Goal: Information Seeking & Learning: Learn about a topic

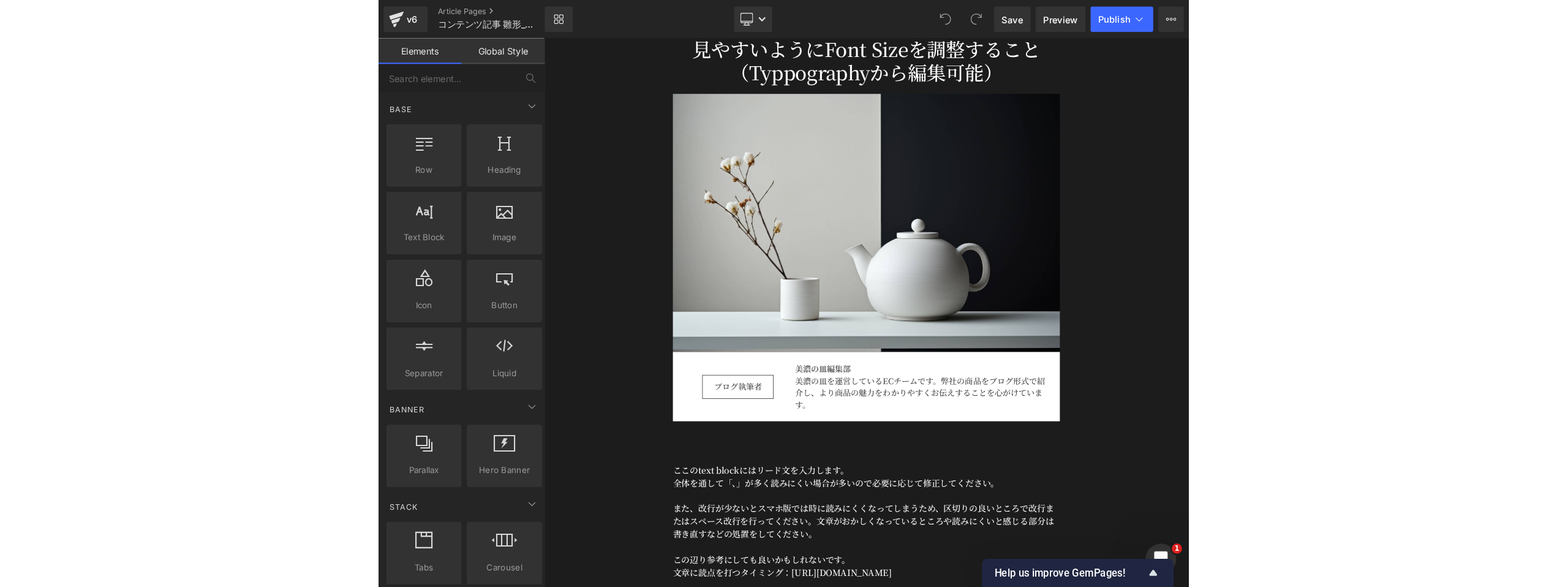
scroll to position [144, 0]
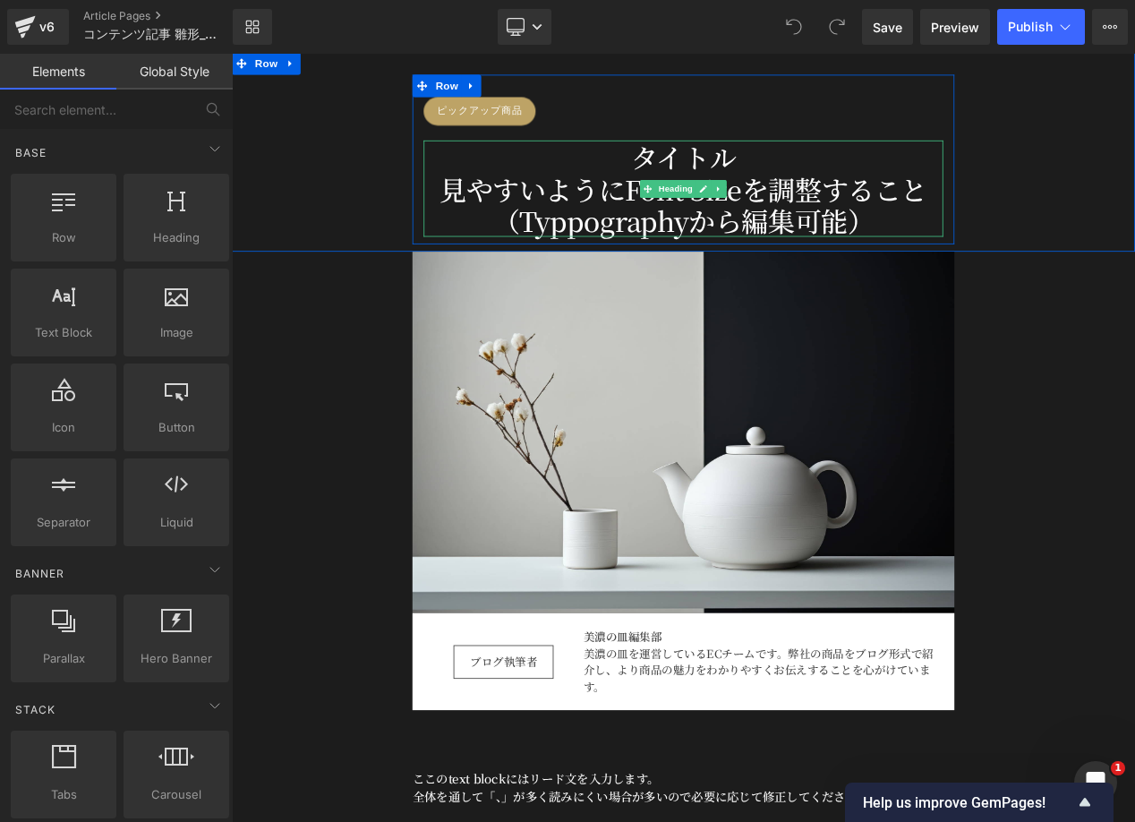
click at [774, 178] on div "タイトル 見やすいようにFont Sizeを調整すること（Typpographyから編集可能）" at bounding box center [773, 216] width 623 height 116
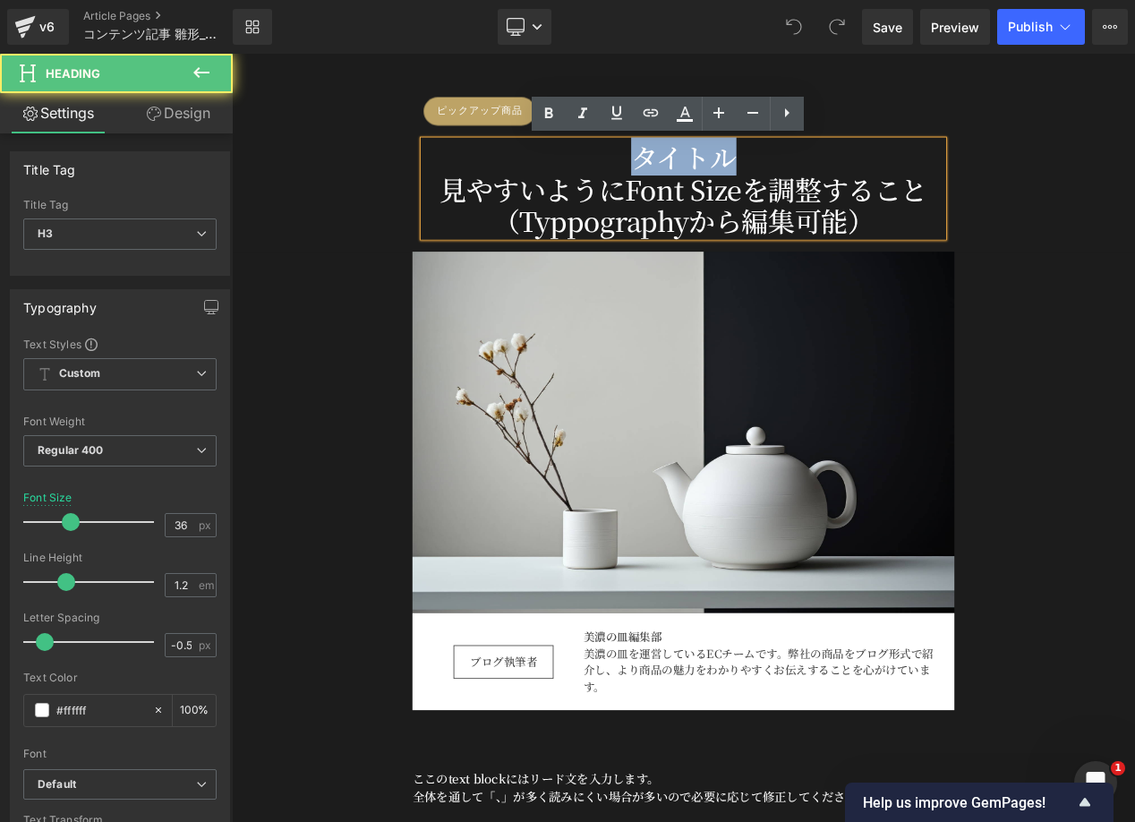
click at [774, 178] on div "タイトル 見やすいようにFont Sizeを調整すること（Typpographyから編集可能）" at bounding box center [773, 216] width 623 height 116
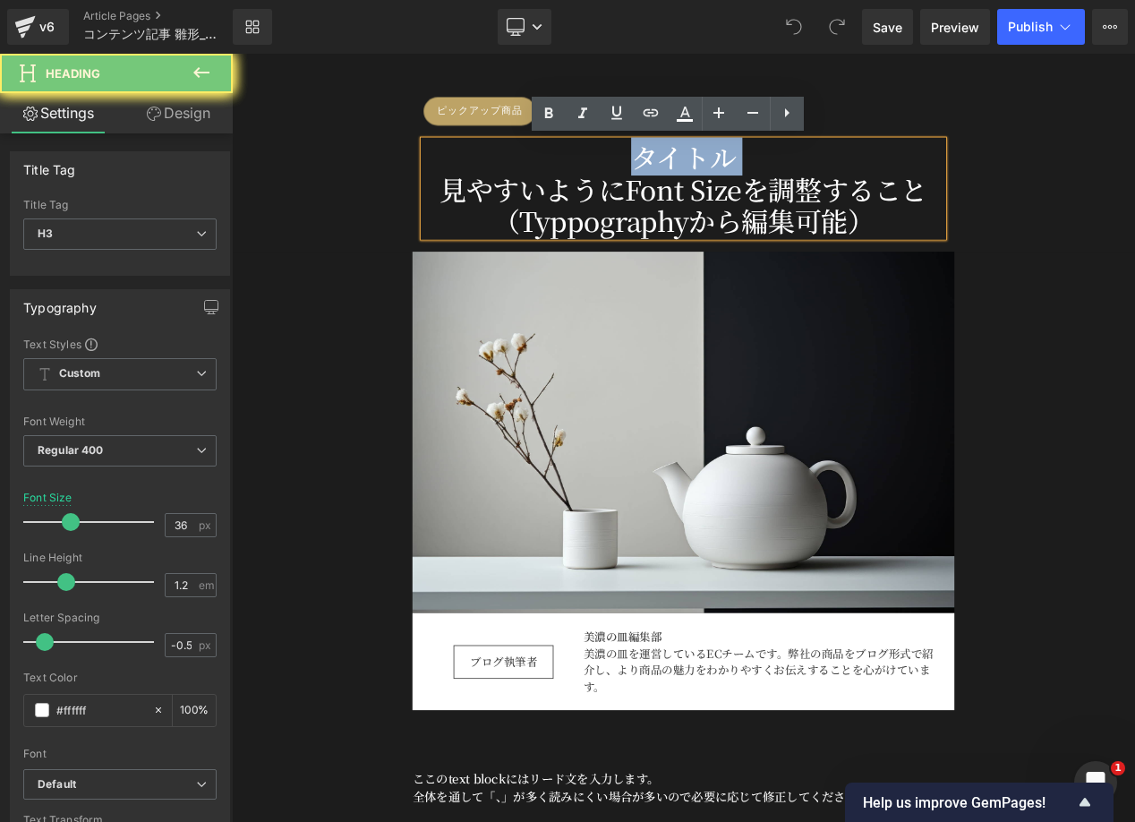
click at [774, 178] on div "タイトル 見やすいようにFont Sizeを調整すること（Typpographyから編集可能）" at bounding box center [773, 216] width 623 height 116
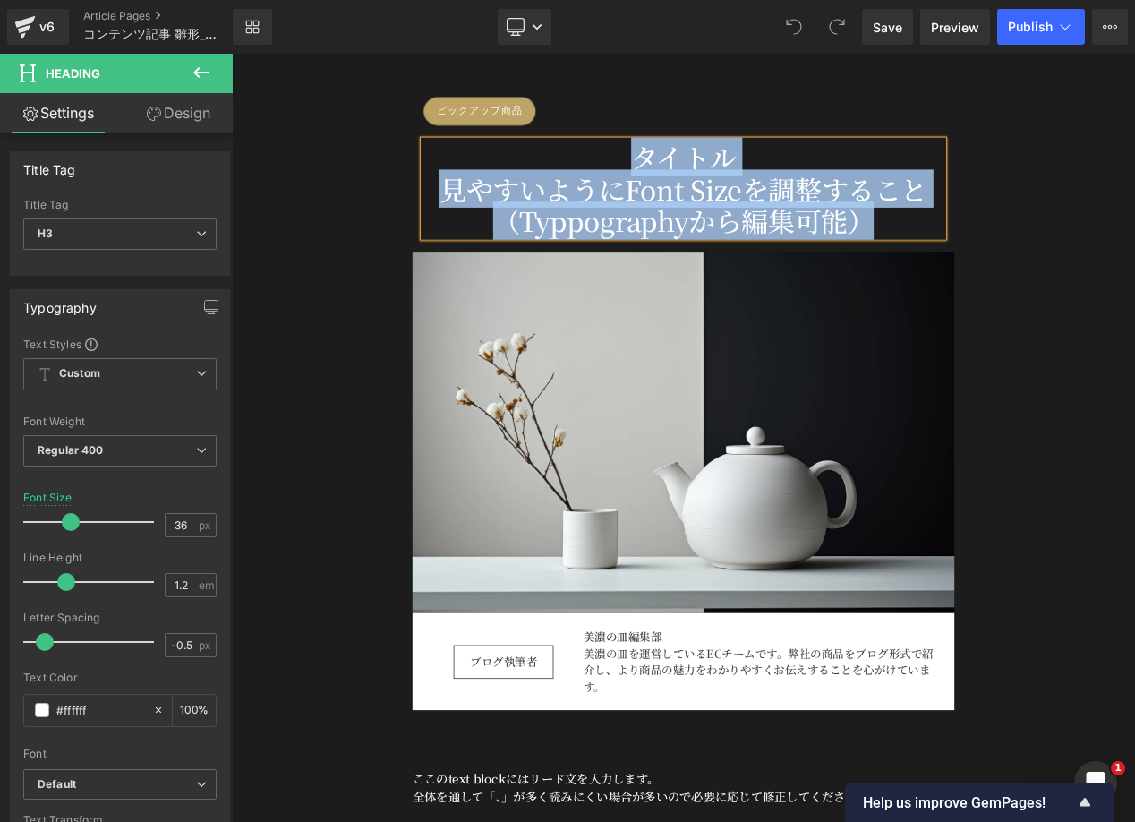
copy div "タイトル 見やすいようにFont Sizeを調整すること（Typpographyから編集可能）"
click at [692, 224] on div "見やすいようにFont Sizeを調整すること（Typpographyから編集可能）" at bounding box center [773, 234] width 623 height 77
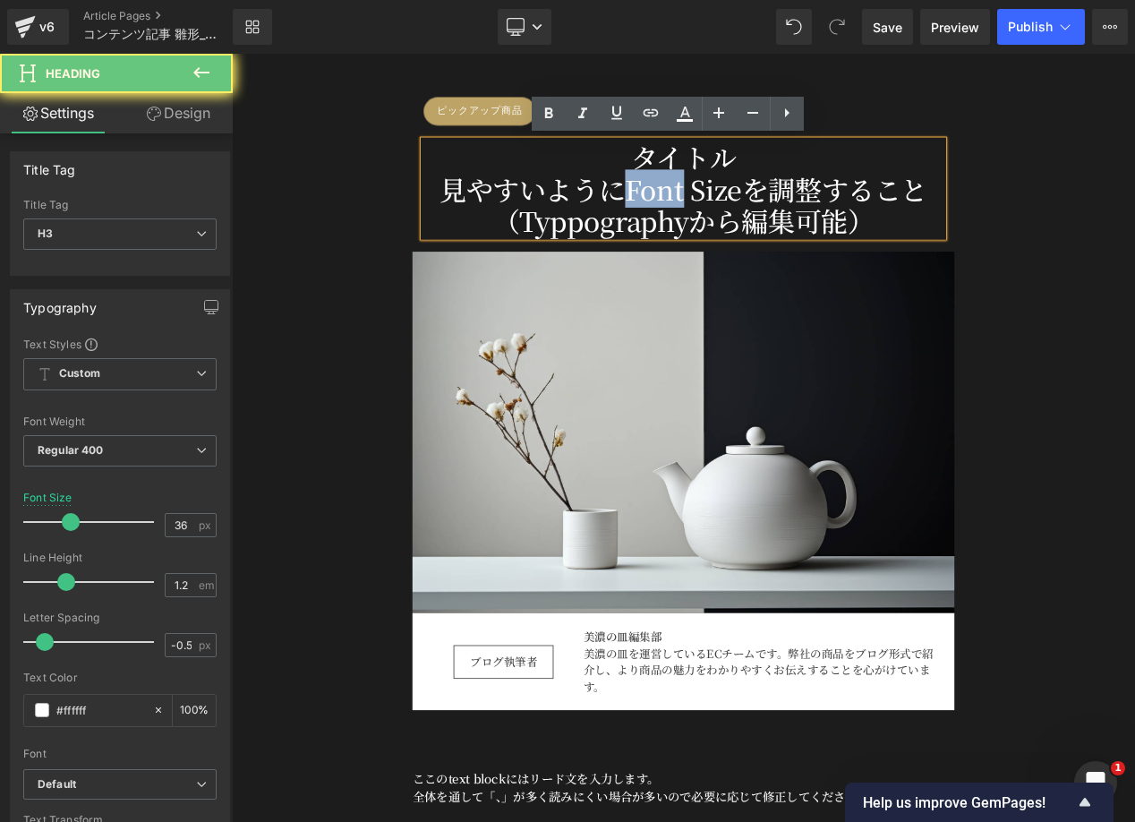
click at [692, 224] on div "見やすいようにFont Sizeを調整すること（Typpographyから編集可能）" at bounding box center [773, 234] width 623 height 77
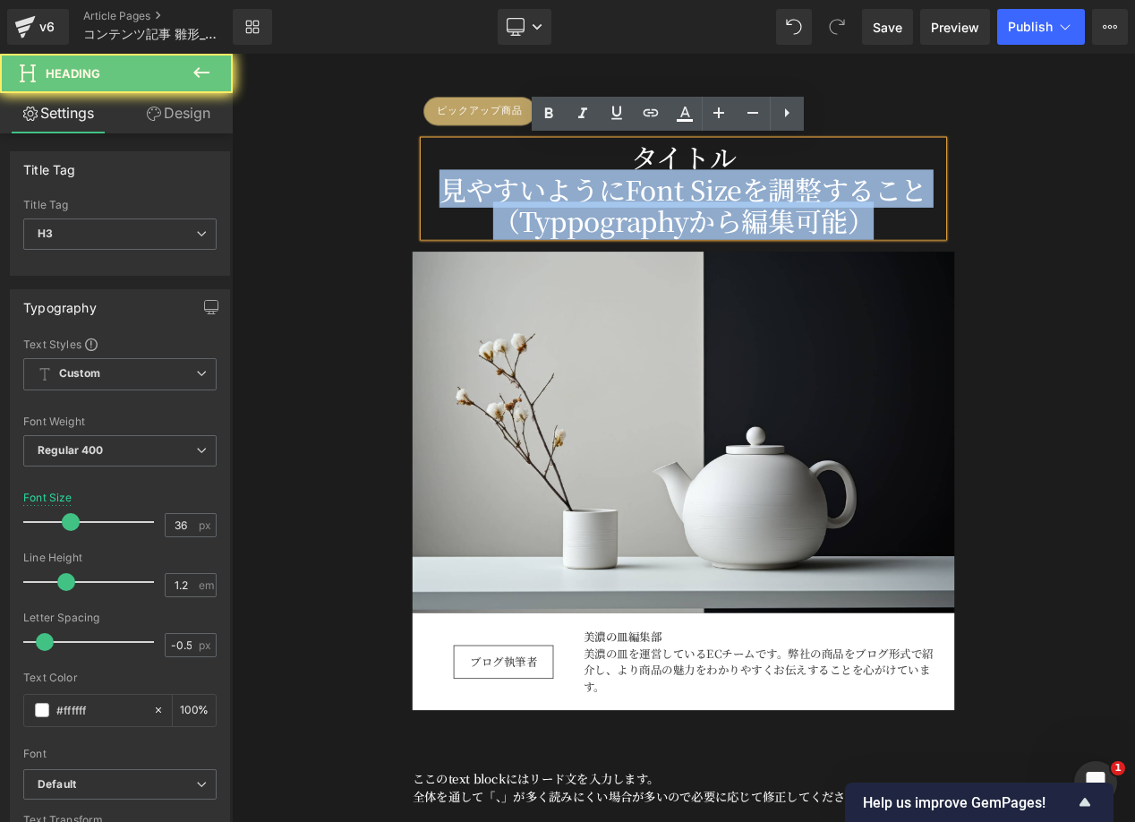
click at [692, 224] on div "見やすいようにFont Sizeを調整すること（Typpographyから編集可能）" at bounding box center [773, 234] width 623 height 77
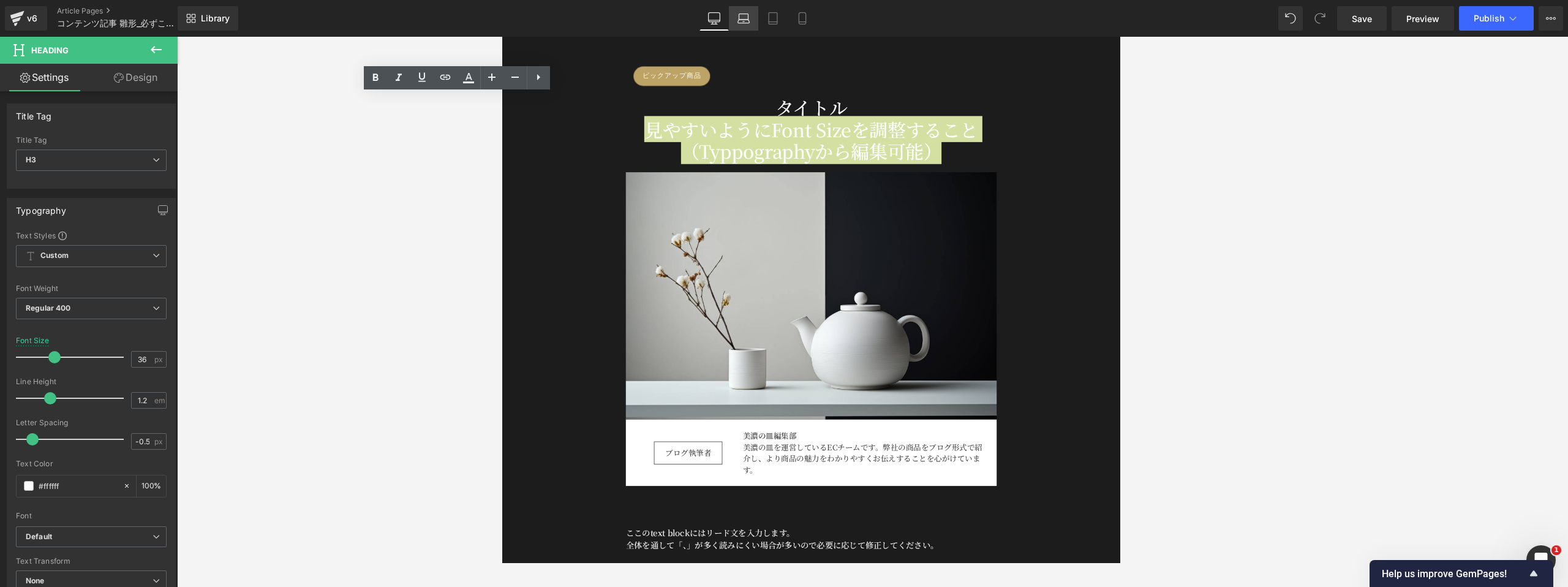
click at [744, 18] on icon at bounding box center [744, 18] width 12 height 12
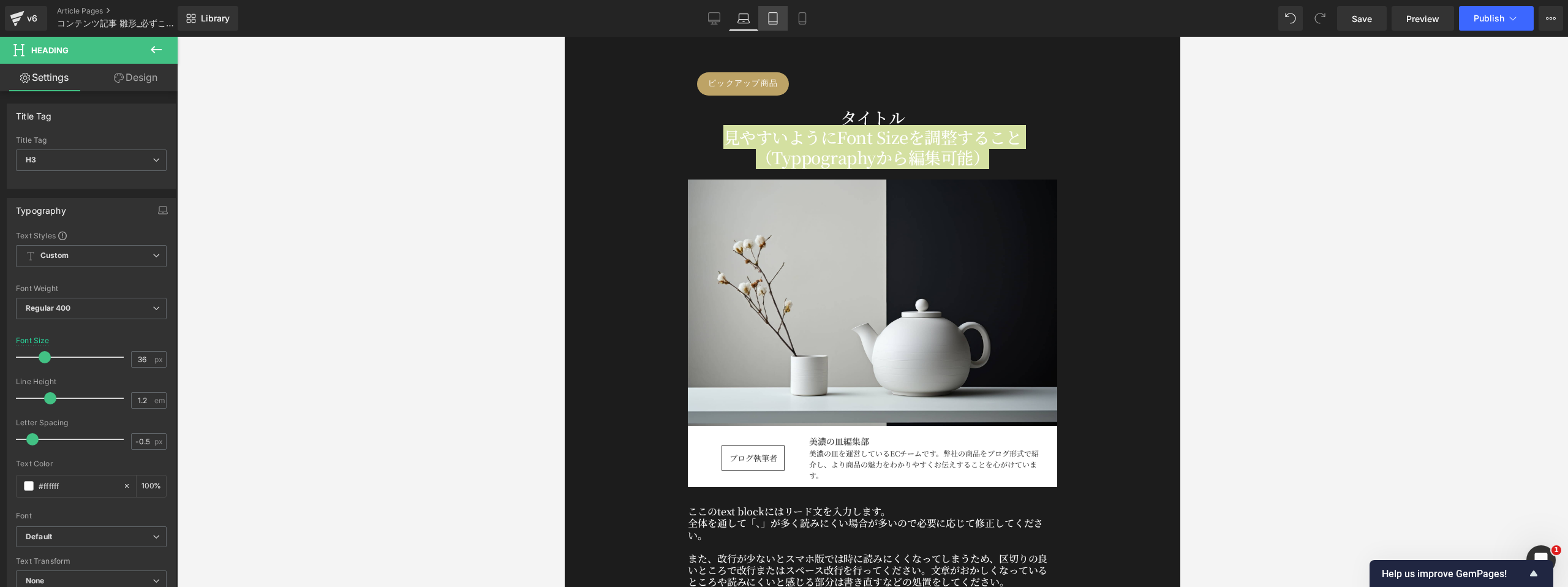
click at [776, 19] on link "Tablet" at bounding box center [773, 18] width 29 height 25
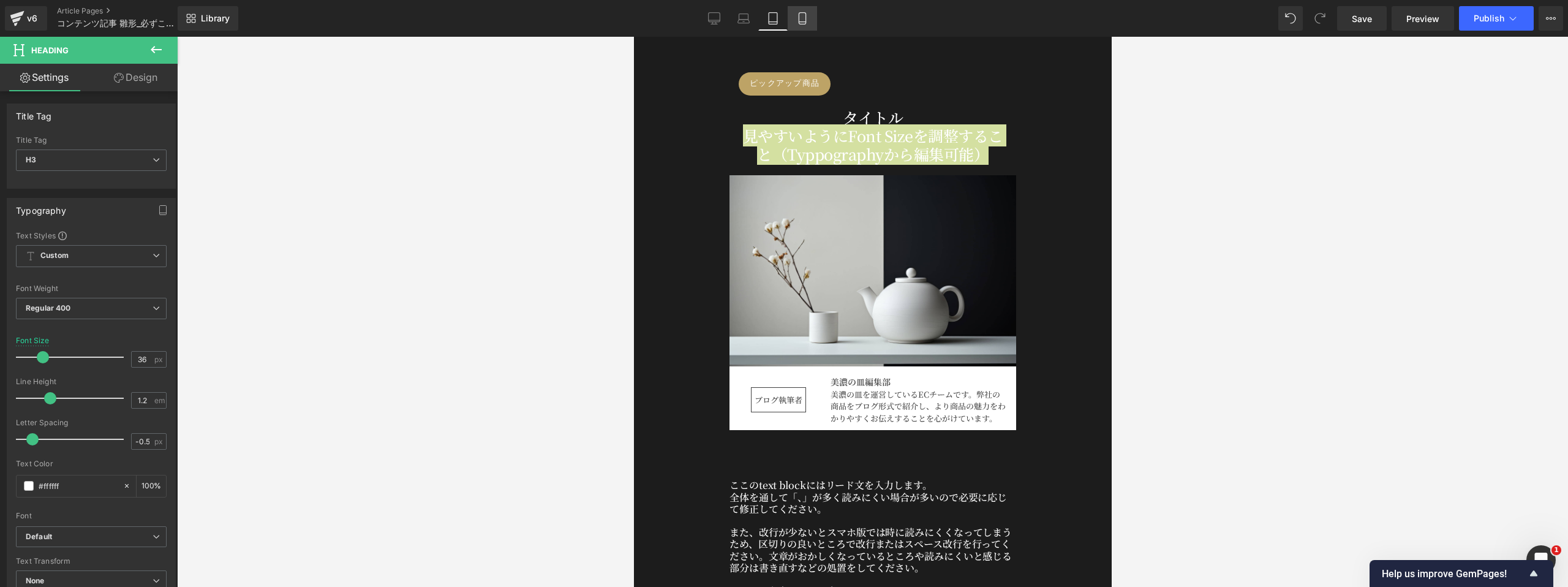
click at [776, 19] on link "Mobile" at bounding box center [802, 18] width 29 height 25
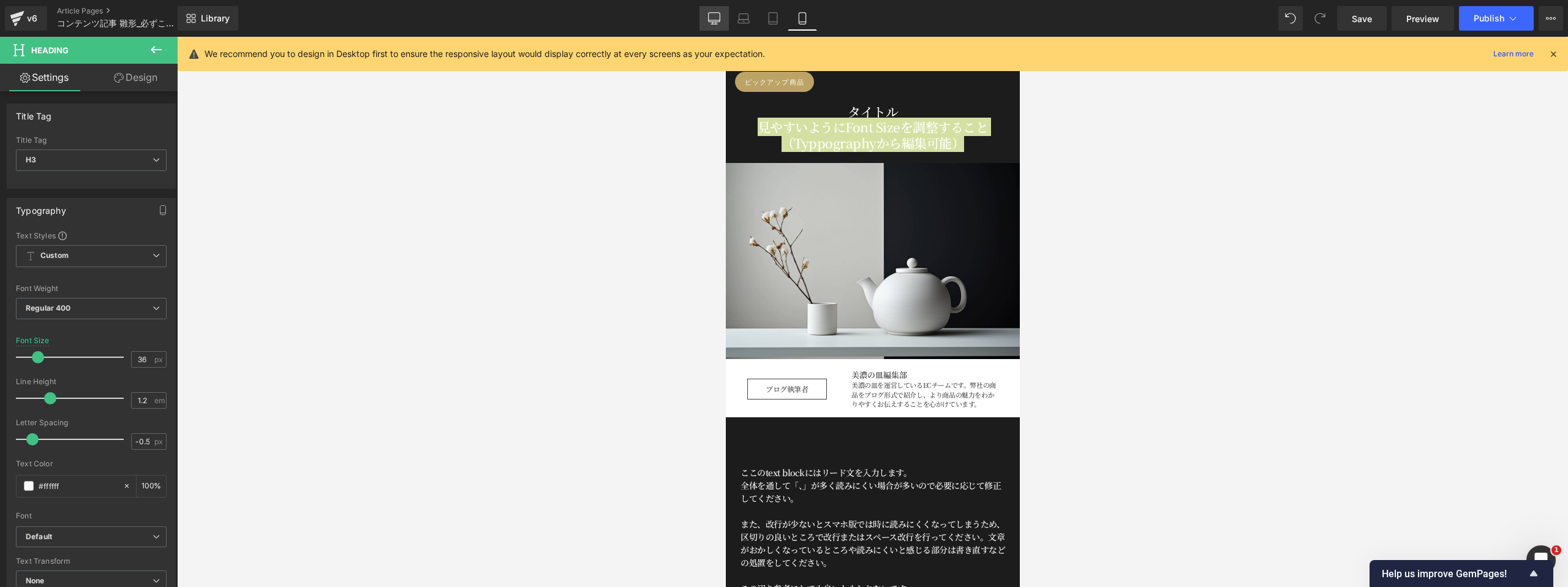
click at [717, 19] on icon at bounding box center [714, 18] width 12 height 12
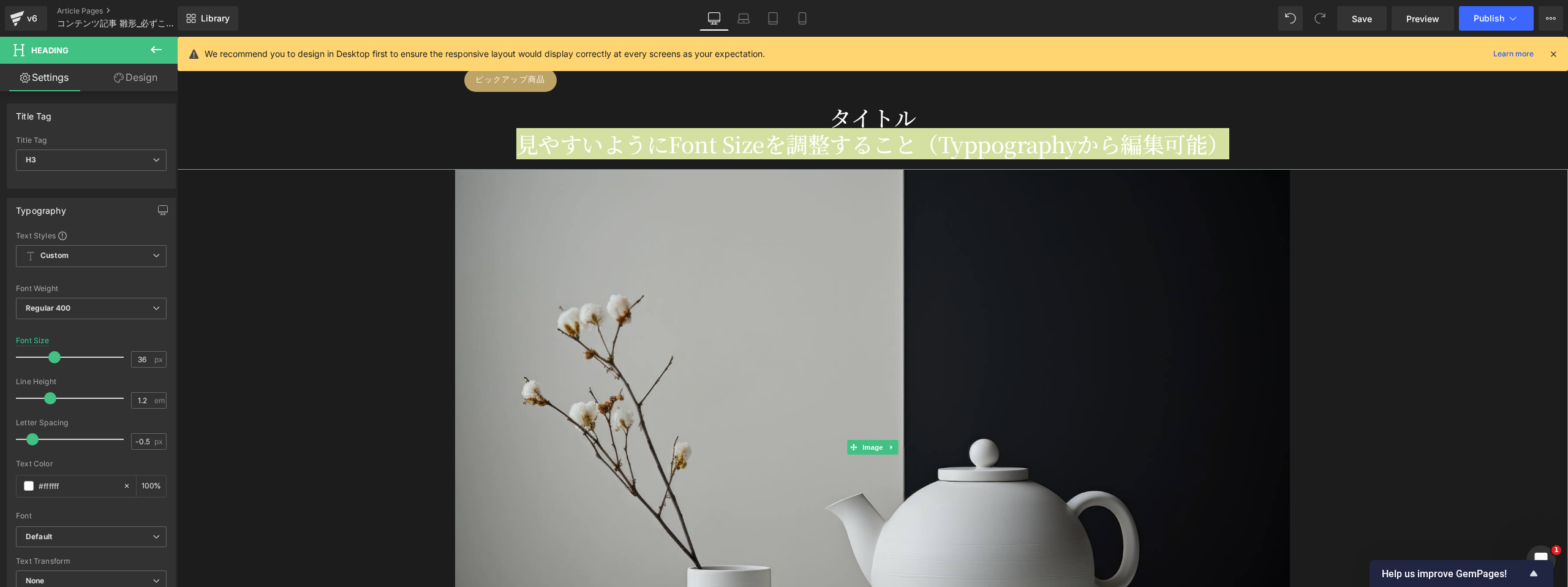
scroll to position [406, 0]
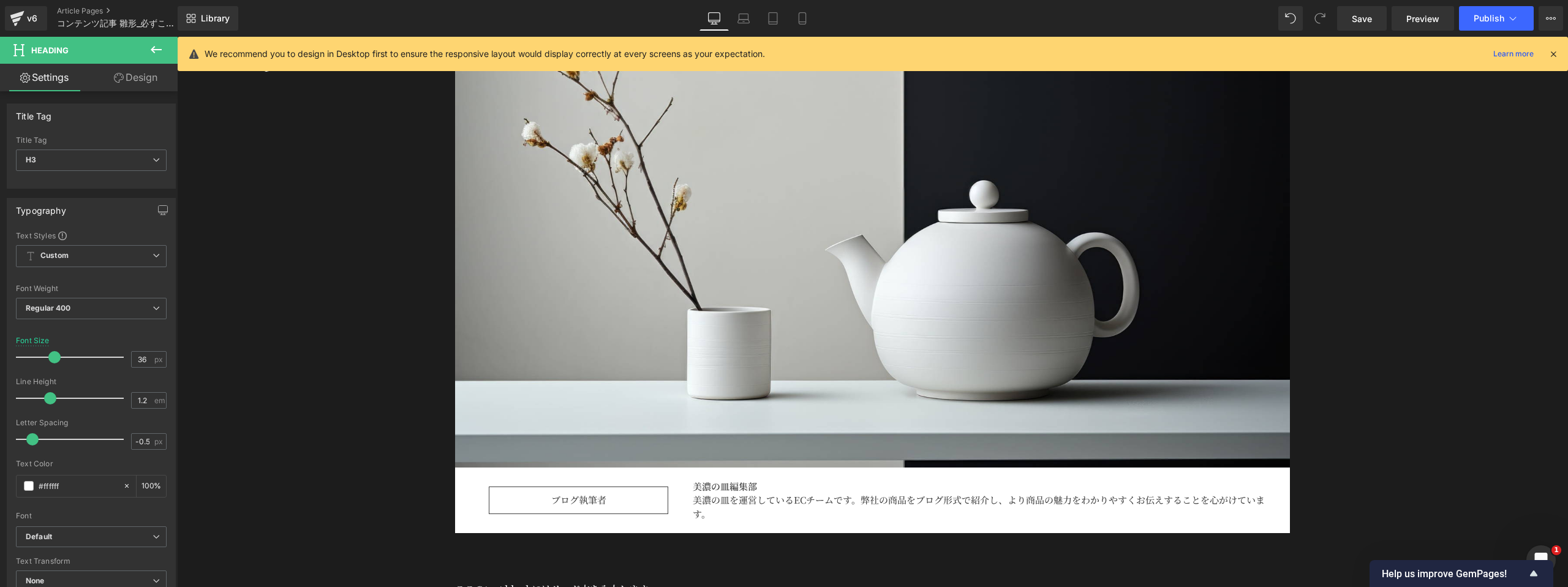
click at [776, 50] on icon at bounding box center [1554, 54] width 11 height 11
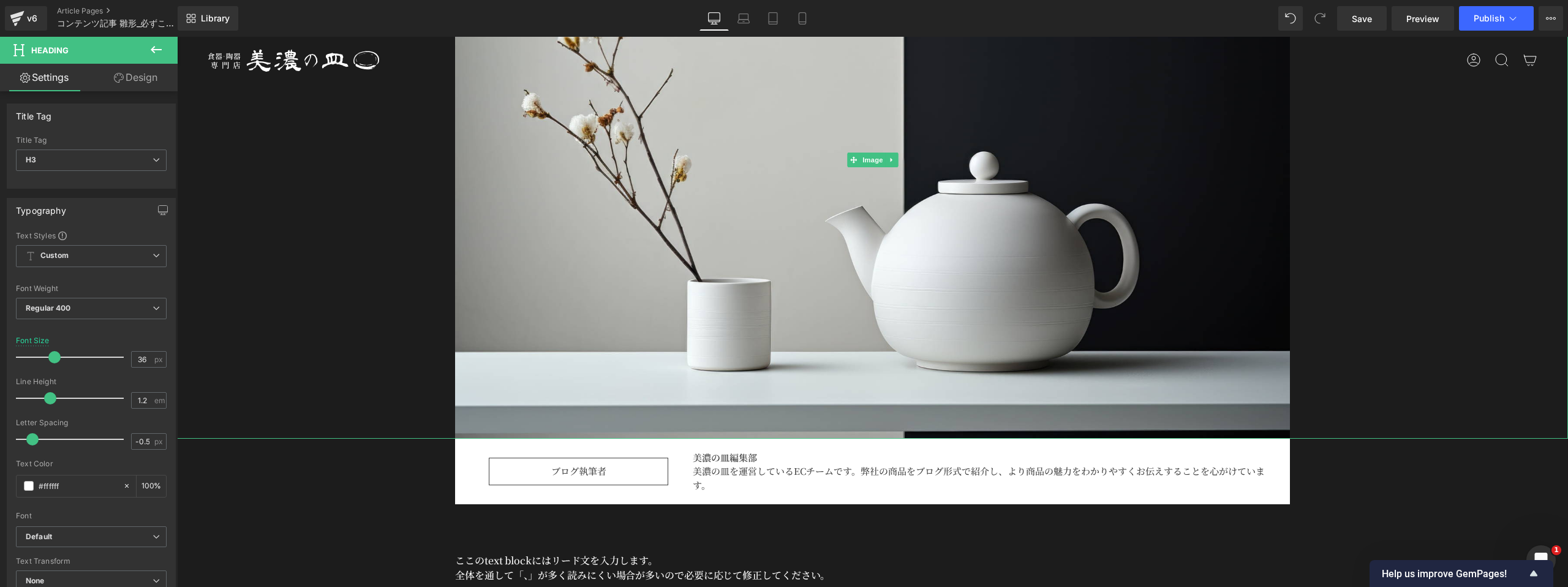
scroll to position [443, 0]
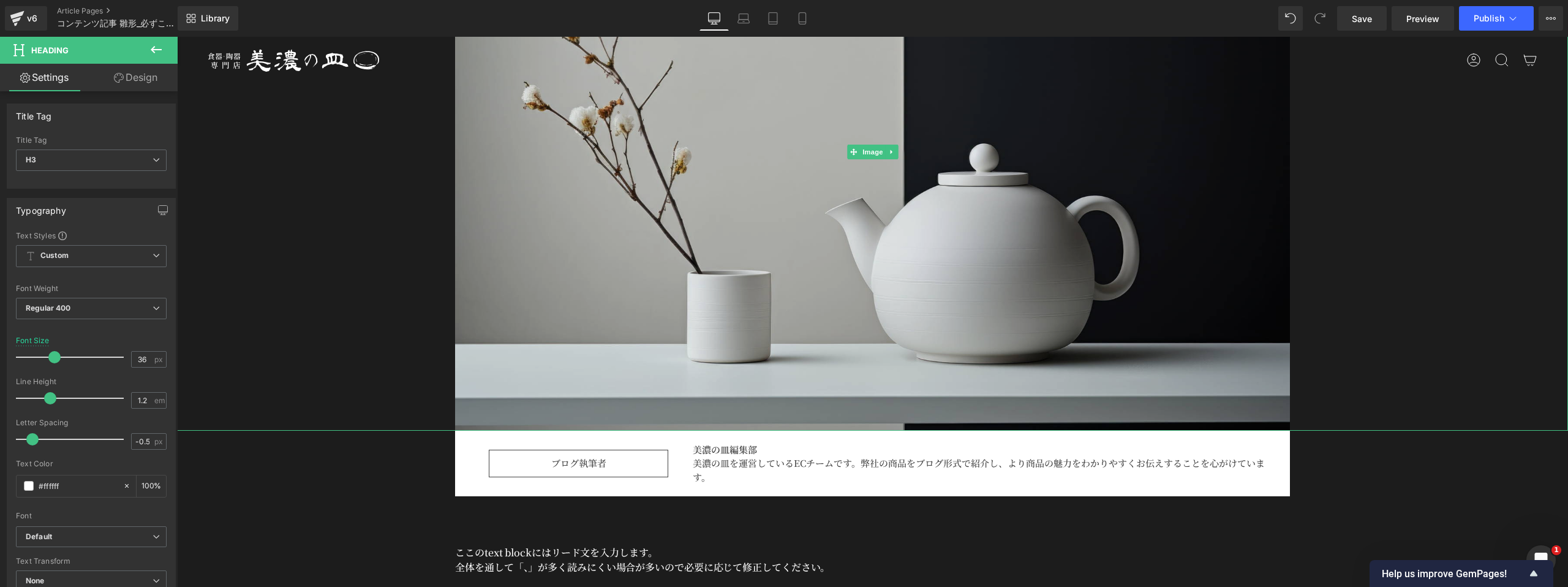
click at [631, 214] on img at bounding box center [872, 152] width 835 height 556
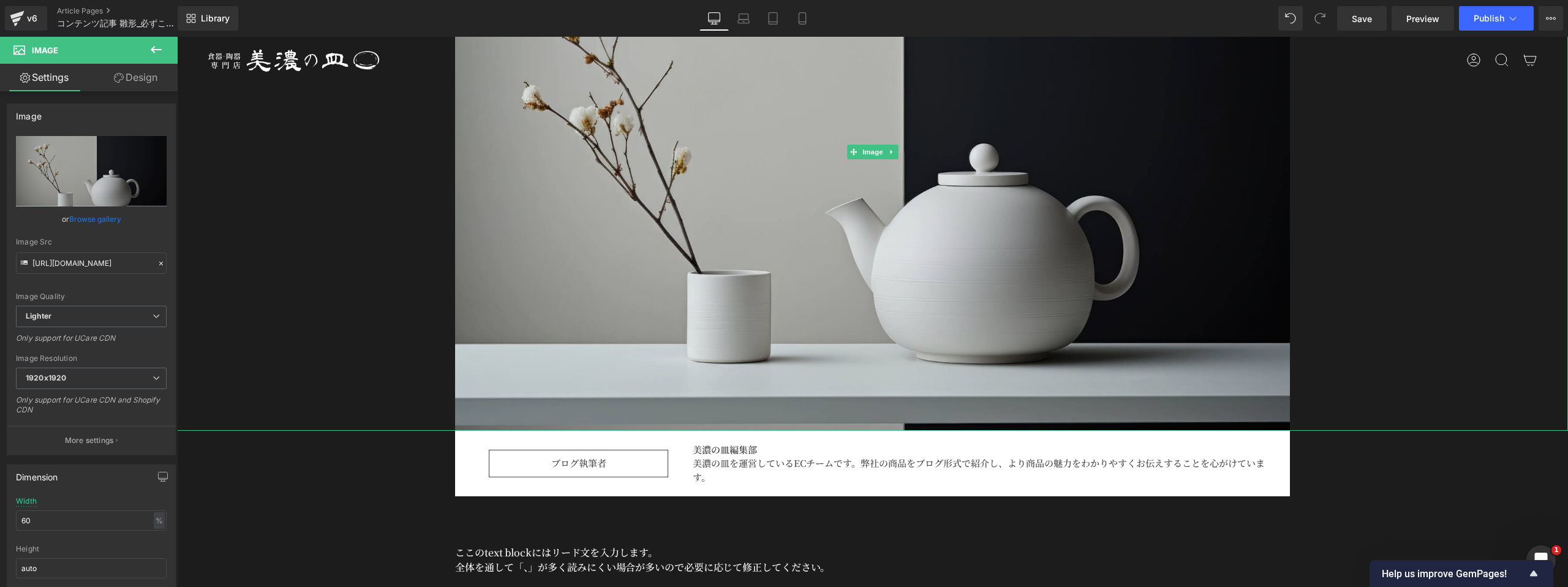
click at [575, 222] on img at bounding box center [872, 152] width 835 height 556
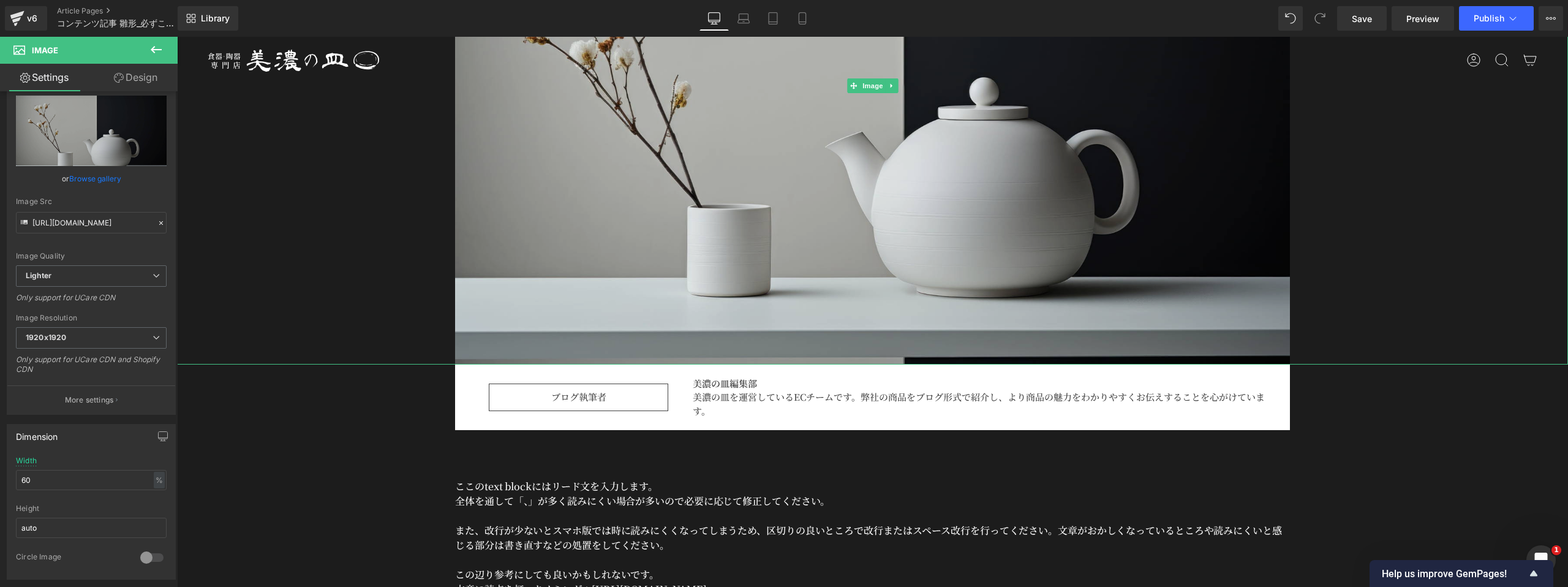
scroll to position [517, 0]
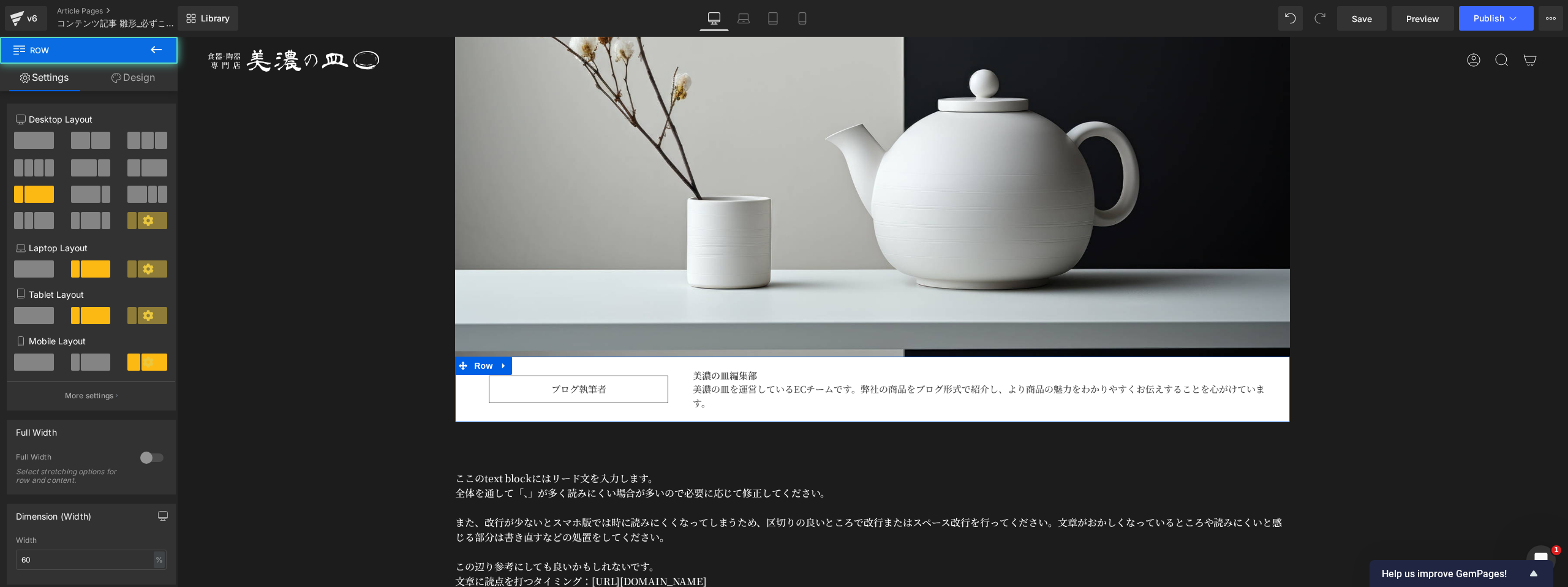
click at [471, 391] on div "ブログ執筆者 Text Block" at bounding box center [566, 389] width 204 height 42
click at [148, 222] on icon at bounding box center [148, 220] width 10 height 10
click at [153, 224] on span at bounding box center [152, 220] width 29 height 17
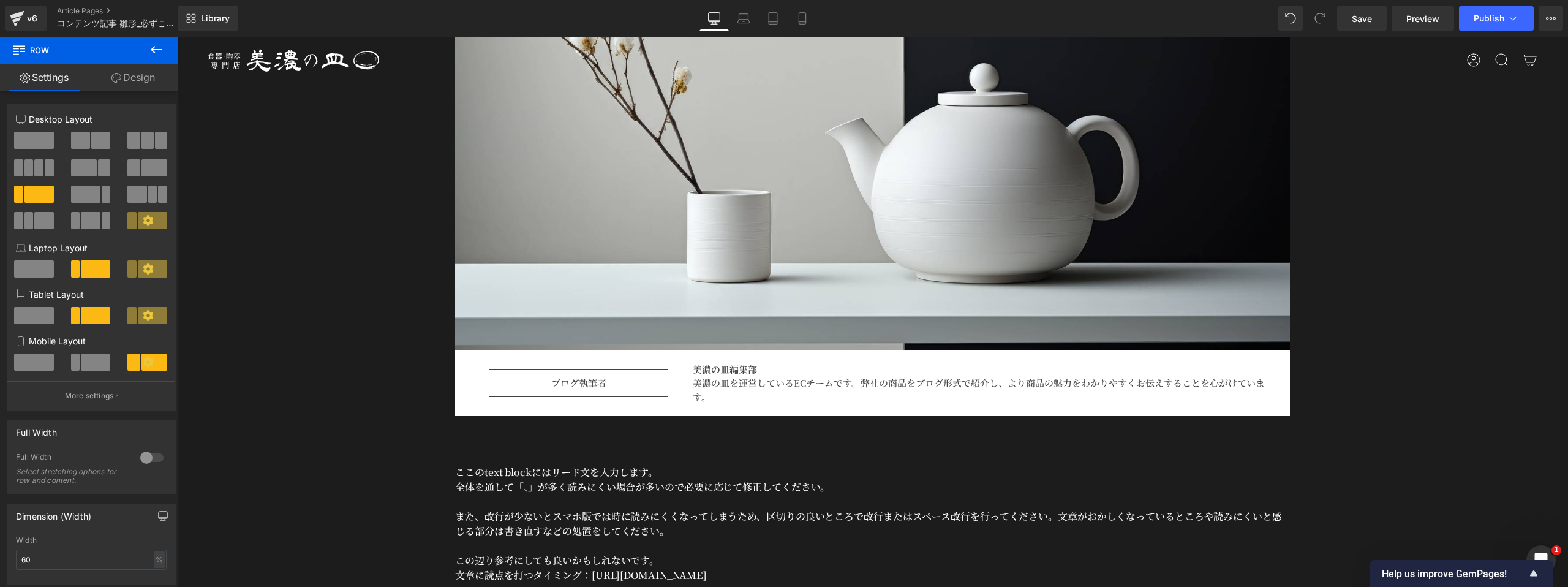
scroll to position [524, 0]
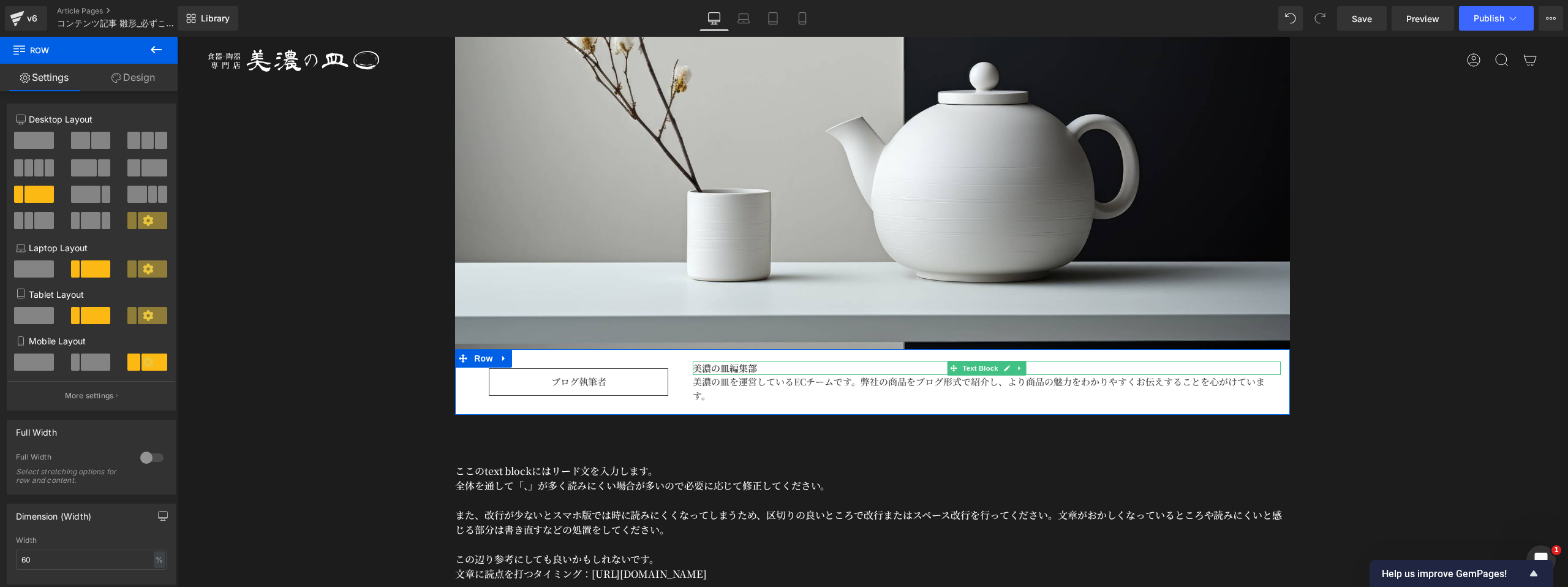
click at [746, 371] on strong "美濃の皿編集部" at bounding box center [725, 367] width 64 height 13
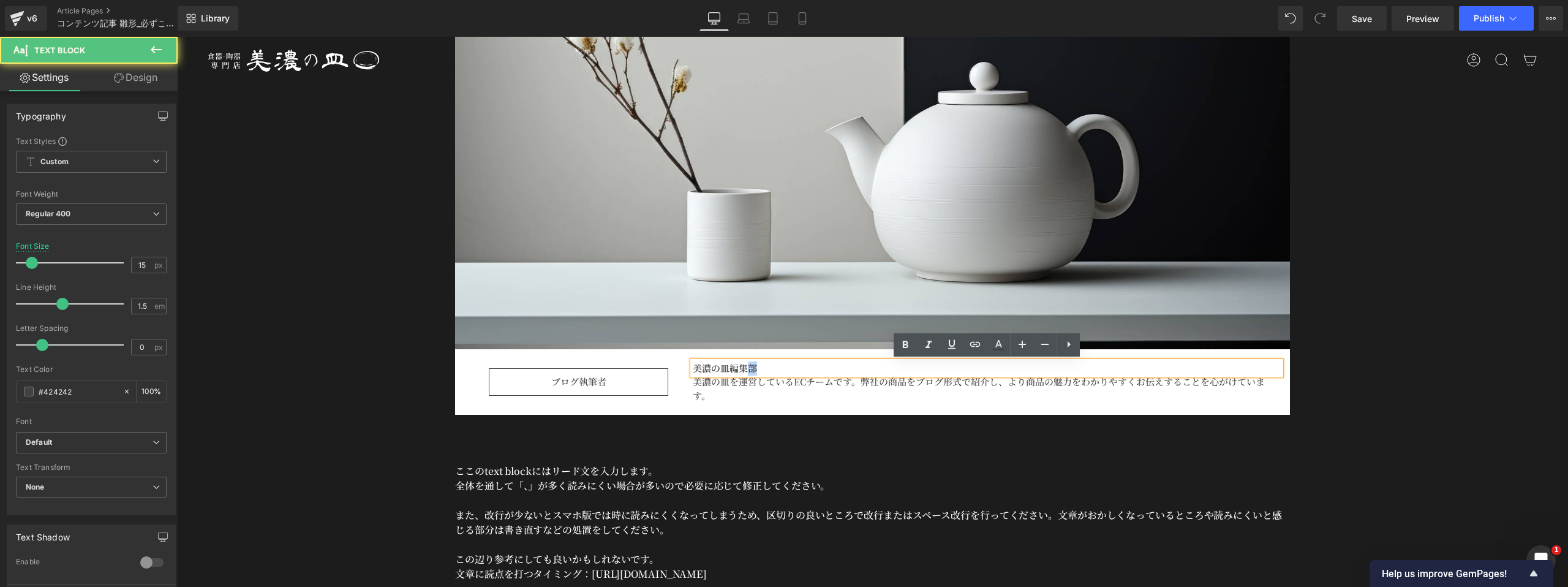
click at [746, 371] on strong "美濃の皿編集部" at bounding box center [725, 367] width 64 height 13
copy strong "美濃の皿編集部"
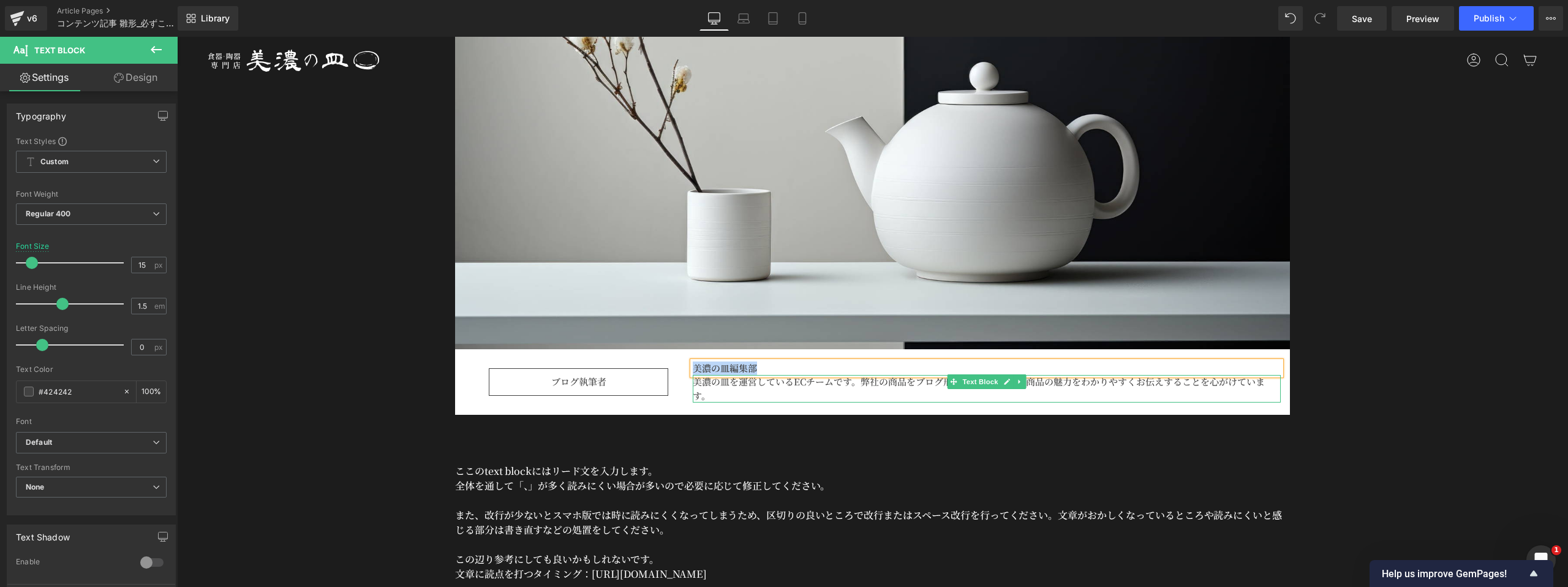
click at [776, 383] on p "美濃の皿を運営しているECチームです。弊社の商品をブログ形式で紹介し、より商品の魅力をわかりやすくお伝えすることを心がけています。" at bounding box center [986, 389] width 588 height 27
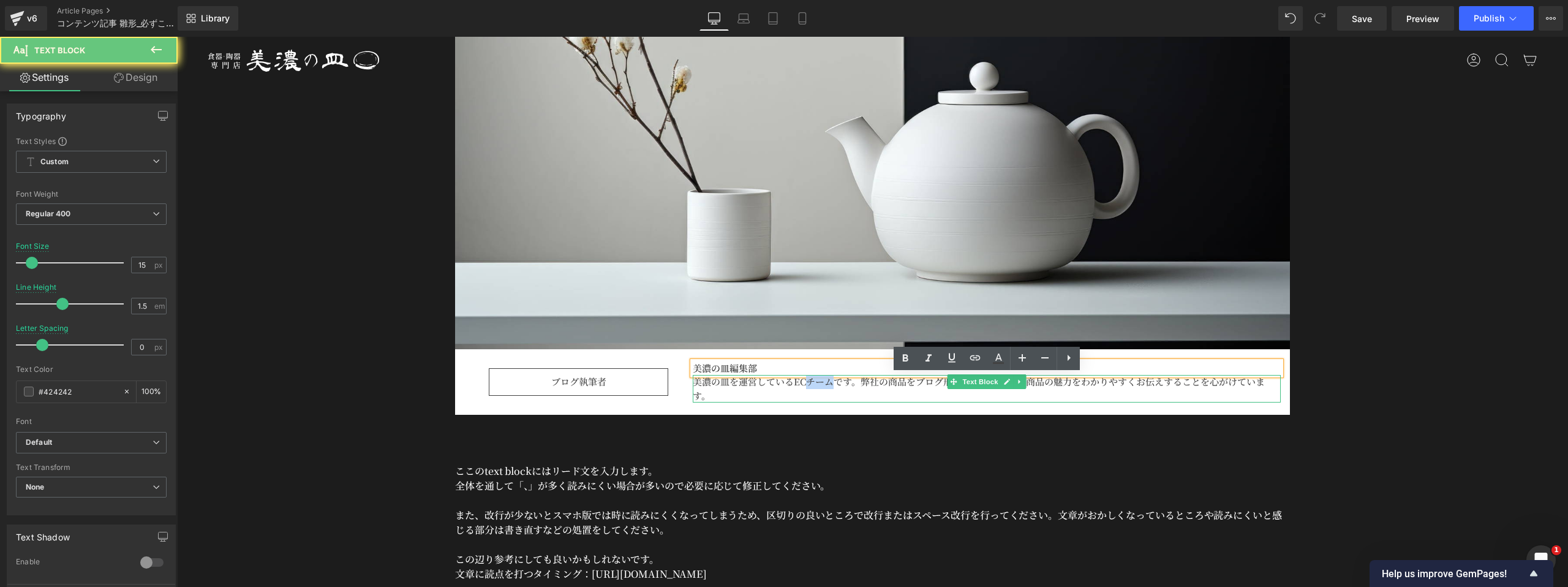
click at [776, 383] on p "美濃の皿を運営しているECチームです。弊社の商品をブログ形式で紹介し、より商品の魅力をわかりやすくお伝えすることを心がけています。" at bounding box center [986, 389] width 588 height 27
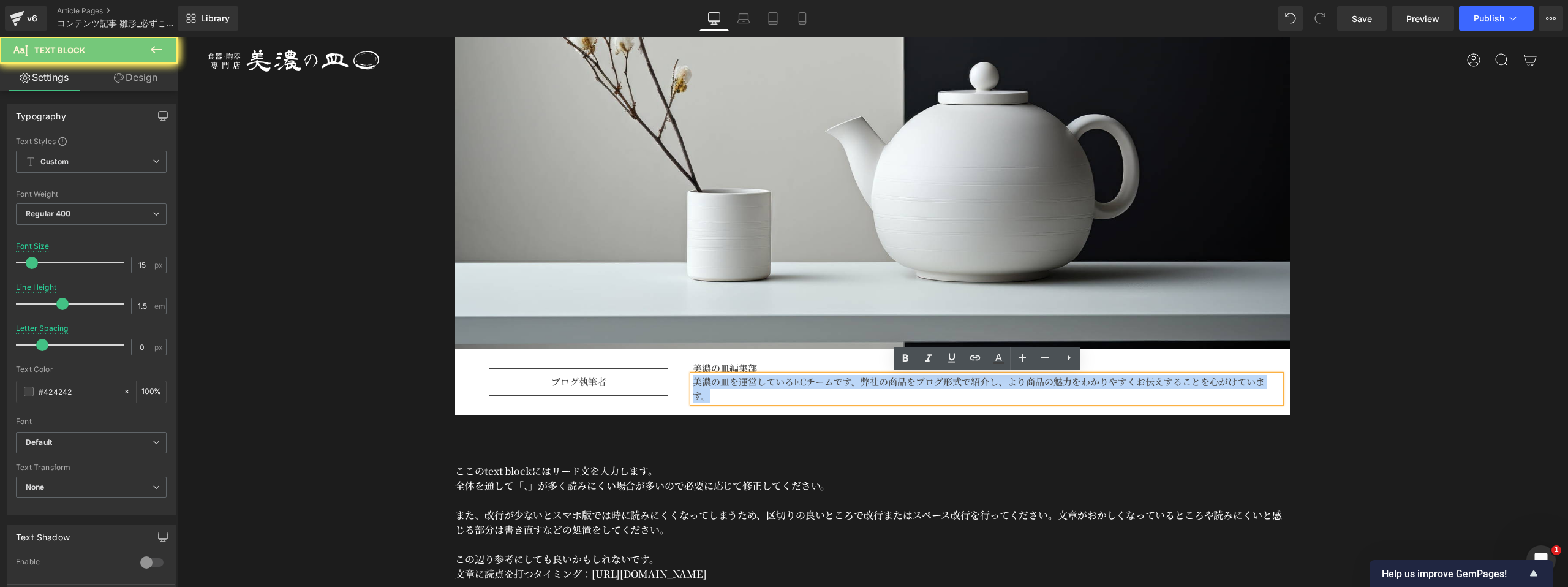
copy p "美濃の皿を運営しているECチームです。弊社の商品をブログ形式で紹介し、より商品の魅力をわかりやすくお伝えすることを心がけています。"
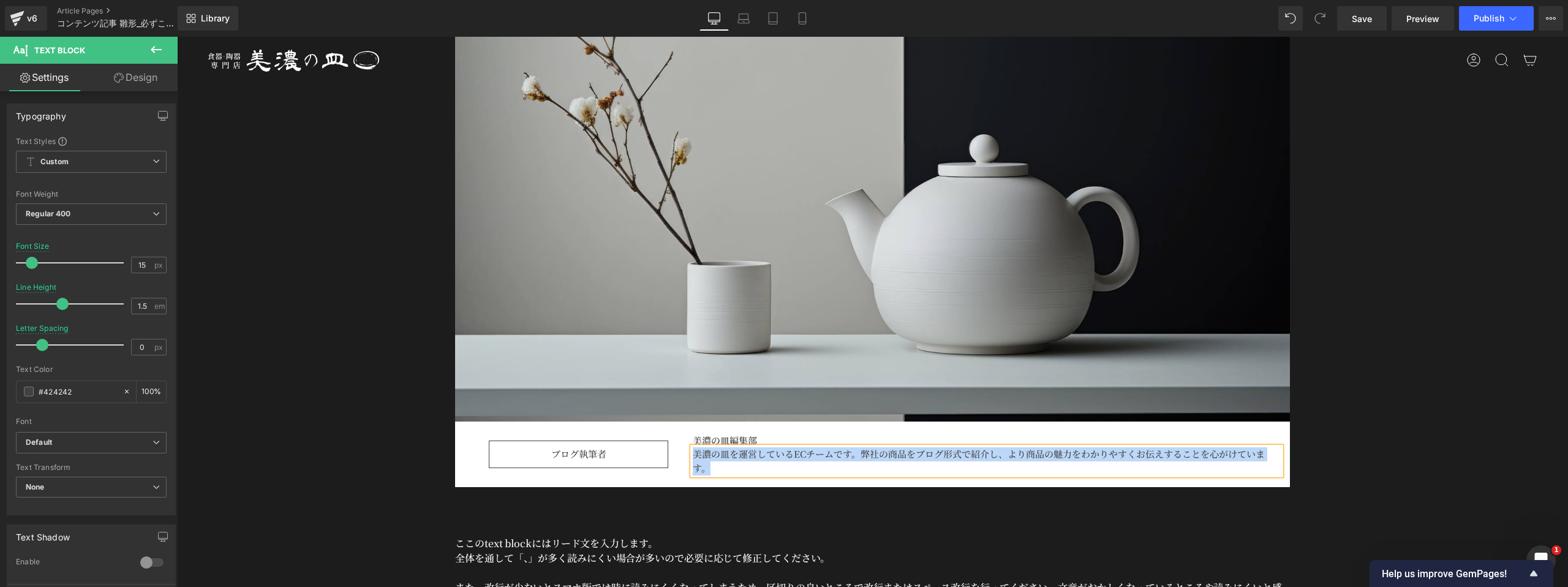
scroll to position [536, 0]
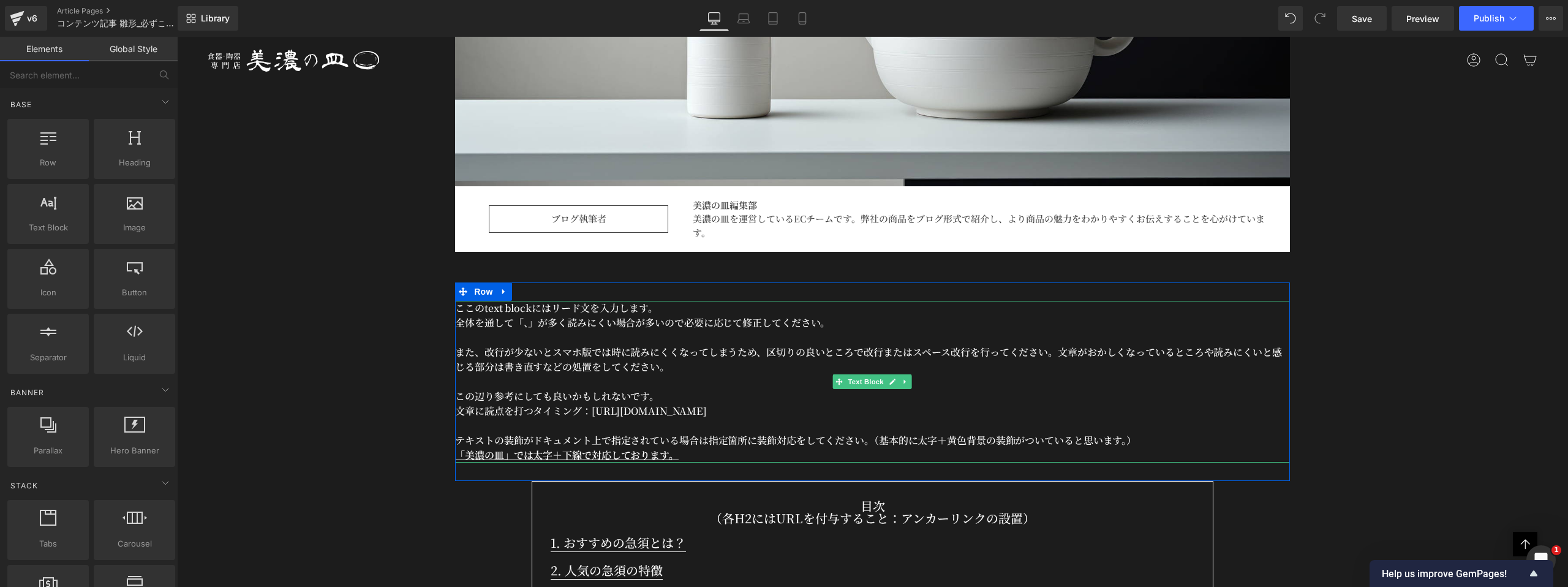
scroll to position [693, 0]
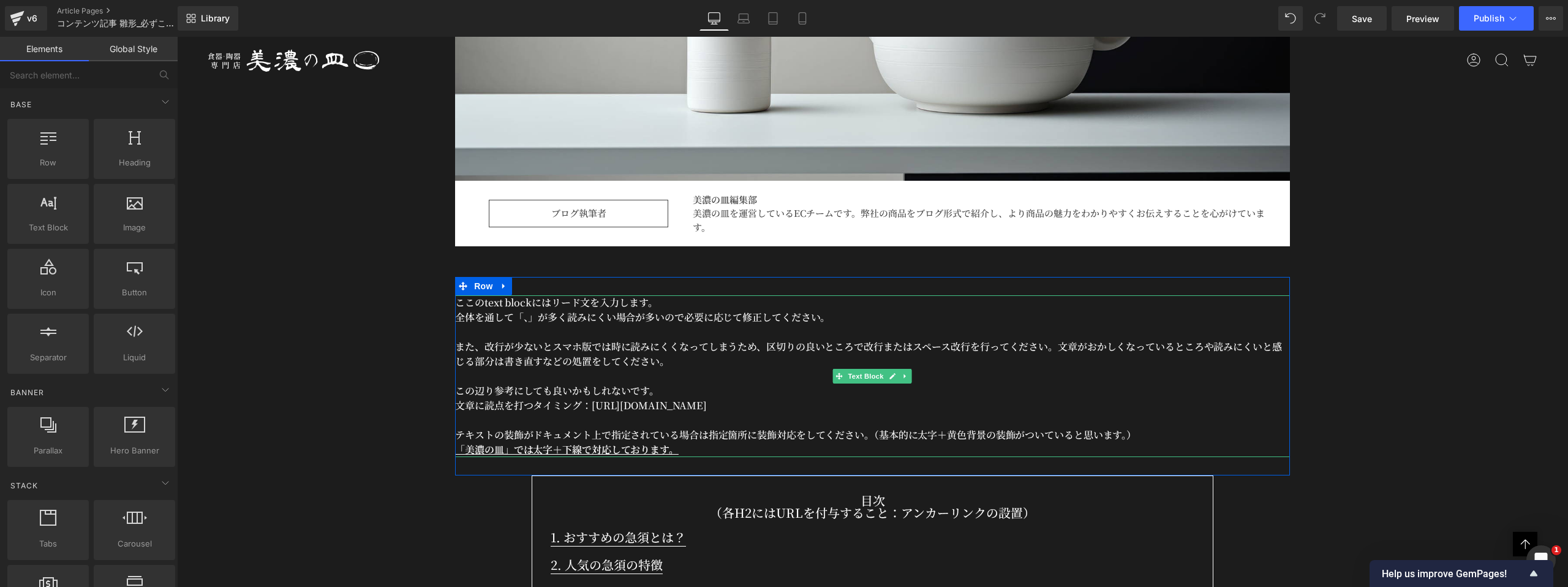
click at [467, 296] on p "ここのtext blockにはリード文を入力します。" at bounding box center [872, 302] width 835 height 14
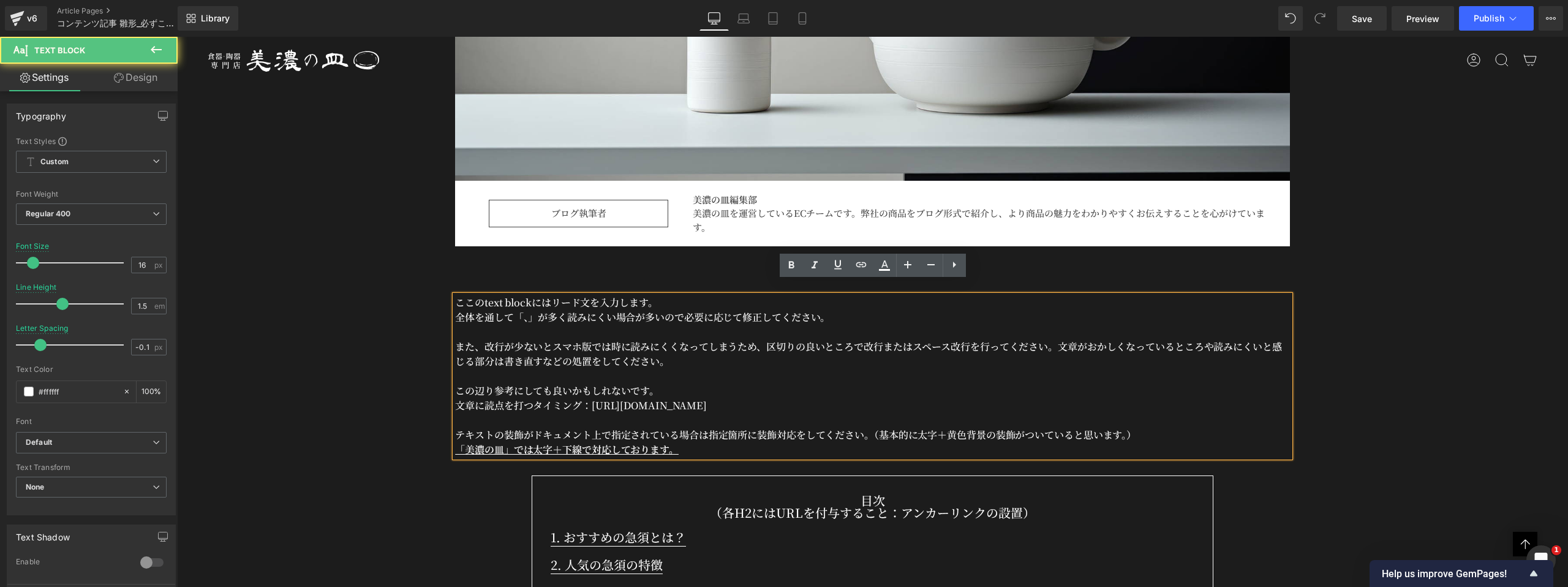
click at [460, 296] on p "ここのtext blockにはリード文を入力します。" at bounding box center [872, 302] width 835 height 14
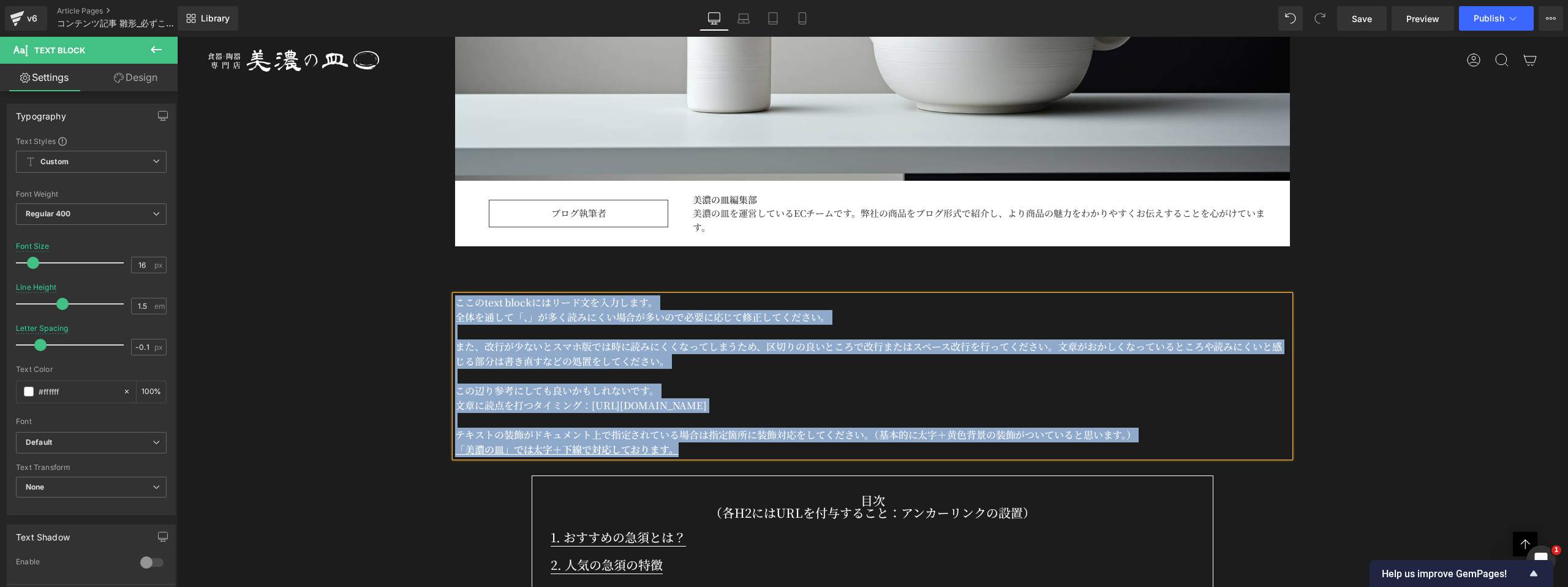
copy div "ここのtext blockにはリード文を入力します。 全体を通して「、」が多く読みにくい場合が多いので必要に応じて修正してください。 また、改行が少ないとスマ…"
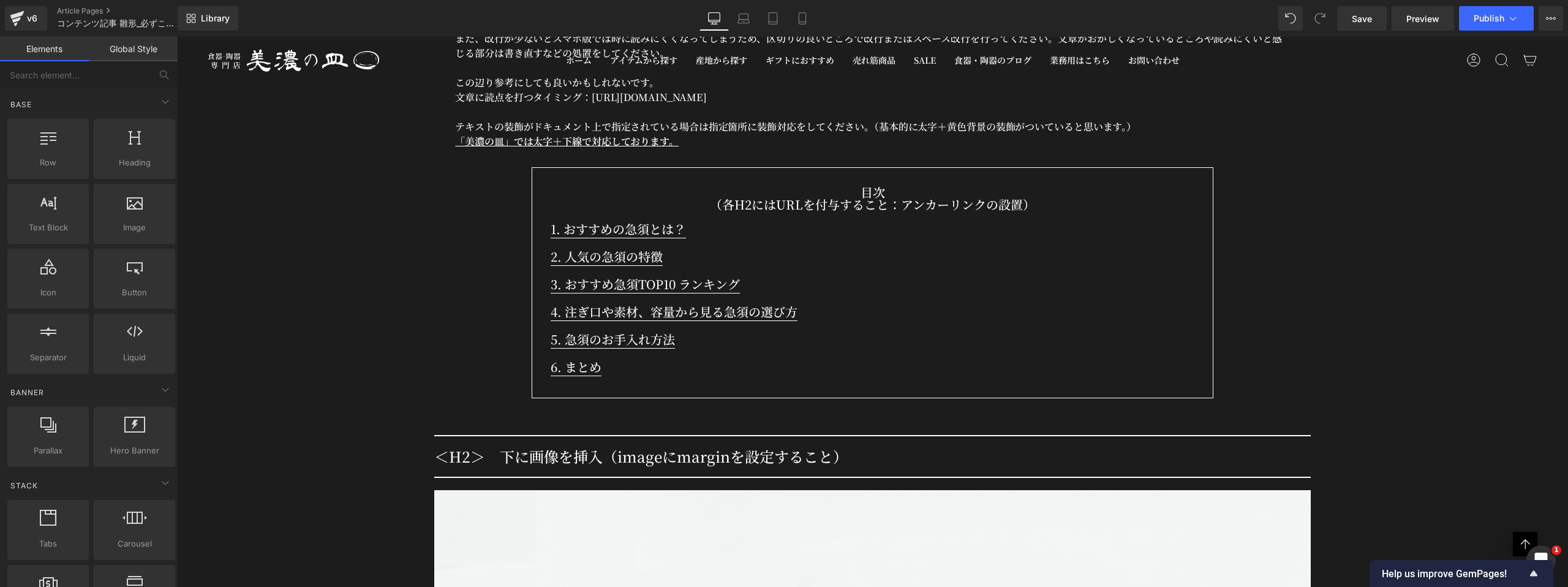
scroll to position [957, 0]
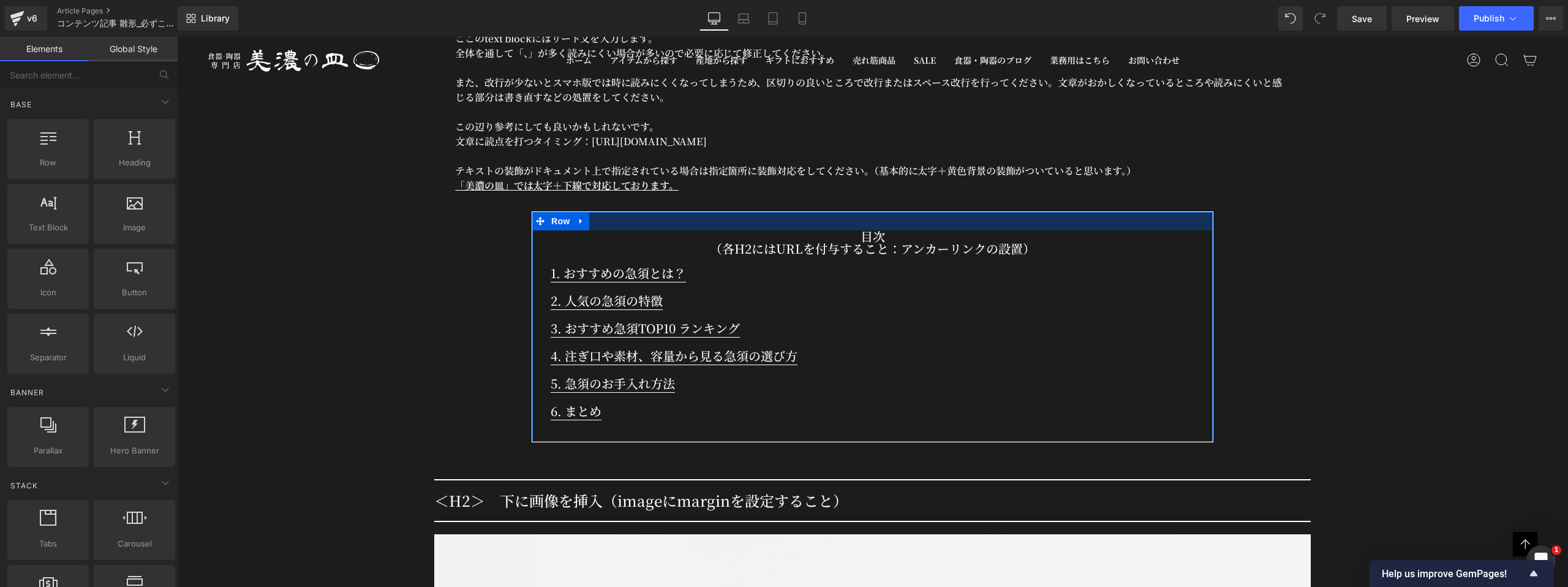
click at [640, 212] on div at bounding box center [872, 221] width 681 height 18
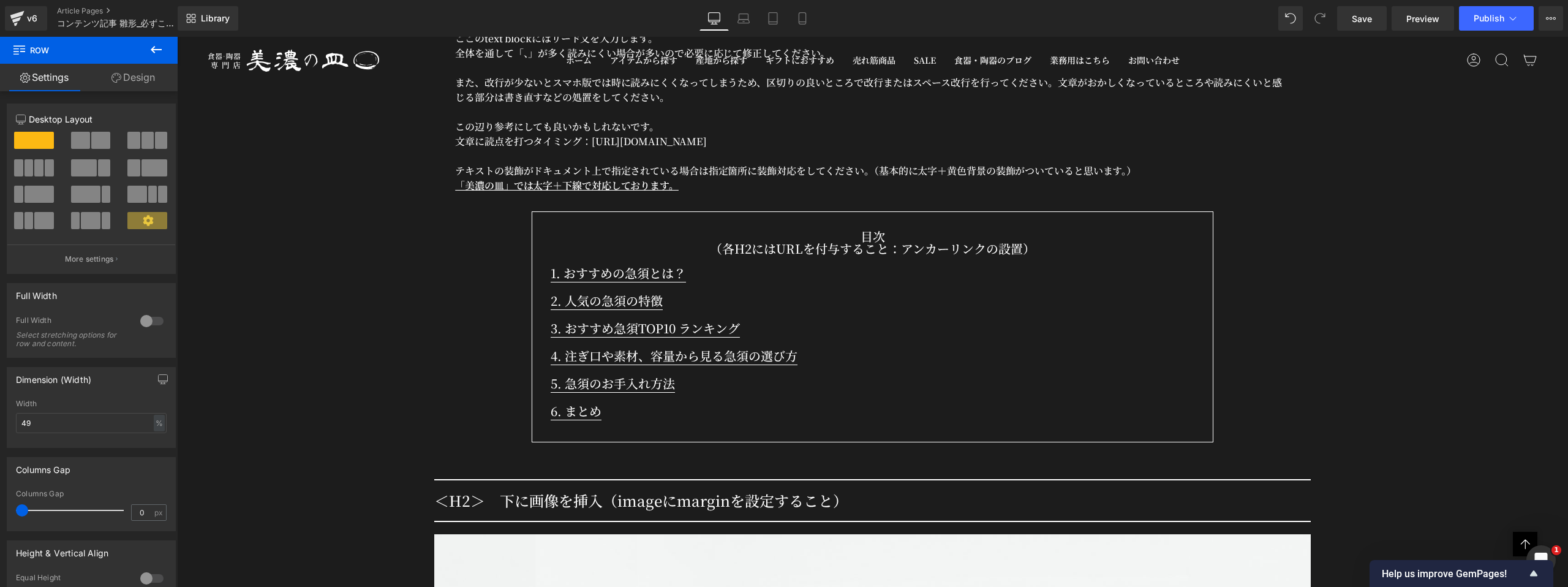
click at [776, 235] on div "目次 （各H2にはURLを付与すること：アンカーリンクの設置） Text Block" at bounding box center [872, 247] width 644 height 34
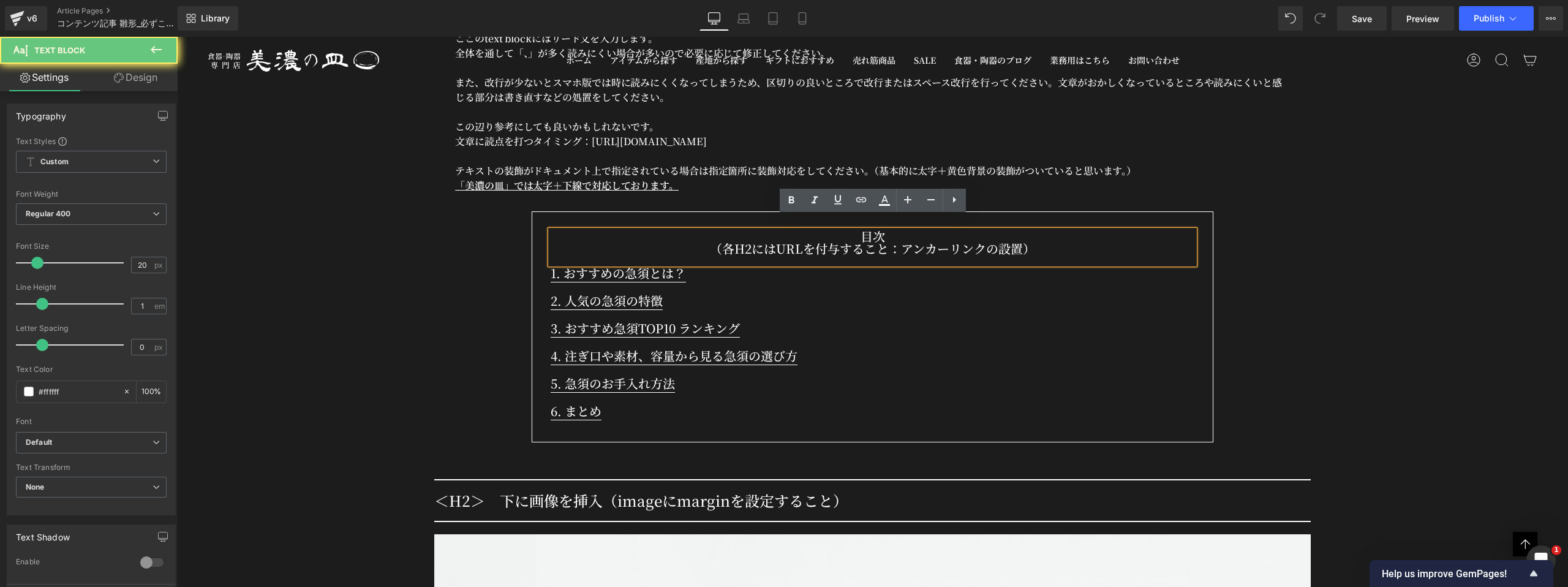
click at [776, 243] on p "（各H2にはURLを付与すること：アンカーリンクの設置）" at bounding box center [872, 249] width 644 height 12
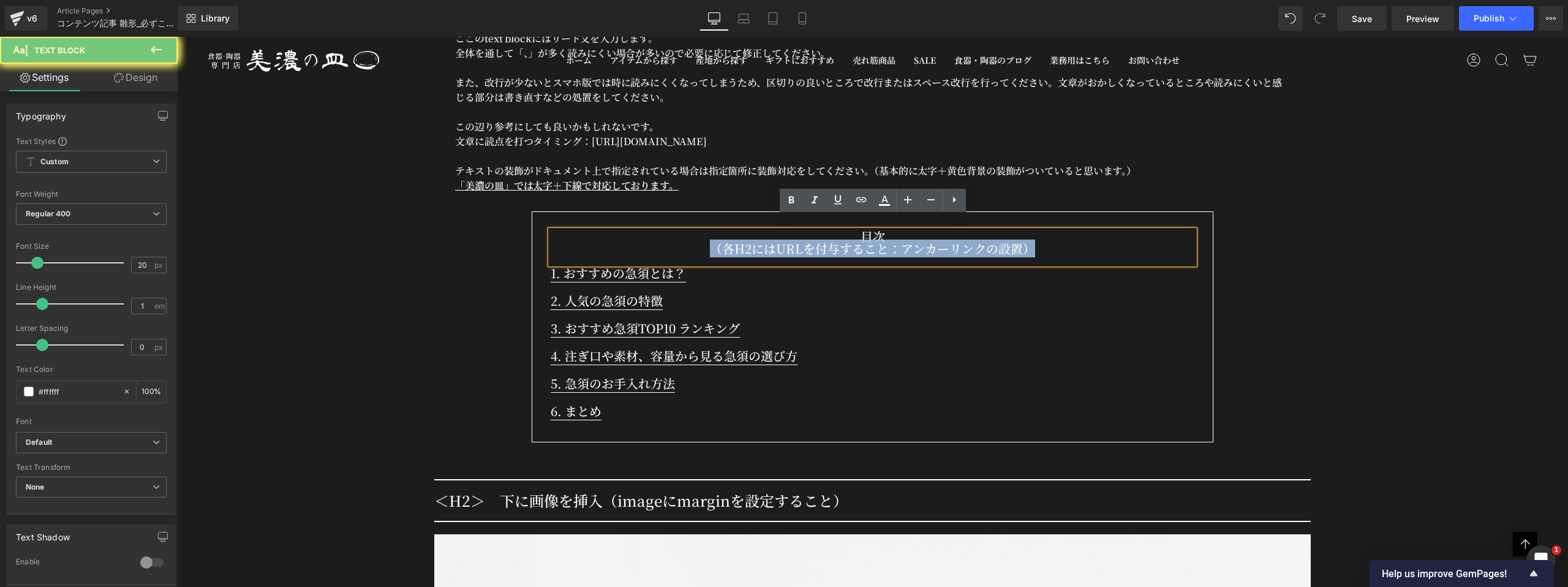
click at [776, 243] on p "（各H2にはURLを付与すること：アンカーリンクの設置）" at bounding box center [872, 249] width 644 height 12
copy p "（各H2にはURLを付与すること：アンカーリンクの設置）"
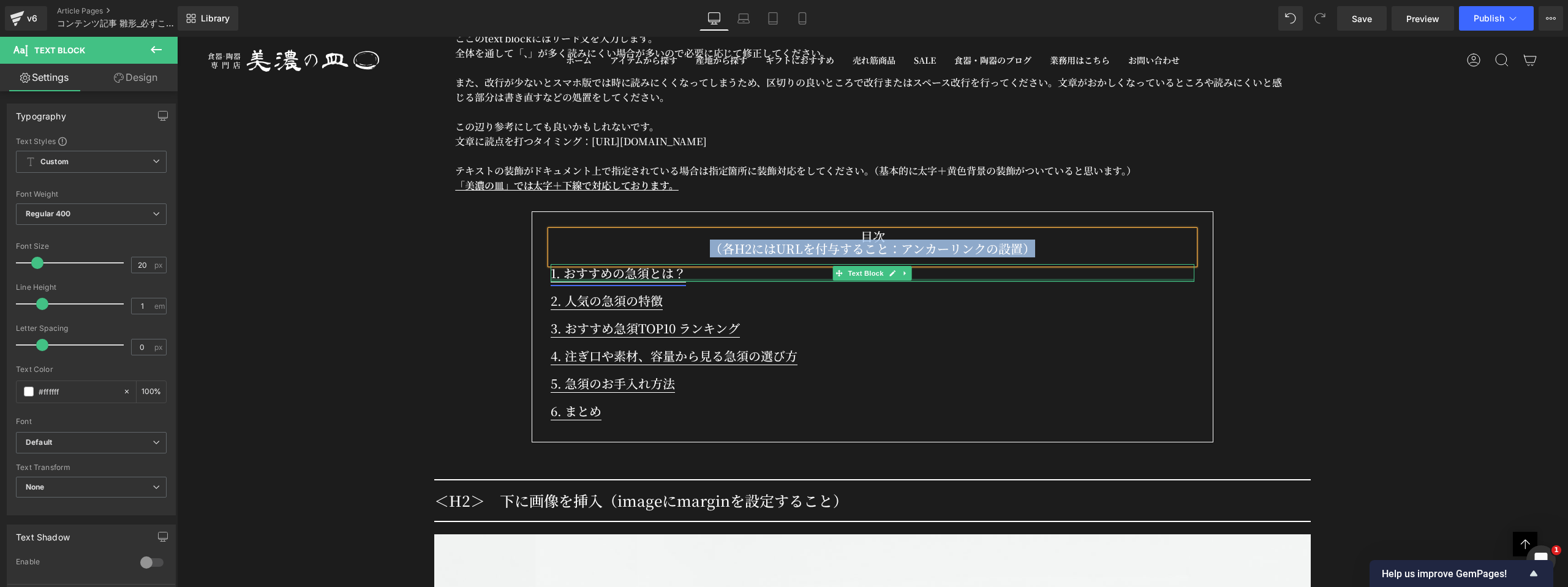
click at [672, 278] on div at bounding box center [872, 280] width 644 height 3
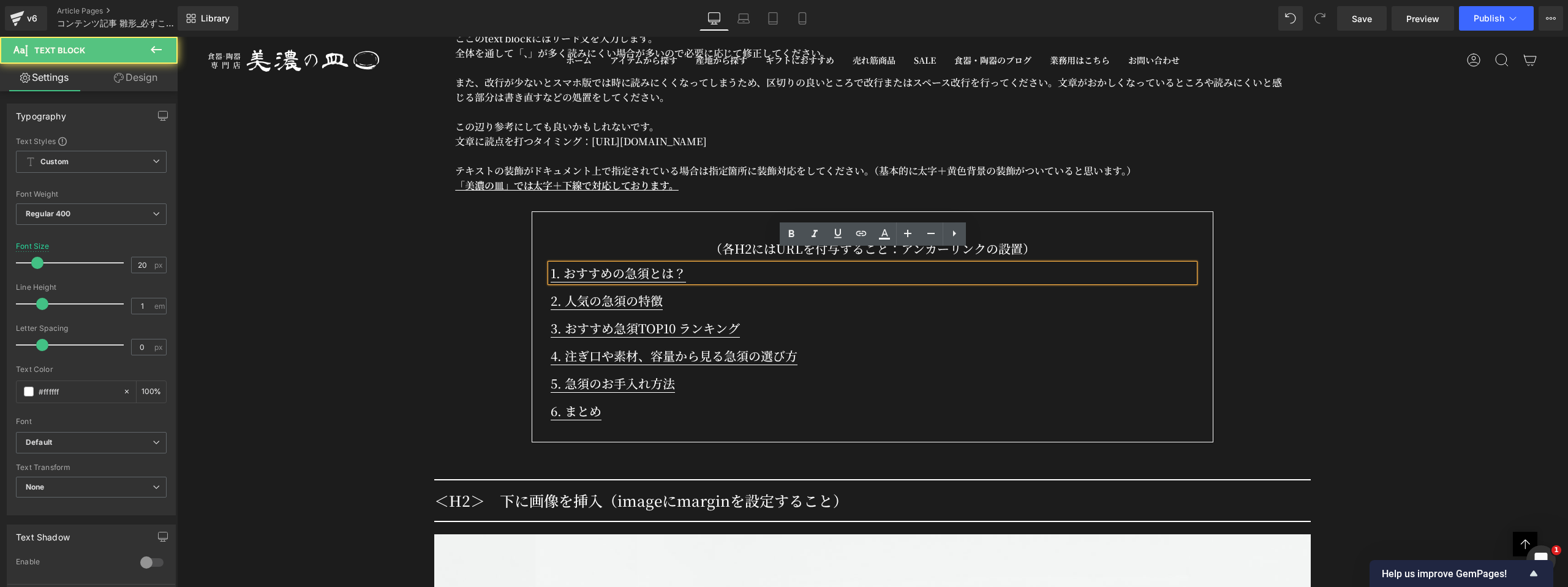
click at [690, 264] on p "1. おすすめの急須とは？" at bounding box center [872, 273] width 644 height 18
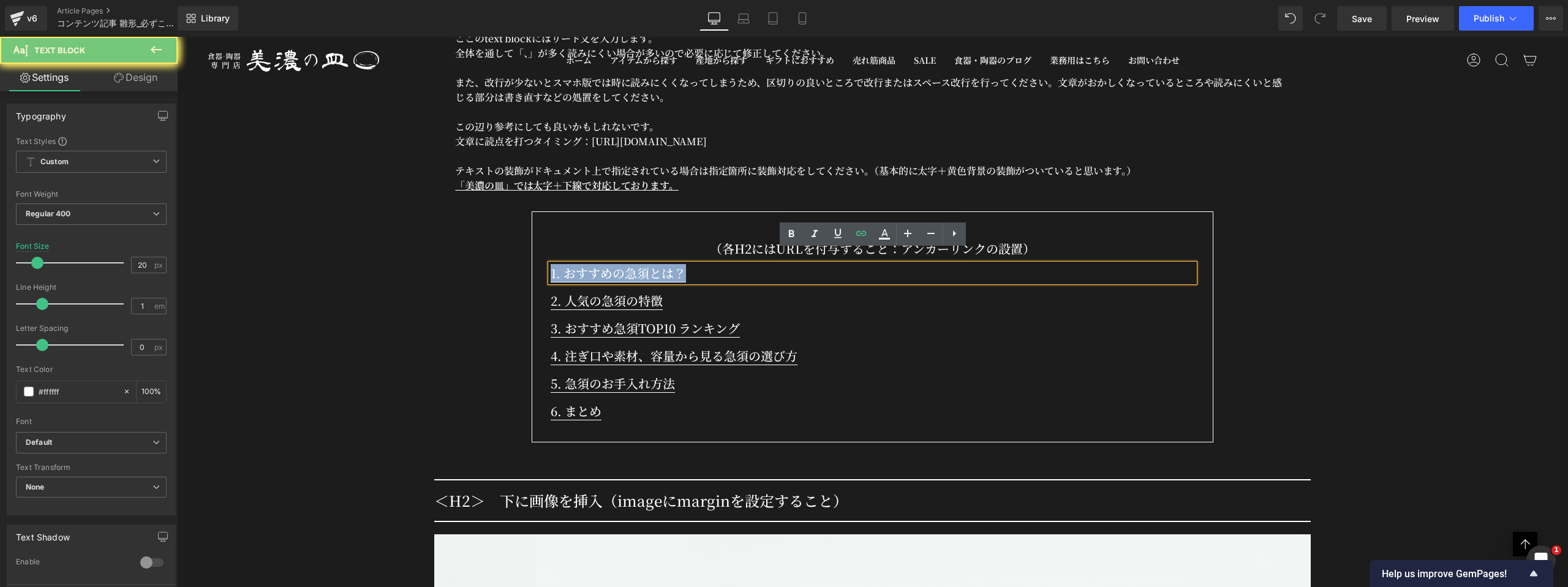
click at [690, 264] on p "1. おすすめの急須とは？" at bounding box center [872, 273] width 644 height 18
copy link "1. おすすめの急須とは？"
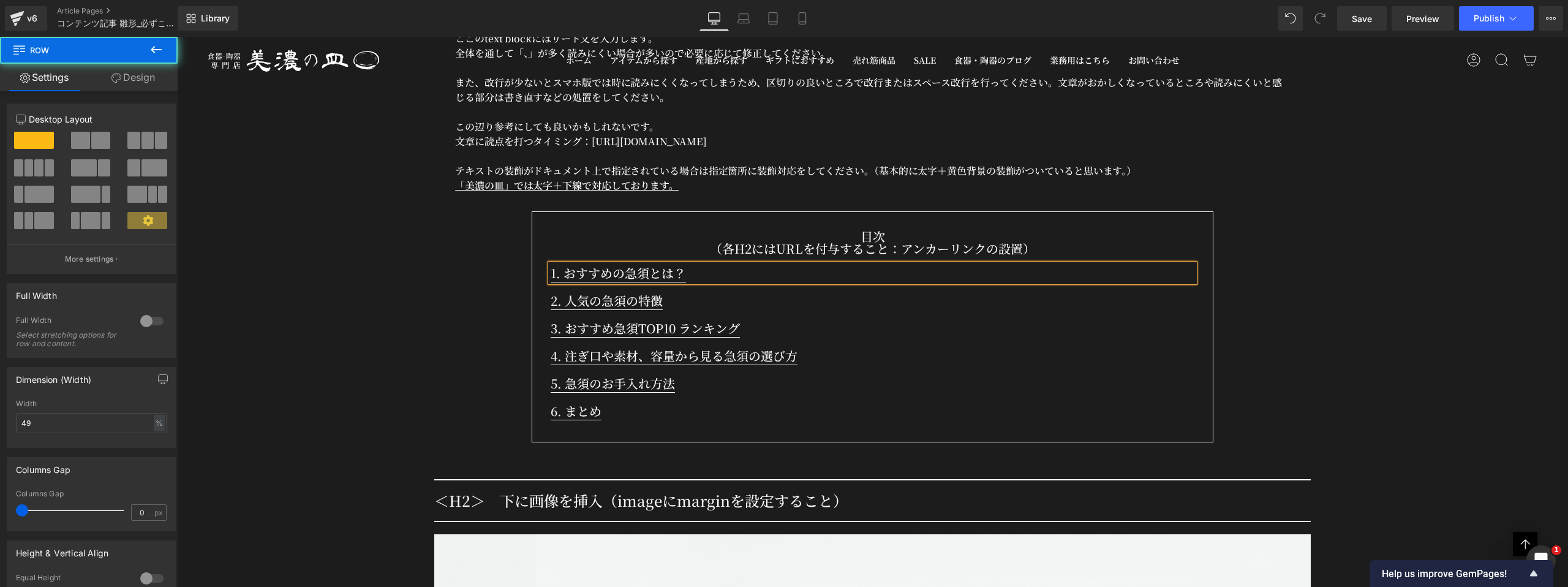
click at [546, 211] on div "目次 （各H2にはURLを付与すること：アンカーリンクの設置） Text Block 1. おすすめの急須とは？ Text Block 2. 人気の急須の特徴…" at bounding box center [872, 327] width 682 height 231
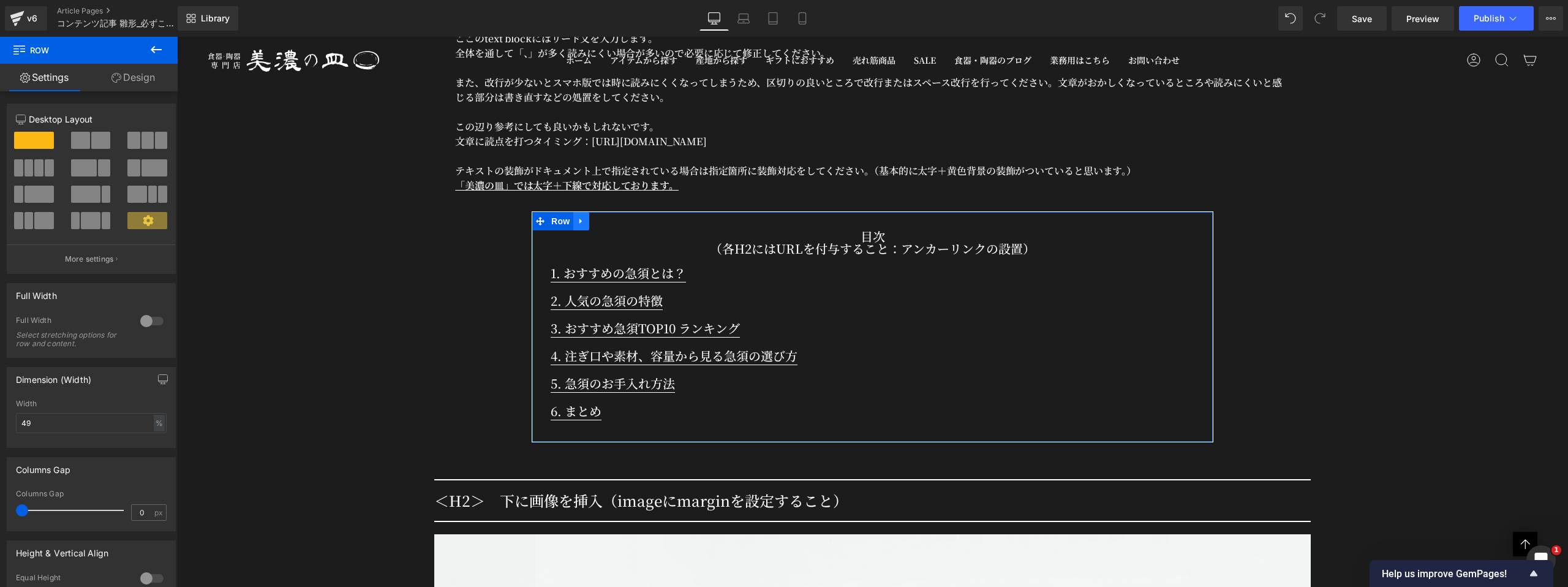
click at [582, 217] on icon at bounding box center [581, 221] width 9 height 9
click at [632, 213] on link at bounding box center [629, 221] width 16 height 18
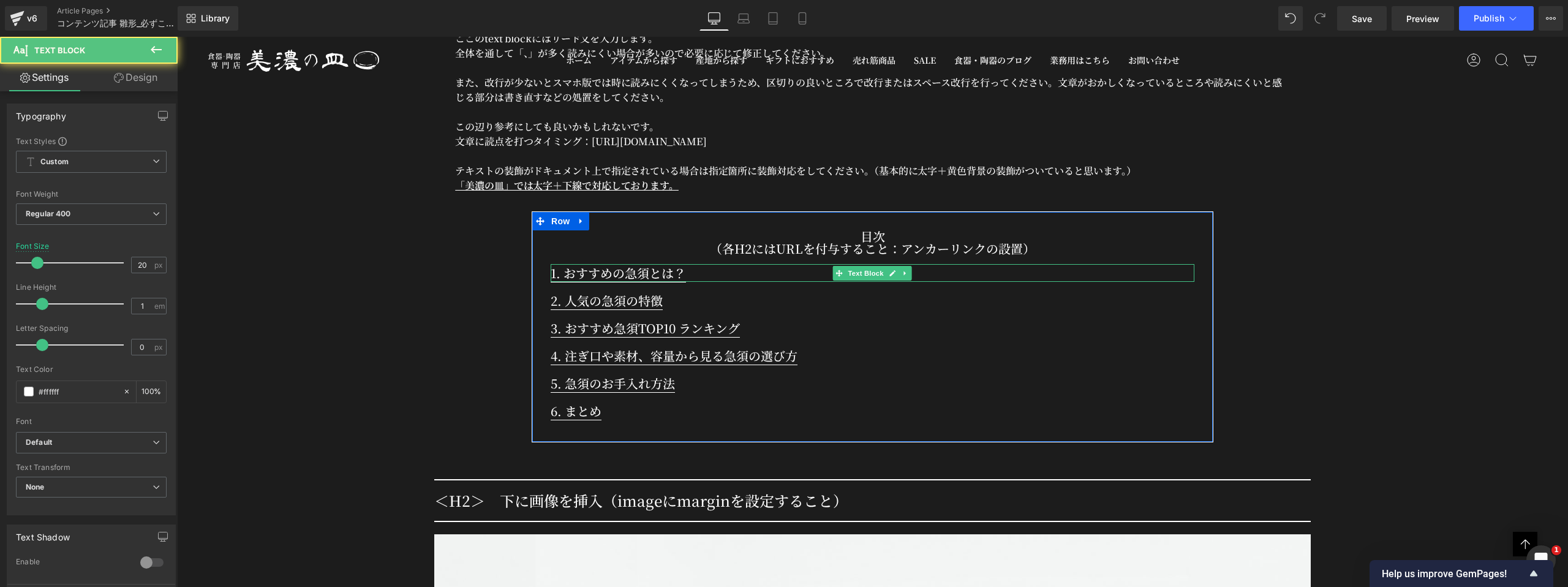
click at [701, 264] on p "1. おすすめの急須とは？" at bounding box center [872, 273] width 644 height 18
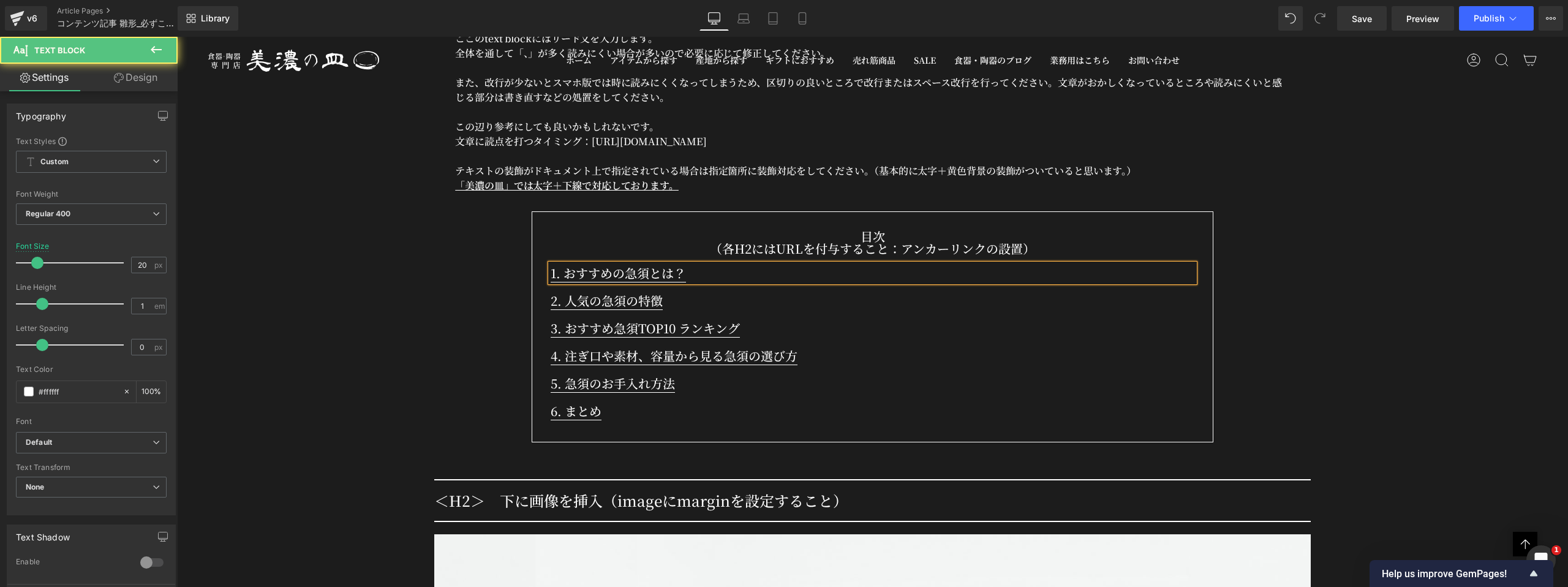
click at [701, 264] on p "1. おすすめの急須とは？" at bounding box center [872, 273] width 644 height 18
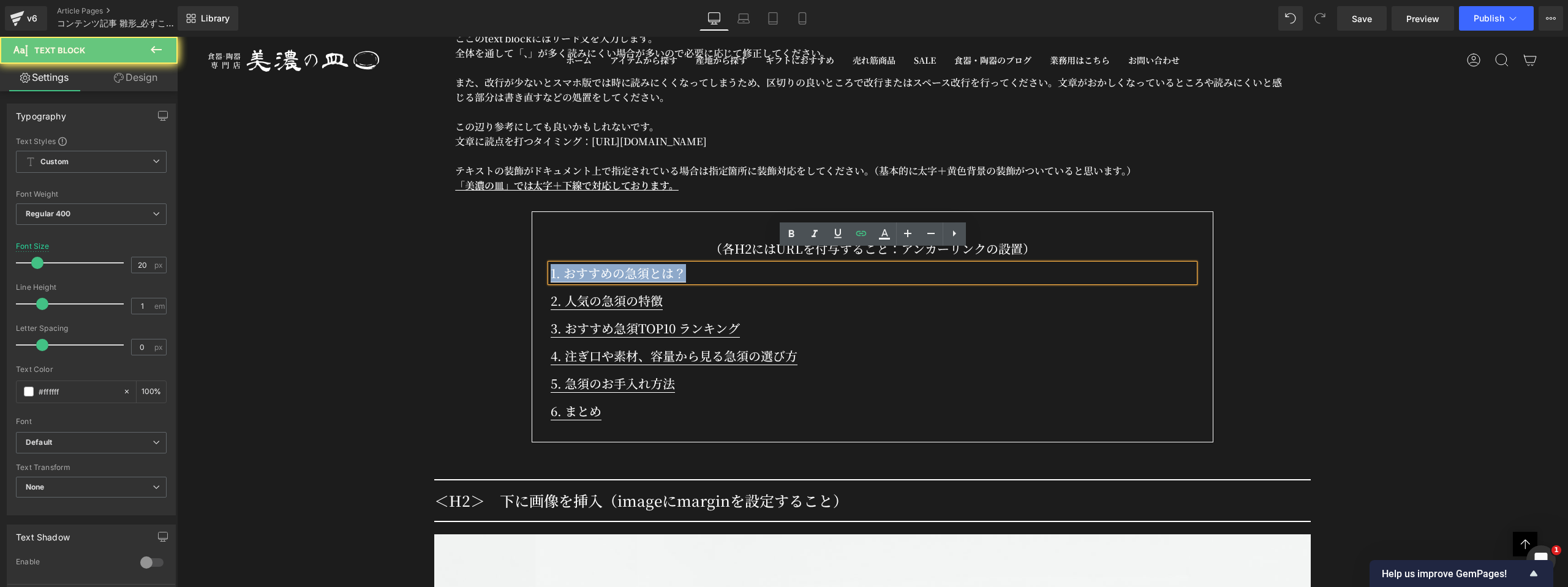
click at [701, 264] on p "1. おすすめの急須とは？" at bounding box center [872, 273] width 644 height 18
copy link "1. おすすめの急須とは？"
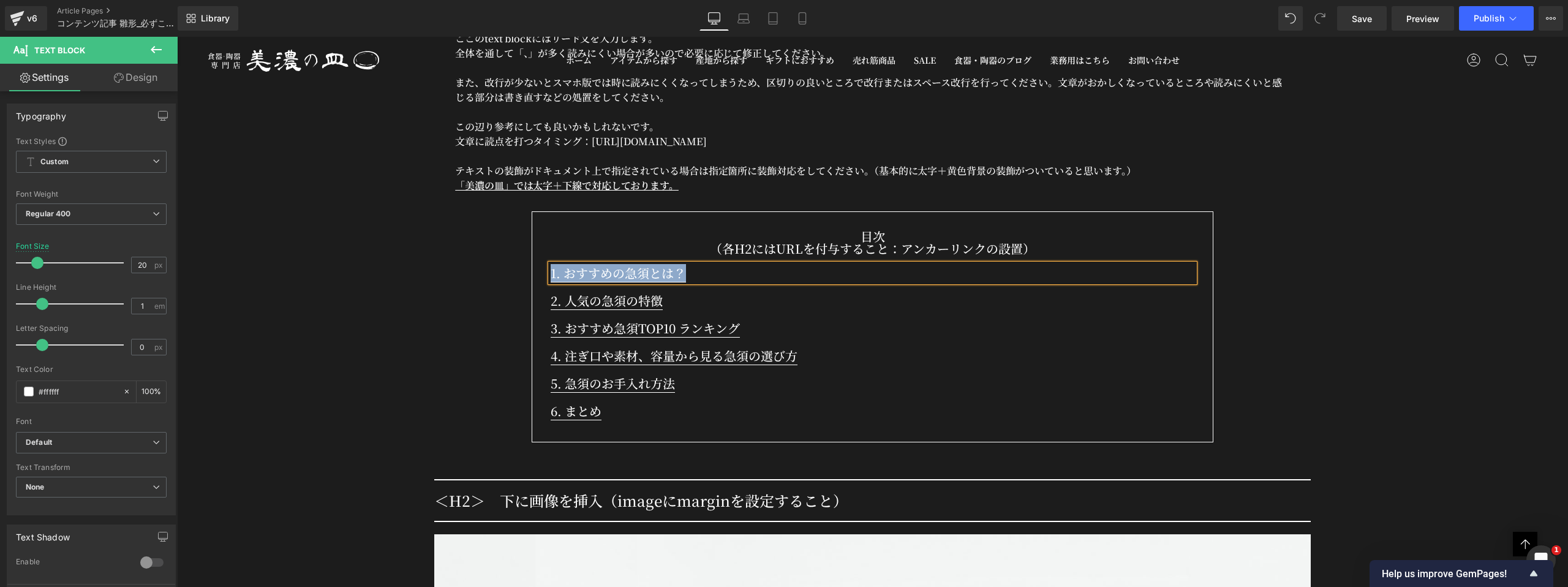
click at [670, 291] on p "2. 人気の急須の特徴" at bounding box center [872, 300] width 644 height 18
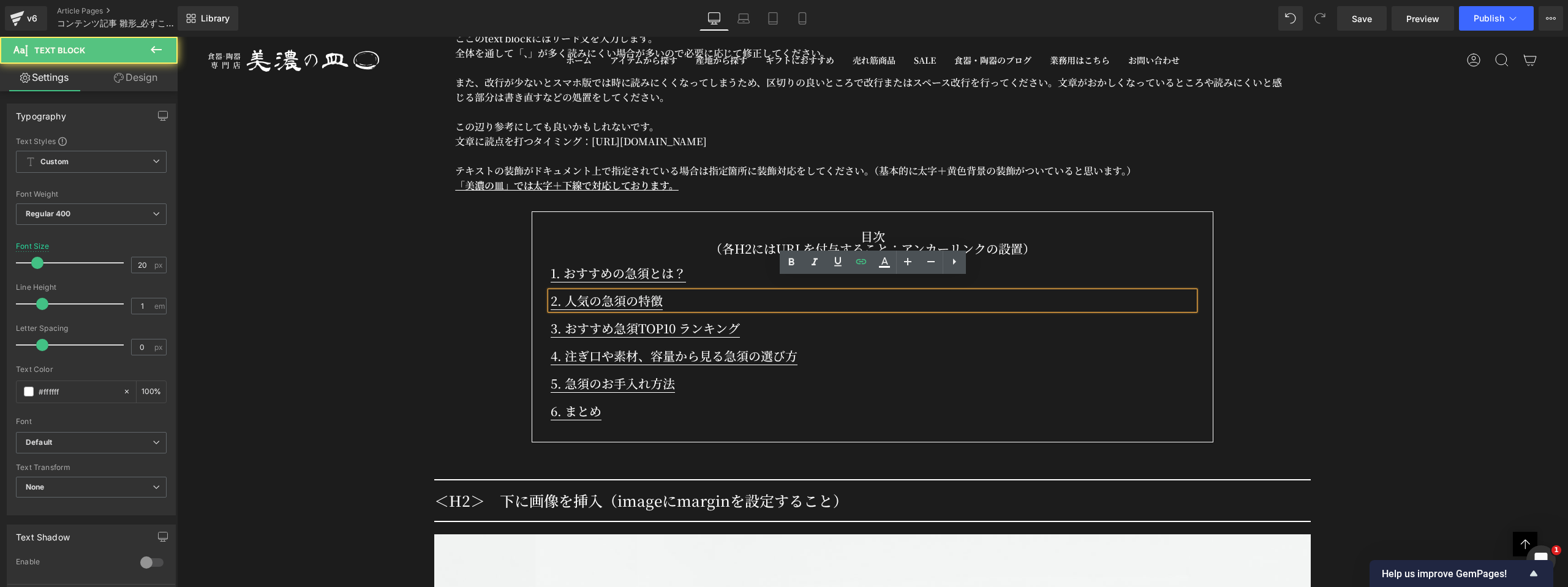
click at [670, 291] on p "2. 人気の急須の特徴" at bounding box center [872, 300] width 644 height 18
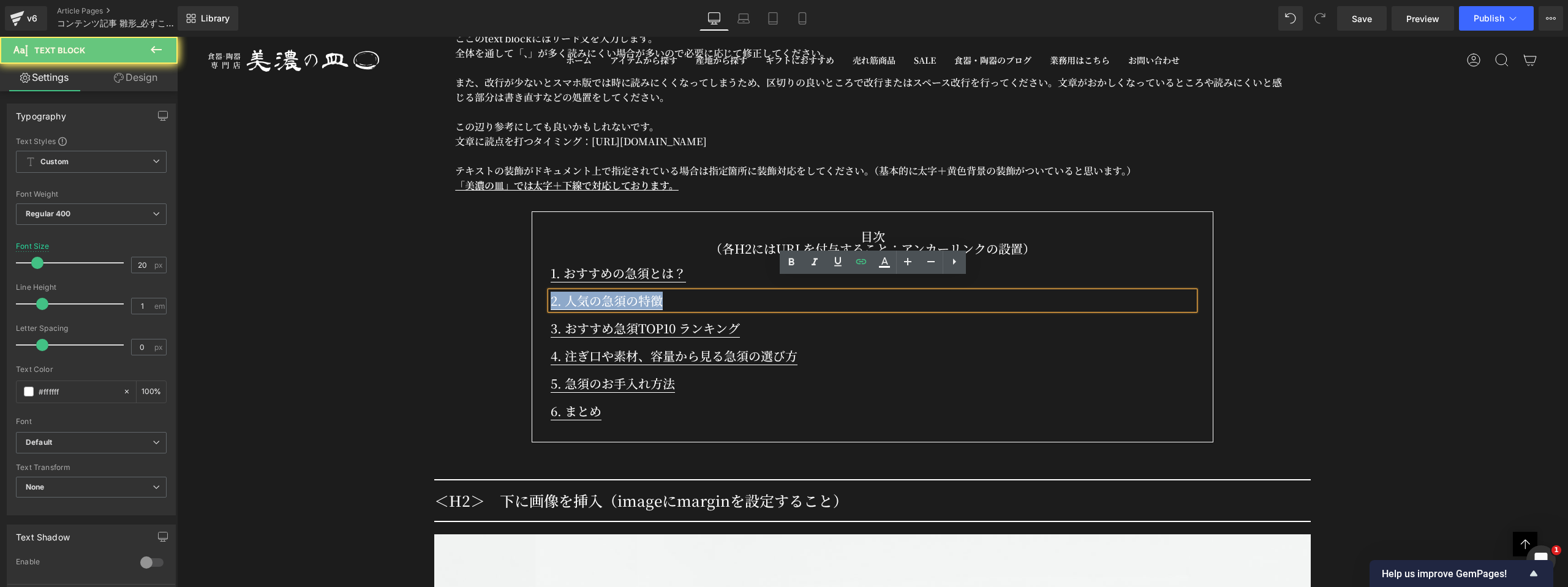
click at [670, 291] on p "2. 人気の急須の特徴" at bounding box center [872, 300] width 644 height 18
copy link "2. 人気の急須の特徴"
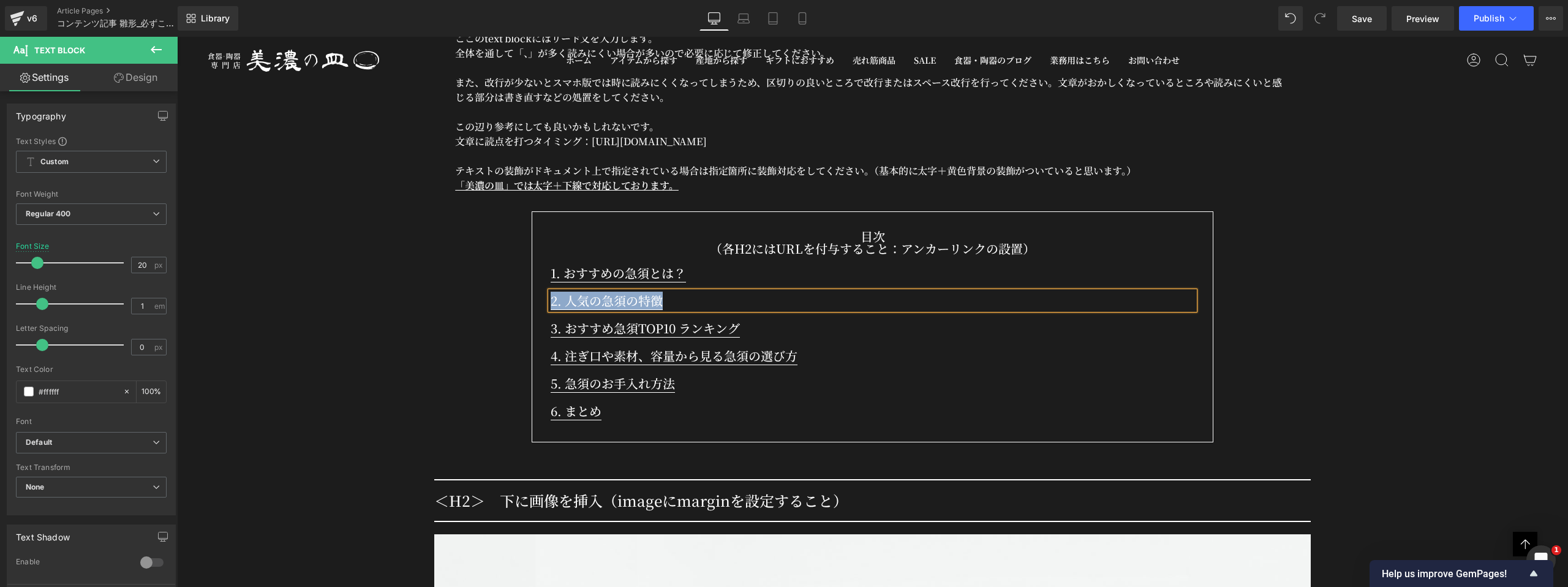
click at [776, 319] on p "3. おすすめ急須TOP10 ランキング" at bounding box center [872, 328] width 644 height 18
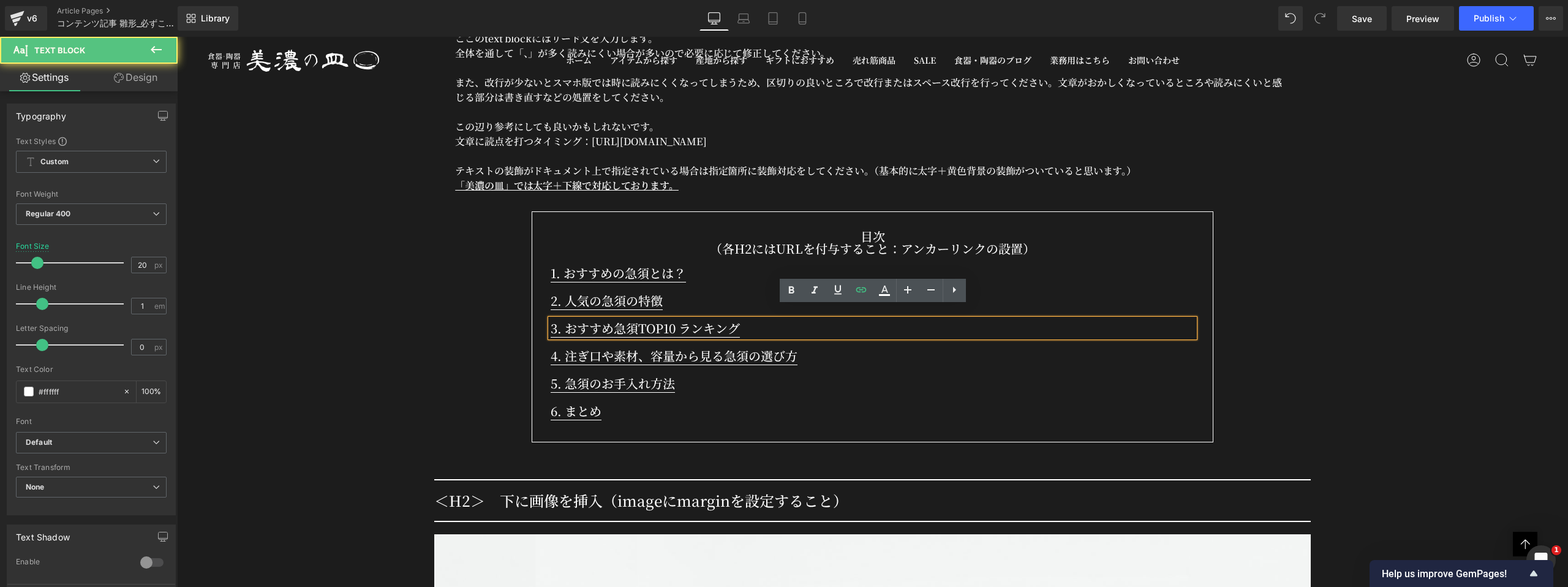
click at [776, 319] on p "3. おすすめ急須TOP10 ランキング" at bounding box center [872, 328] width 644 height 18
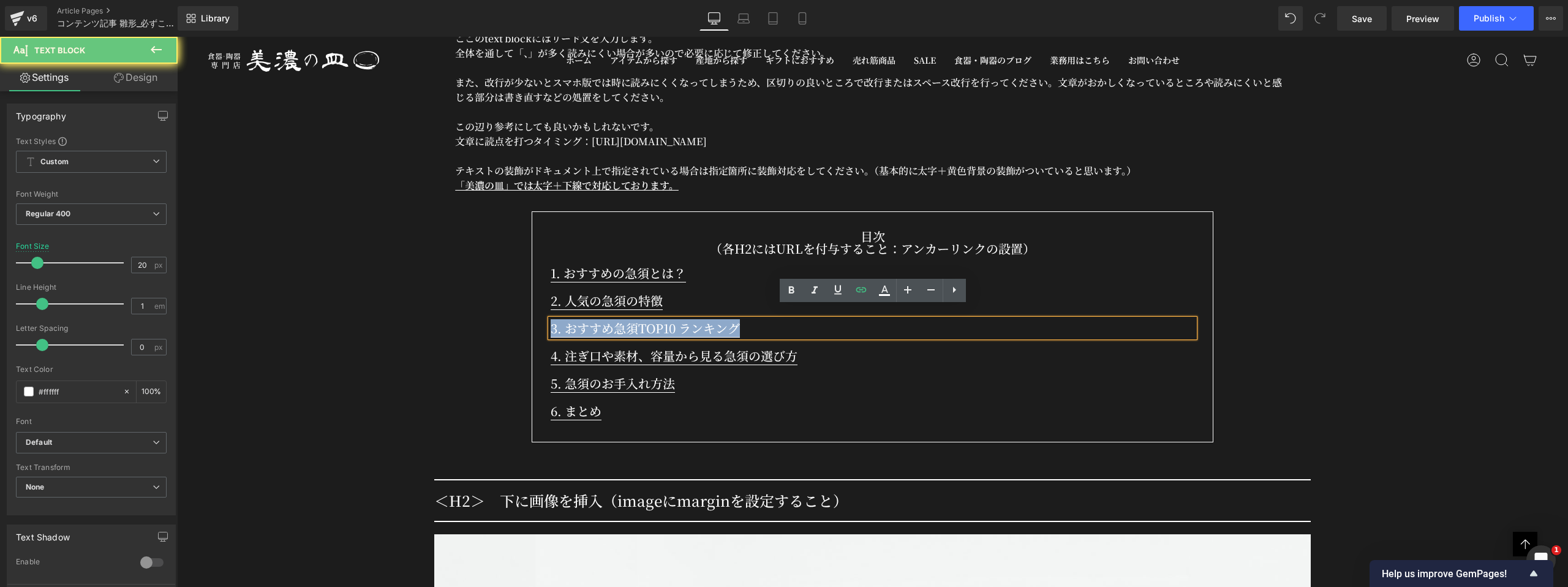
click at [776, 319] on p "3. おすすめ急須TOP10 ランキング" at bounding box center [872, 328] width 644 height 18
copy link "3. おすすめ急須TOP10 ランキング"
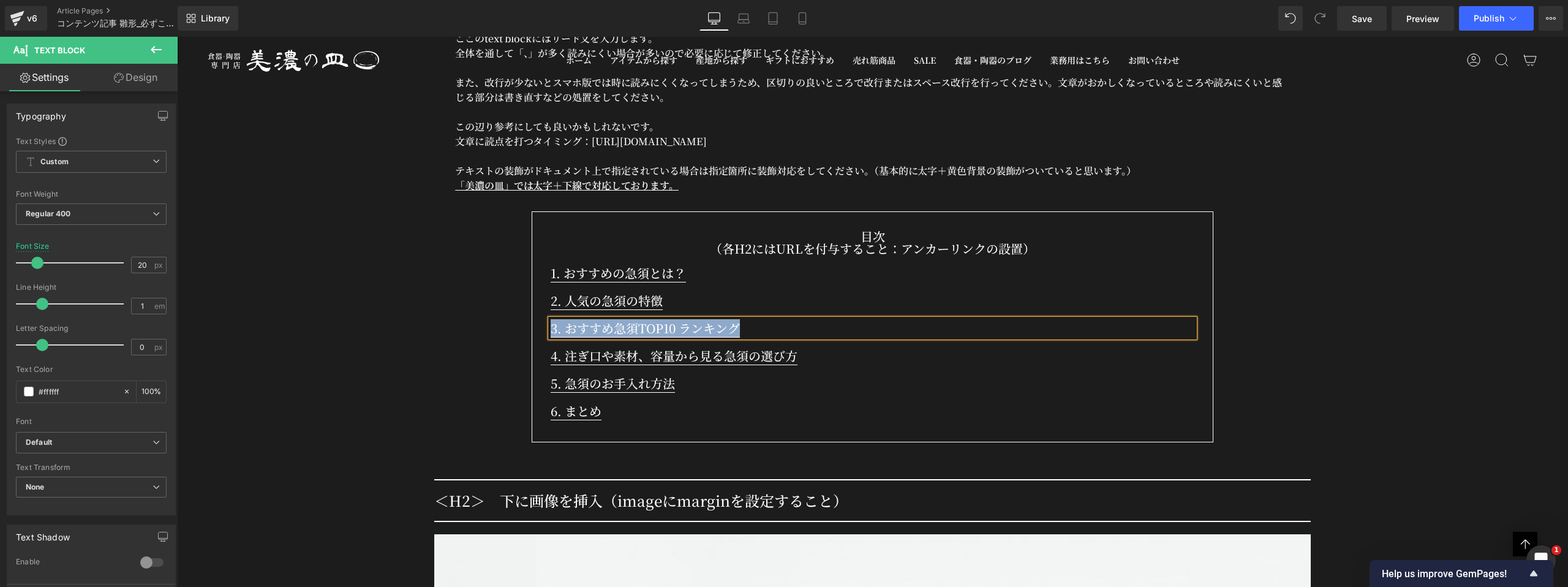
click at [776, 348] on span at bounding box center [839, 355] width 13 height 14
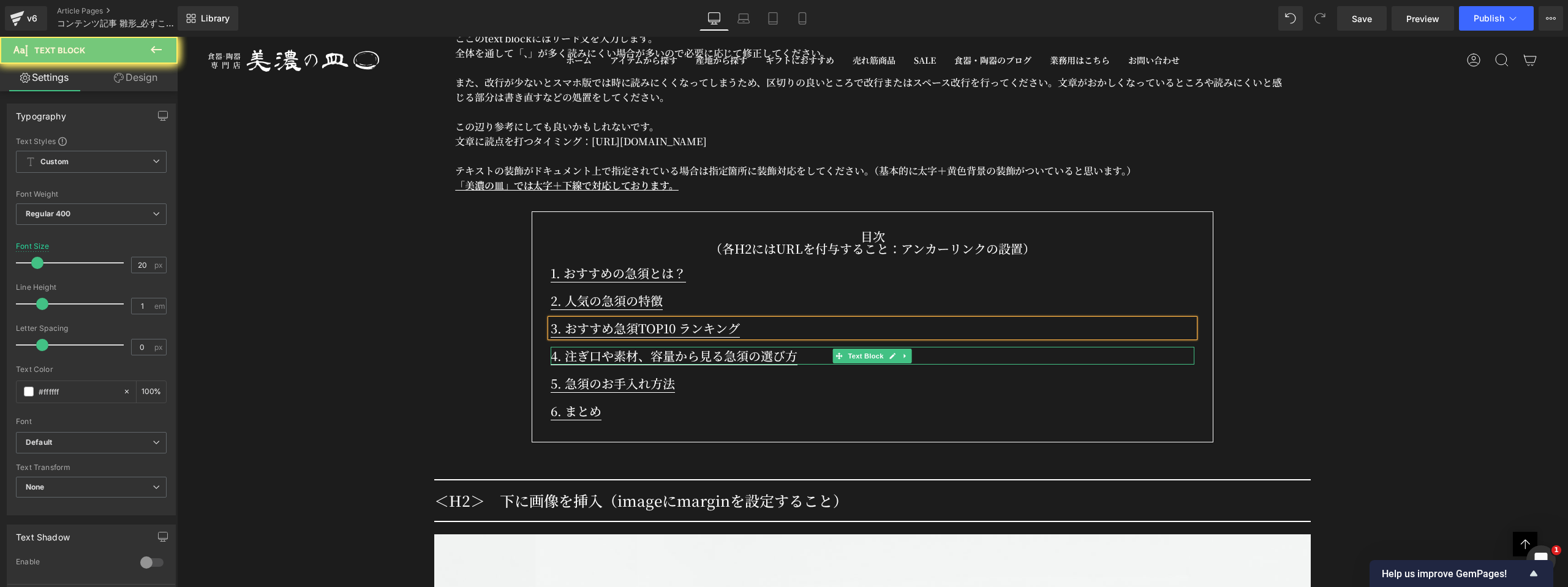
click at [776, 347] on p "4. 注ぎ口や素材、容量から見る急須の選び方" at bounding box center [872, 356] width 644 height 18
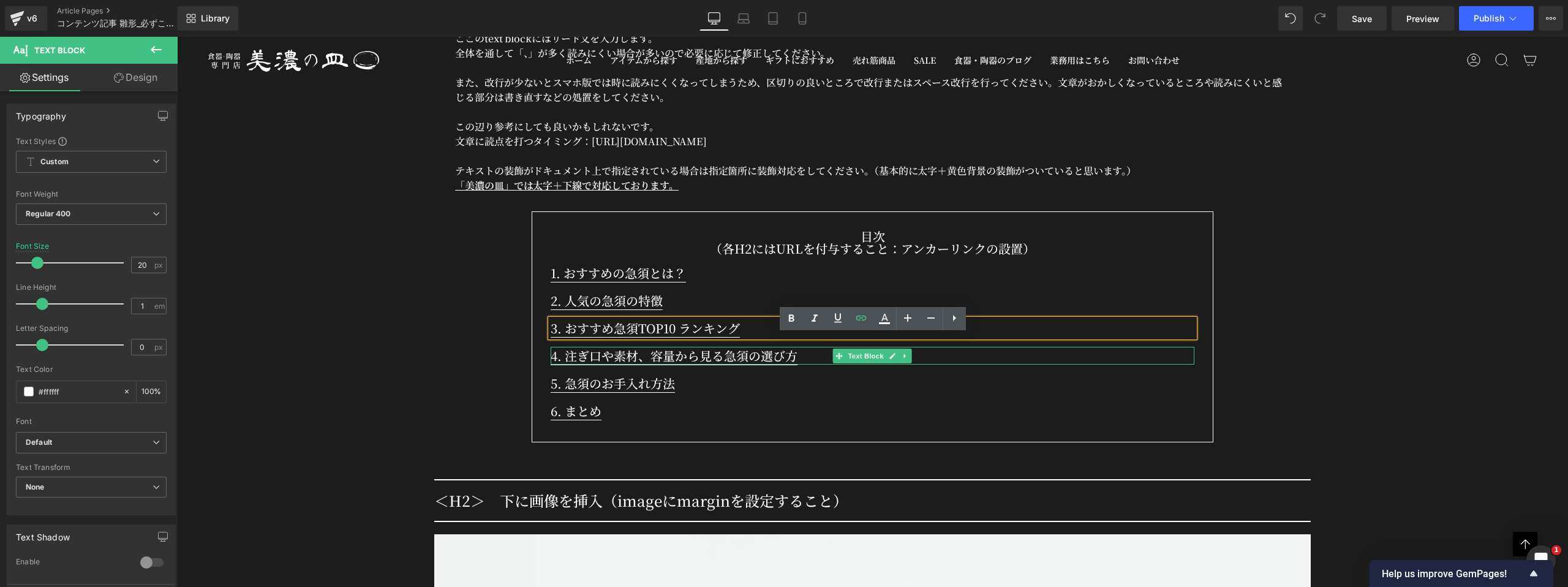
click at [776, 347] on p "4. 注ぎ口や素材、容量から見る急須の選び方" at bounding box center [872, 356] width 644 height 18
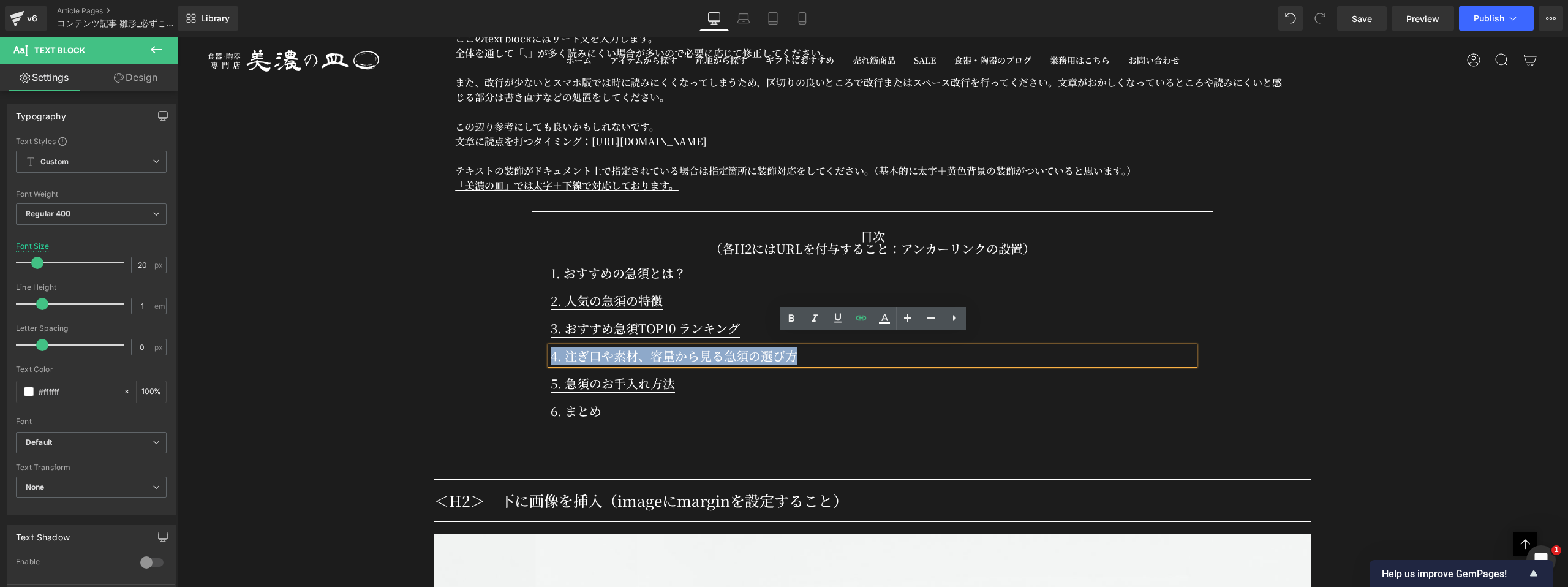
click at [776, 347] on p "4. 注ぎ口や素材、容量から見る急須の選び方" at bounding box center [872, 356] width 644 height 18
copy link "4. 注ぎ口や素材、容量から見る急須の選び方"
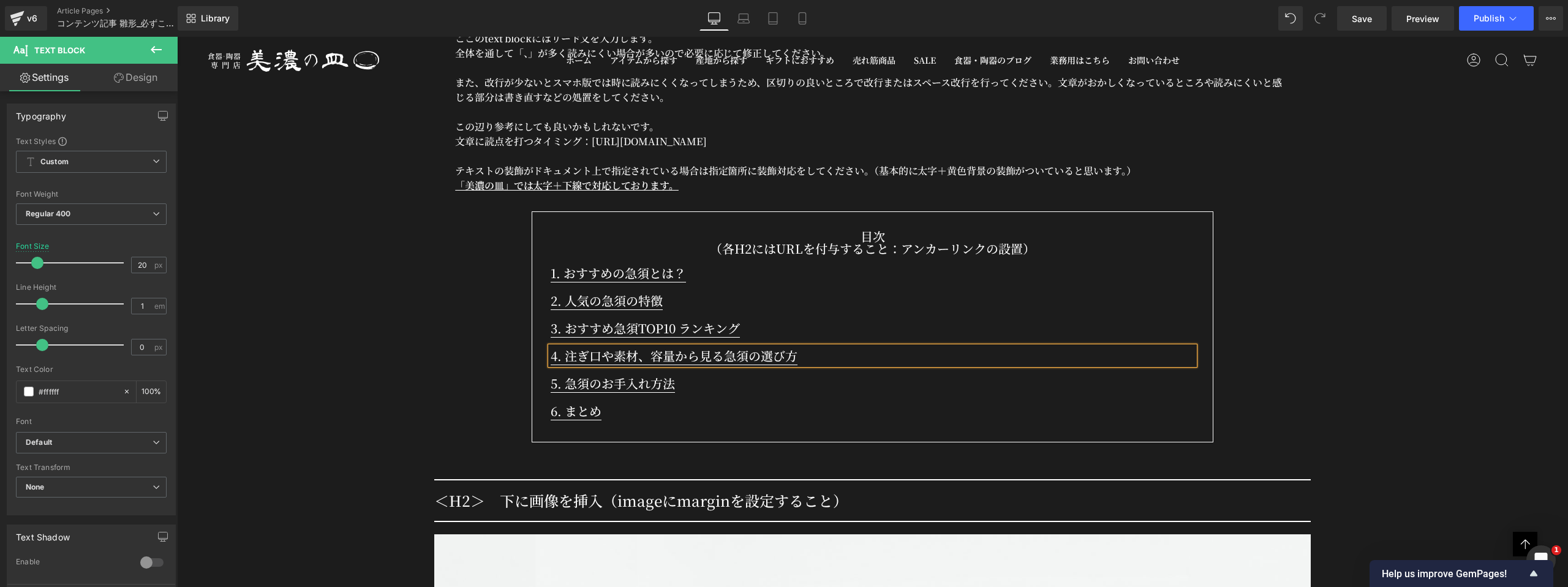
click at [692, 382] on div "目次 （各H2にはURLを付与すること：アンカーリンクの設置） Text Block 1. おすすめの急須とは？ Text Block 2. 人気の急須の特徴…" at bounding box center [872, 330] width 644 height 199
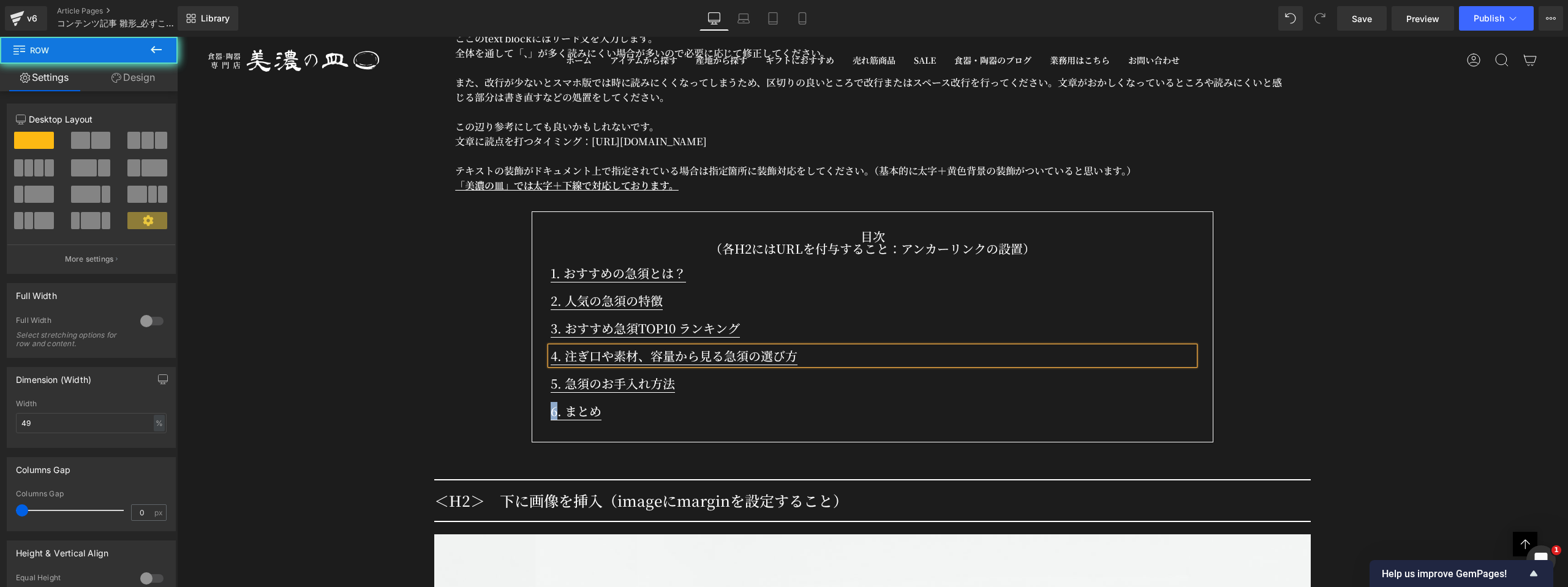
click at [692, 382] on div "目次 （各H2にはURLを付与すること：アンカーリンクの設置） Text Block 1. おすすめの急須とは？ Text Block 2. 人気の急須の特徴…" at bounding box center [872, 330] width 644 height 199
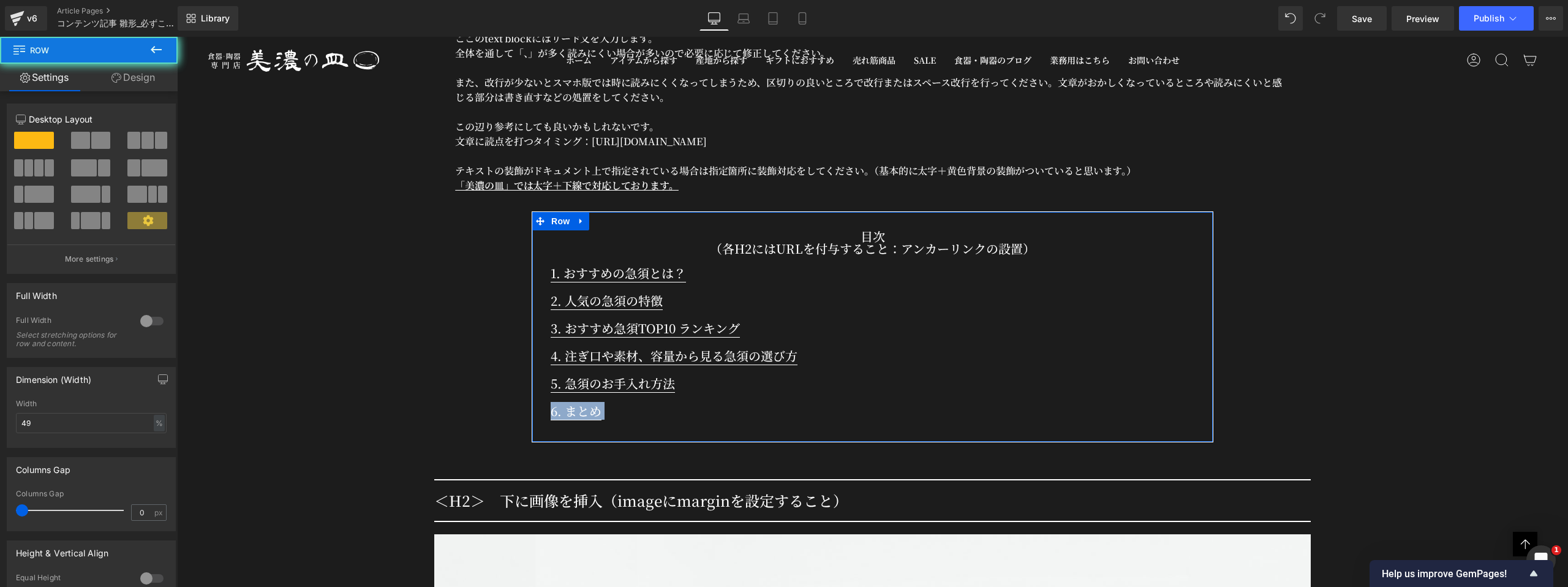
click at [692, 382] on div "目次 （各H2にはURLを付与すること：アンカーリンクの設置） Text Block 1. おすすめの急須とは？ Text Block 2. 人気の急須の特徴…" at bounding box center [872, 330] width 644 height 199
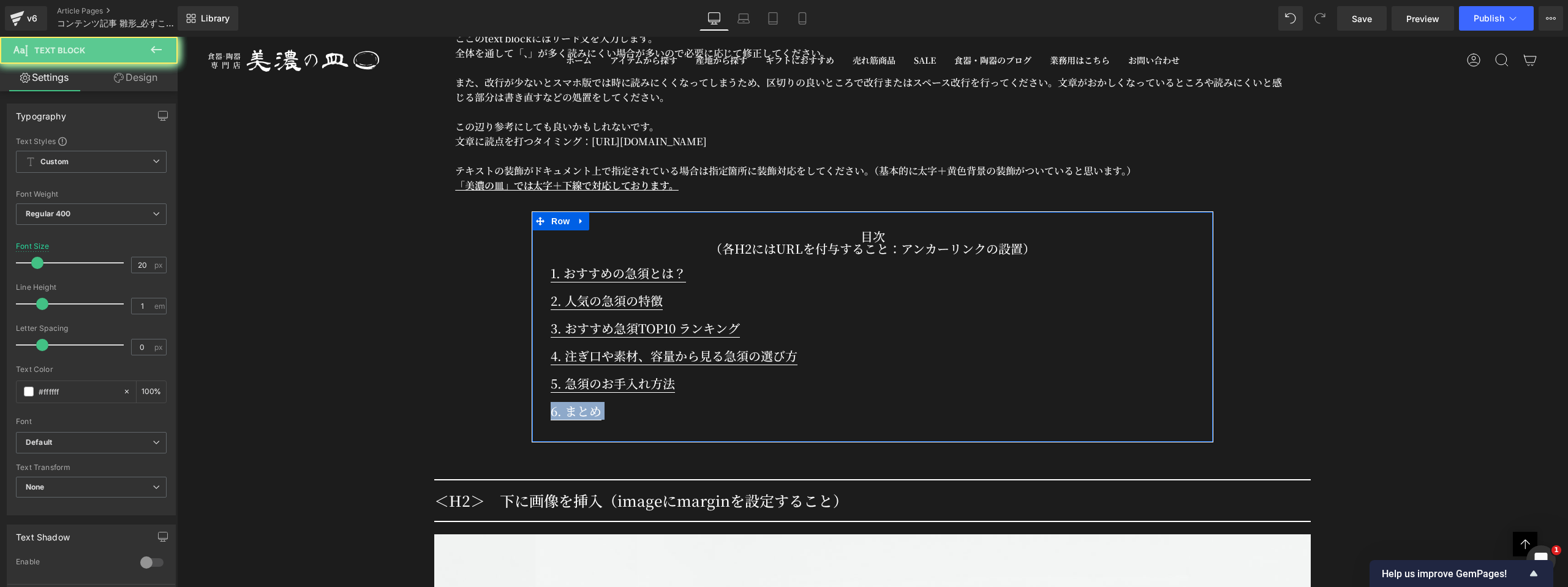
click at [691, 374] on p "5. 急須のお手入れ方法" at bounding box center [872, 383] width 644 height 18
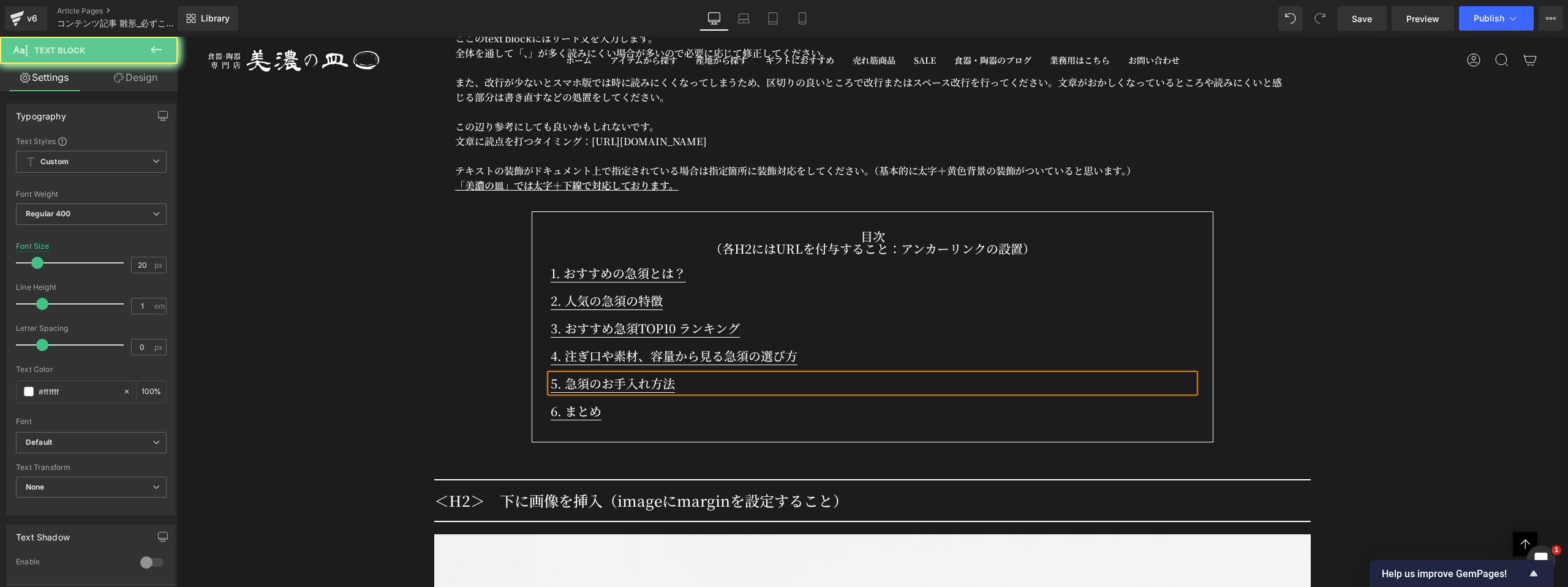
click at [691, 374] on p "5. 急須のお手入れ方法" at bounding box center [872, 383] width 644 height 18
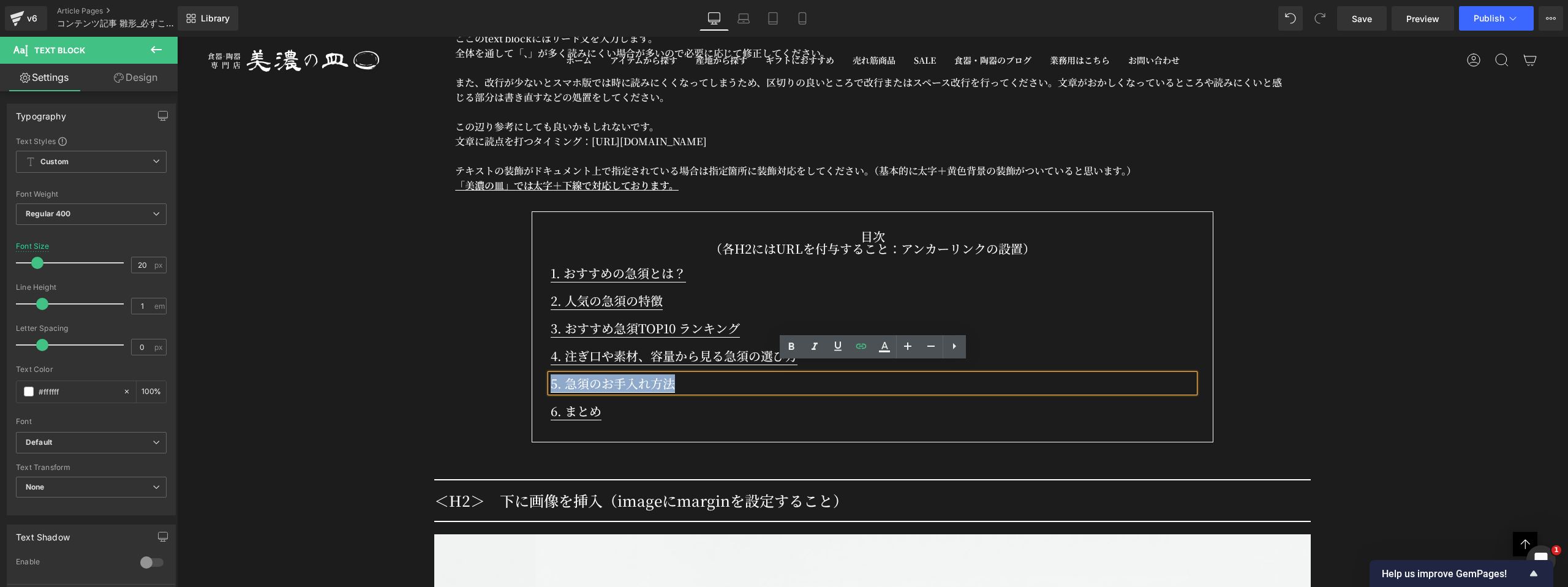
click at [691, 374] on p "5. 急須のお手入れ方法" at bounding box center [872, 383] width 644 height 18
click at [662, 402] on p "6. まとめ" at bounding box center [872, 410] width 644 height 18
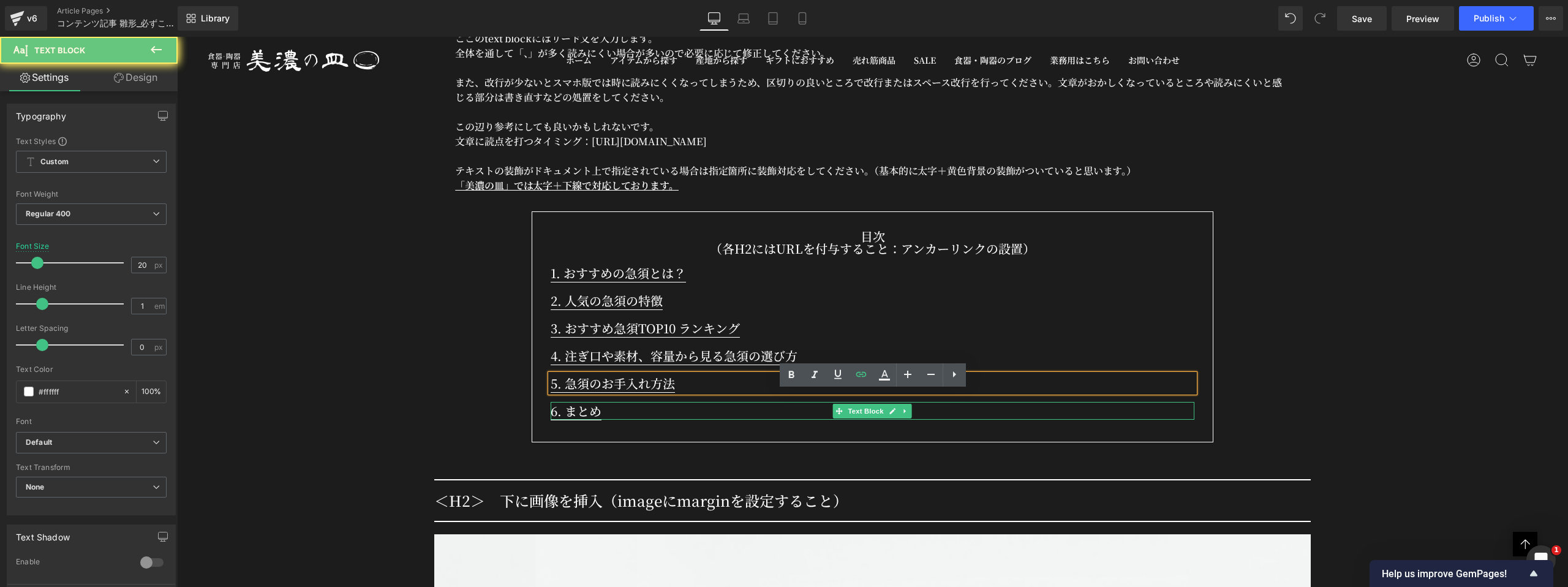
click at [662, 402] on p "6. まとめ" at bounding box center [872, 410] width 644 height 18
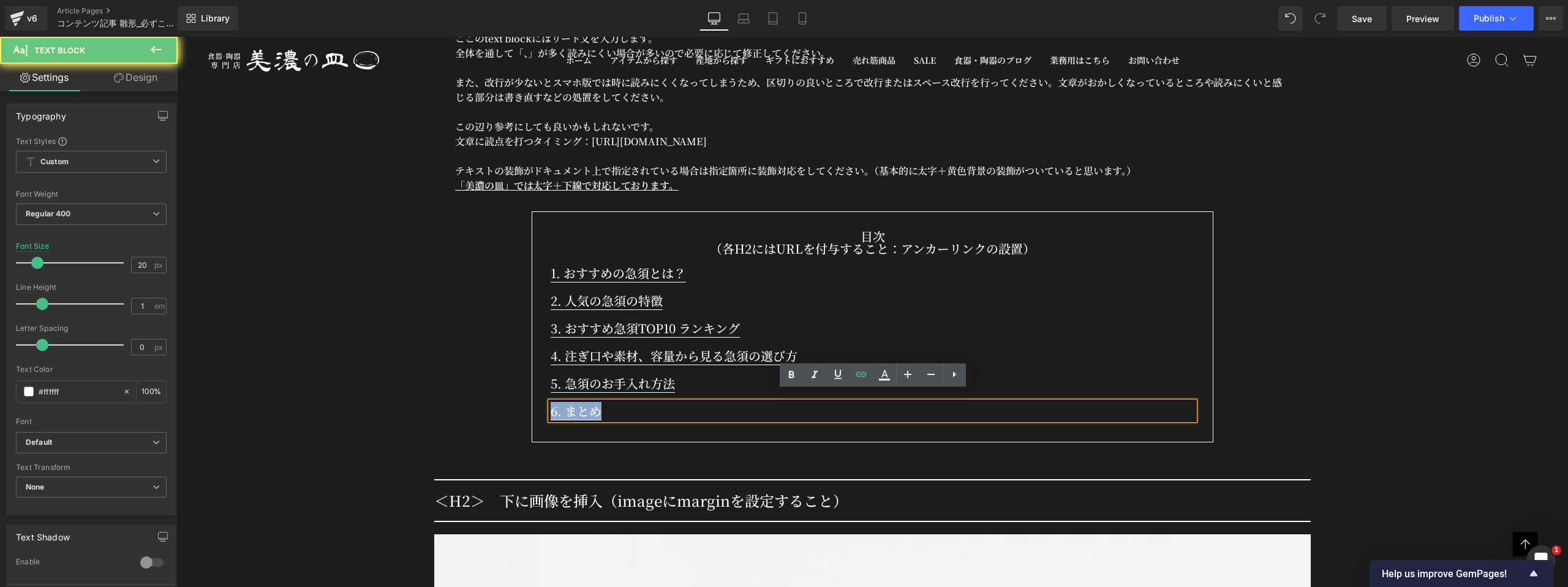
click at [662, 402] on p "6. まとめ" at bounding box center [872, 410] width 644 height 18
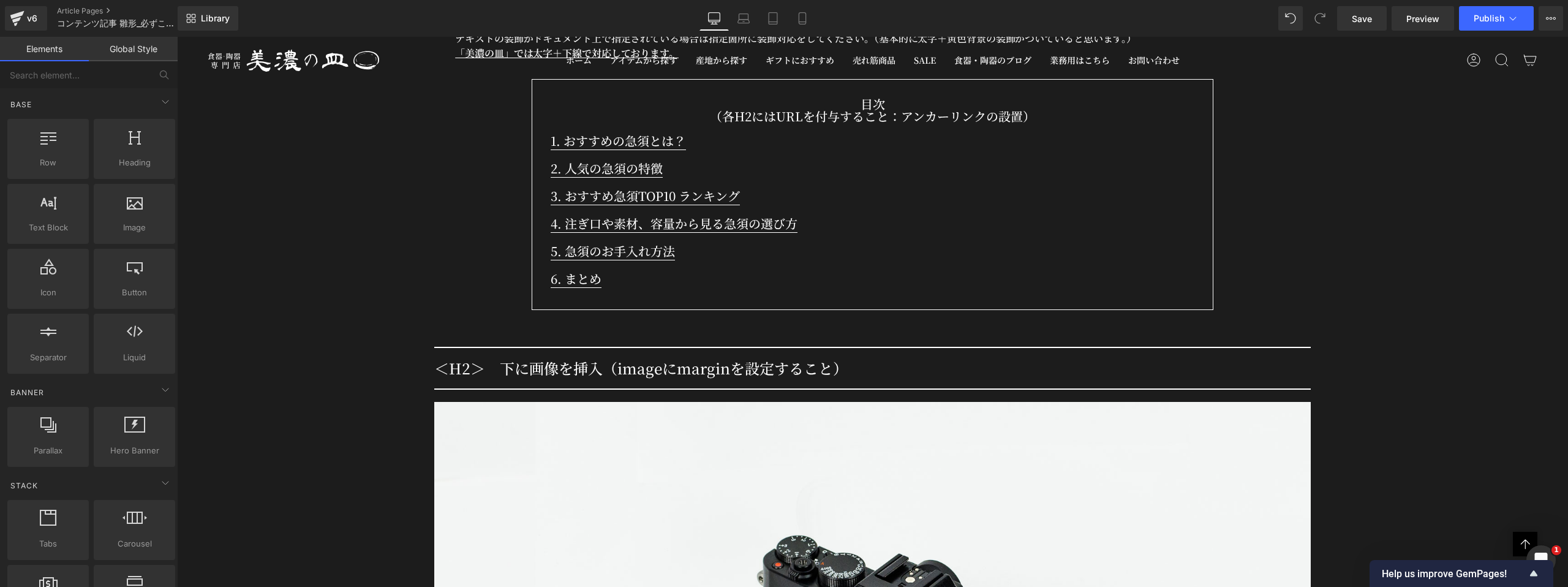
scroll to position [1174, 0]
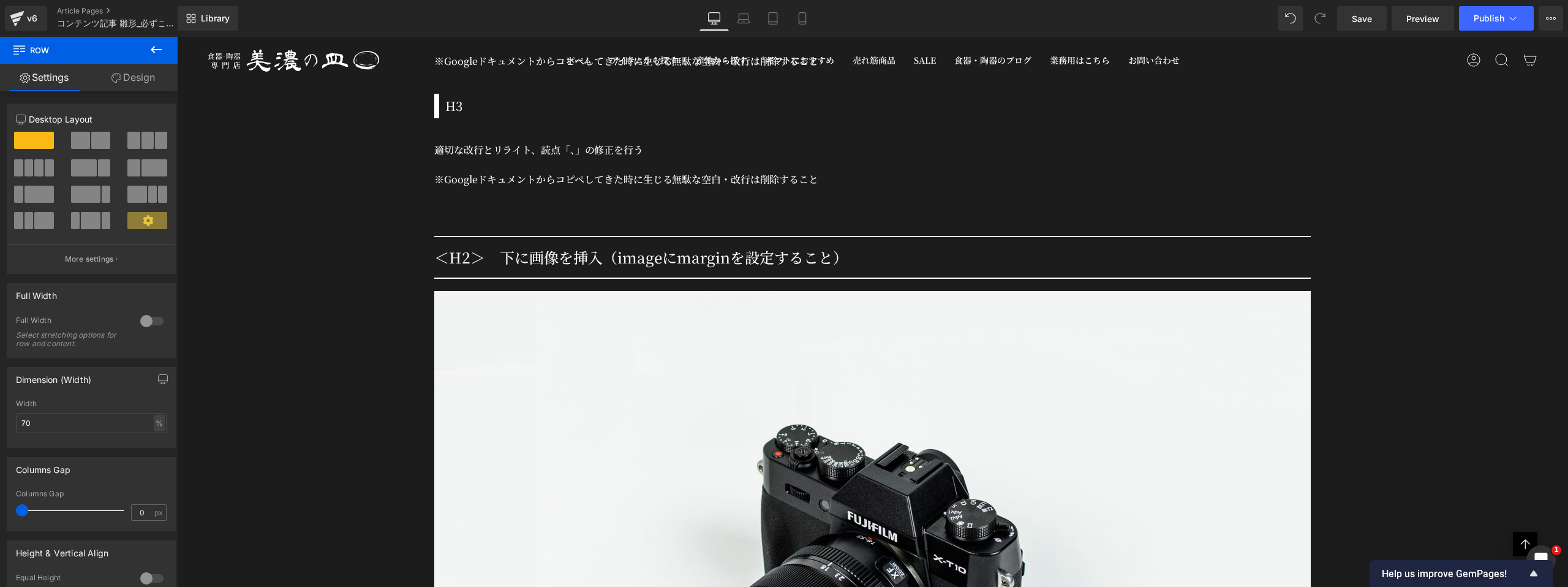
scroll to position [2165, 0]
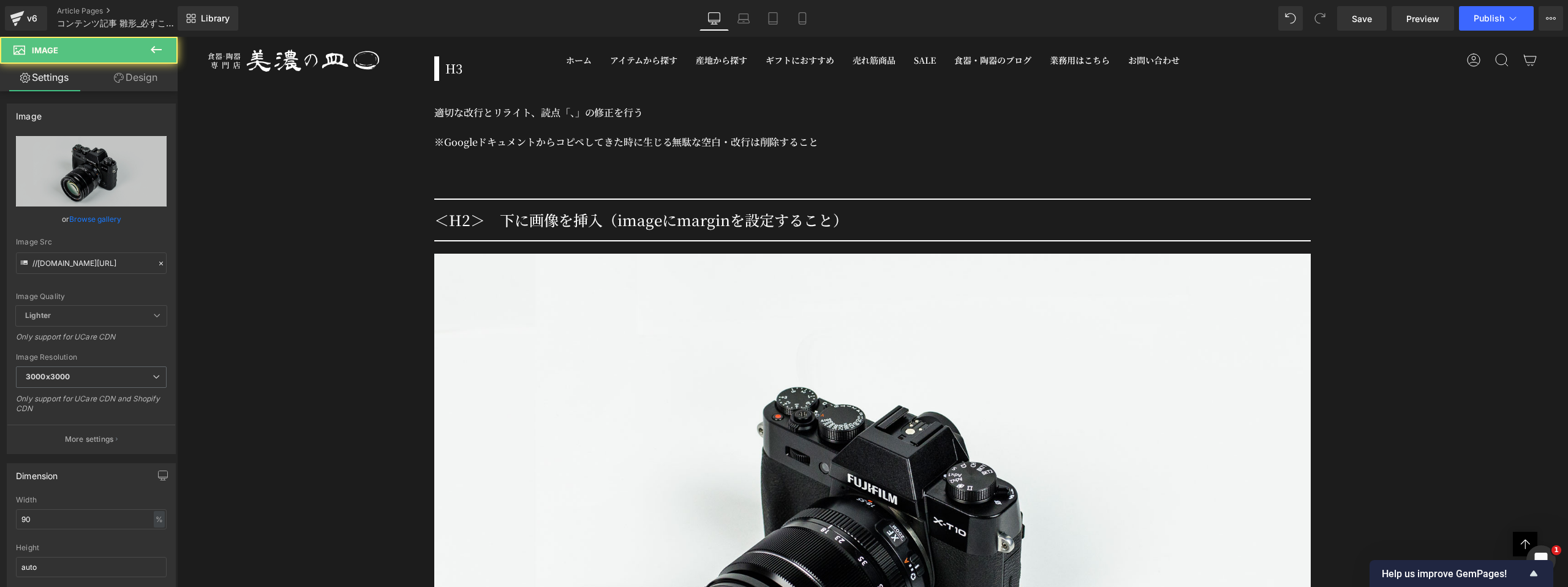
click at [418, 288] on div at bounding box center [873, 544] width 974 height 581
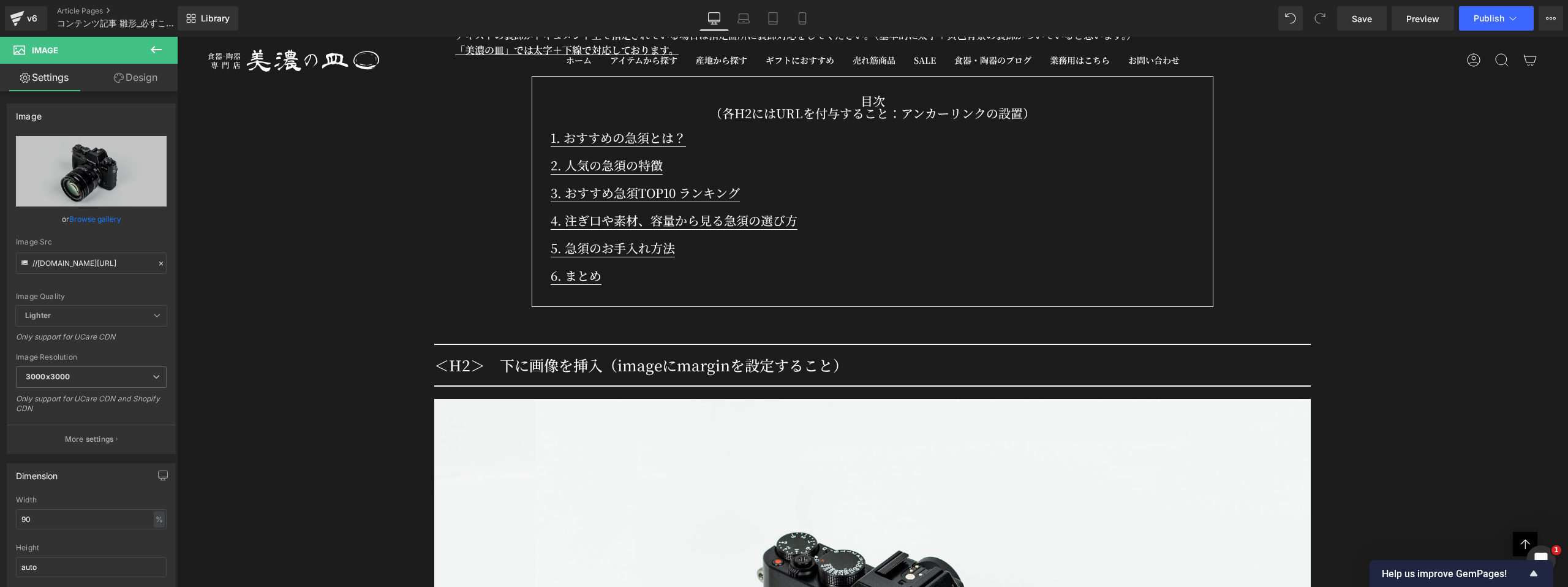
scroll to position [1063, 0]
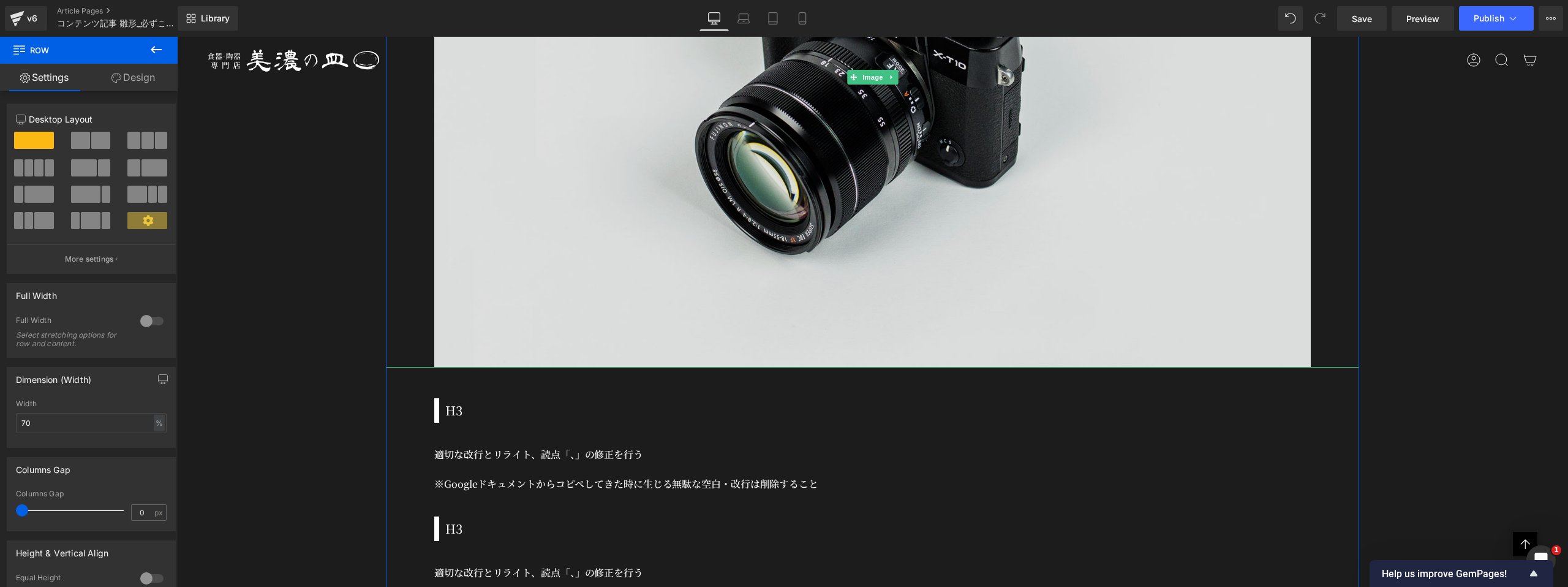
scroll to position [1903, 0]
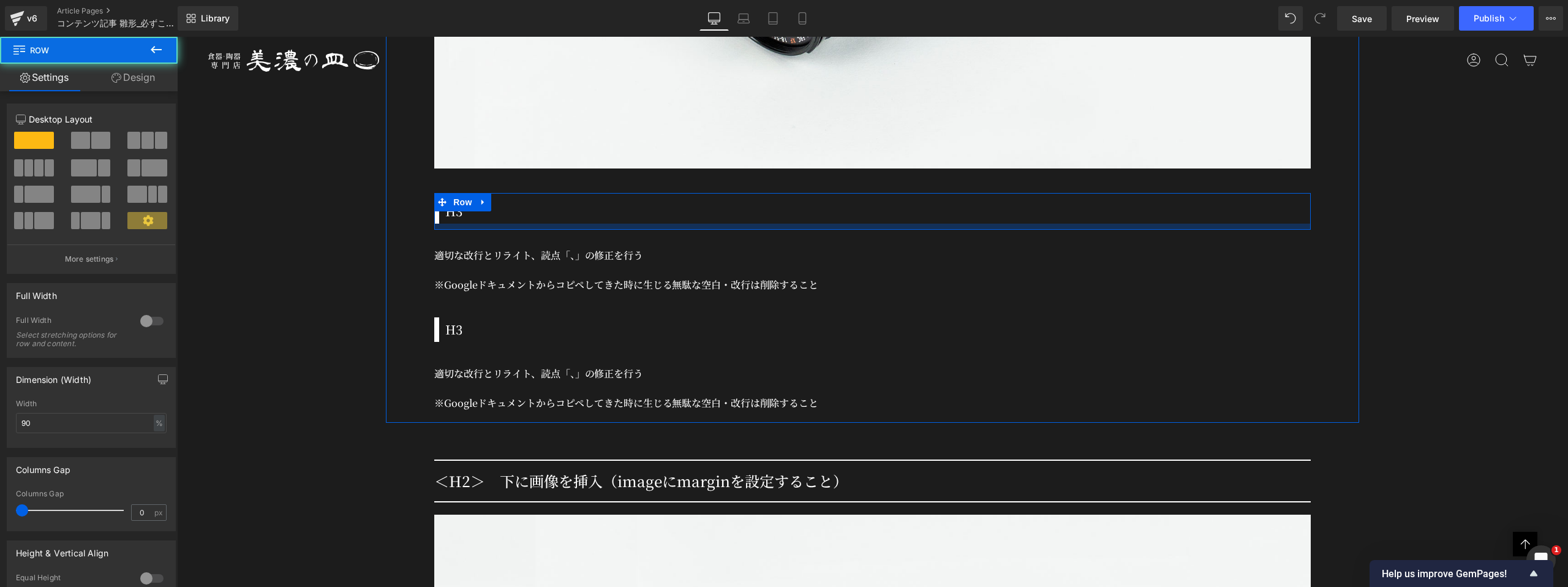
click at [515, 224] on div at bounding box center [872, 226] width 876 height 6
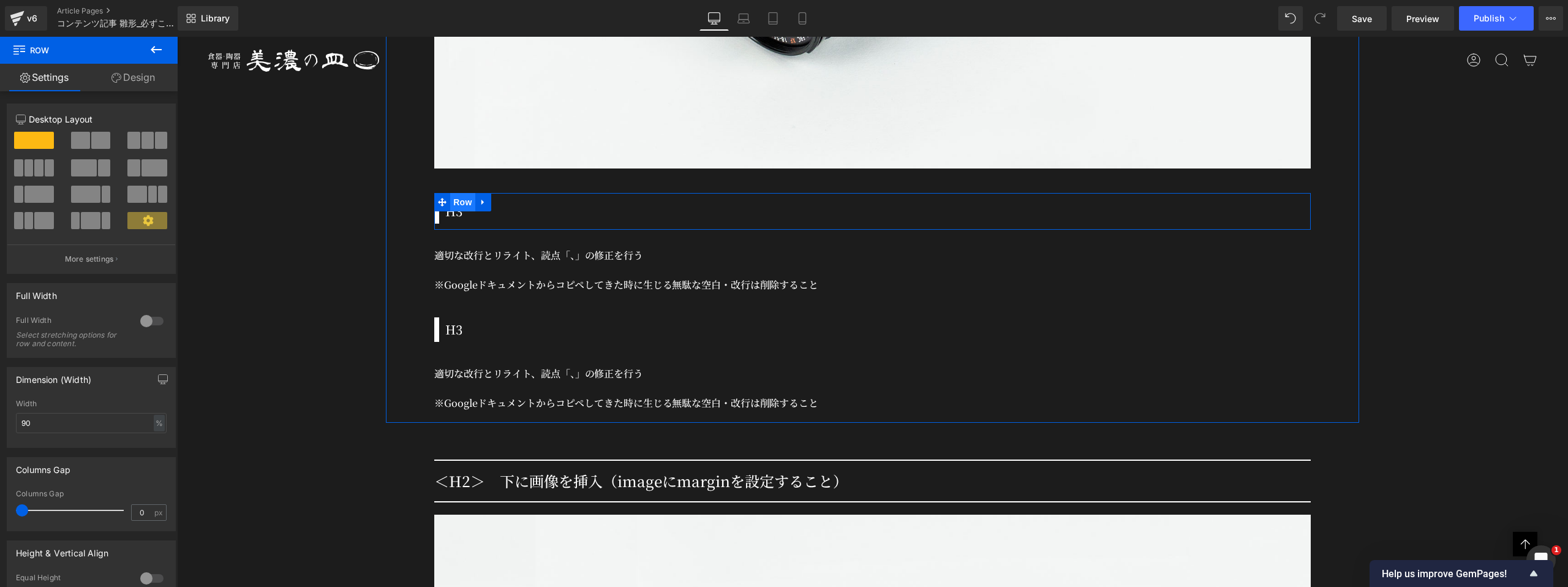
click at [466, 193] on span "Row" at bounding box center [462, 202] width 25 height 18
click at [485, 198] on icon at bounding box center [483, 202] width 9 height 9
click at [530, 198] on icon at bounding box center [531, 202] width 9 height 9
click at [462, 209] on h3 "H3" at bounding box center [878, 211] width 865 height 18
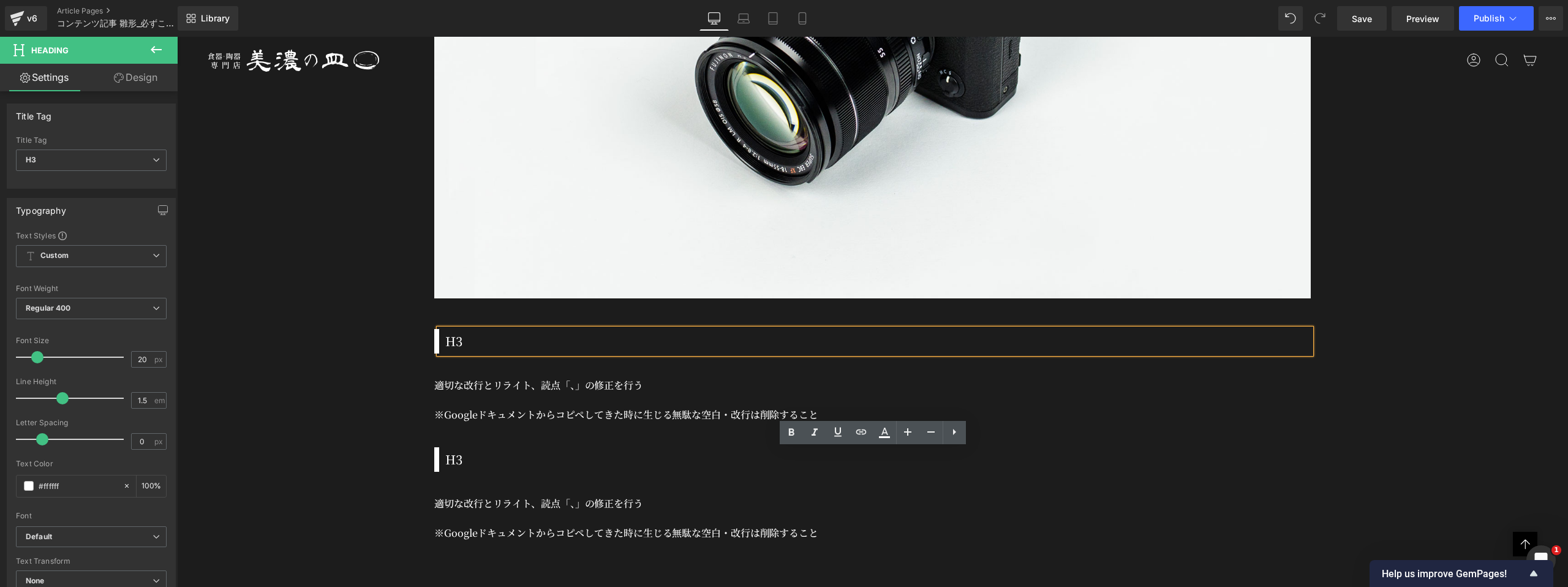
scroll to position [1849, 0]
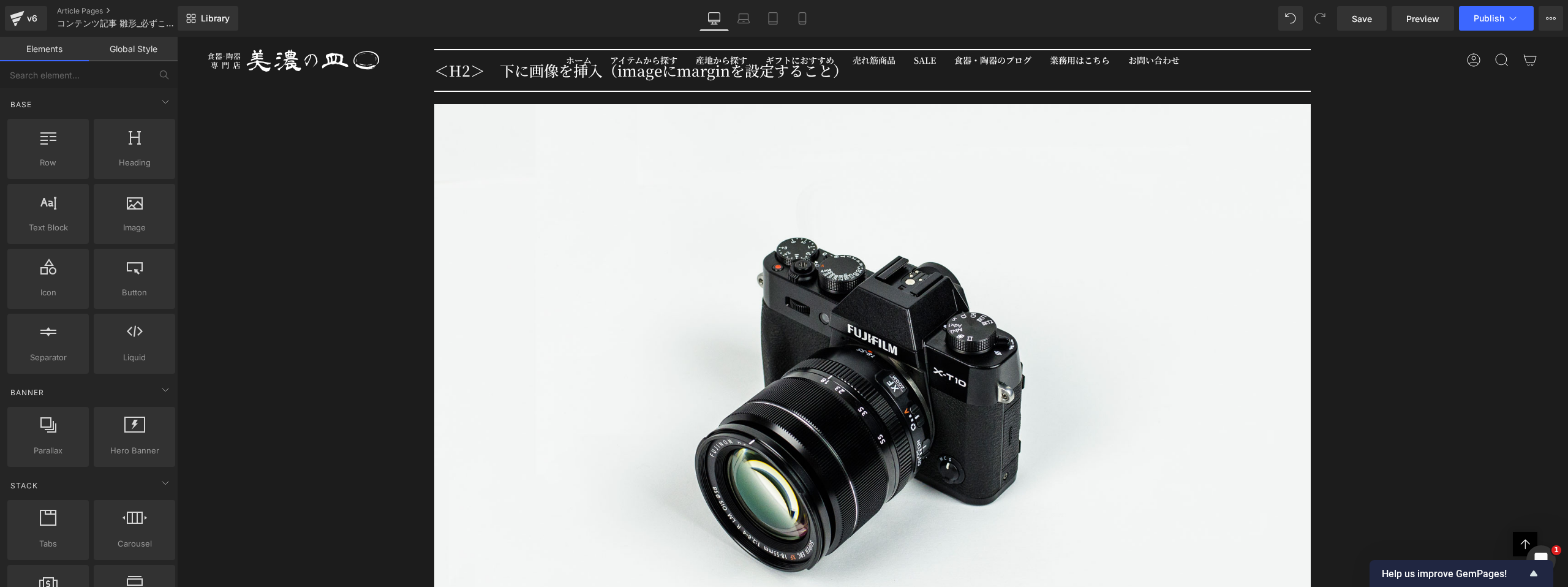
scroll to position [1199, 0]
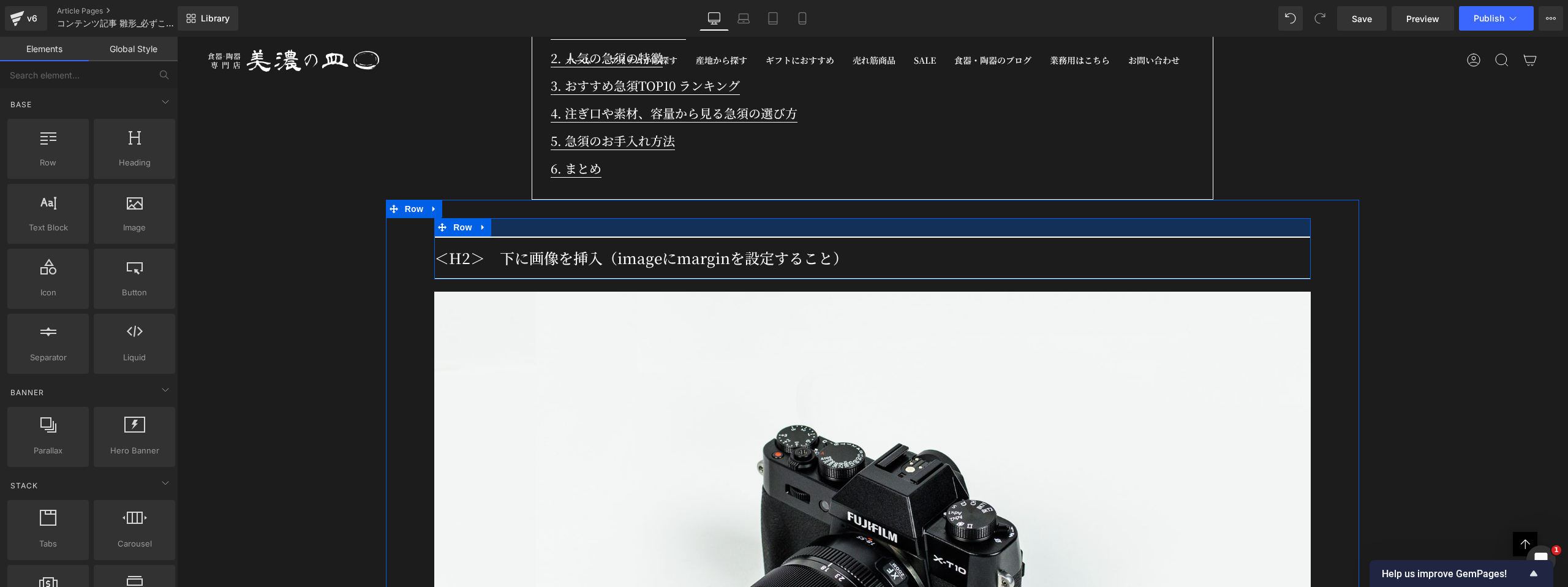
click at [697, 218] on div at bounding box center [872, 227] width 876 height 18
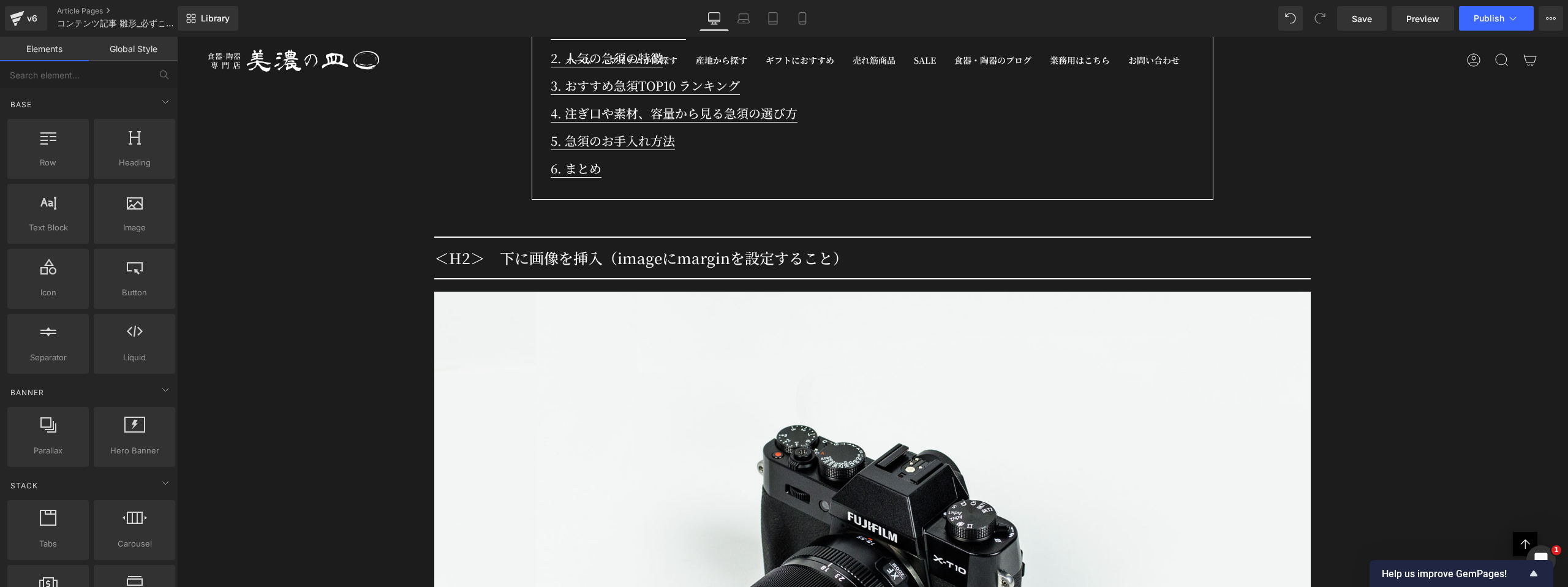
click at [402, 297] on div at bounding box center [873, 582] width 974 height 581
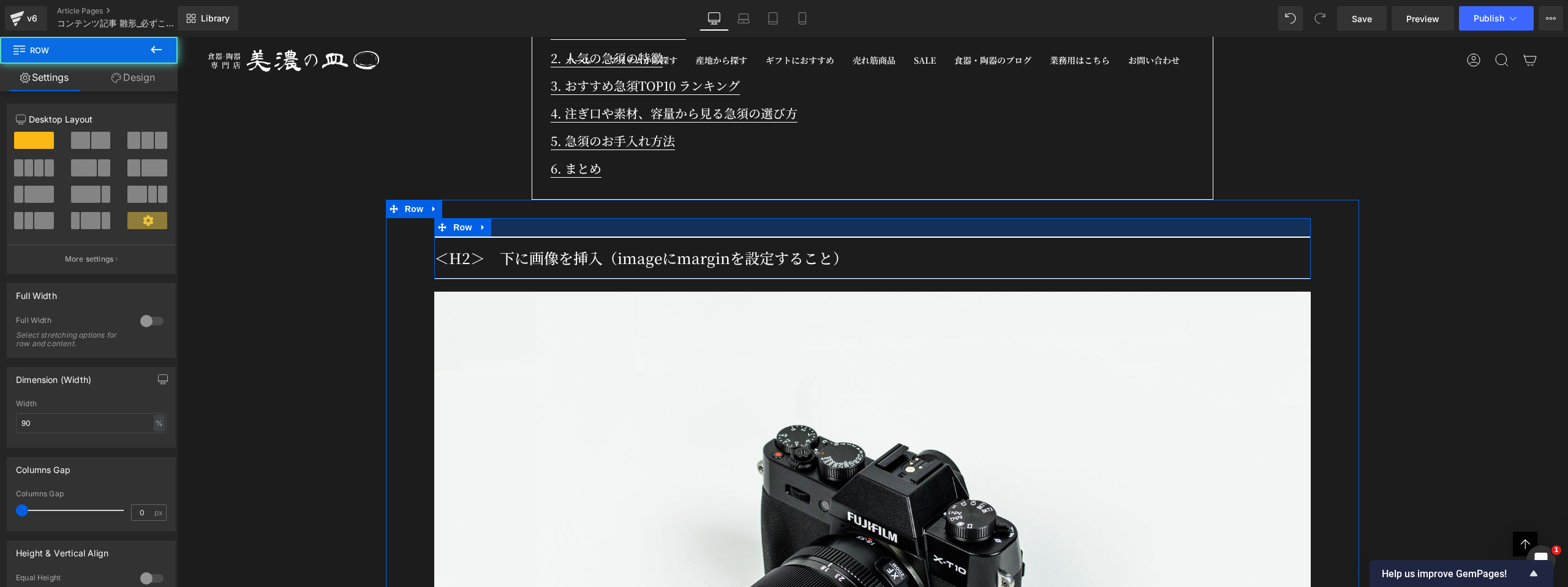
click at [564, 220] on div at bounding box center [872, 227] width 876 height 18
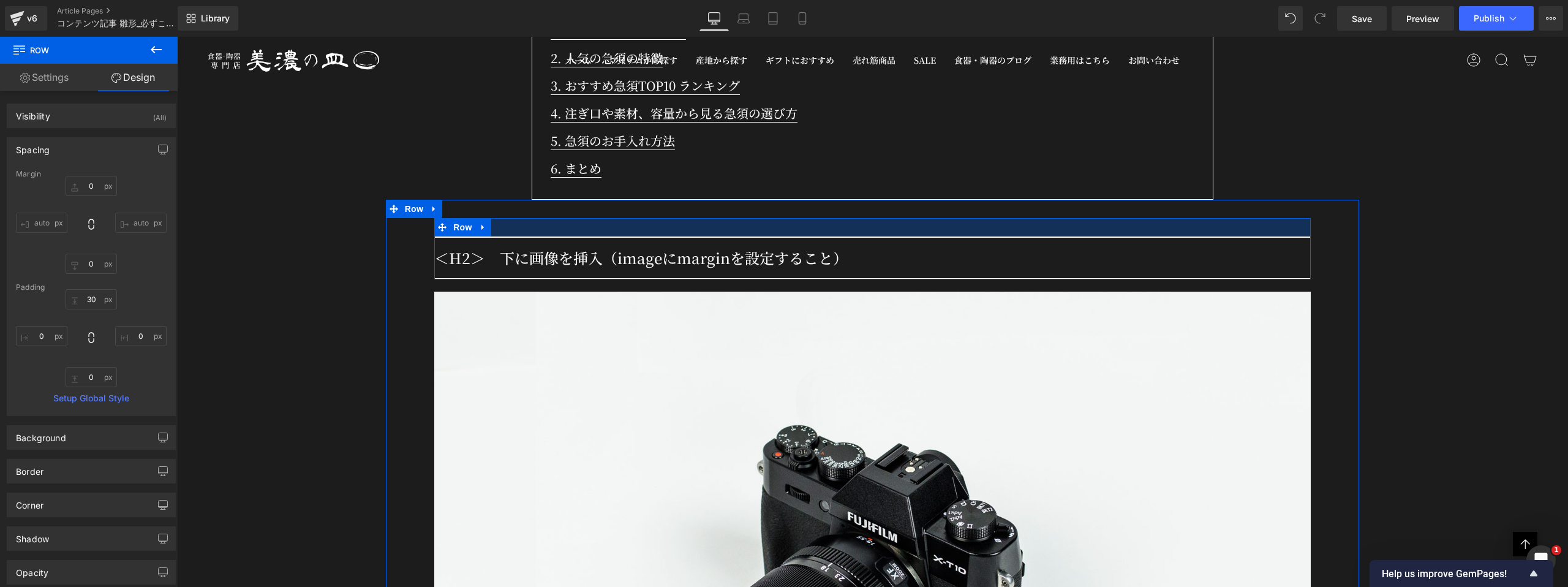
click at [501, 218] on div at bounding box center [872, 227] width 876 height 18
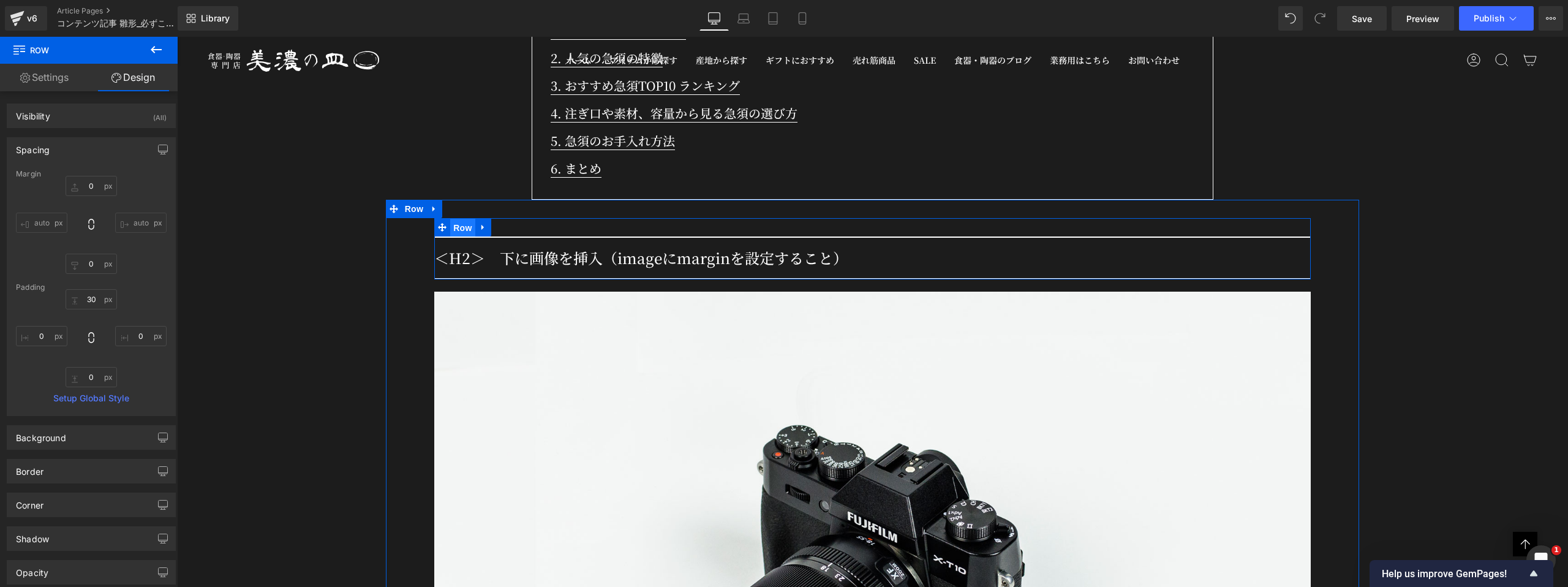
click at [456, 219] on span "Row" at bounding box center [462, 228] width 25 height 18
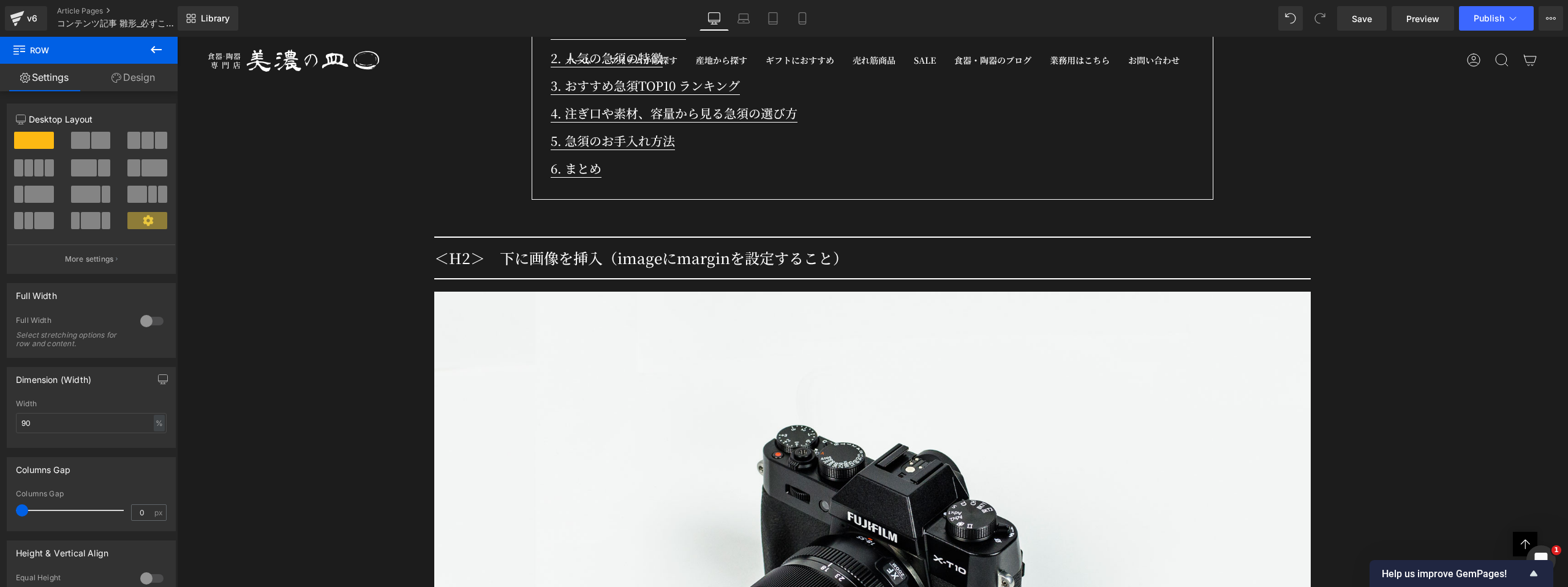
click at [161, 43] on icon at bounding box center [156, 49] width 14 height 14
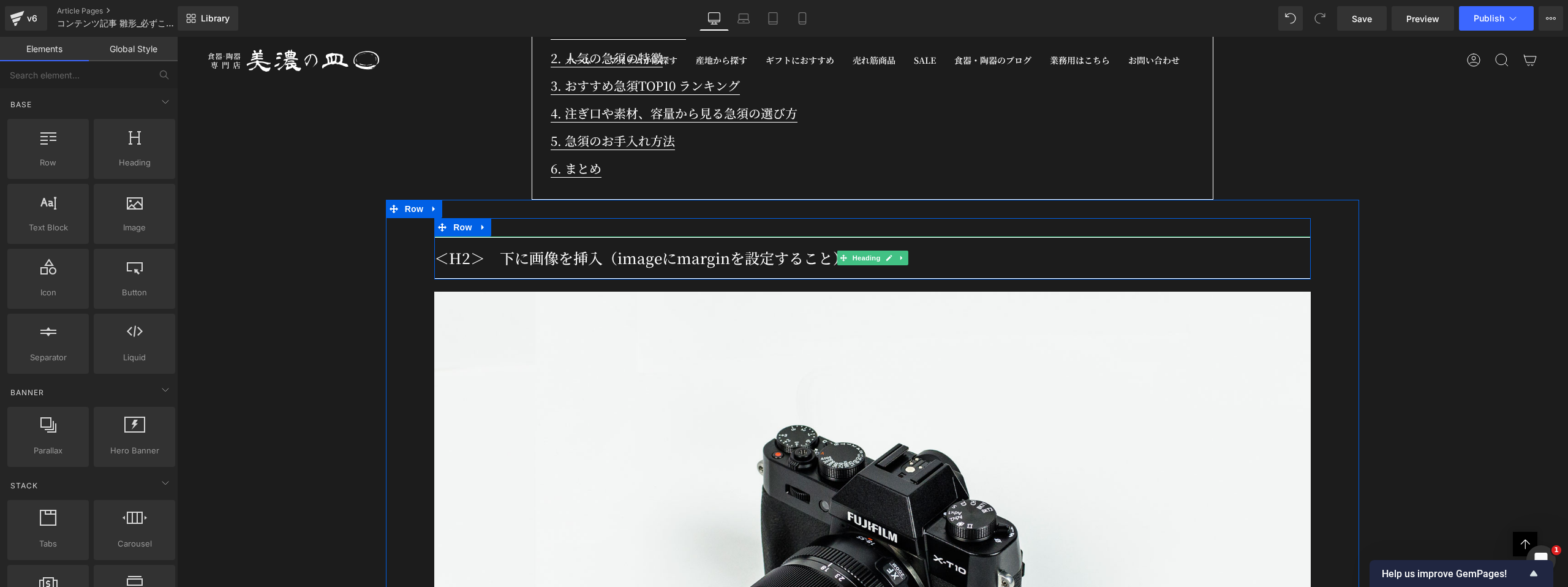
click at [456, 247] on h2 "＜H2＞　下に画像を挿入（imageにmarginを設定すること）" at bounding box center [872, 258] width 876 height 22
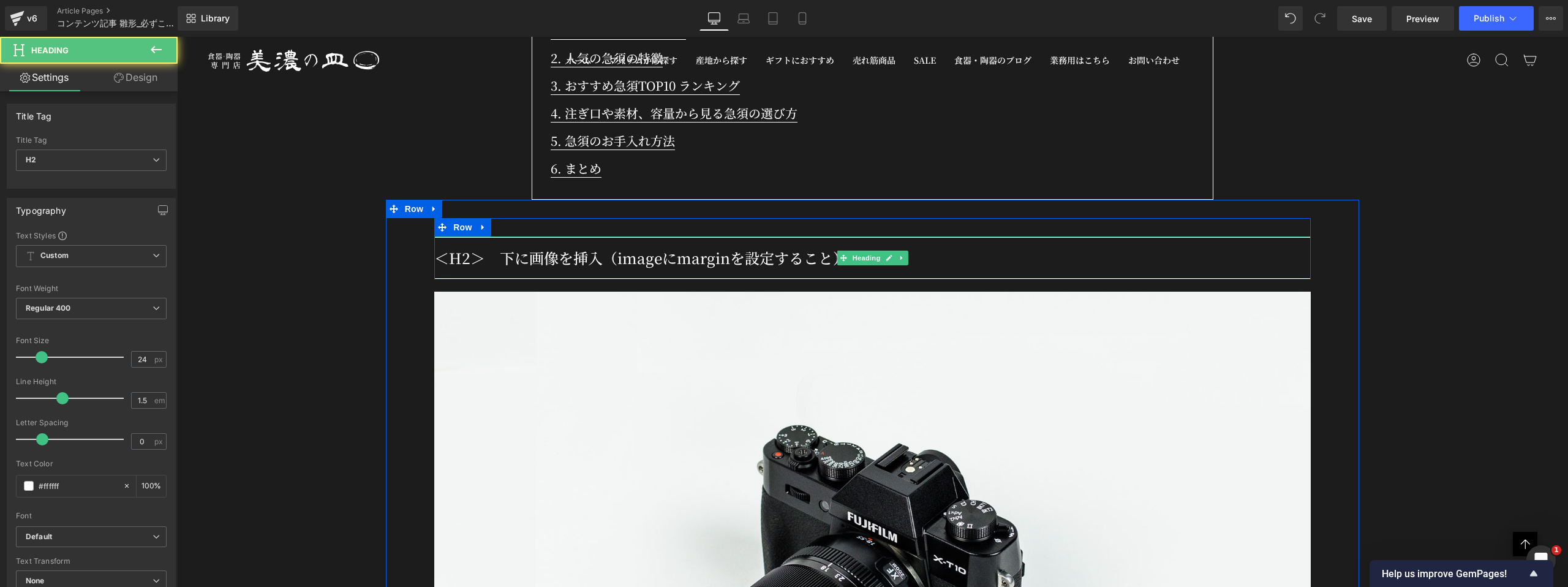
click at [440, 247] on h2 "＜H2＞　下に画像を挿入（imageにmarginを設定すること）" at bounding box center [872, 258] width 876 height 22
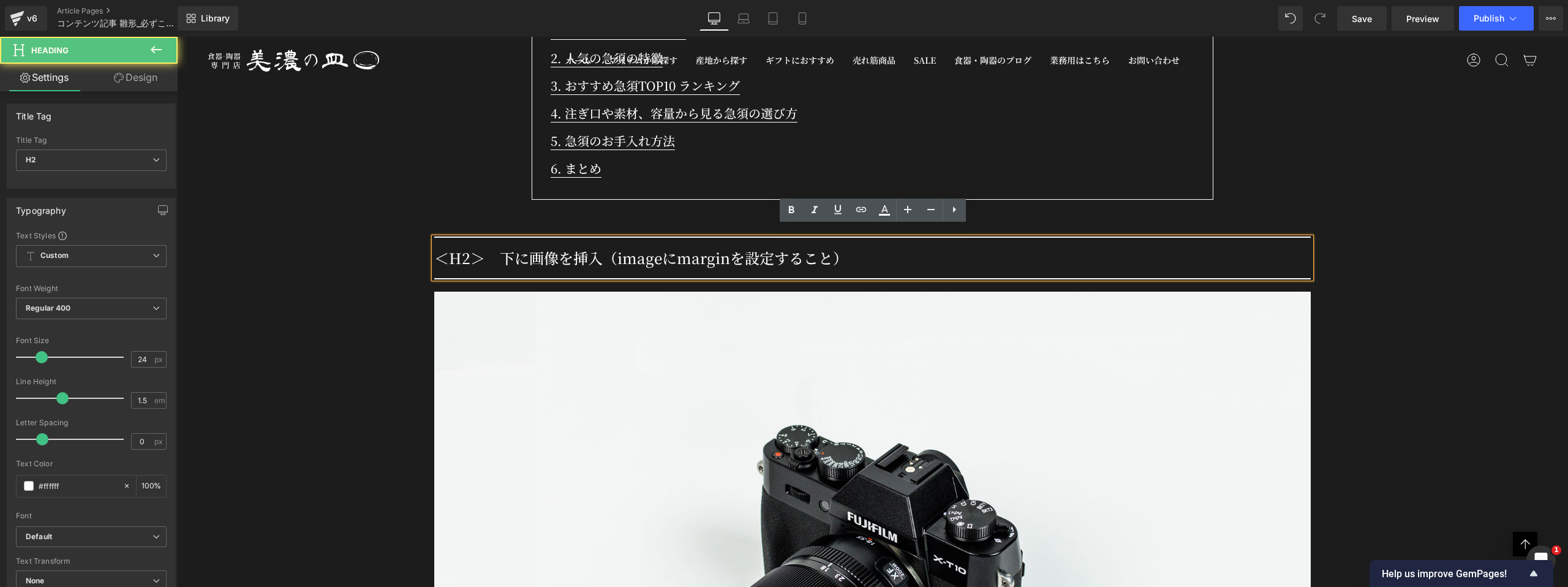
click at [555, 255] on h2 "＜H2＞　下に画像を挿入（imageにmarginを設定すること）" at bounding box center [872, 258] width 876 height 22
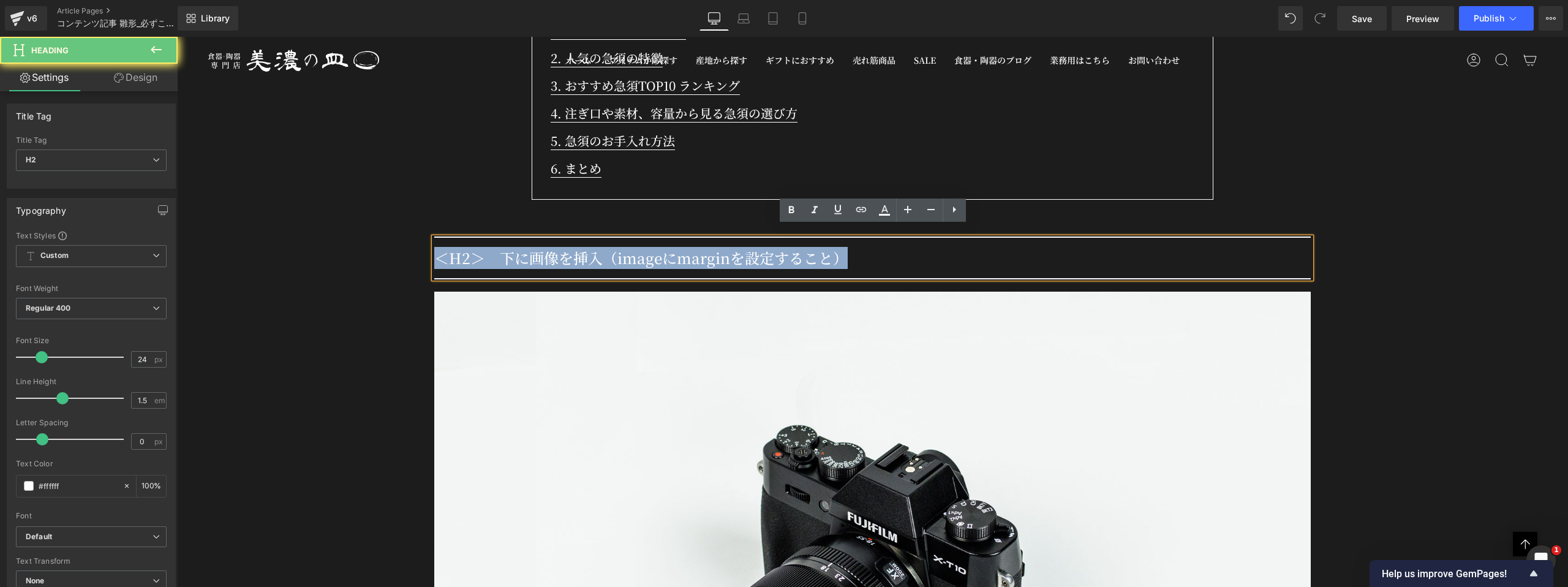
click at [555, 255] on h2 "＜H2＞　下に画像を挿入（imageにmarginを設定すること）" at bounding box center [872, 258] width 876 height 22
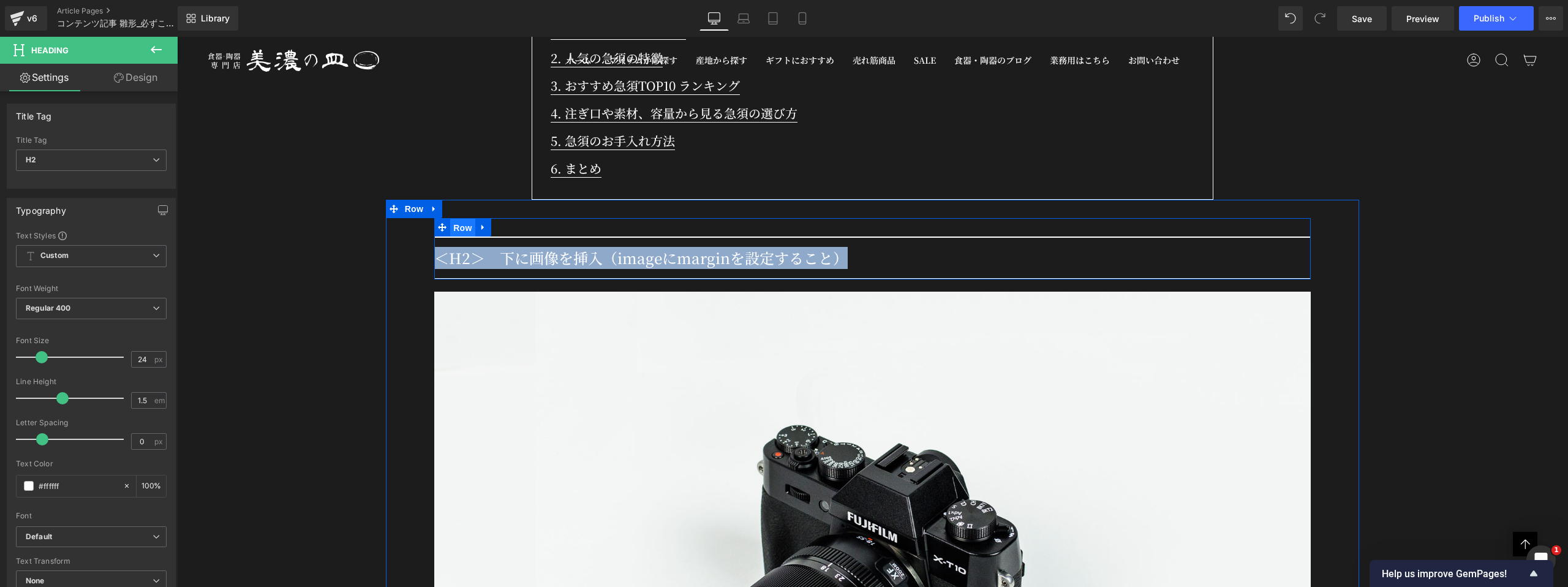
click at [454, 219] on span "Row" at bounding box center [462, 228] width 25 height 18
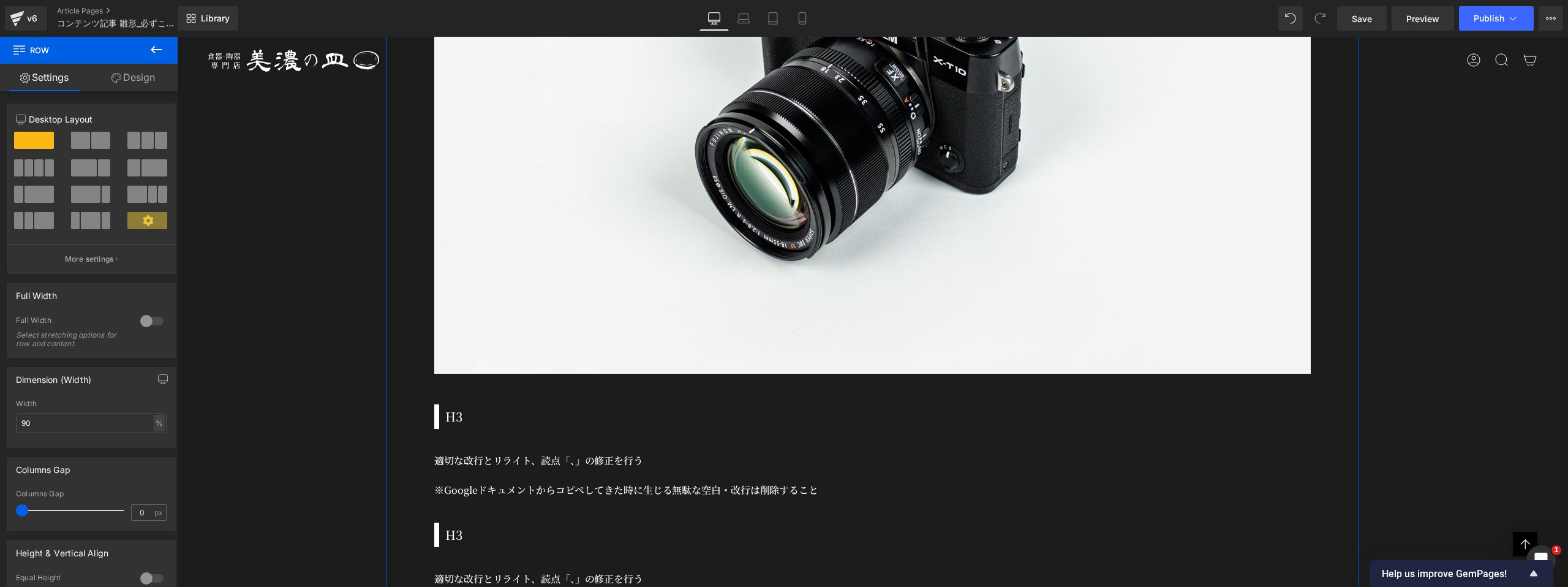
scroll to position [1700, 0]
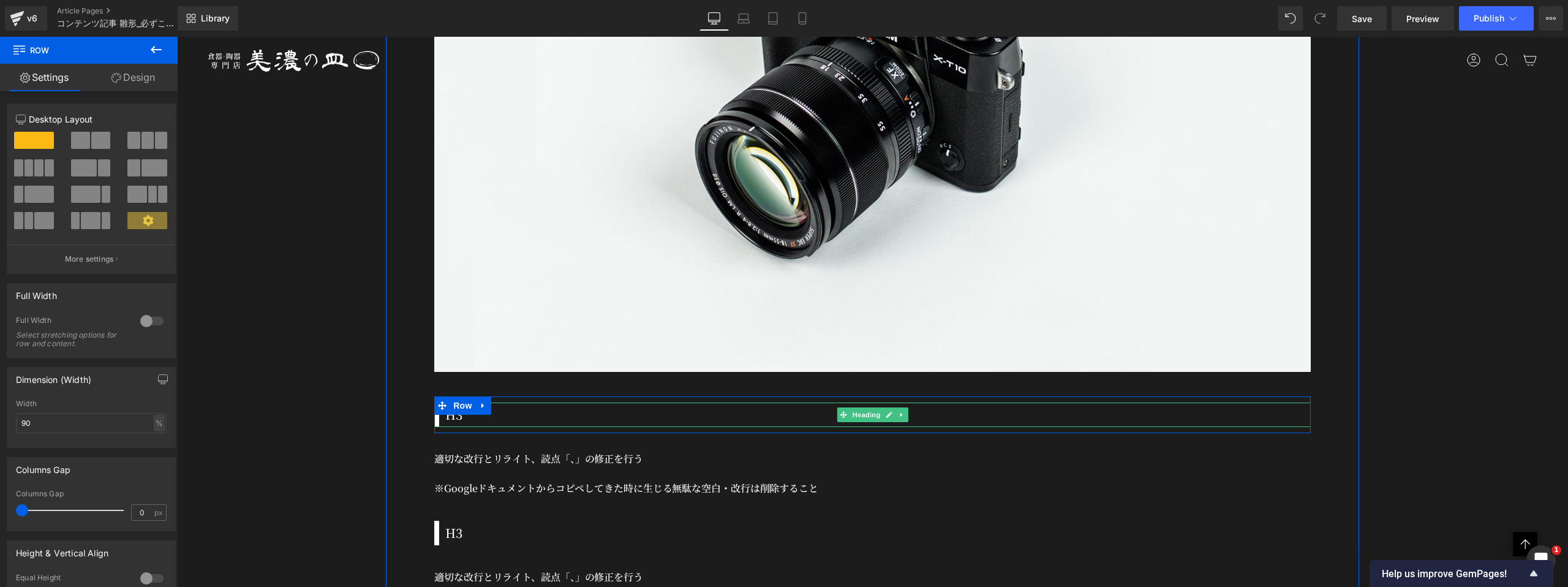
click at [519, 407] on h3 "H3" at bounding box center [878, 415] width 865 height 18
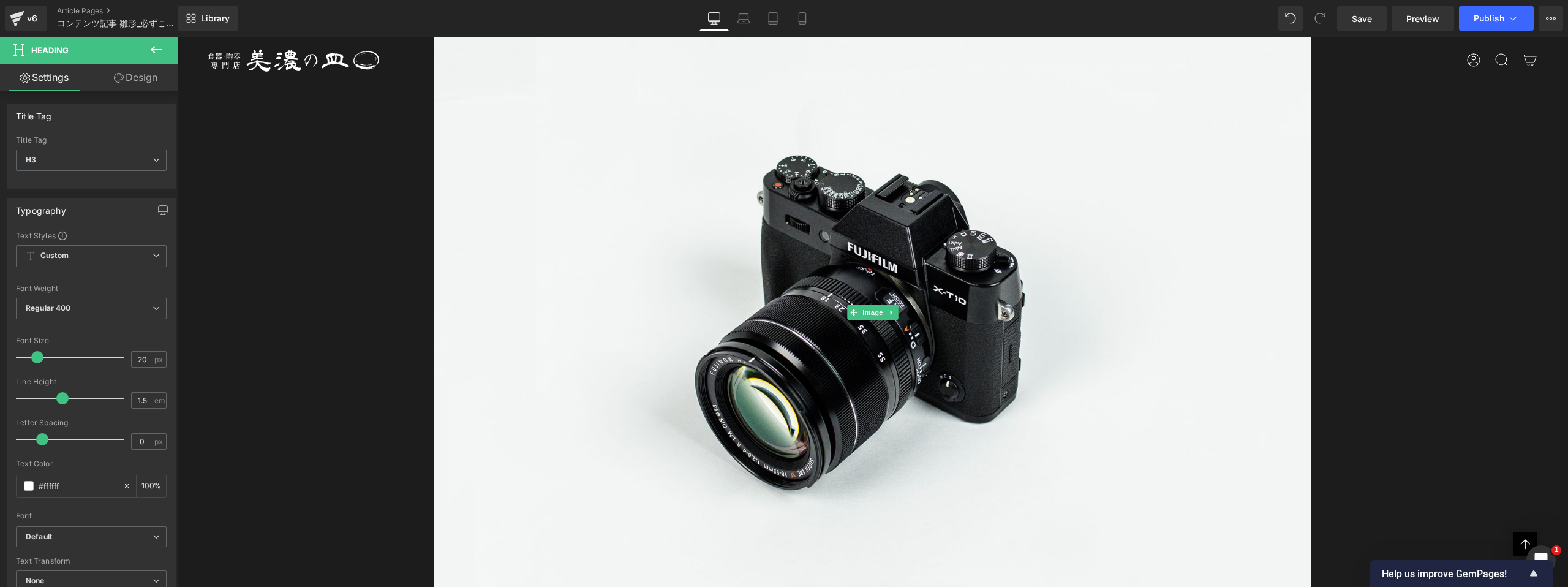
scroll to position [1340, 0]
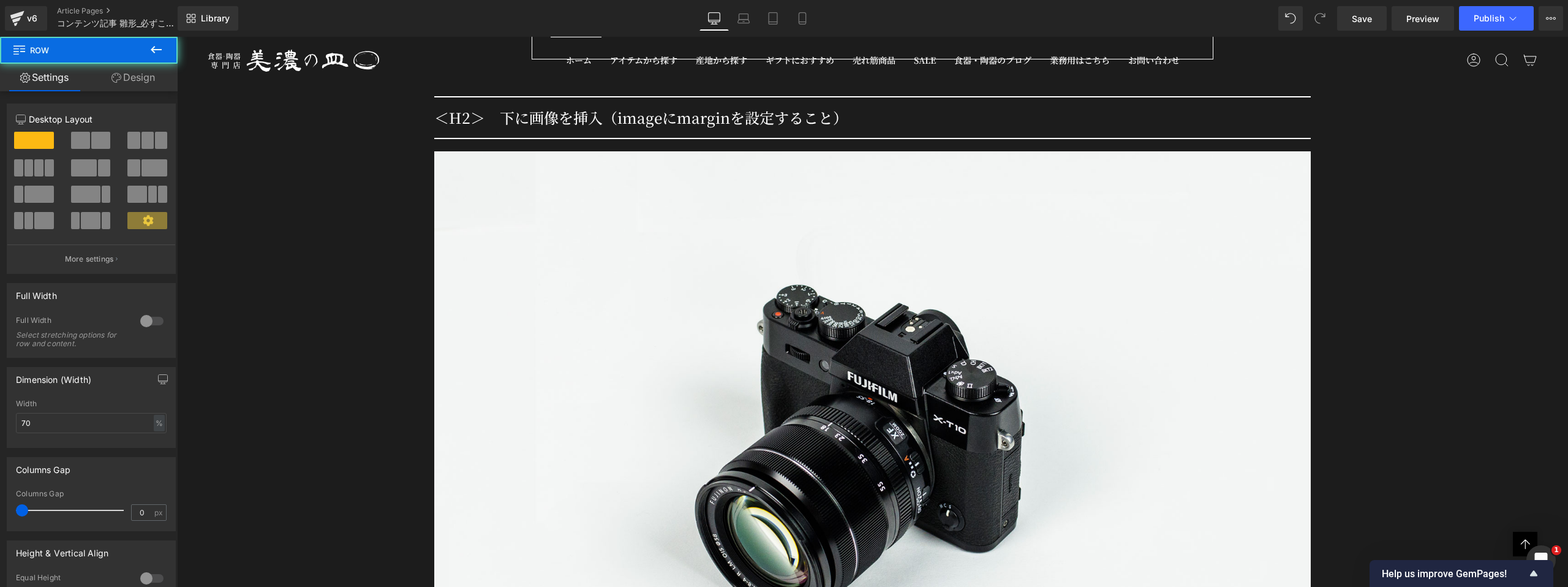
click at [421, 123] on div "＜H2＞　下に画像を挿入（imageにmarginを設定すること） Heading Row Image H3 Heading Row 適切な改行とリライト、読…" at bounding box center [873, 529] width 974 height 902
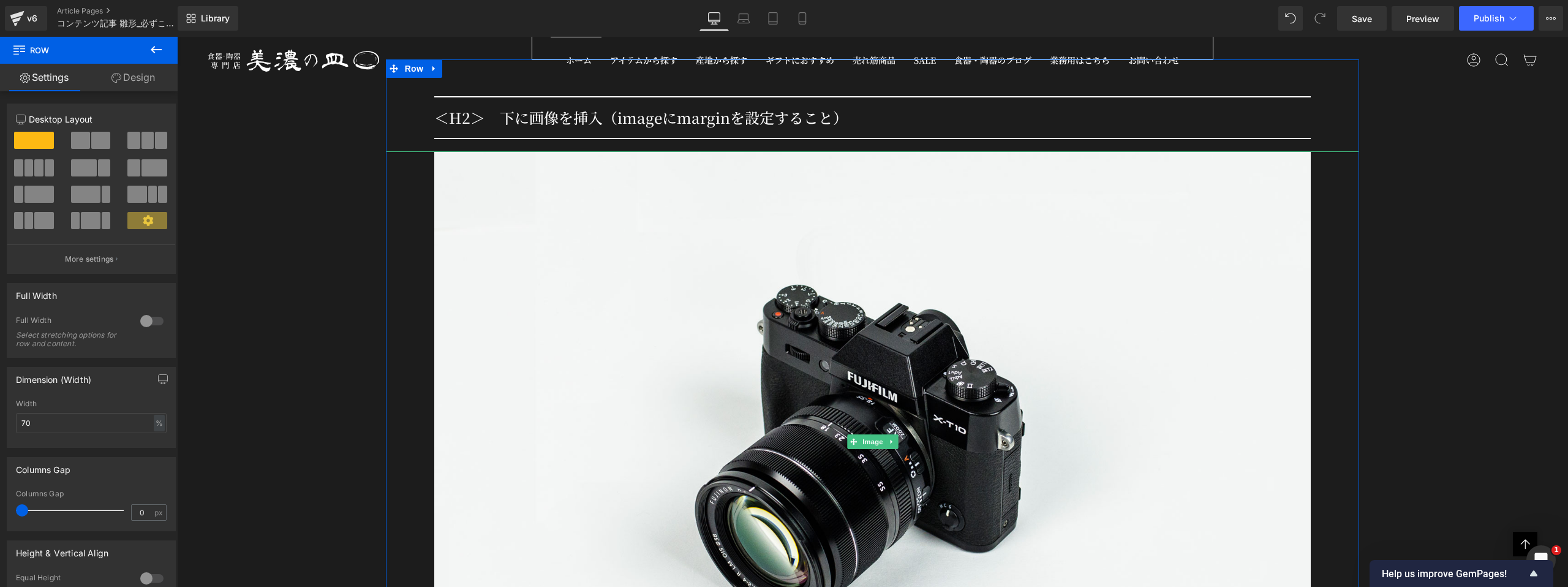
click at [402, 169] on div at bounding box center [873, 441] width 974 height 581
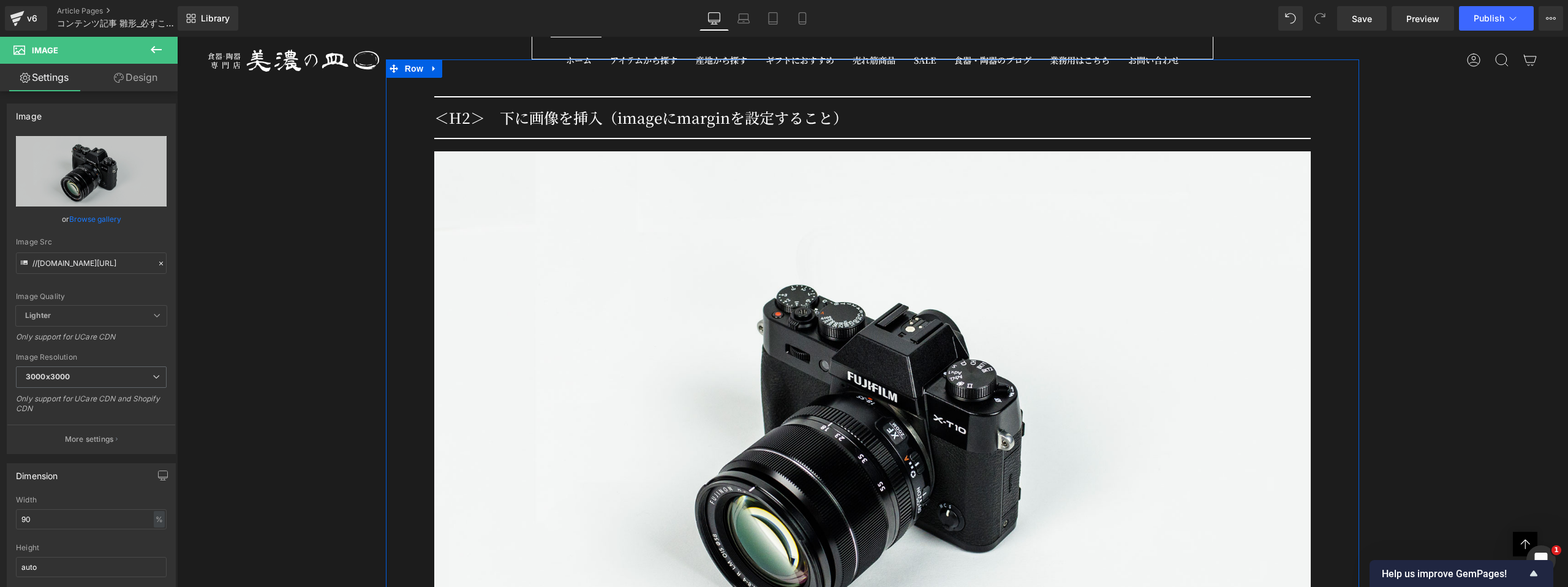
click at [409, 99] on div "＜H2＞　下に画像を挿入（imageにmarginを設定すること） Heading Row Image H3 Heading Row 適切な改行とリライト、読…" at bounding box center [873, 529] width 974 height 902
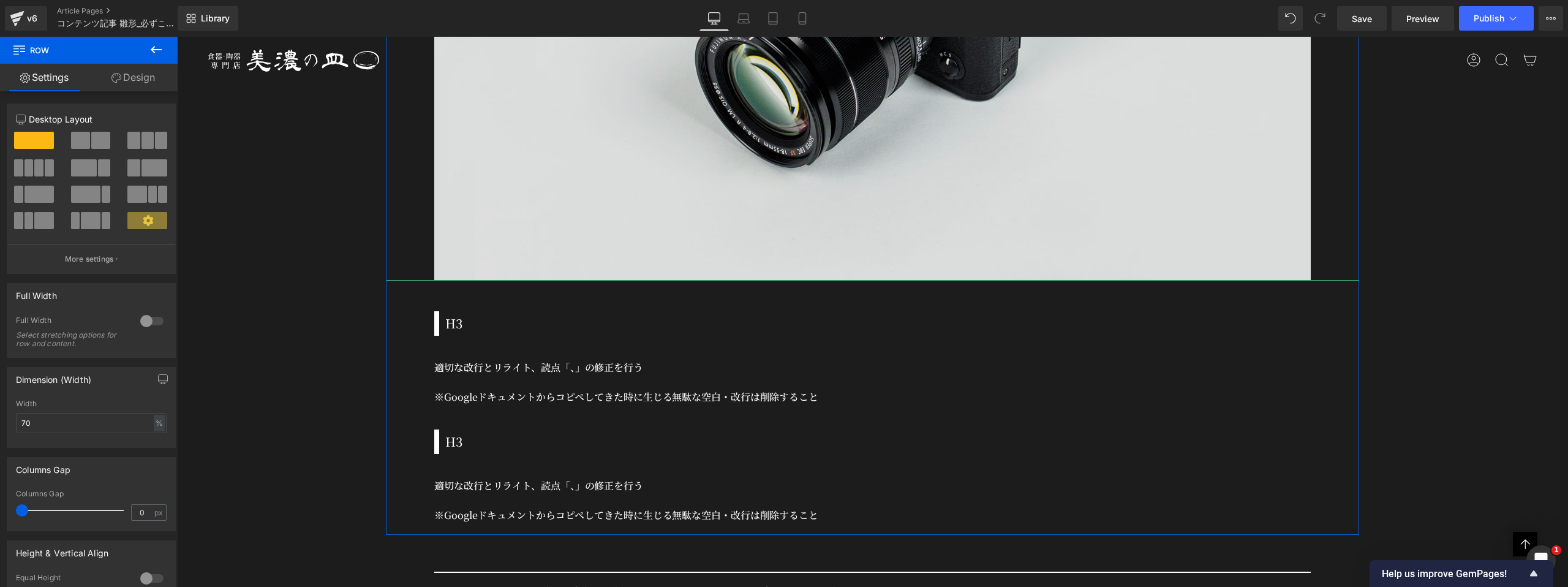
scroll to position [1825, 0]
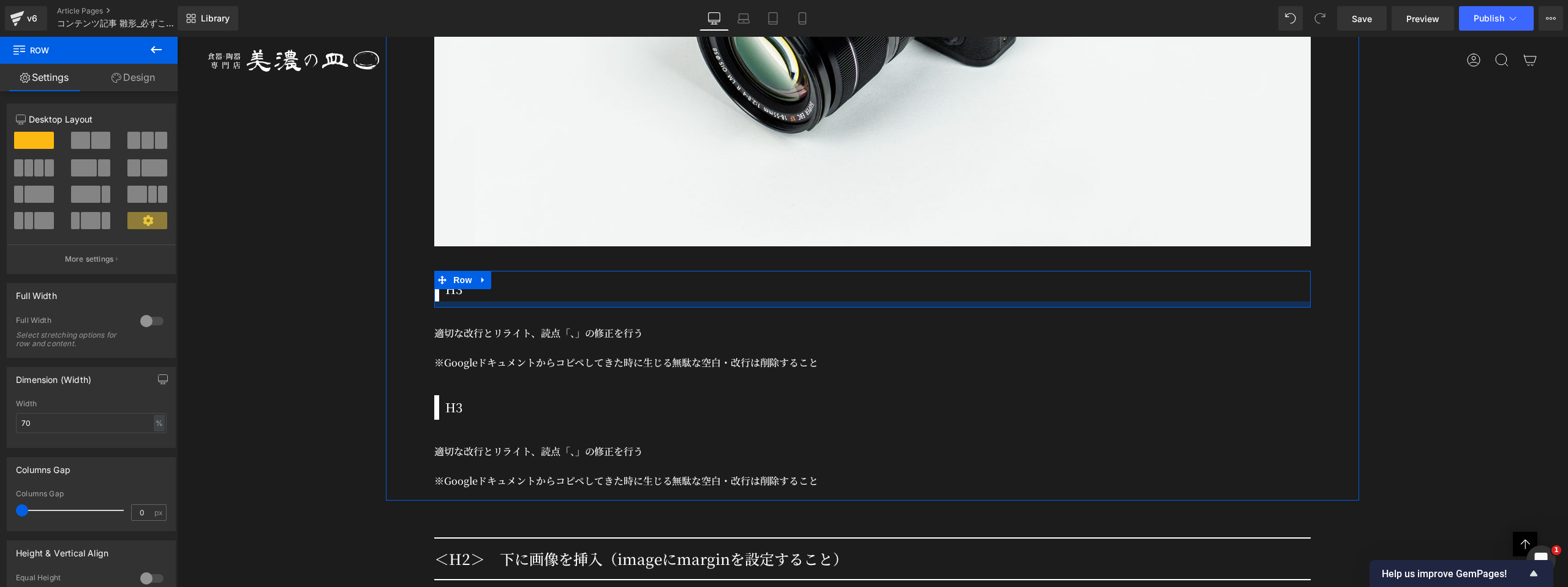
click at [522, 302] on div at bounding box center [872, 304] width 876 height 6
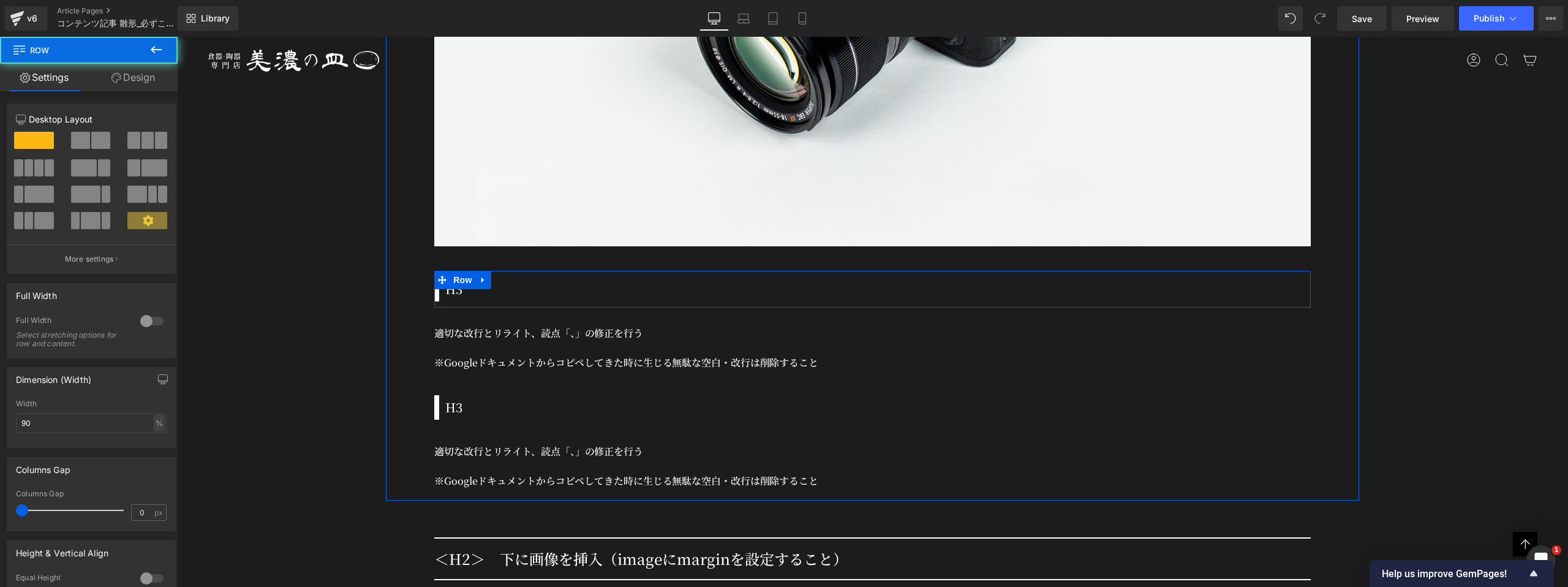
click at [507, 271] on div "H3 Heading Row" at bounding box center [872, 289] width 876 height 37
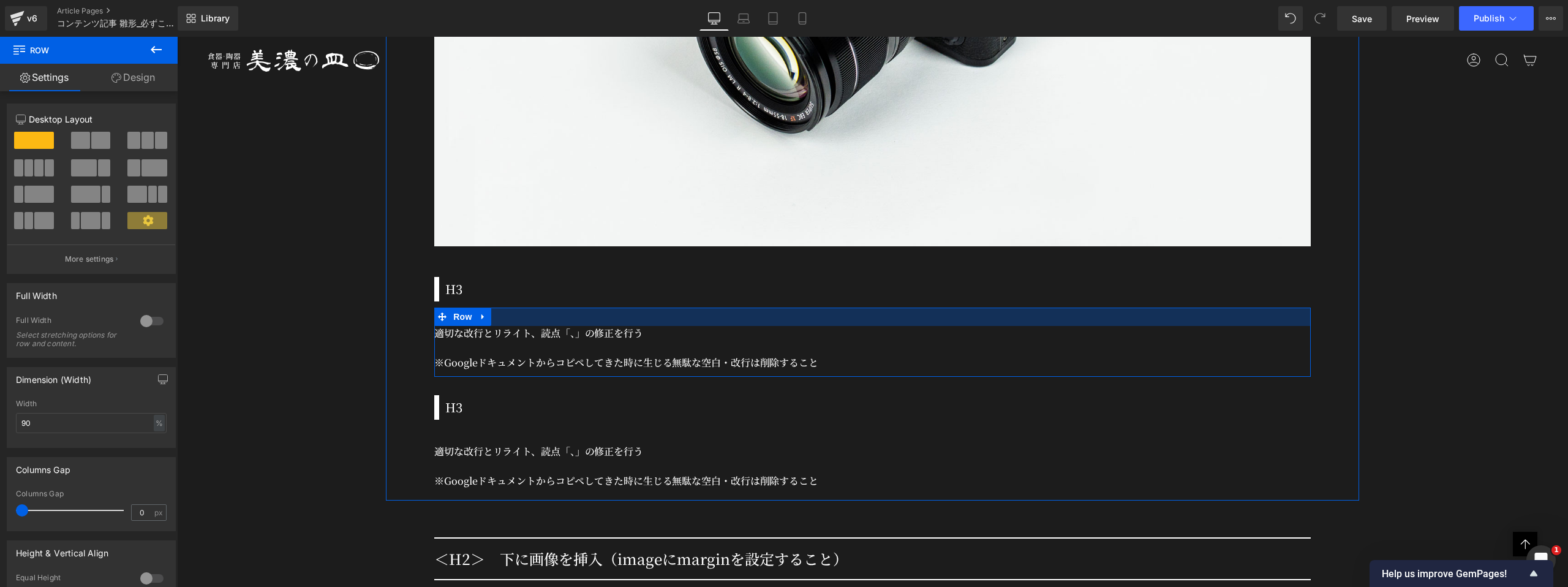
click at [507, 287] on h3 "H3" at bounding box center [878, 289] width 865 height 18
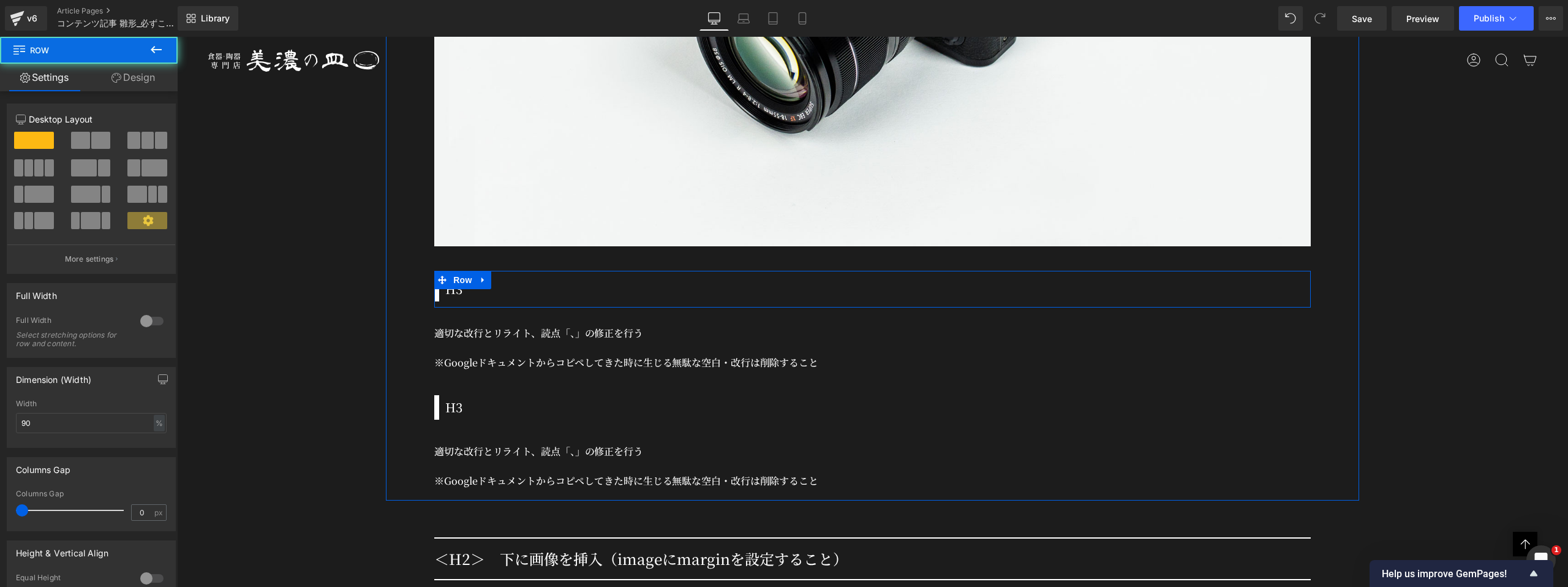
click at [504, 271] on div "H3 Heading Row" at bounding box center [872, 289] width 876 height 37
click at [461, 281] on h3 "H3" at bounding box center [878, 289] width 865 height 18
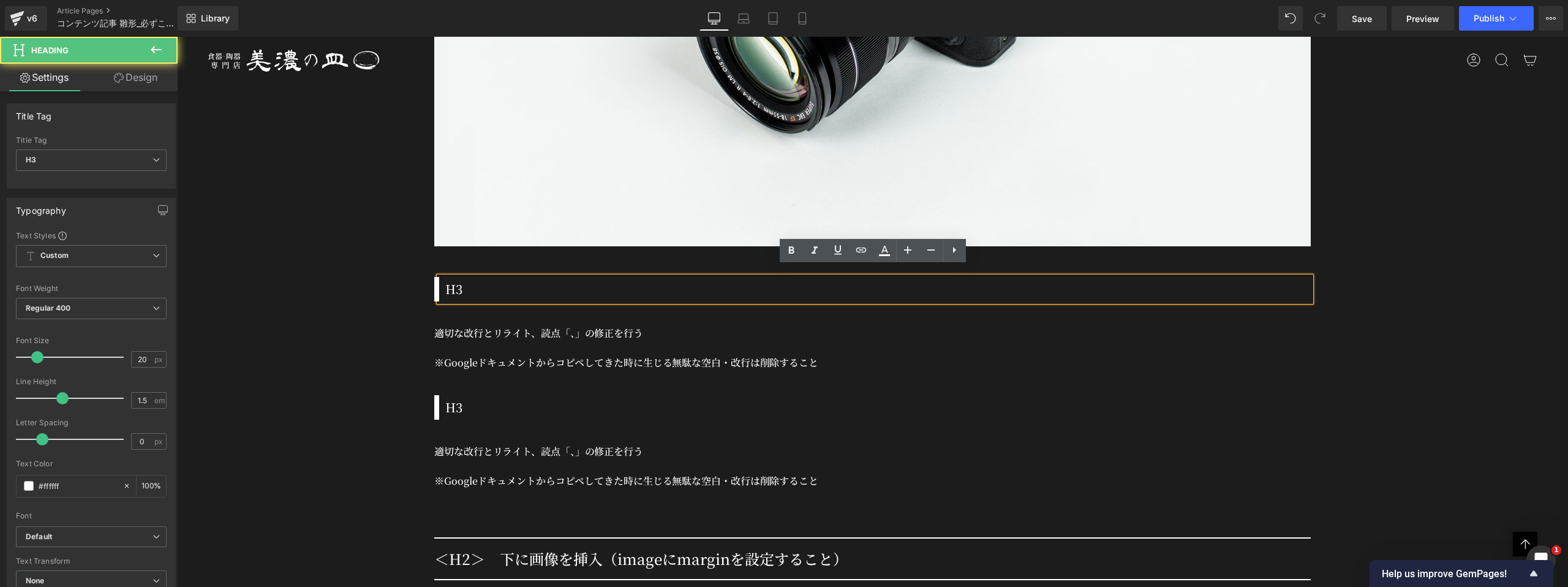
click at [461, 281] on h3 "H3" at bounding box center [878, 289] width 865 height 18
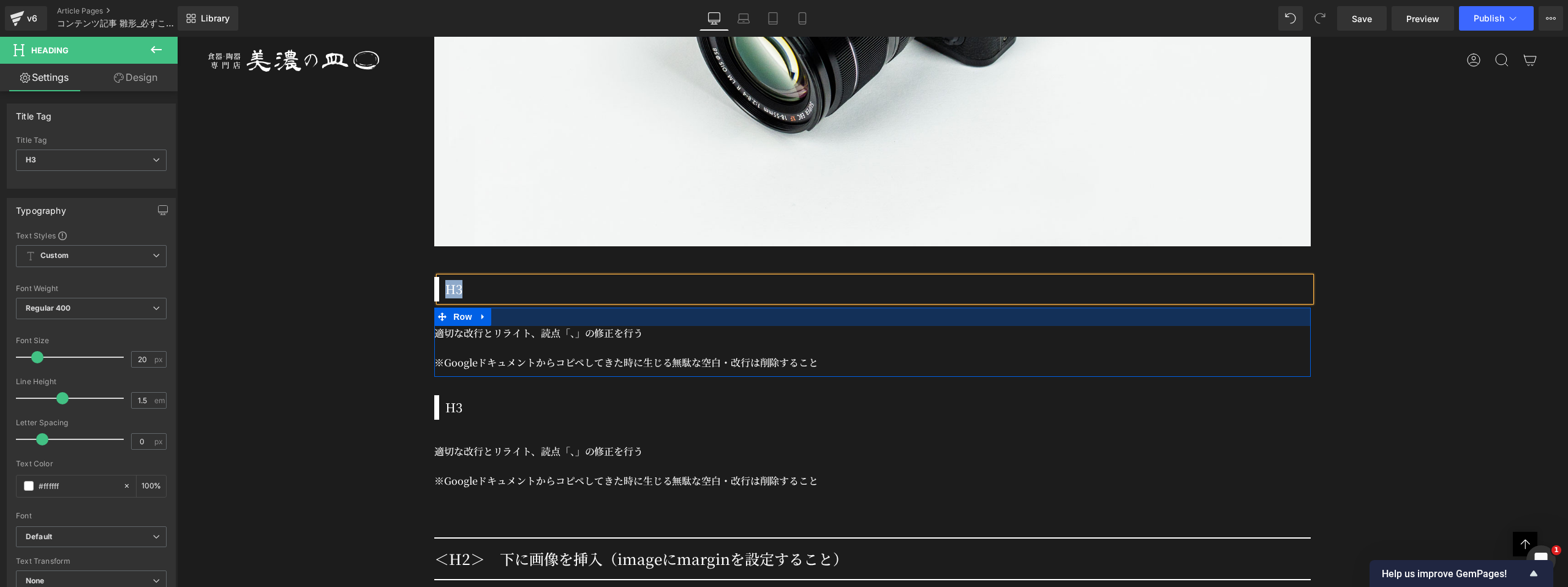
click at [532, 311] on div at bounding box center [872, 316] width 876 height 18
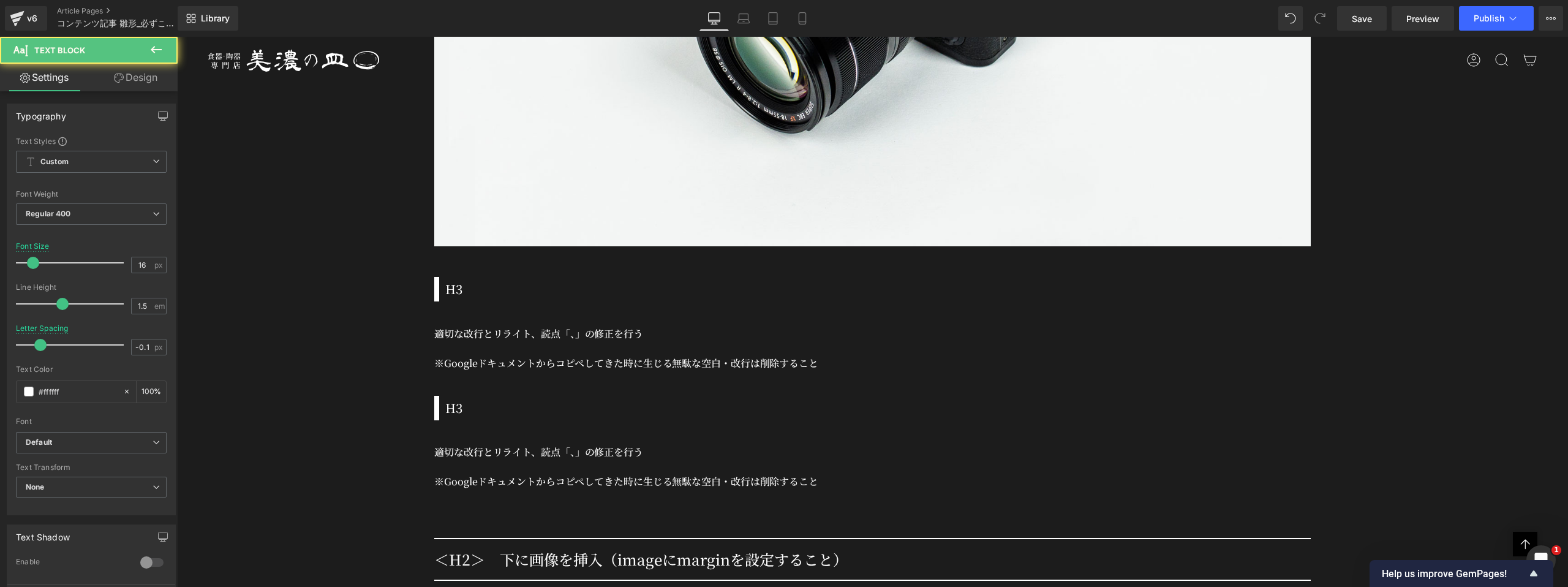
click at [538, 329] on p "適切な改行とリライト、読点「、」の修正を行う" at bounding box center [872, 333] width 876 height 14
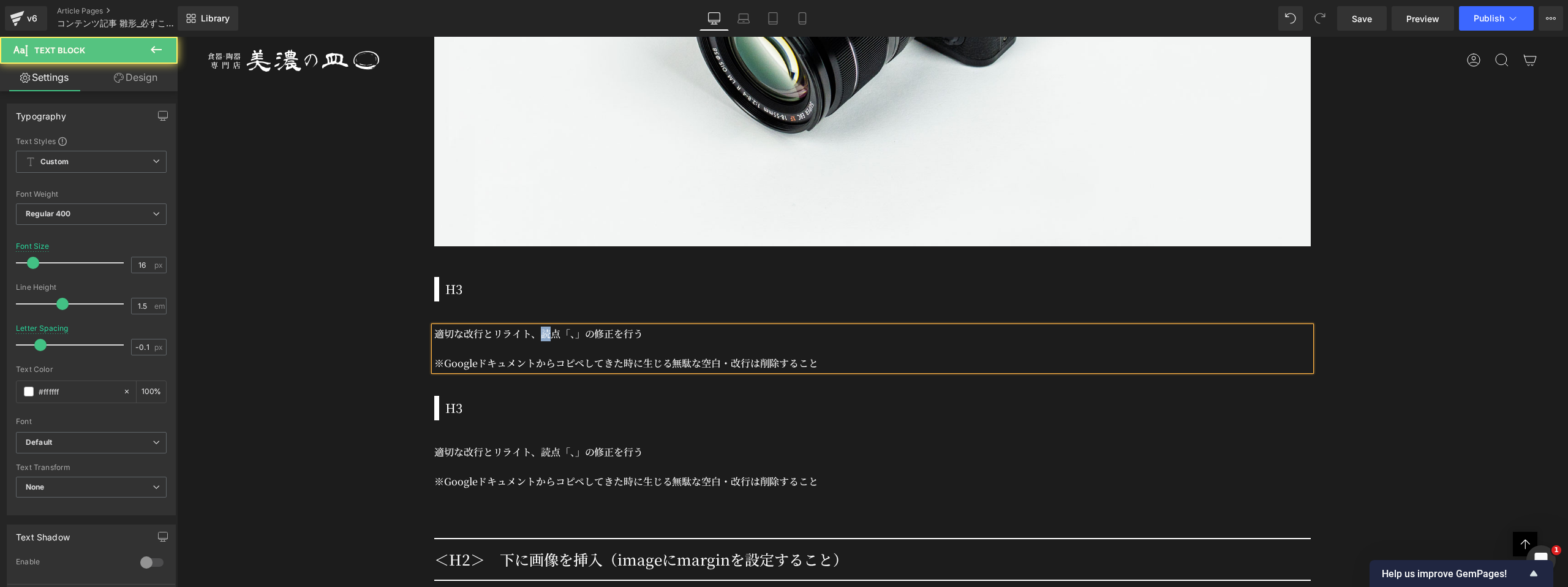
click at [538, 329] on p "適切な改行とリライト、読点「、」の修正を行う" at bounding box center [872, 333] width 876 height 14
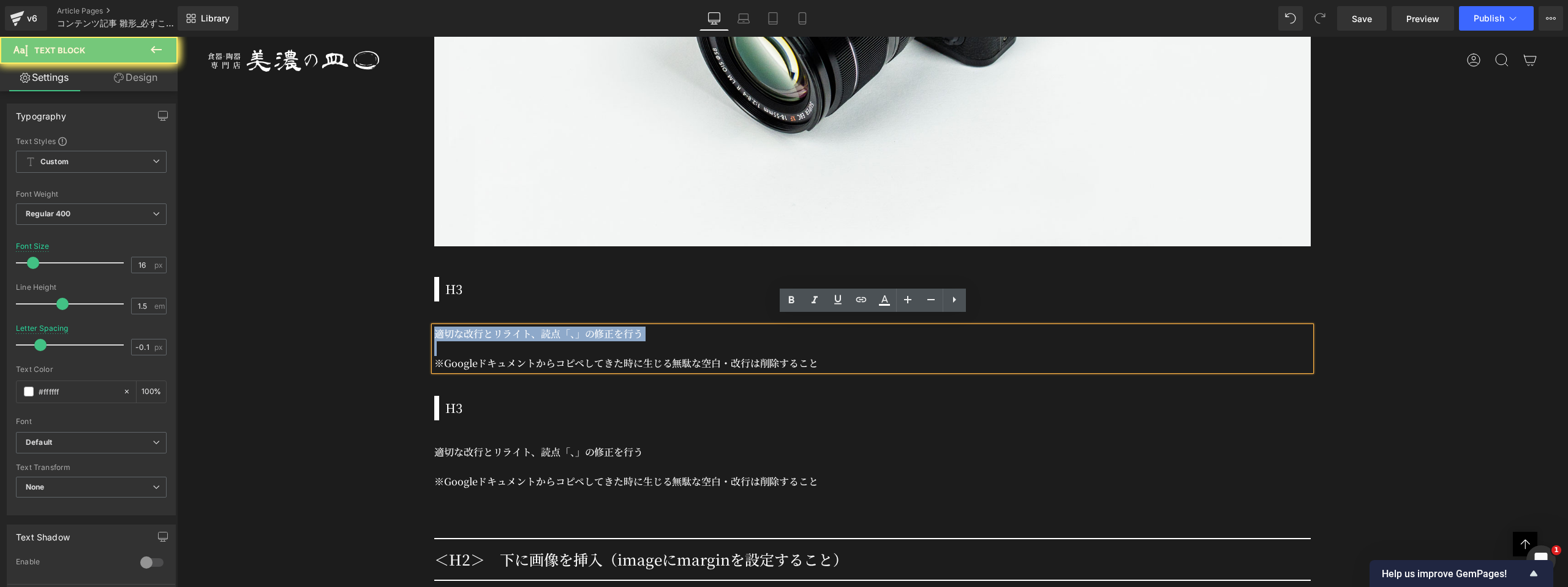
click at [538, 329] on p "適切な改行とリライト、読点「、」の修正を行う" at bounding box center [872, 333] width 876 height 14
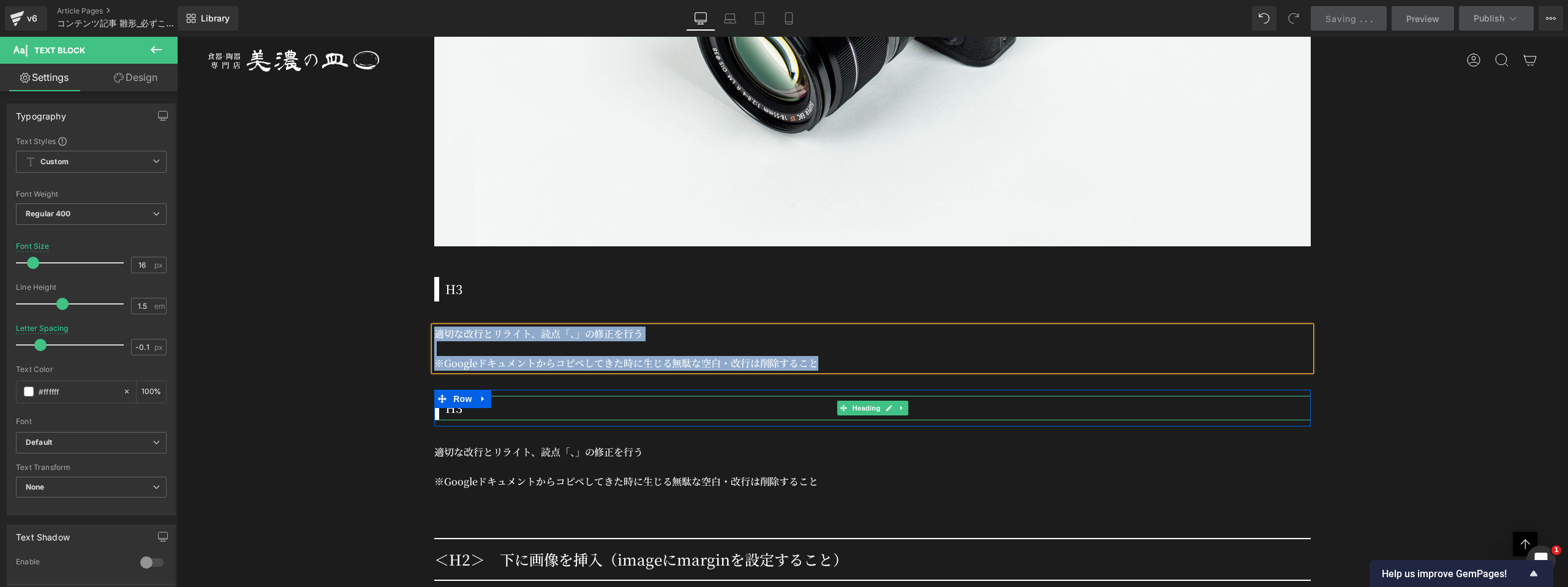
click at [456, 402] on h3 "H3" at bounding box center [878, 408] width 865 height 18
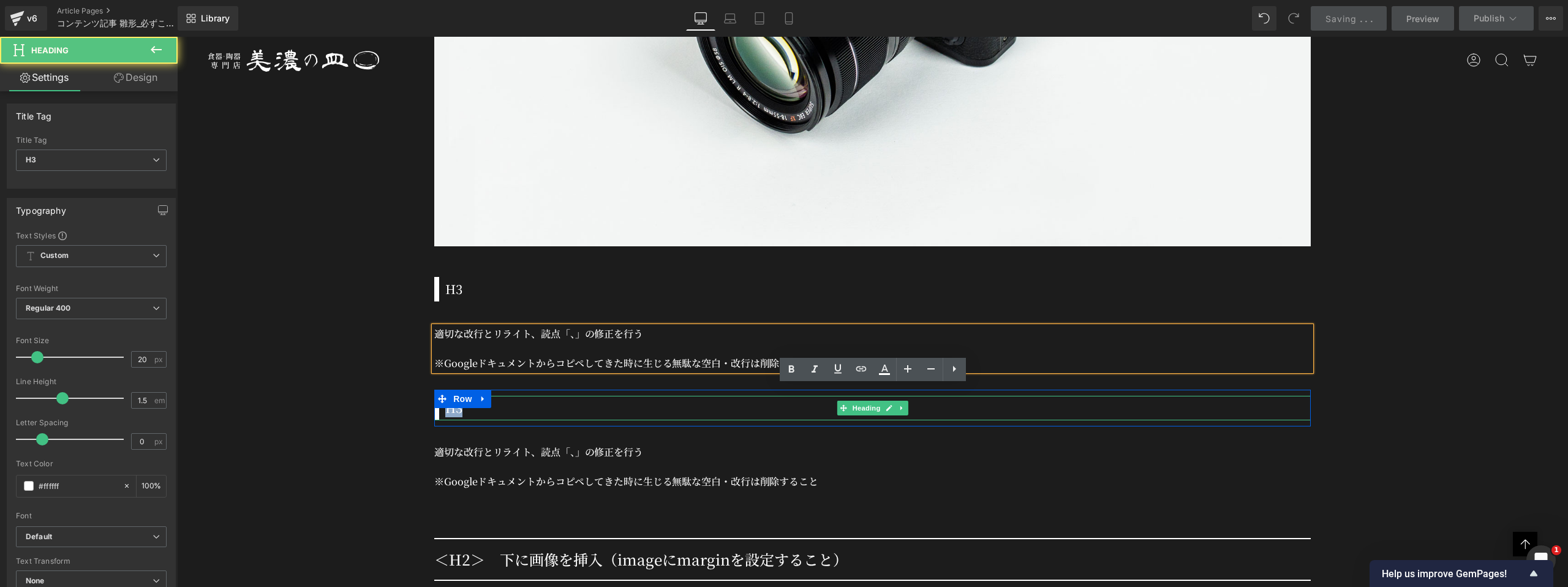
click at [456, 402] on h3 "H3" at bounding box center [878, 408] width 865 height 18
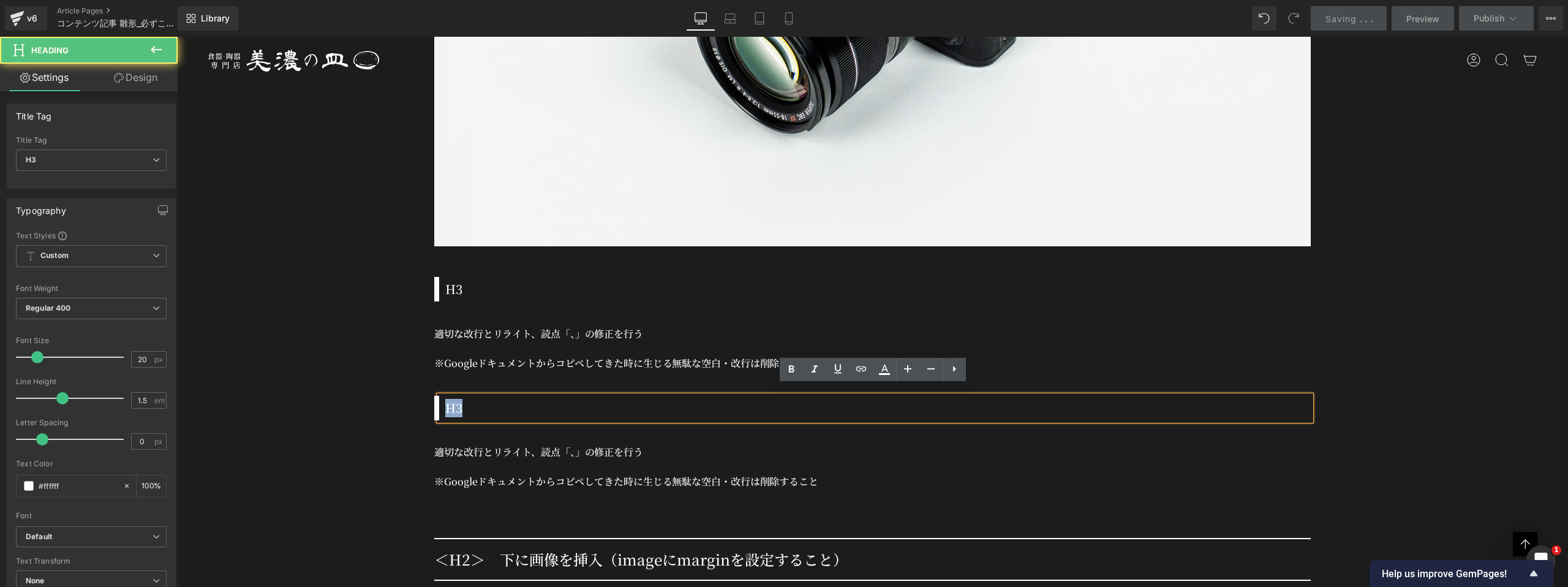
click at [456, 402] on h3 "H3" at bounding box center [878, 408] width 865 height 18
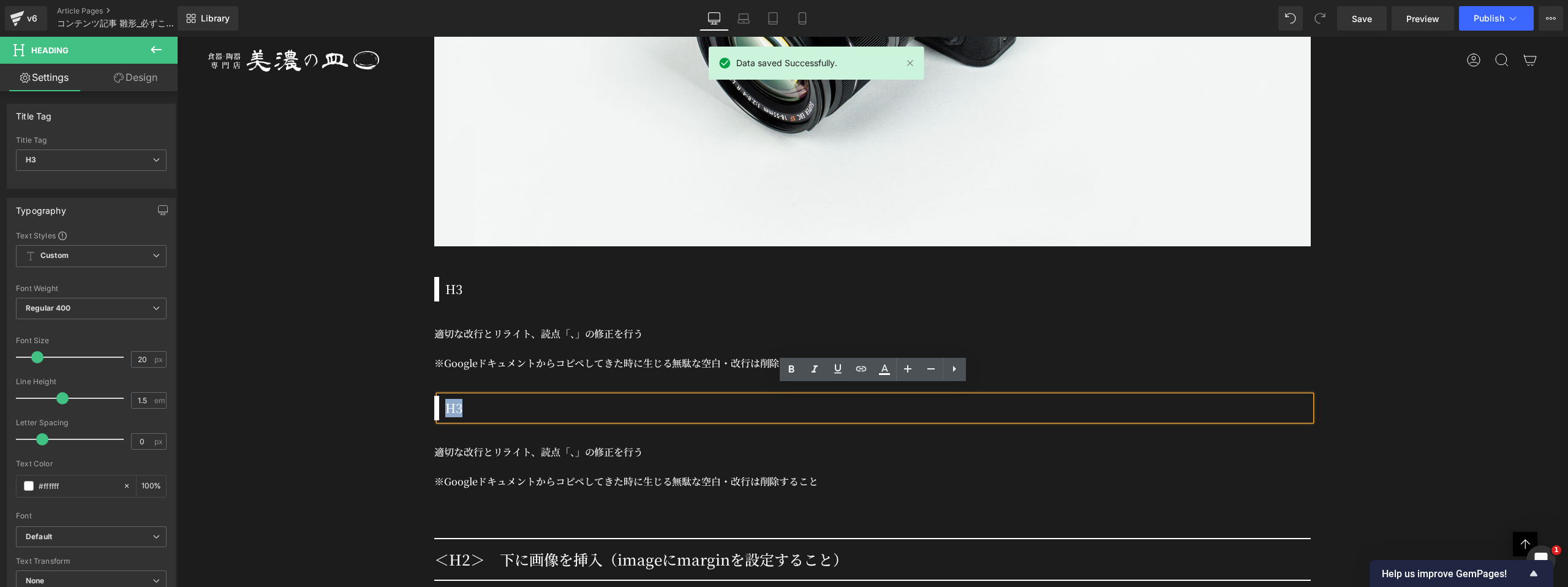
click at [177, 37] on div at bounding box center [177, 37] width 0 height 0
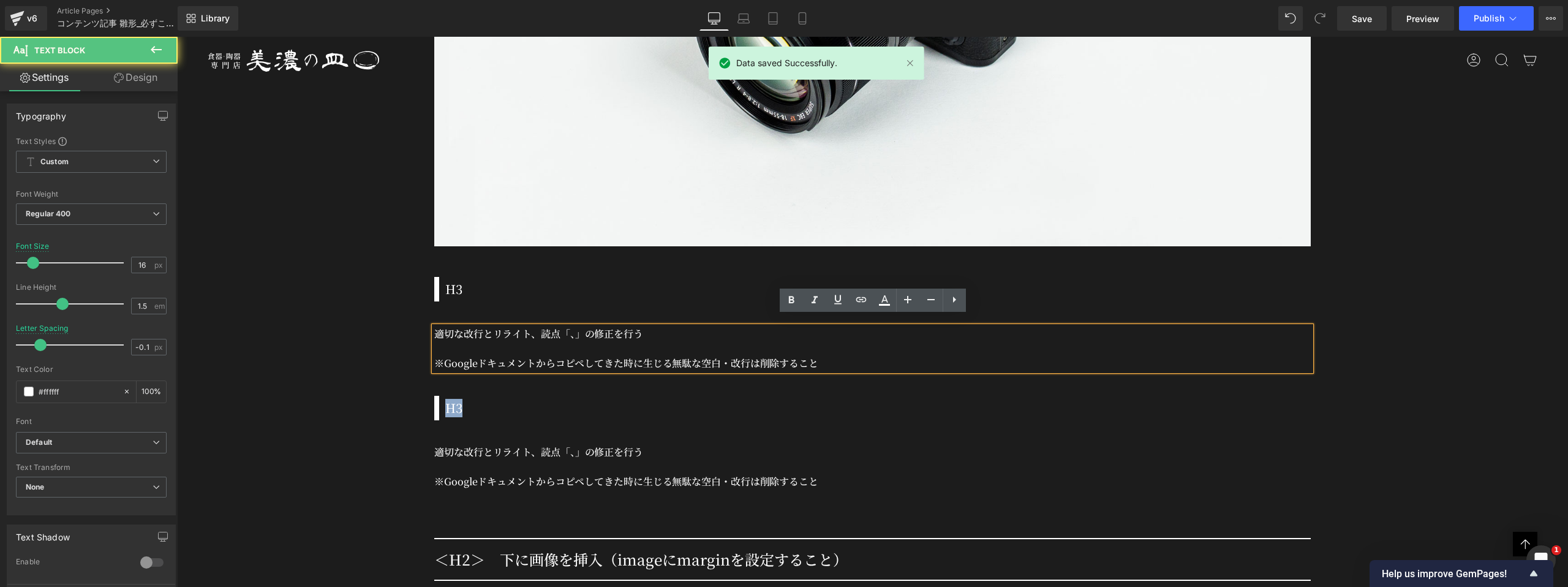
click at [508, 399] on h3 "H3" at bounding box center [878, 408] width 865 height 18
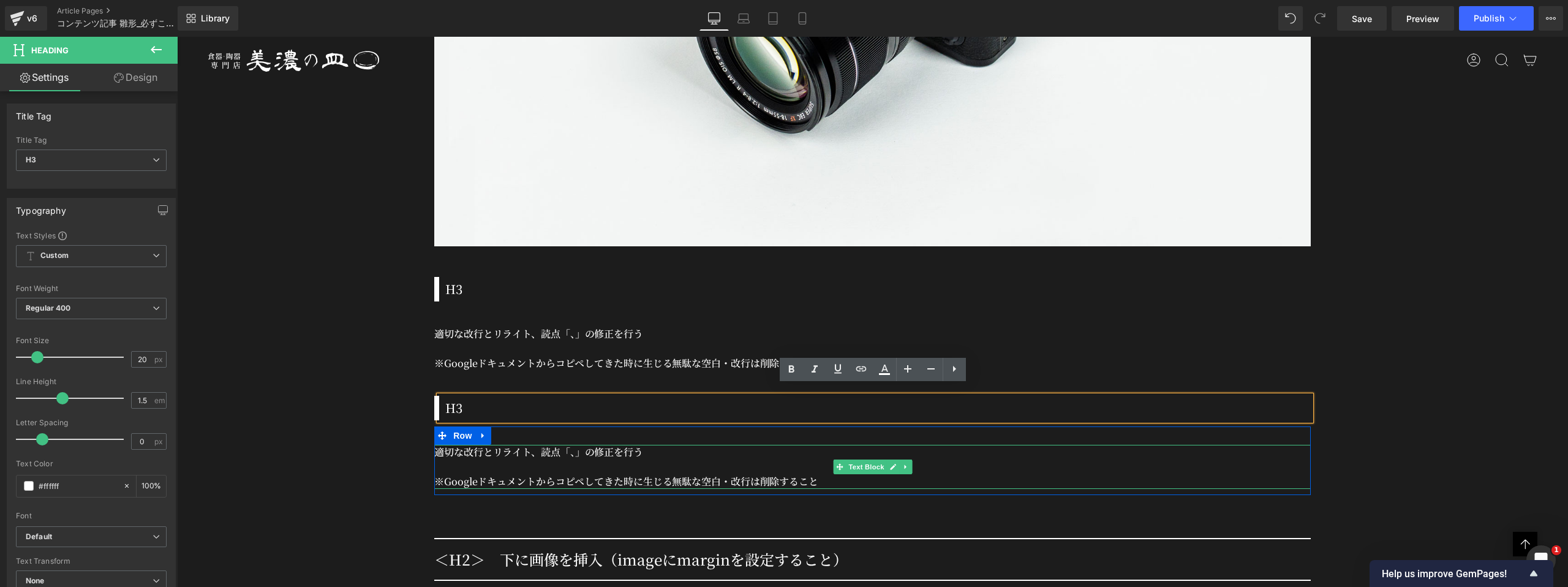
click at [551, 446] on p "適切な改行とリライト、読点「、」の修正を行う" at bounding box center [872, 452] width 876 height 14
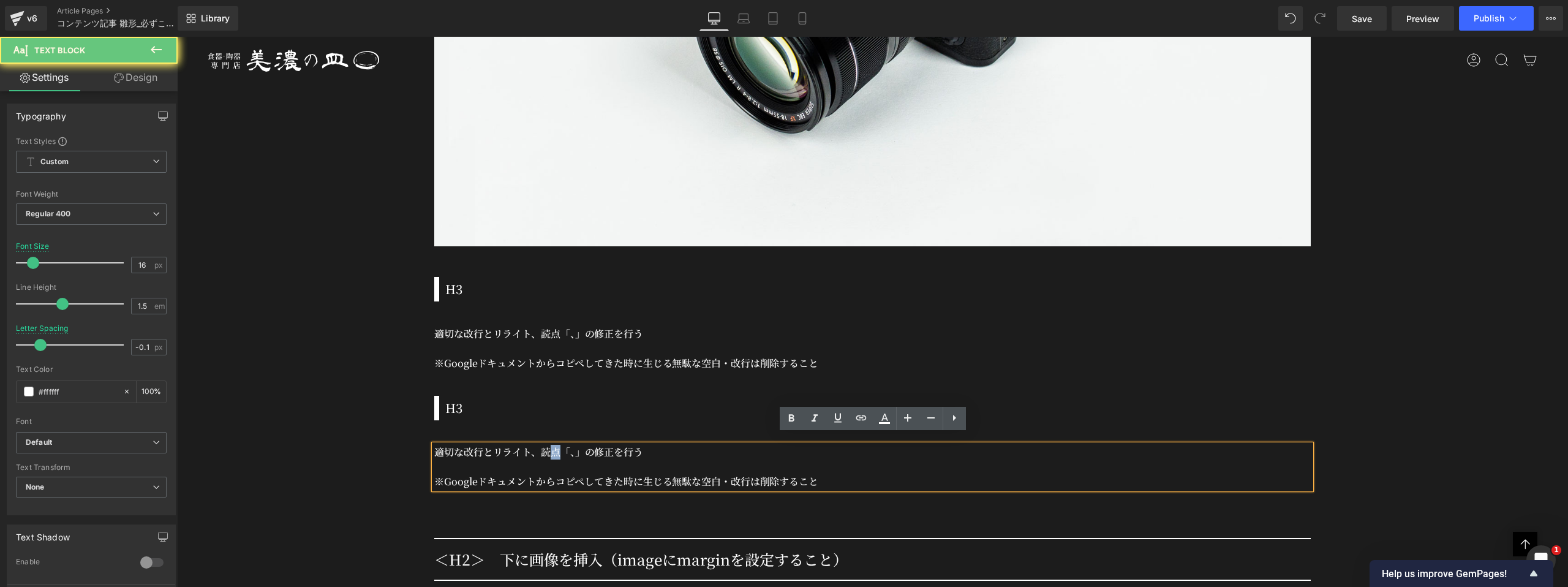
click at [551, 446] on p "適切な改行とリライト、読点「、」の修正を行う" at bounding box center [872, 452] width 876 height 14
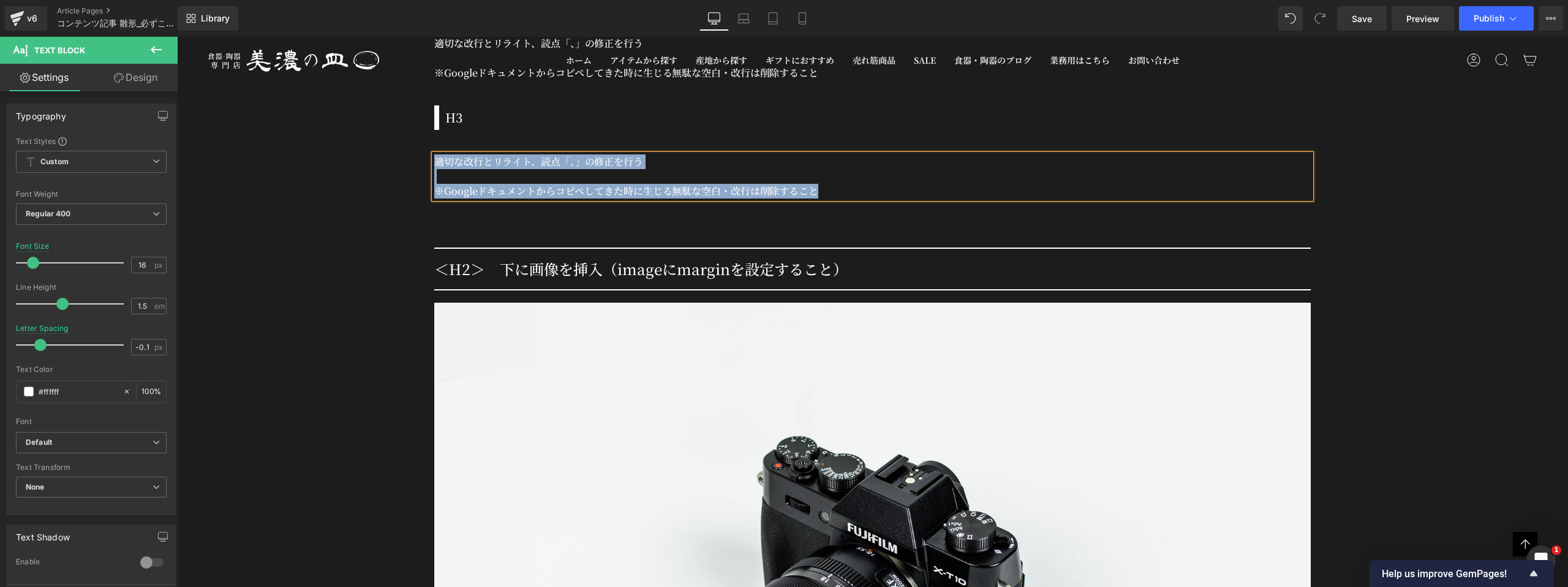
scroll to position [2126, 0]
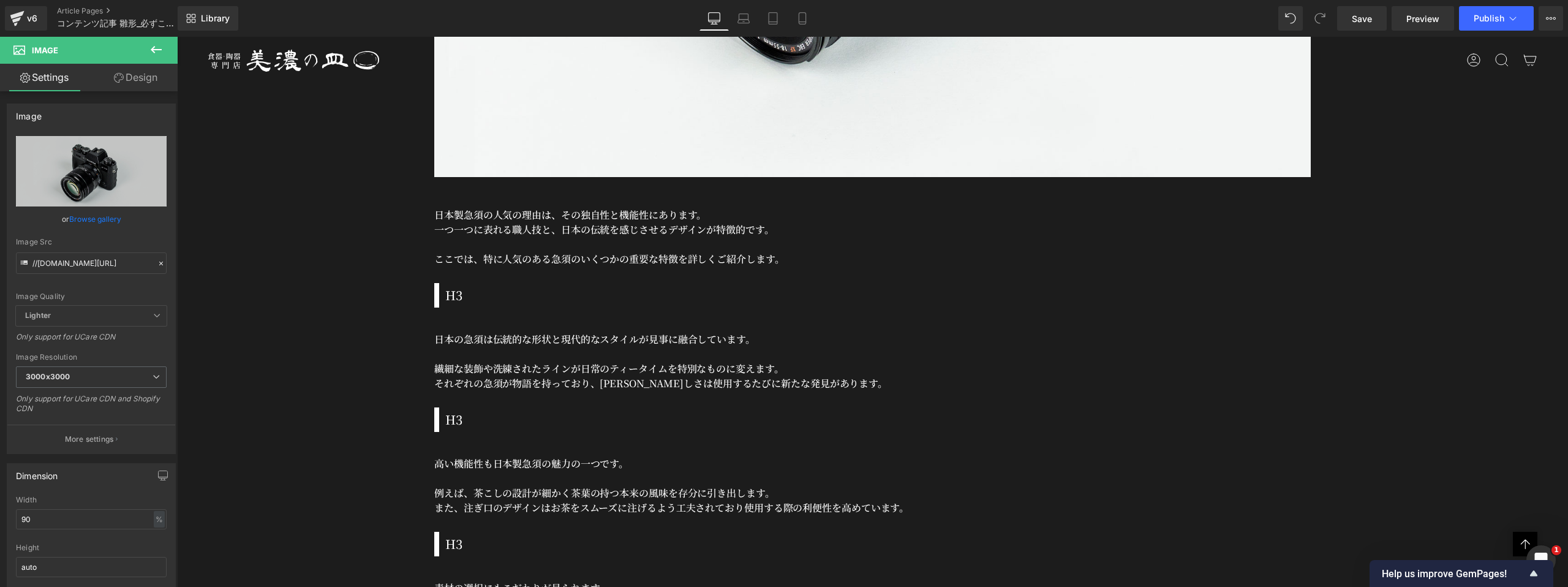
scroll to position [2874, 0]
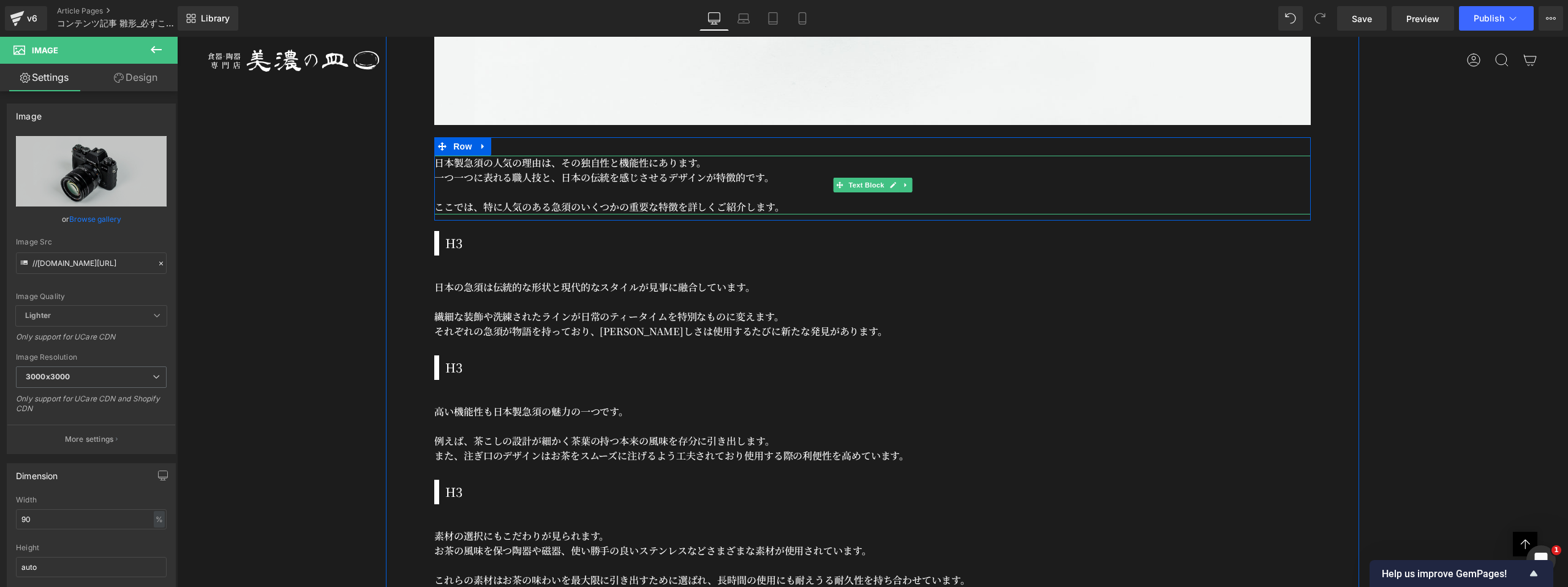
click at [601, 157] on p "日本製急須の人気の理由は、その独自性と機能性にあります。" at bounding box center [872, 162] width 876 height 14
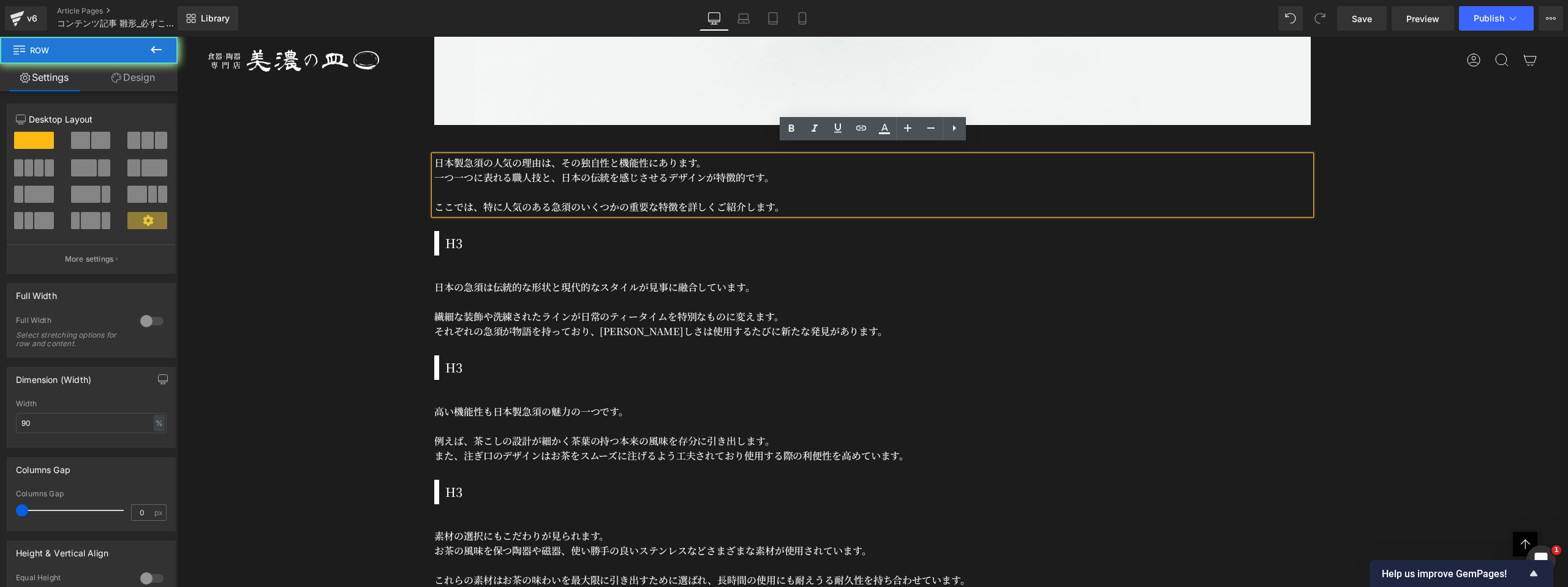
click at [523, 138] on div "日本製急須の人気の理由は、その独自性と機能性にあります。 一つ一つに表れる職人技と、日本の伝統を感じさせるデザインが特徴的です。 ここでは、特に人気のある急須…" at bounding box center [872, 179] width 876 height 83
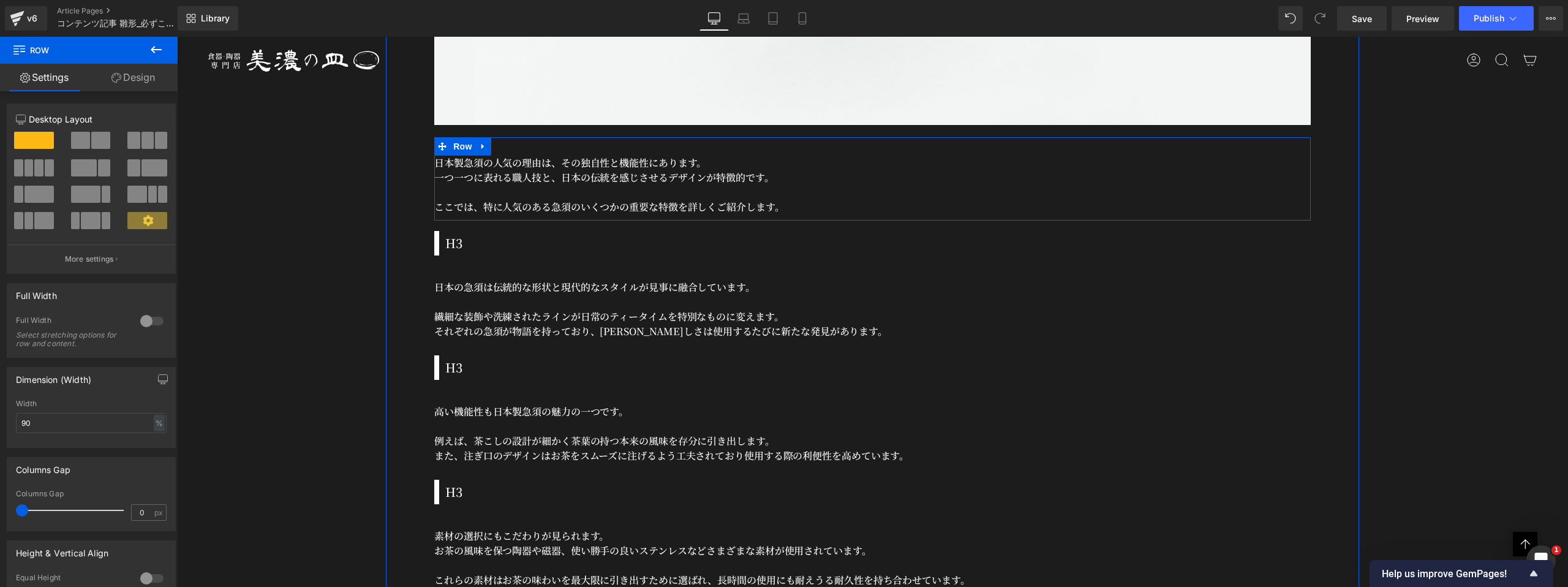
click at [490, 138] on div "日本製急須の人気の理由は、その独自性と機能性にあります。 一つ一つに表れる職人技と、日本の伝統を感じさせるデザインが特徴的です。 ここでは、特に人気のある急須…" at bounding box center [872, 179] width 876 height 83
click at [565, 157] on p "日本製急須の人気の理由は、その独自性と機能性にあります。" at bounding box center [872, 162] width 876 height 14
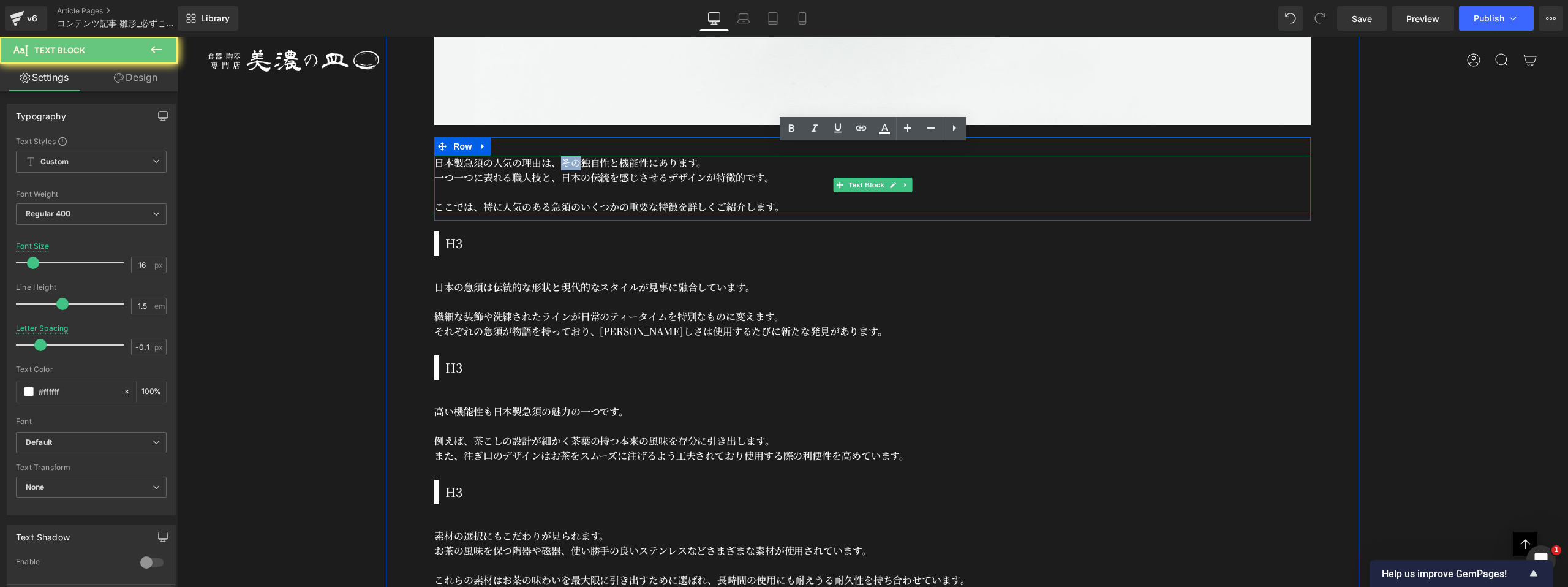
click at [565, 157] on p "日本製急須の人気の理由は、その独自性と機能性にあります。" at bounding box center [872, 162] width 876 height 14
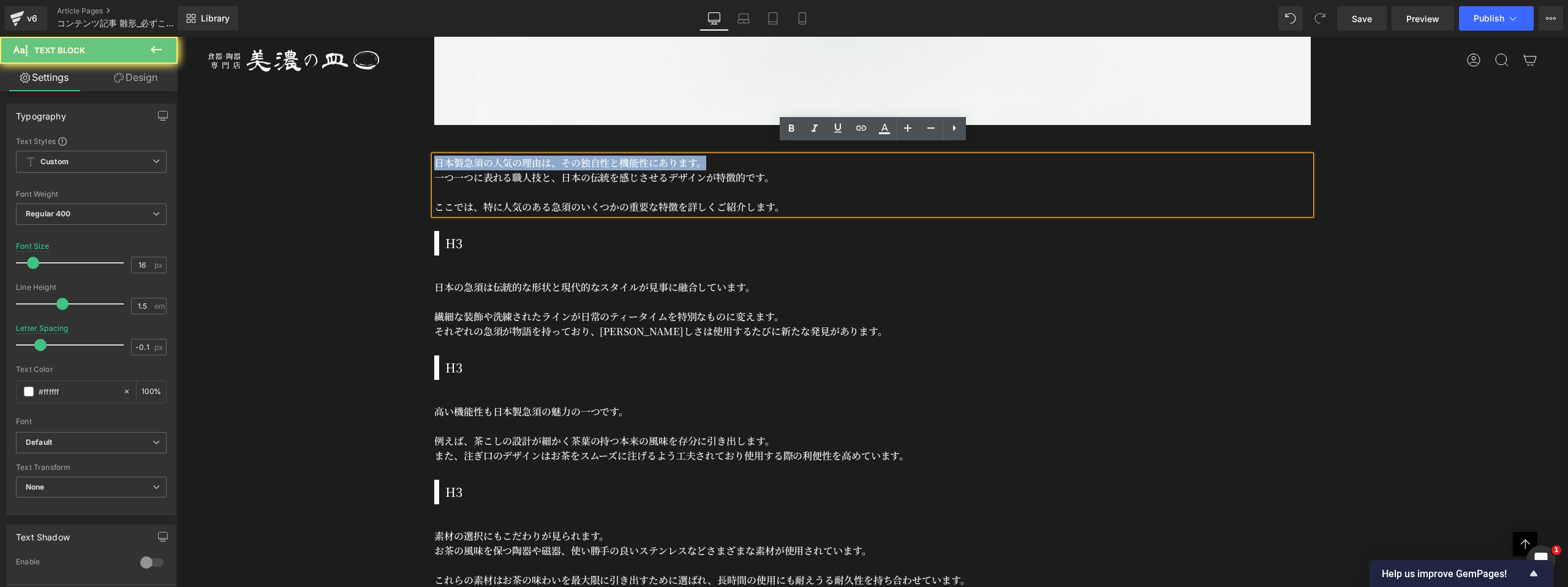
click at [565, 157] on p "日本製急須の人気の理由は、その独自性と機能性にあります。" at bounding box center [872, 162] width 876 height 14
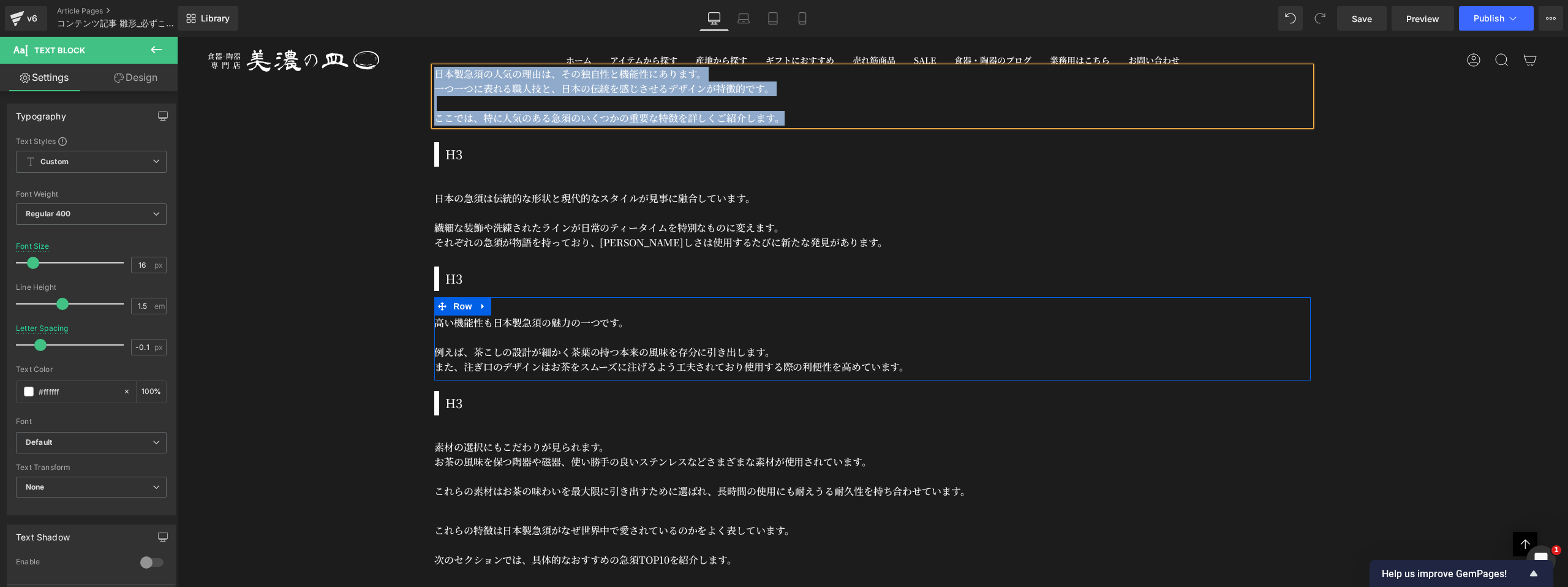
scroll to position [2919, 0]
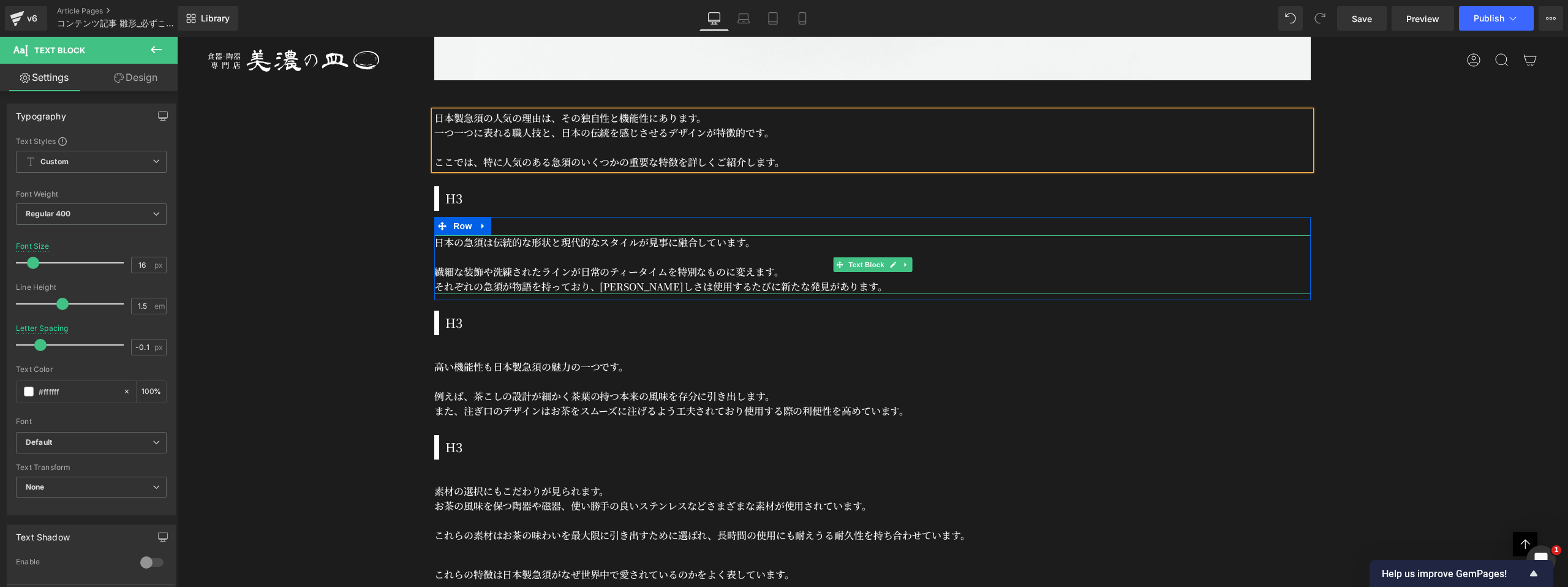
click at [490, 235] on p "日本の急須は伝統的な形状と現代的なスタイルが見事に融合しています。" at bounding box center [872, 242] width 876 height 14
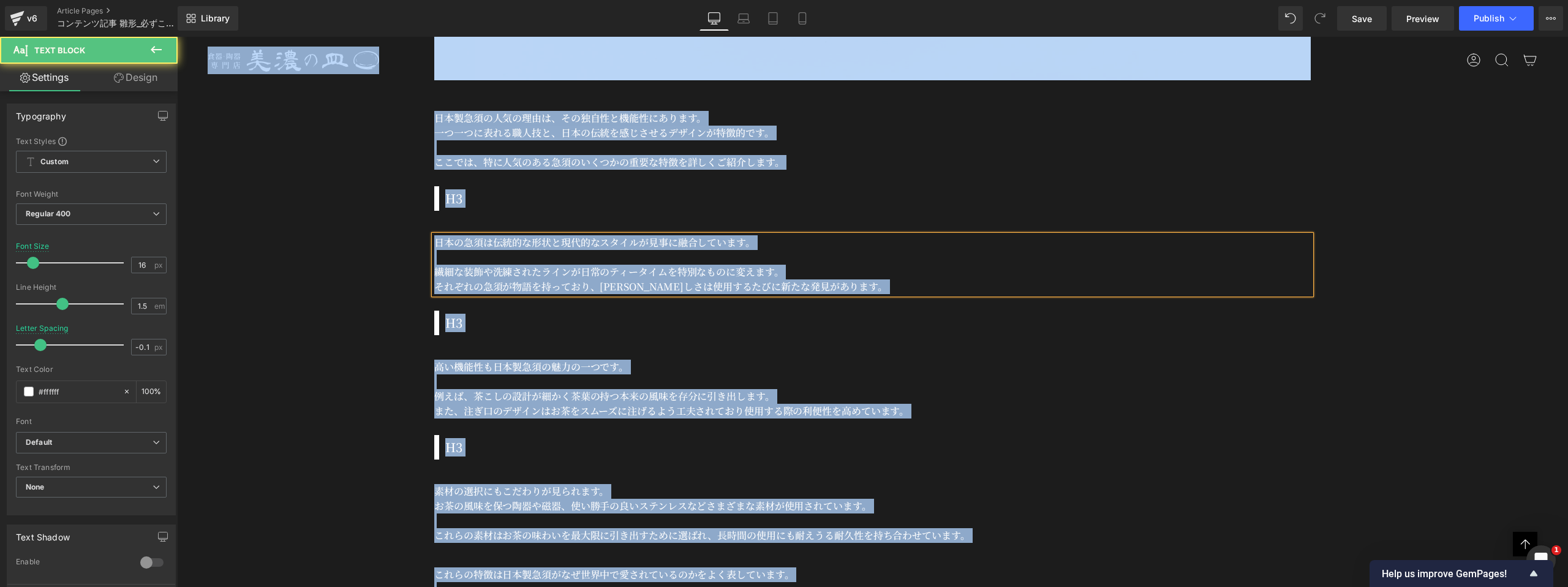
click at [490, 235] on p "日本の急須は伝統的な形状と現代的なスタイルが見事に融合しています。" at bounding box center [872, 242] width 876 height 14
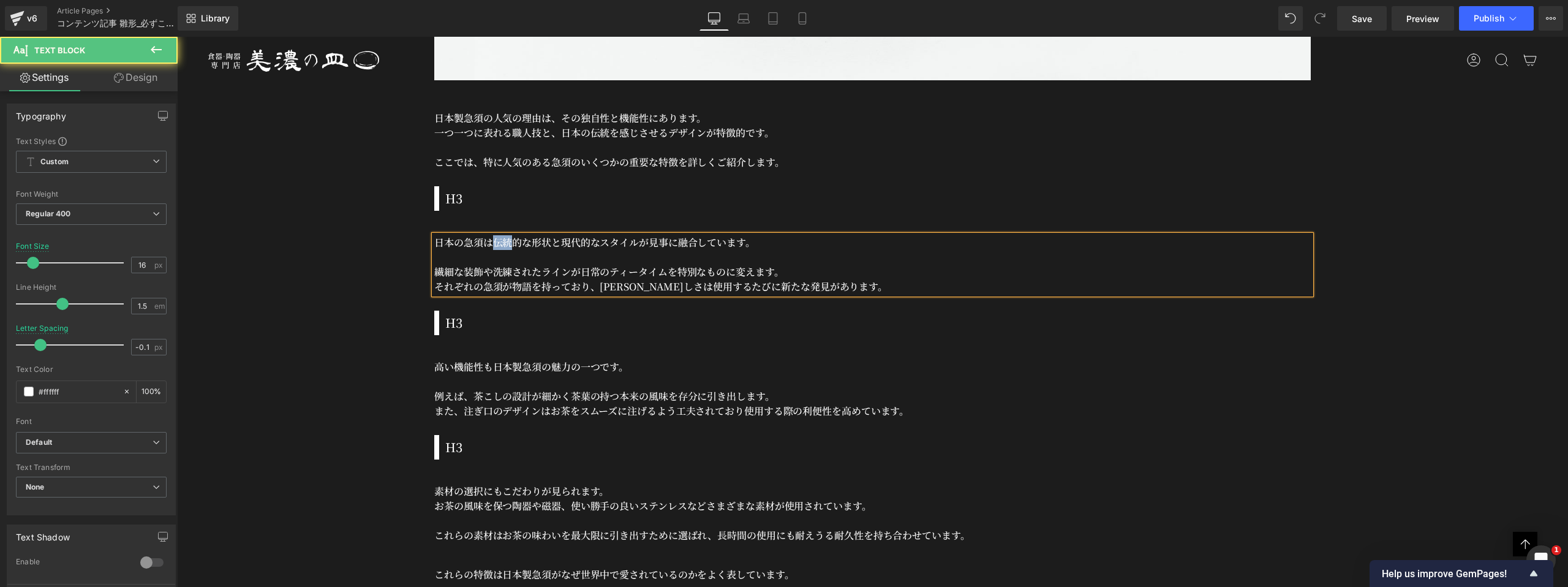
click at [490, 235] on p "日本の急須は伝統的な形状と現代的なスタイルが見事に融合しています。" at bounding box center [872, 242] width 876 height 14
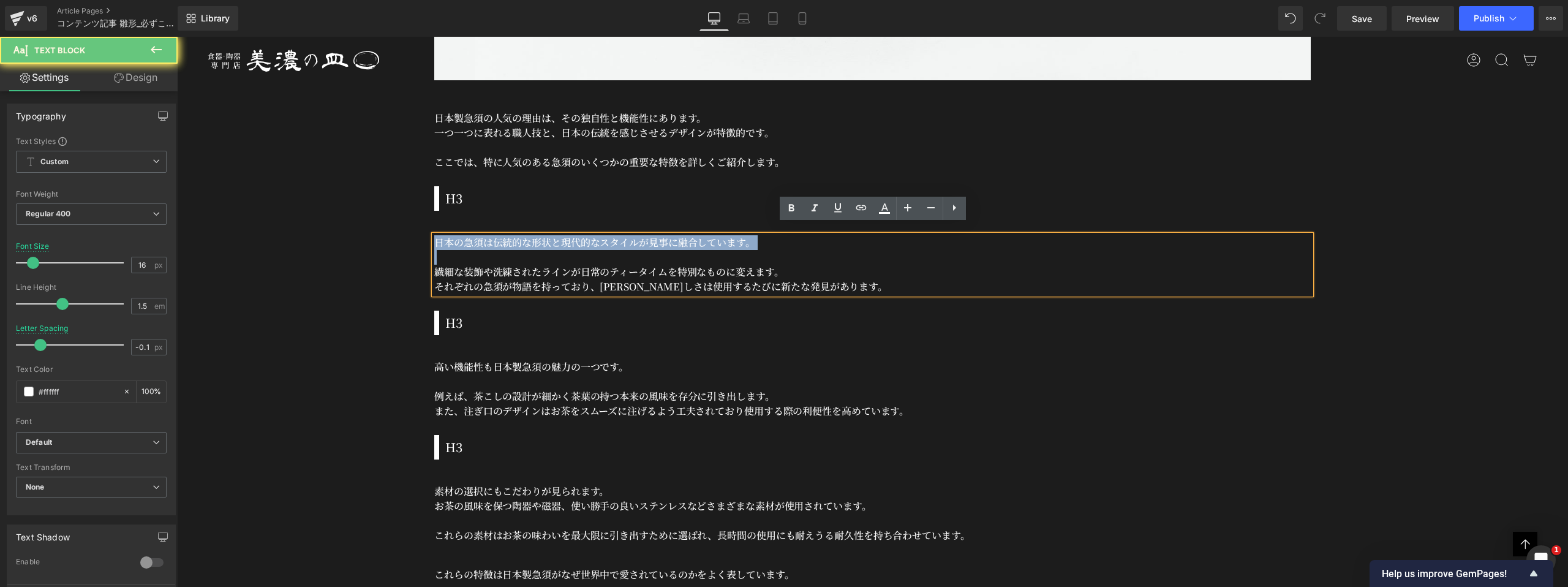
click at [490, 235] on p "日本の急須は伝統的な形状と現代的なスタイルが見事に融合しています。" at bounding box center [872, 242] width 876 height 14
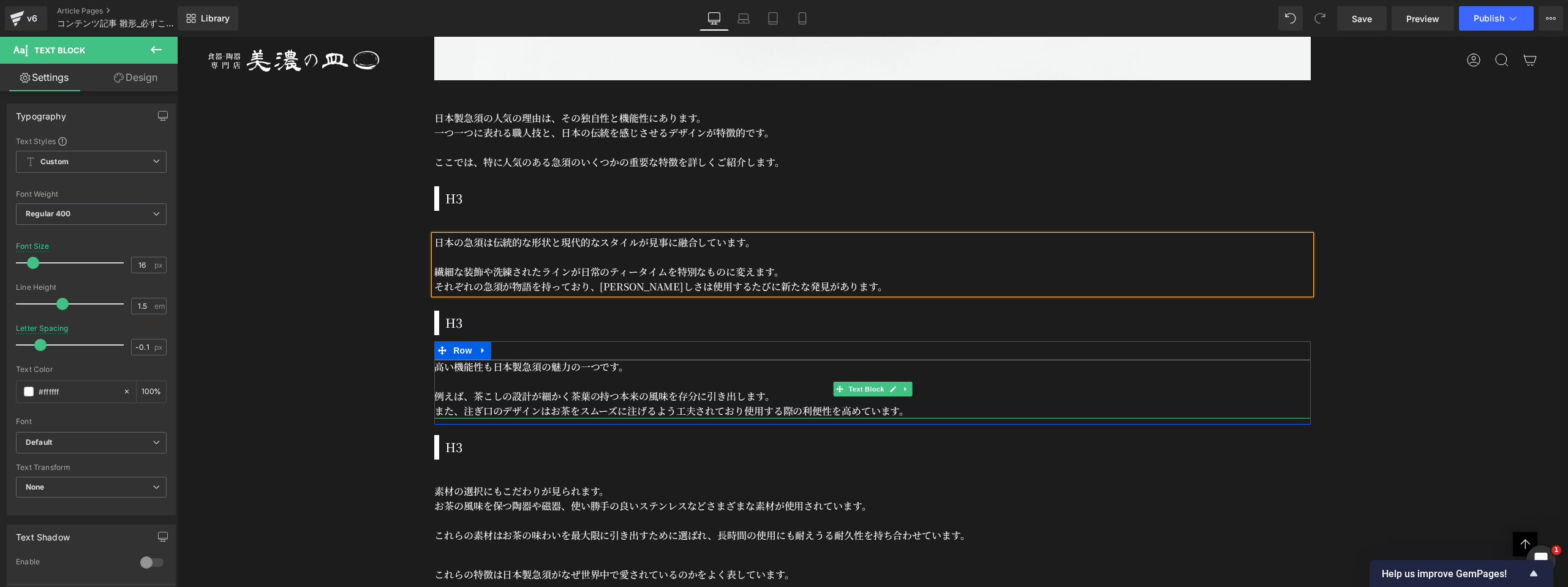
click at [493, 363] on p "高い機能性も日本製急須の魅力の一つです。" at bounding box center [872, 367] width 876 height 14
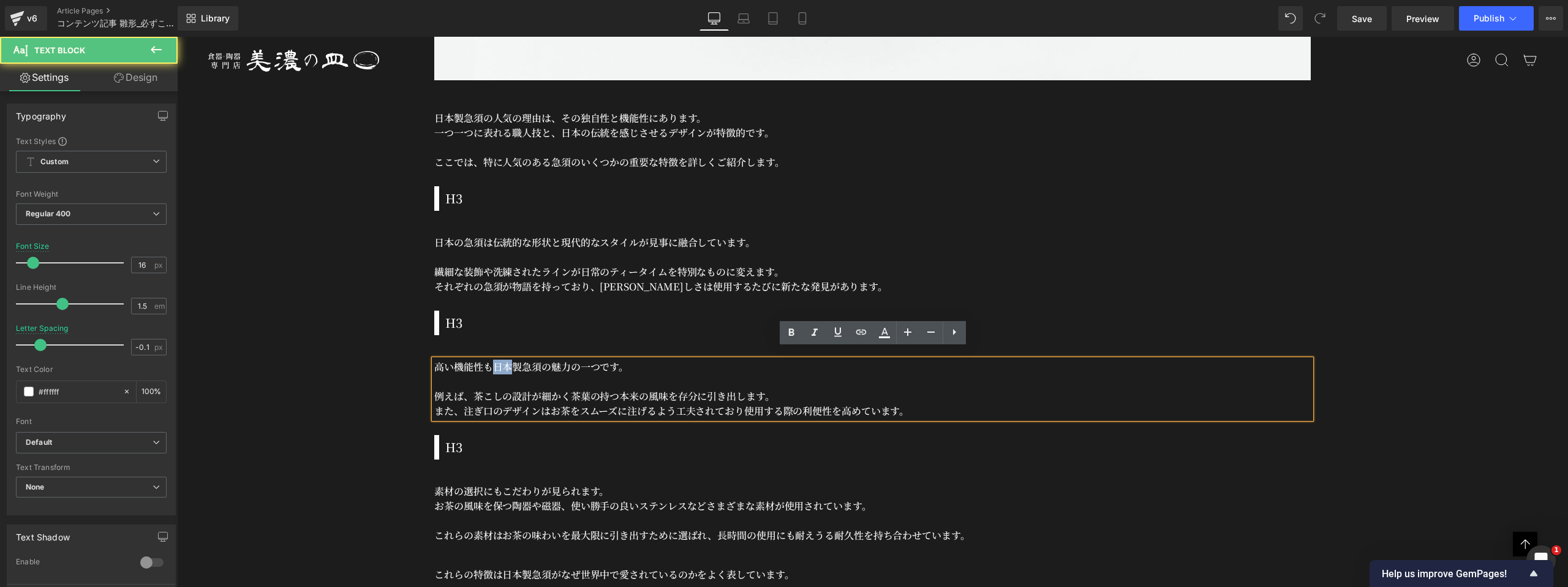
click at [493, 363] on p "高い機能性も日本製急須の魅力の一つです。" at bounding box center [872, 367] width 876 height 14
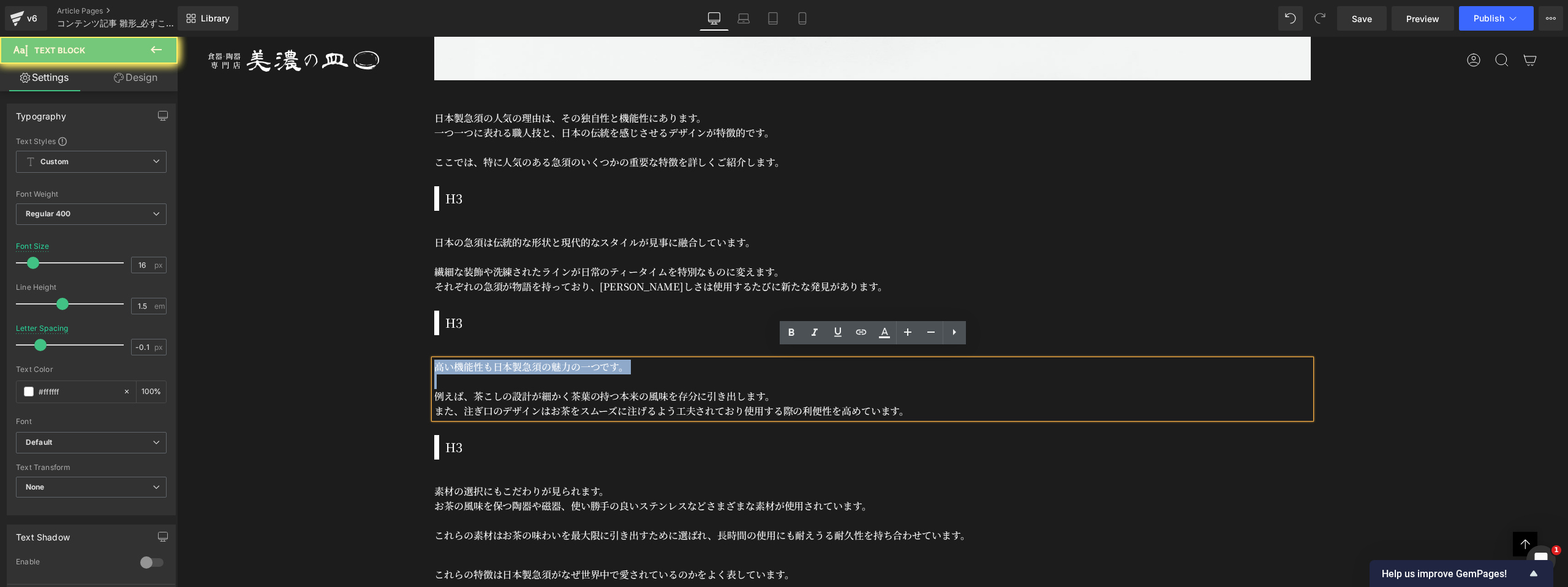
click at [493, 363] on p "高い機能性も日本製急須の魅力の一つです。" at bounding box center [872, 367] width 876 height 14
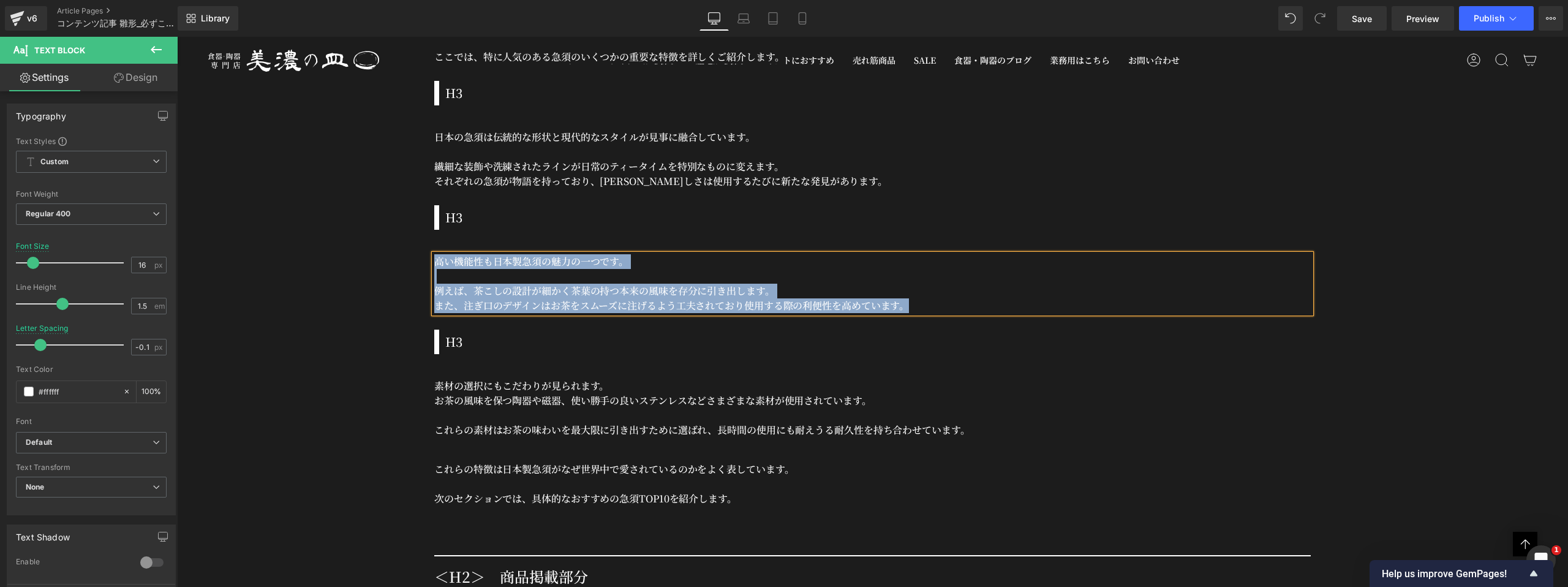
scroll to position [3035, 0]
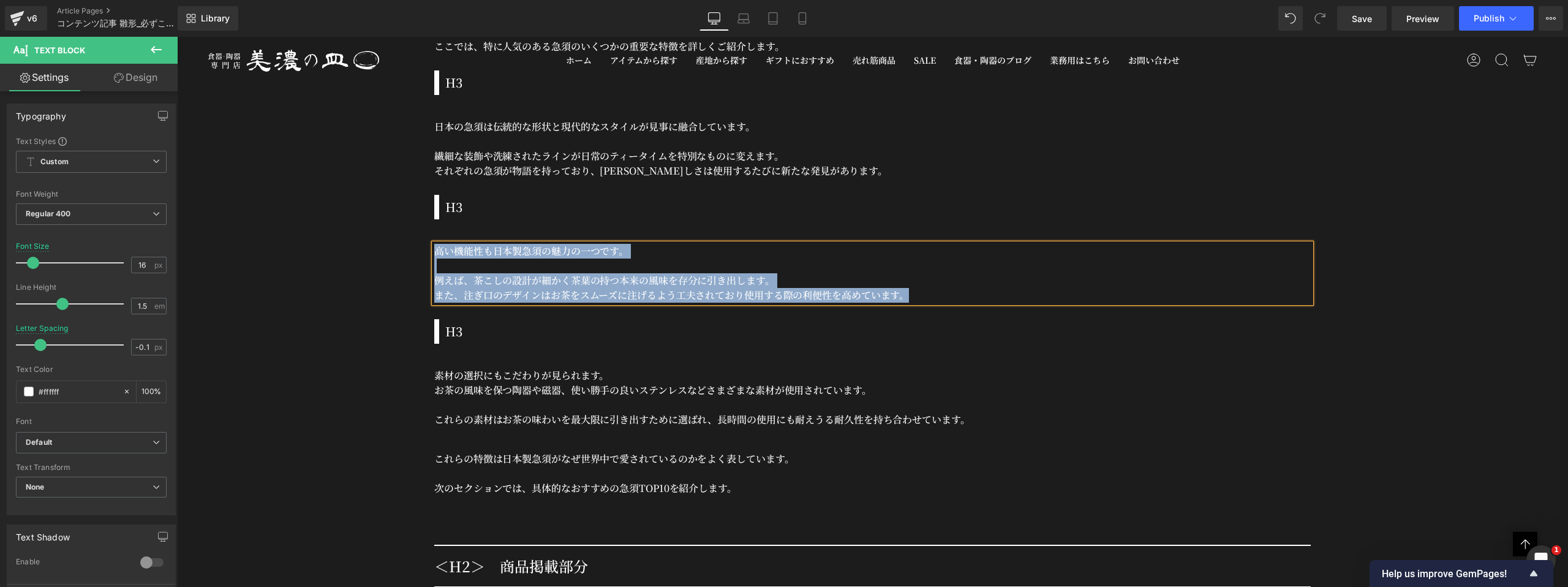
click at [508, 370] on p "素材の選択にもこだわりが見られます。" at bounding box center [872, 375] width 876 height 14
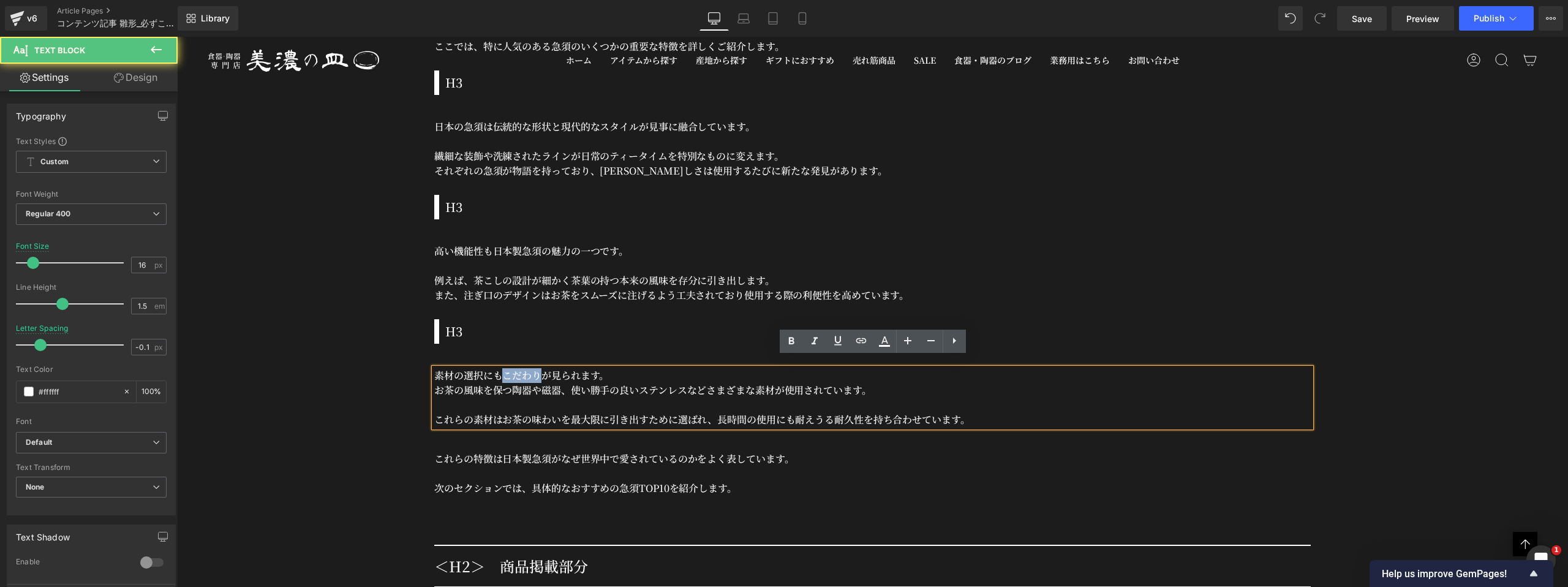
click at [508, 370] on p "素材の選択にもこだわりが見られます。" at bounding box center [872, 375] width 876 height 14
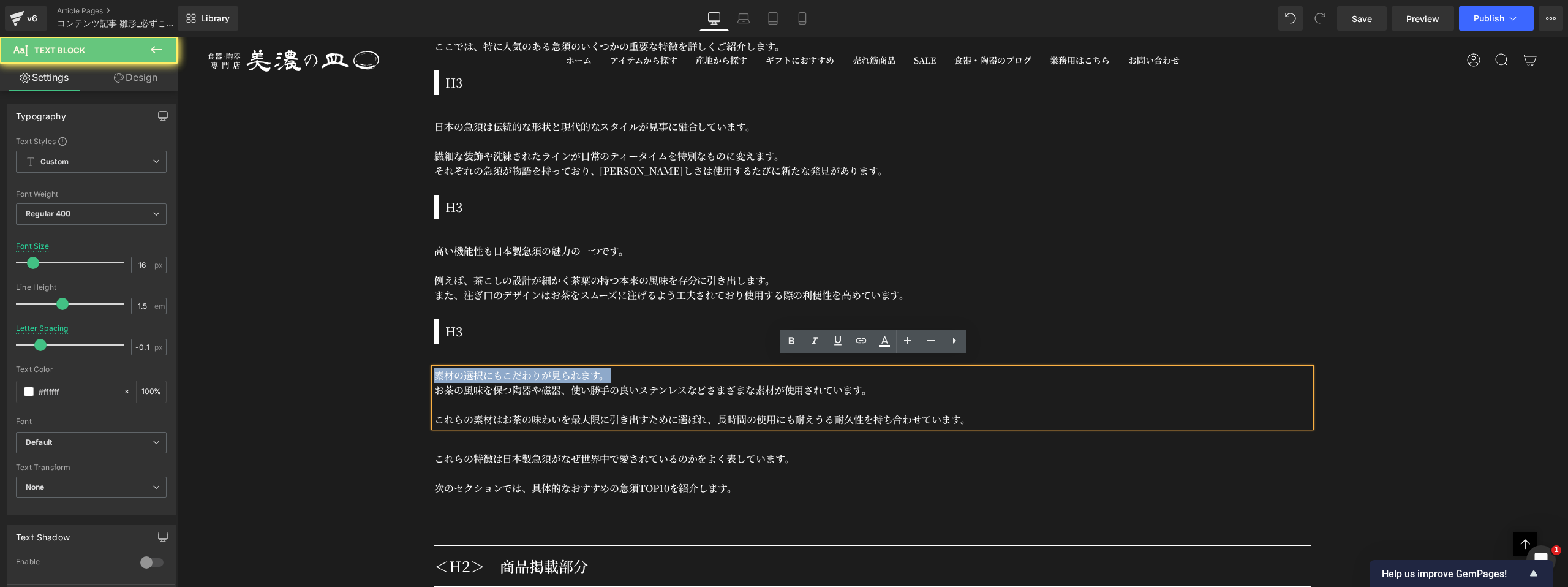
click at [508, 370] on p "素材の選択にもこだわりが見られます。" at bounding box center [872, 375] width 876 height 14
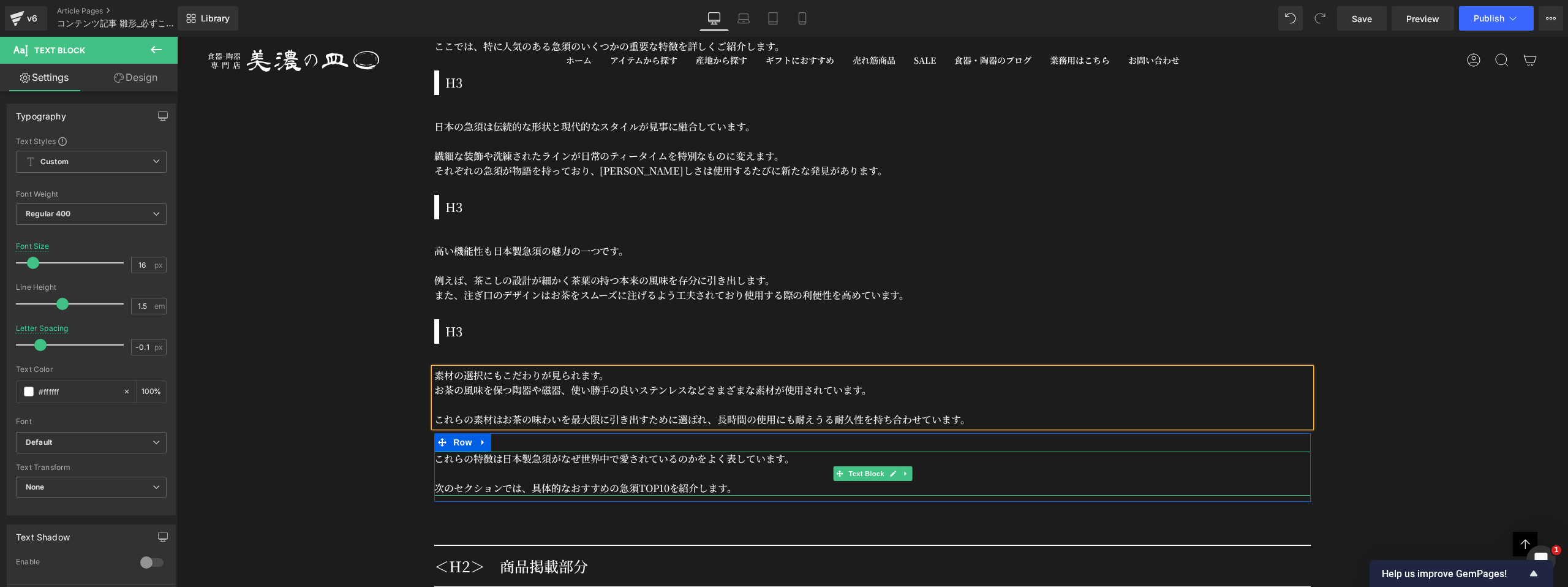
click at [507, 466] on p at bounding box center [872, 473] width 876 height 14
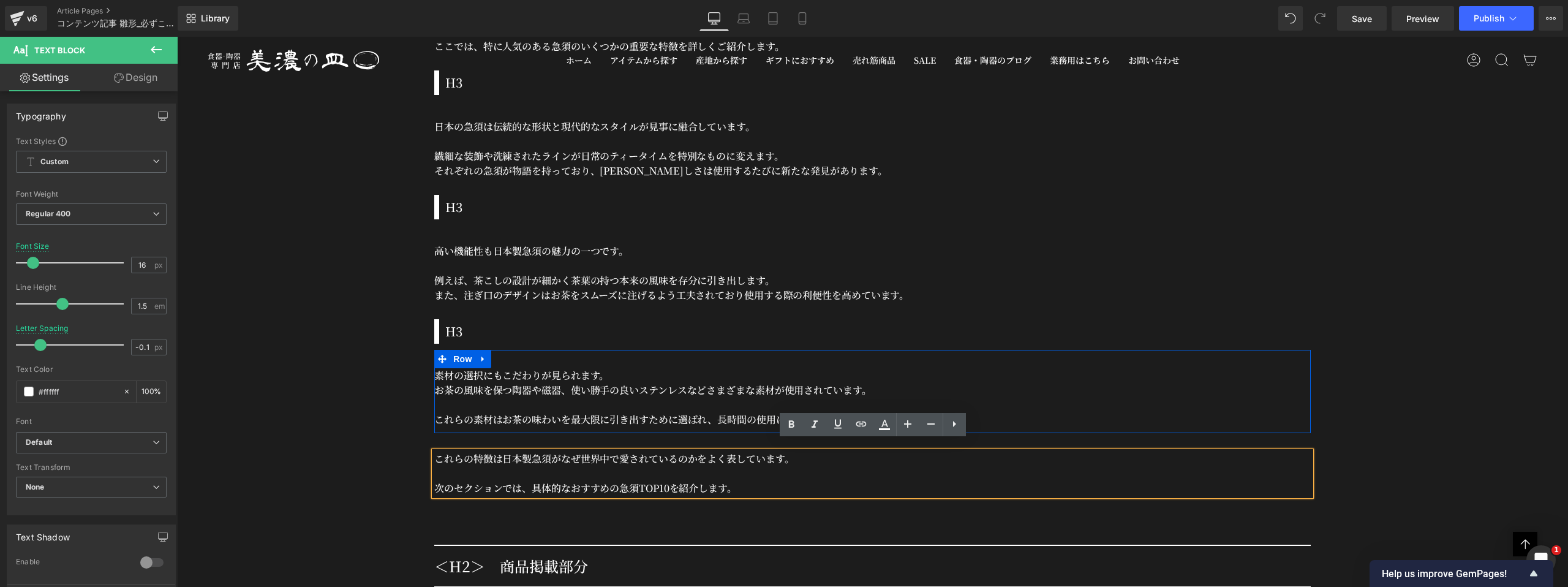
click at [577, 350] on div "素材の選択にもこだわりが見られます。 お茶の風味を保つ陶器や磁器、使い勝手の良いステンレスなどさまざまな素材が使用されています。 これらの素材はお茶の味わいを…" at bounding box center [872, 391] width 876 height 83
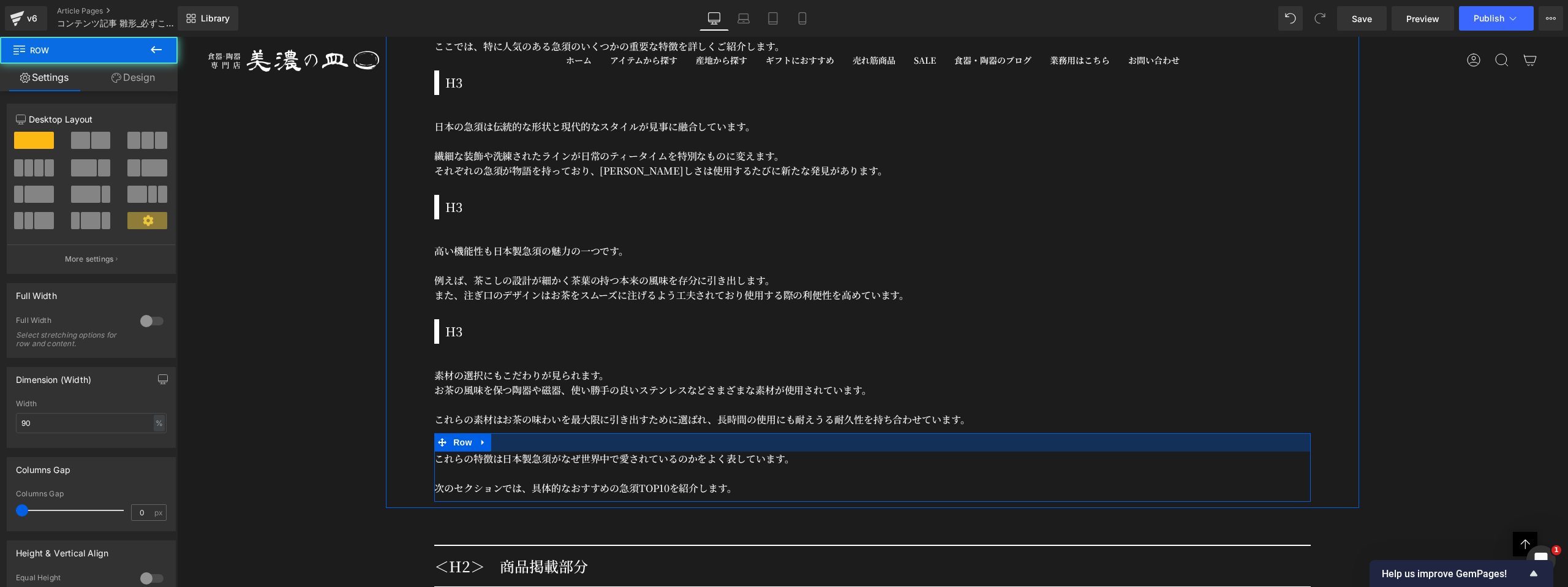
click at [521, 433] on div at bounding box center [872, 442] width 876 height 18
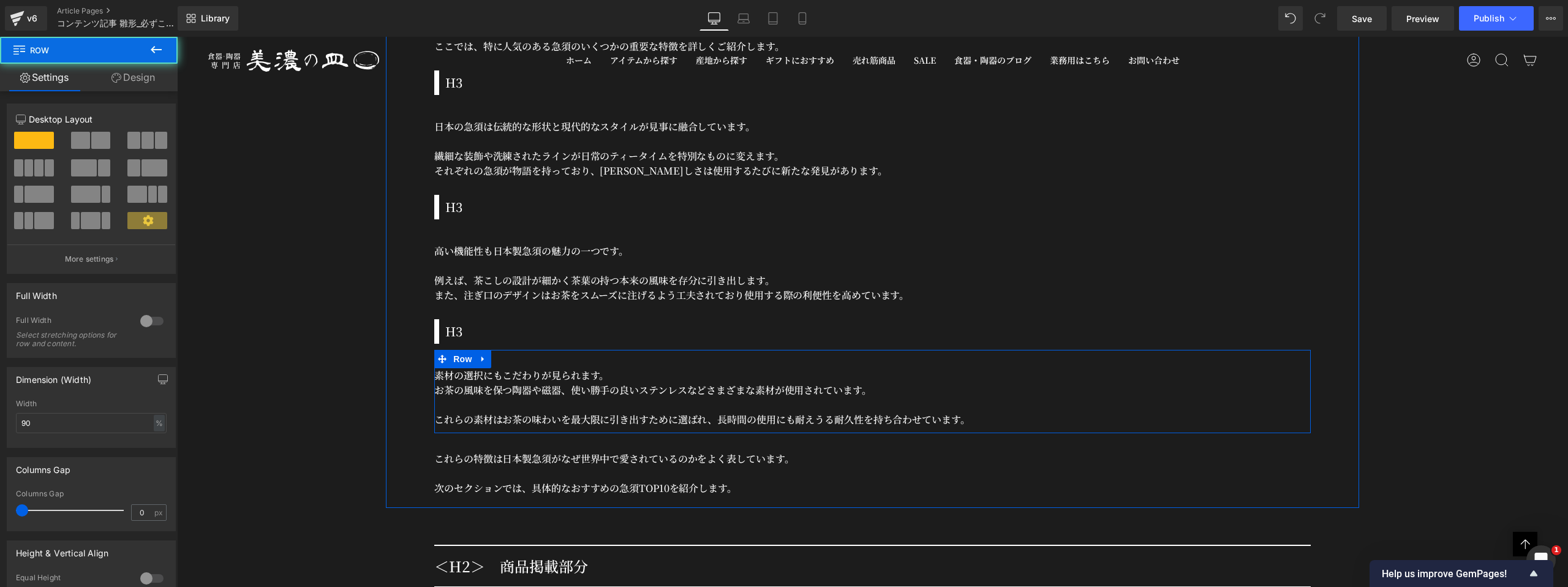
click at [571, 350] on div "素材の選択にもこだわりが見られます。 お茶の風味を保つ陶器や磁器、使い勝手の良いステンレスなどさまざまな素材が使用されています。 これらの素材はお茶の味わいを…" at bounding box center [872, 391] width 876 height 83
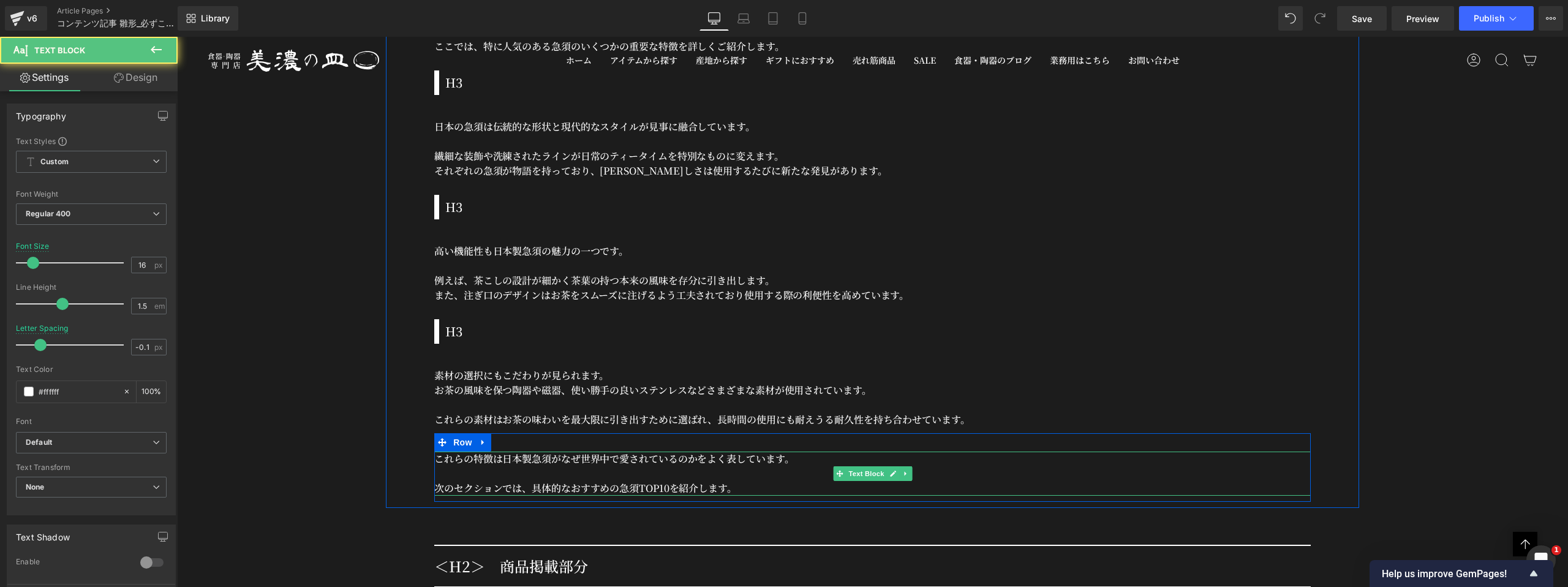
click at [727, 481] on p "次のセクションでは、具体的なおすすめの急須TOP10を紹介します。" at bounding box center [872, 488] width 876 height 14
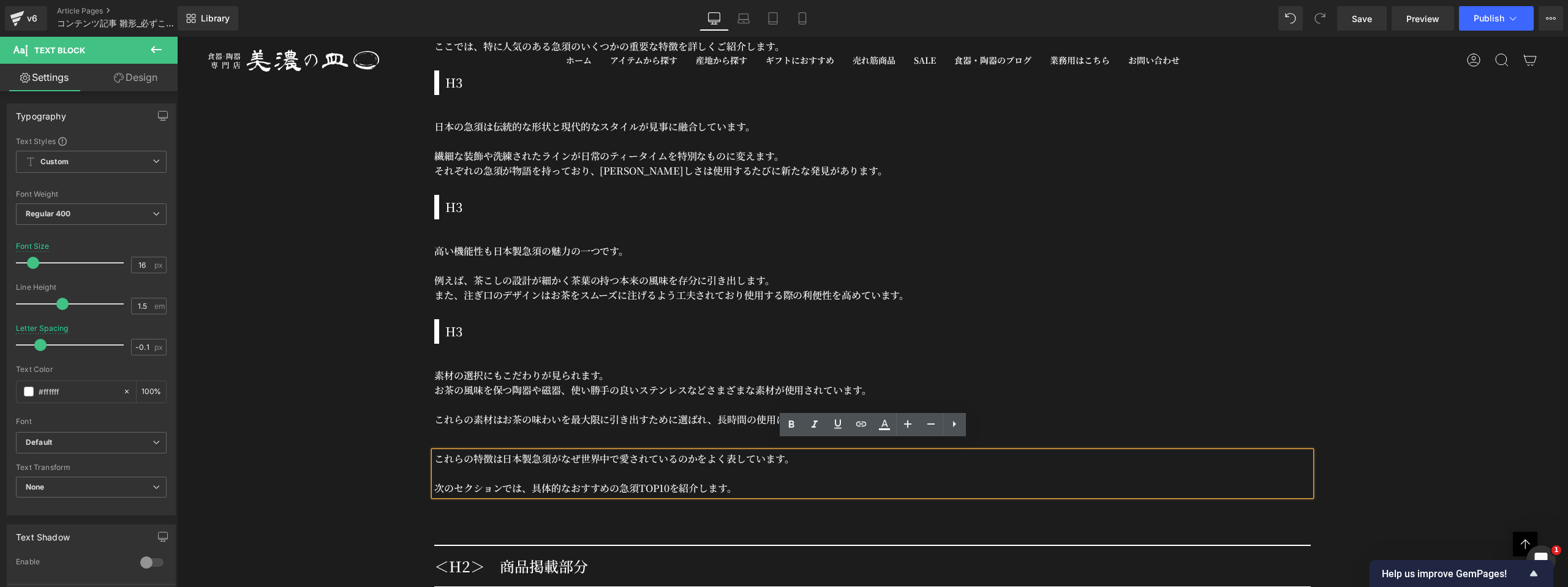
drag, startPoint x: 735, startPoint y: 480, endPoint x: 443, endPoint y: 450, distance: 293.5
click at [443, 452] on div "これらの特徴は日本製急須がなぜ世界中で愛されているのかをよく表しています。 次のセクションでは、具体的なおすすめの急須TOP10を紹介します。" at bounding box center [872, 473] width 876 height 44
click at [443, 452] on p "これらの特徴は日本製急須がなぜ世界中で愛されているのかをよく表しています。" at bounding box center [872, 458] width 876 height 14
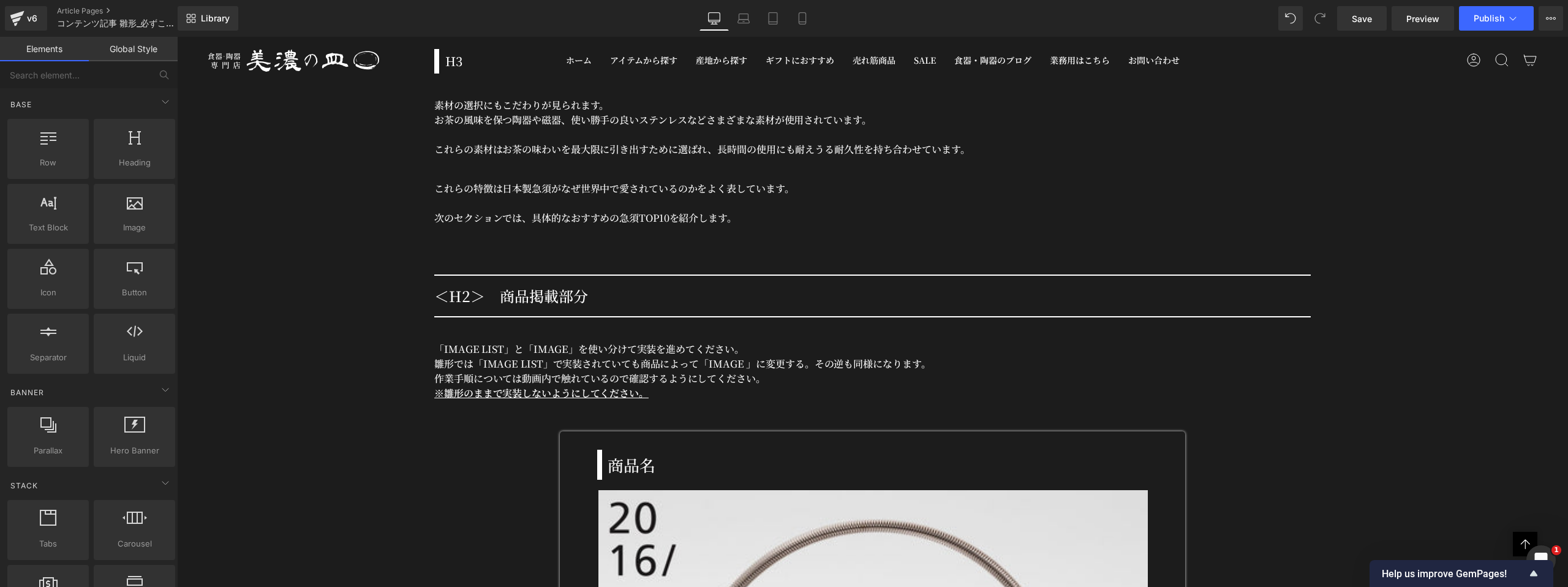
scroll to position [3408, 0]
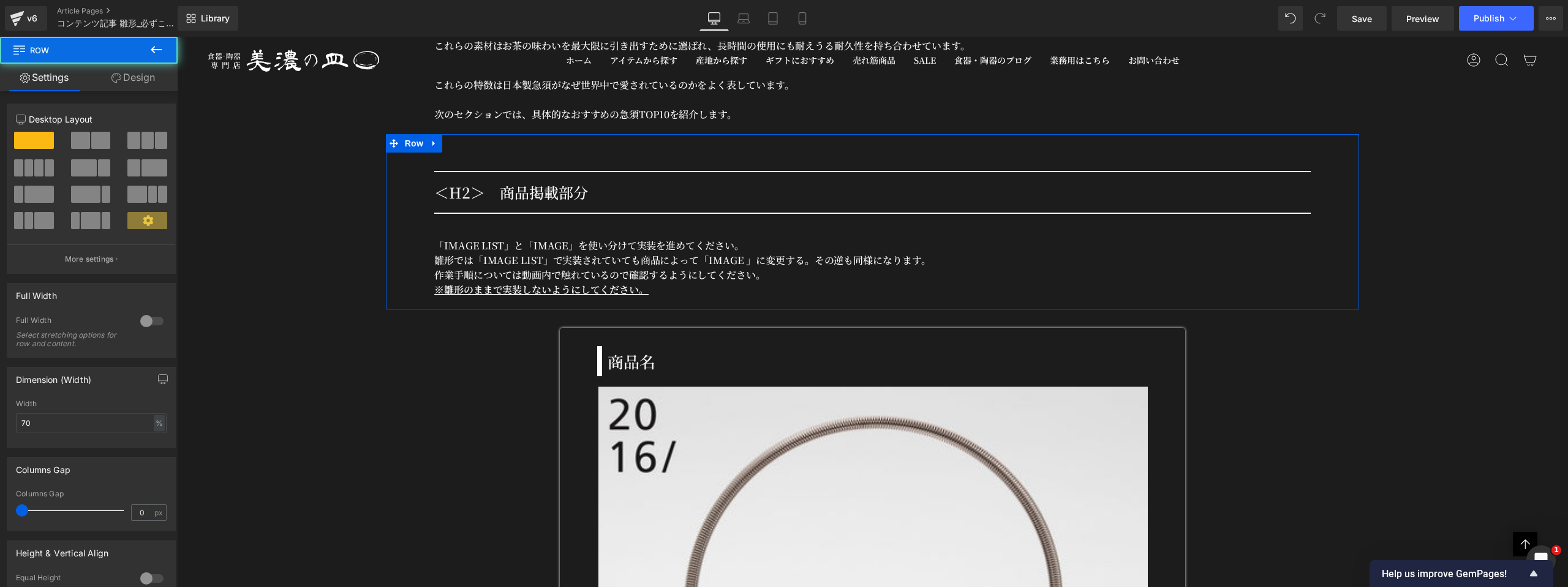
click at [413, 196] on div "＜H2＞　商品掲載部分 Heading Row 「IMAGE LIST」と「IMAGE 」を使い分けて実装を進めてください。 雛形では「IMAGE LIST」…" at bounding box center [873, 228] width 974 height 151
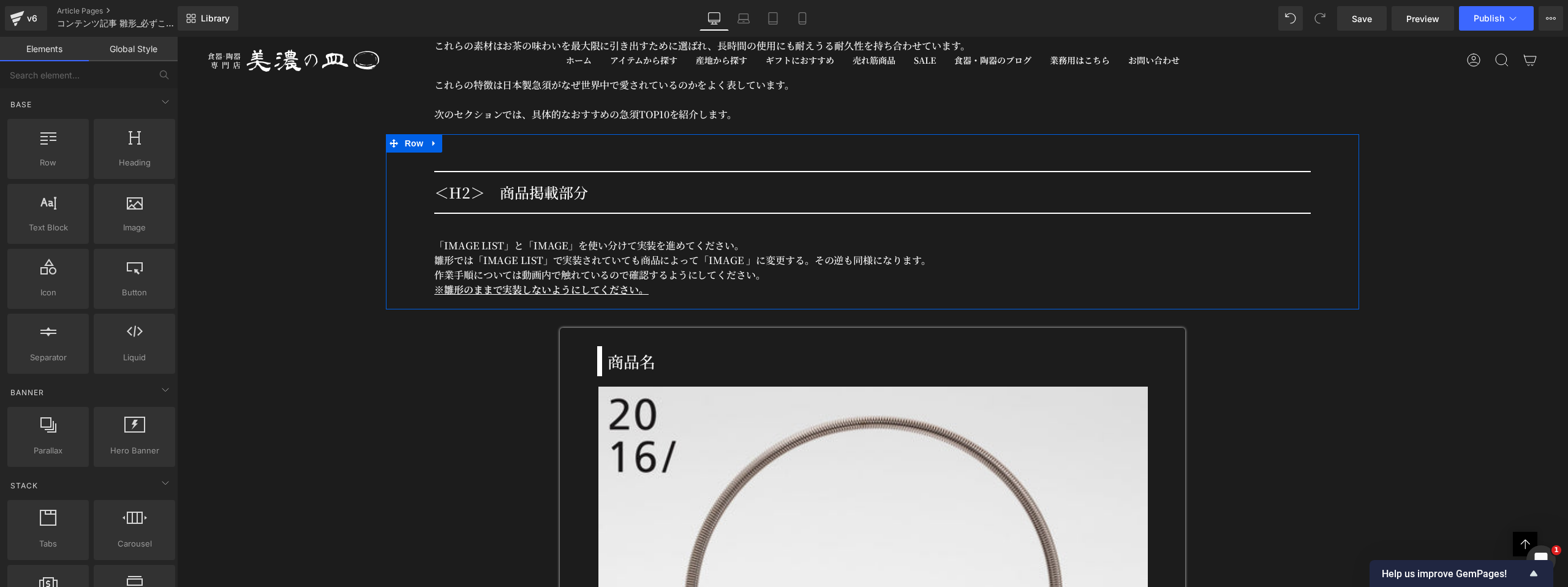
click at [417, 208] on div "＜H2＞　商品掲載部分 Heading Row 「IMAGE LIST」と「IMAGE 」を使い分けて実装を進めてください。 雛形では「IMAGE LIST」…" at bounding box center [873, 228] width 974 height 151
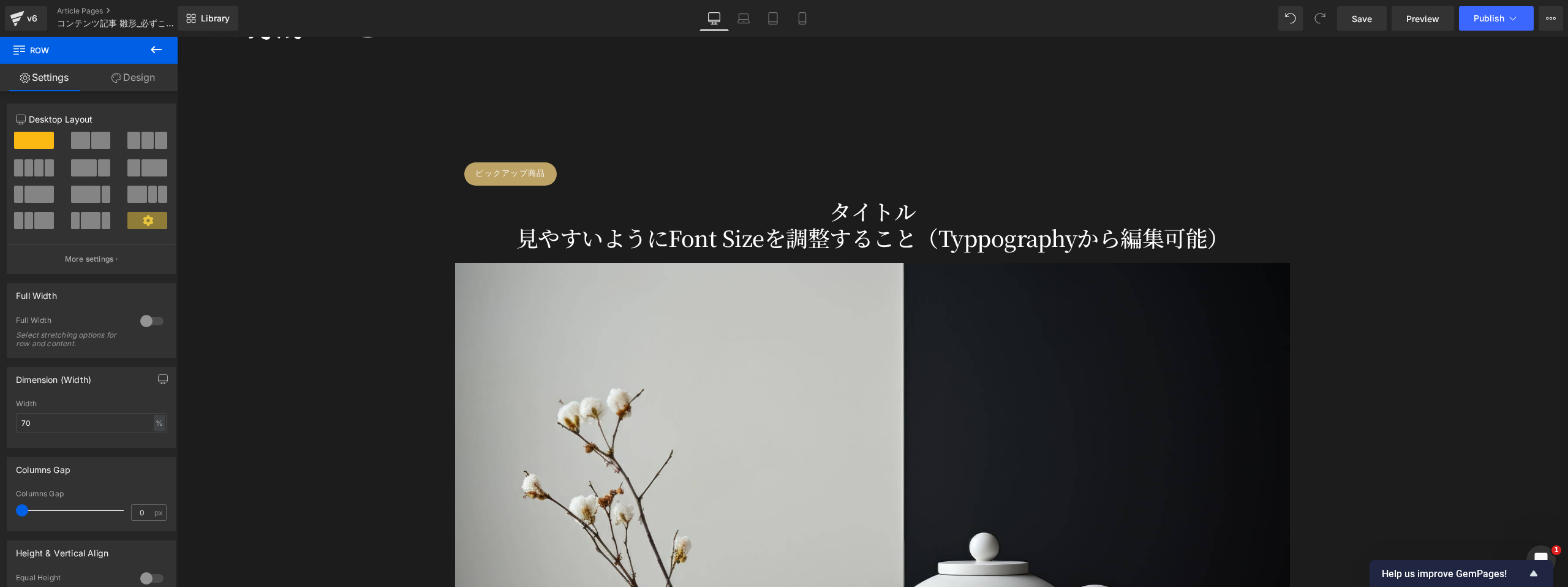
scroll to position [0, 0]
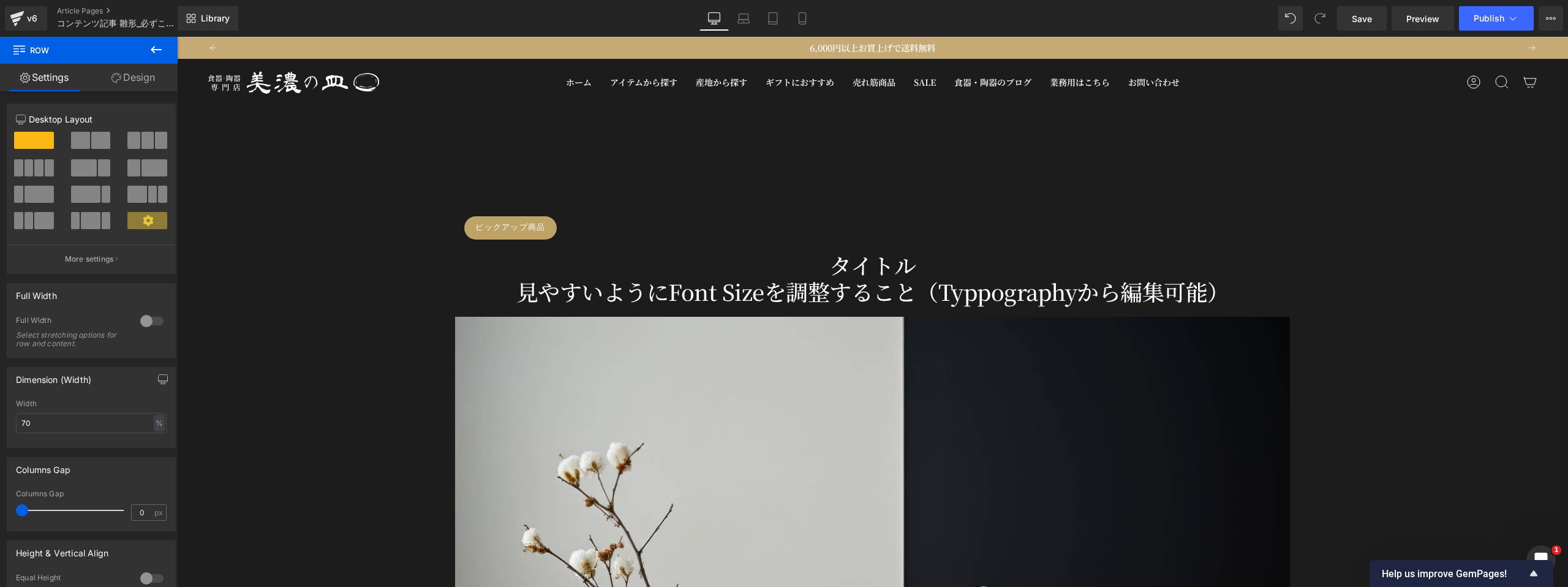
click at [413, 342] on div at bounding box center [872, 595] width 1391 height 556
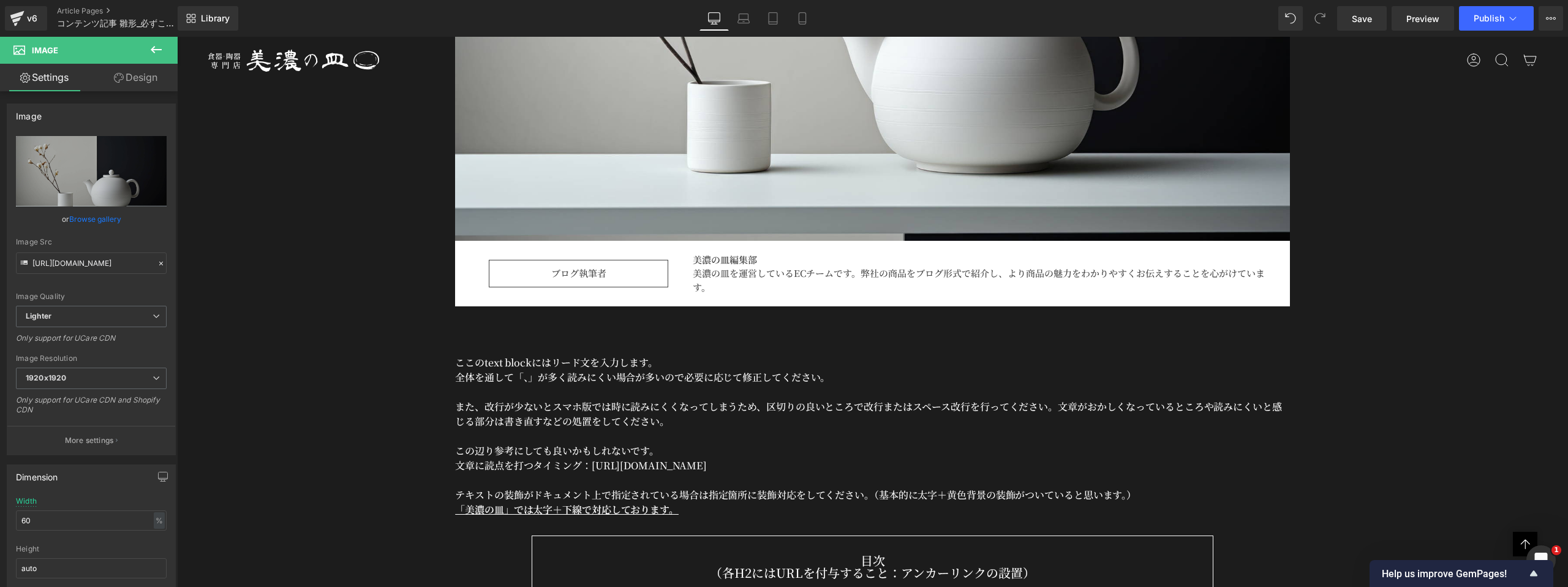
scroll to position [770, 0]
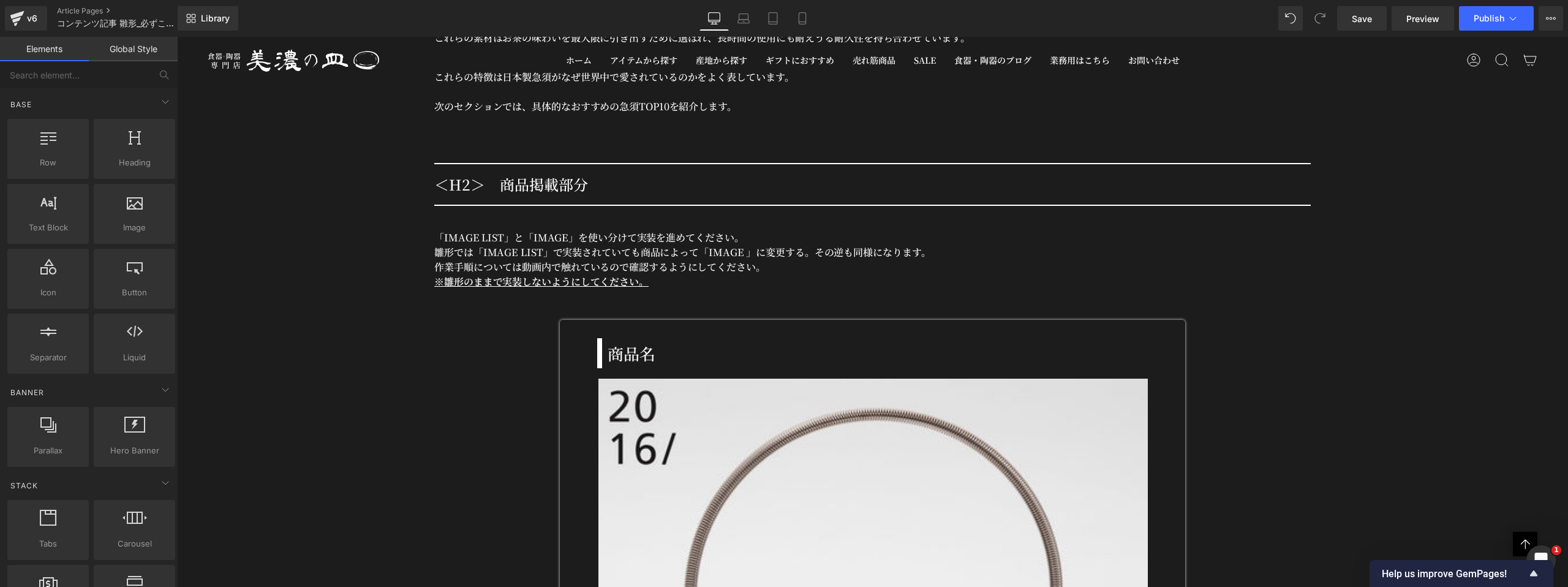
scroll to position [3473, 0]
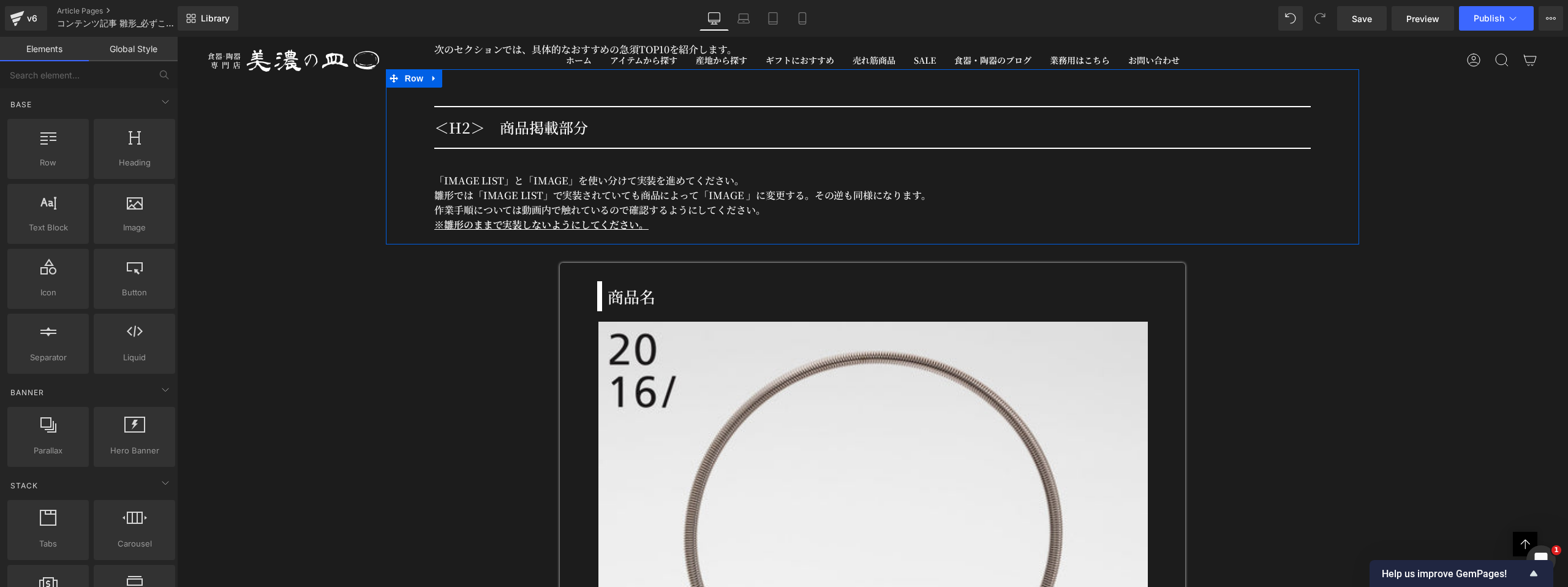
click at [510, 125] on h2 "＜H2＞　商品掲載部分" at bounding box center [872, 127] width 876 height 22
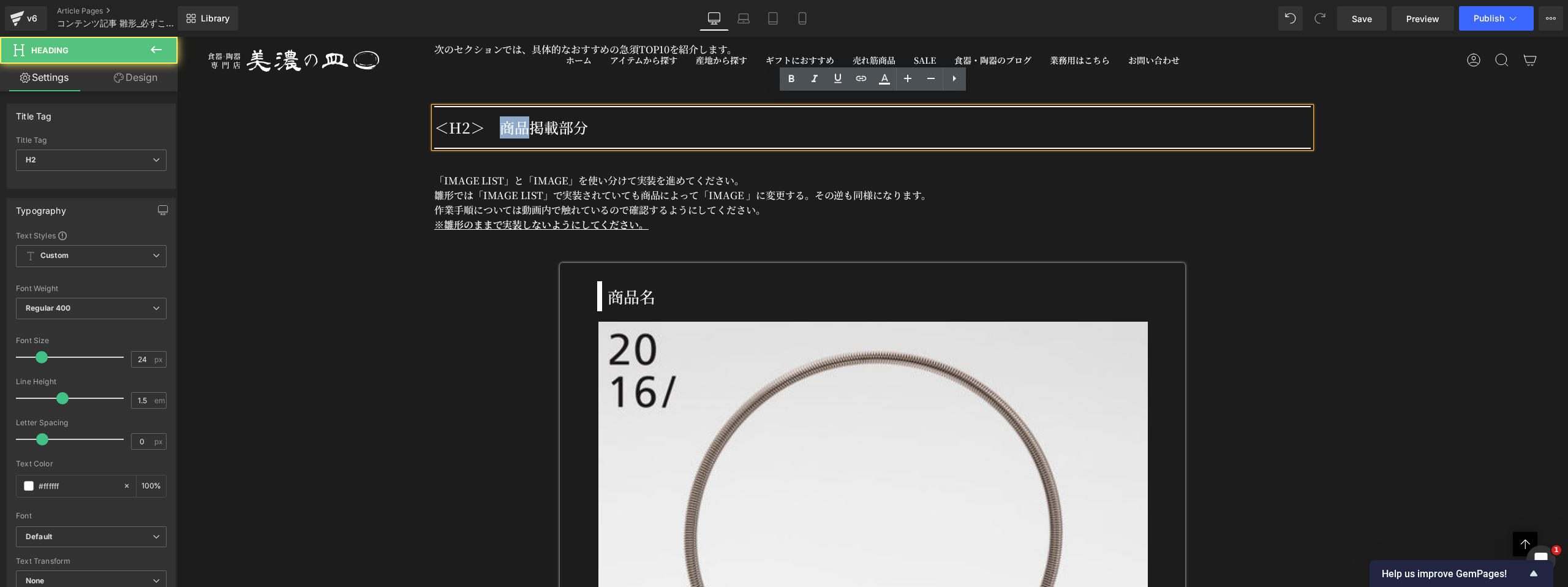
click at [510, 125] on h2 "＜H2＞　商品掲載部分" at bounding box center [872, 127] width 876 height 22
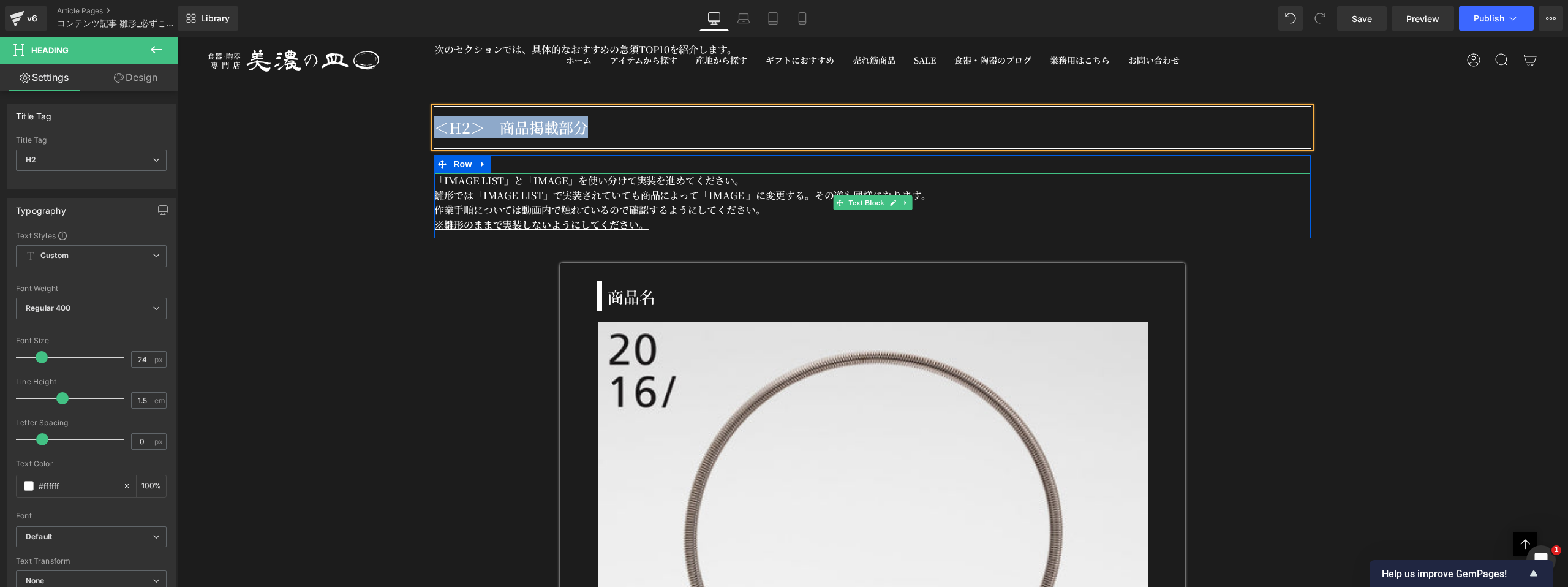
click at [507, 173] on p "「IMAGE LIST」と「IMAGE 」を使い分けて実装を進めてください。 雛形では「IMAGE LIST」で実装されていても商品によって「IMAGE 」に…" at bounding box center [872, 195] width 876 height 44
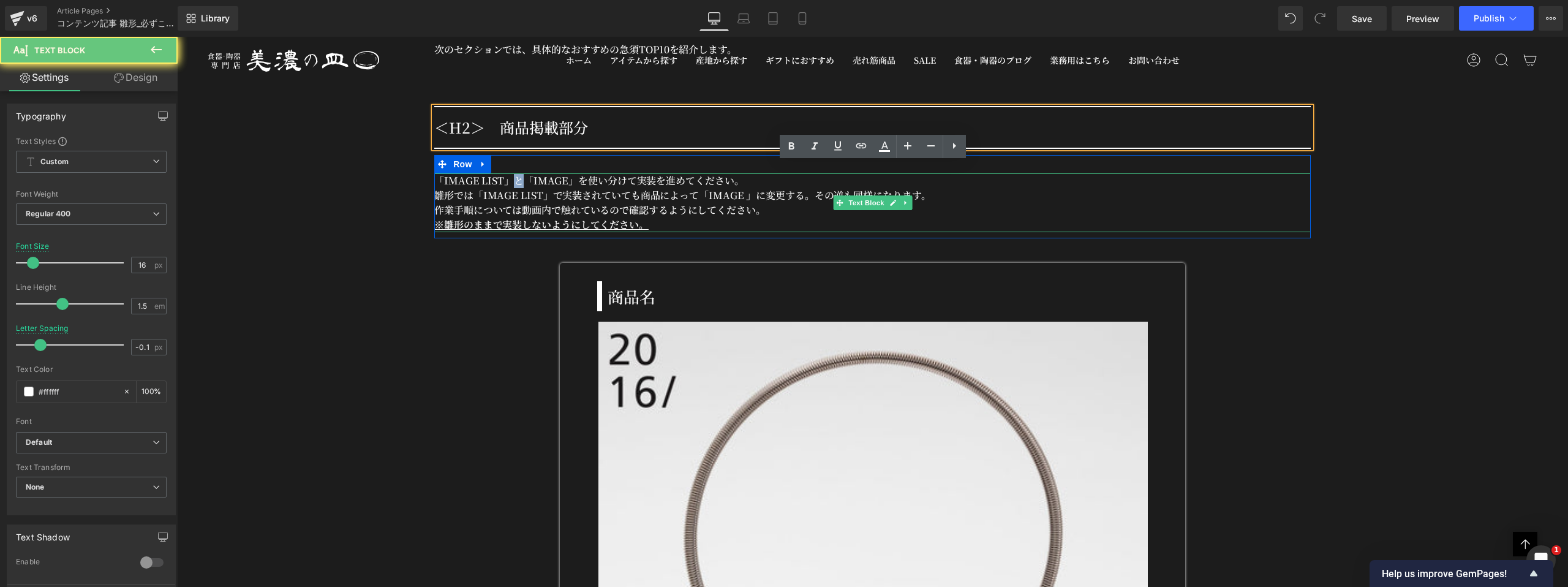
click at [507, 173] on p "「IMAGE LIST」と「IMAGE 」を使い分けて実装を進めてください。 雛形では「IMAGE LIST」で実装されていても商品によって「IMAGE 」に…" at bounding box center [872, 195] width 876 height 44
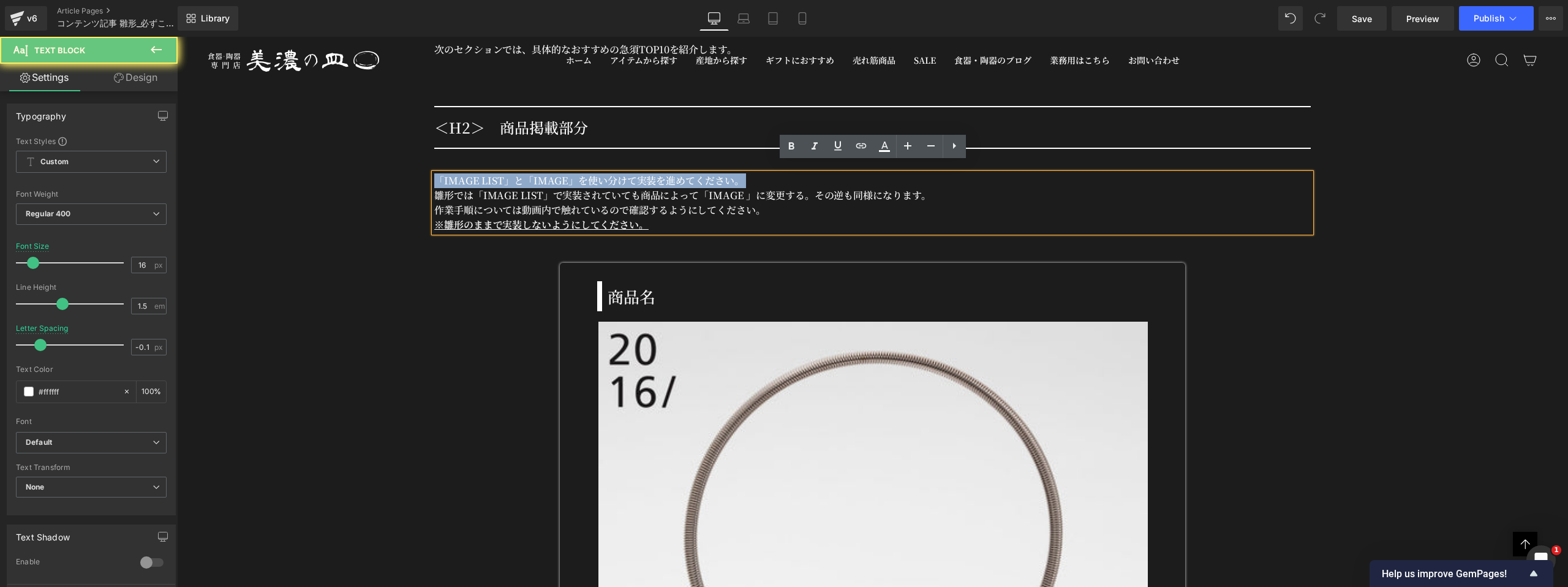
click at [507, 173] on p "「IMAGE LIST」と「IMAGE 」を使い分けて実装を進めてください。 雛形では「IMAGE LIST」で実装されていても商品によって「IMAGE 」に…" at bounding box center [872, 195] width 876 height 44
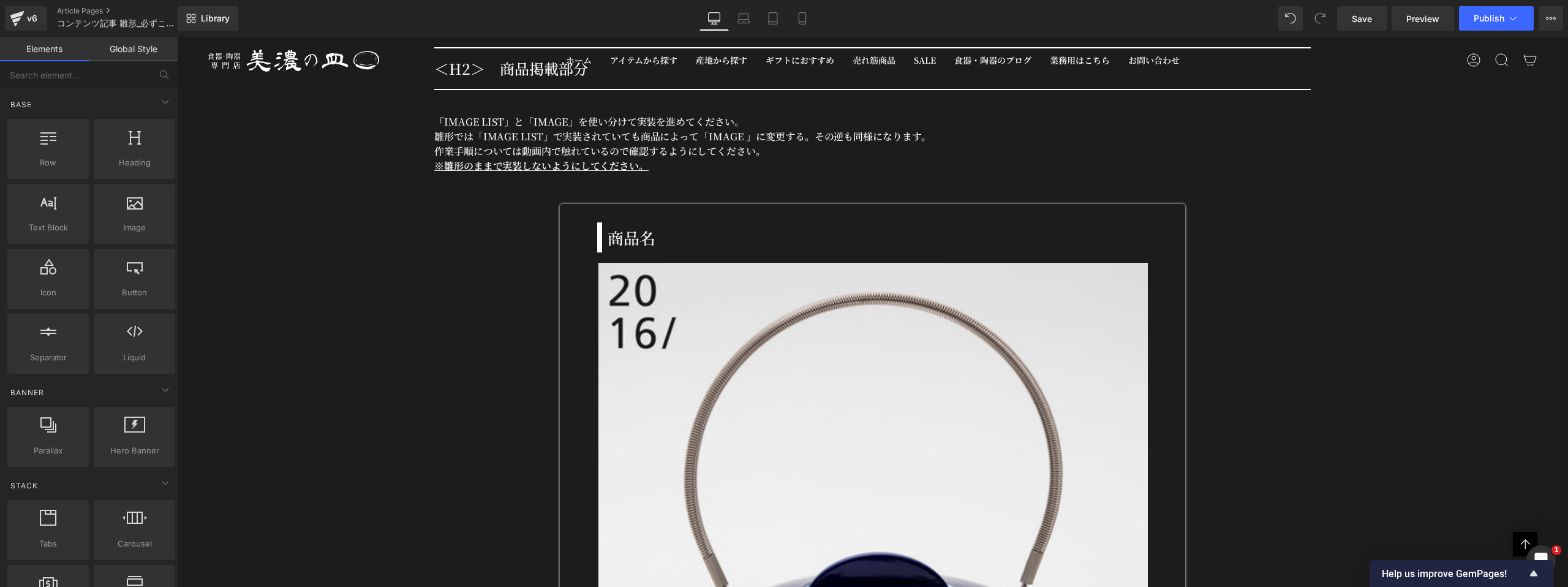
scroll to position [3537, 0]
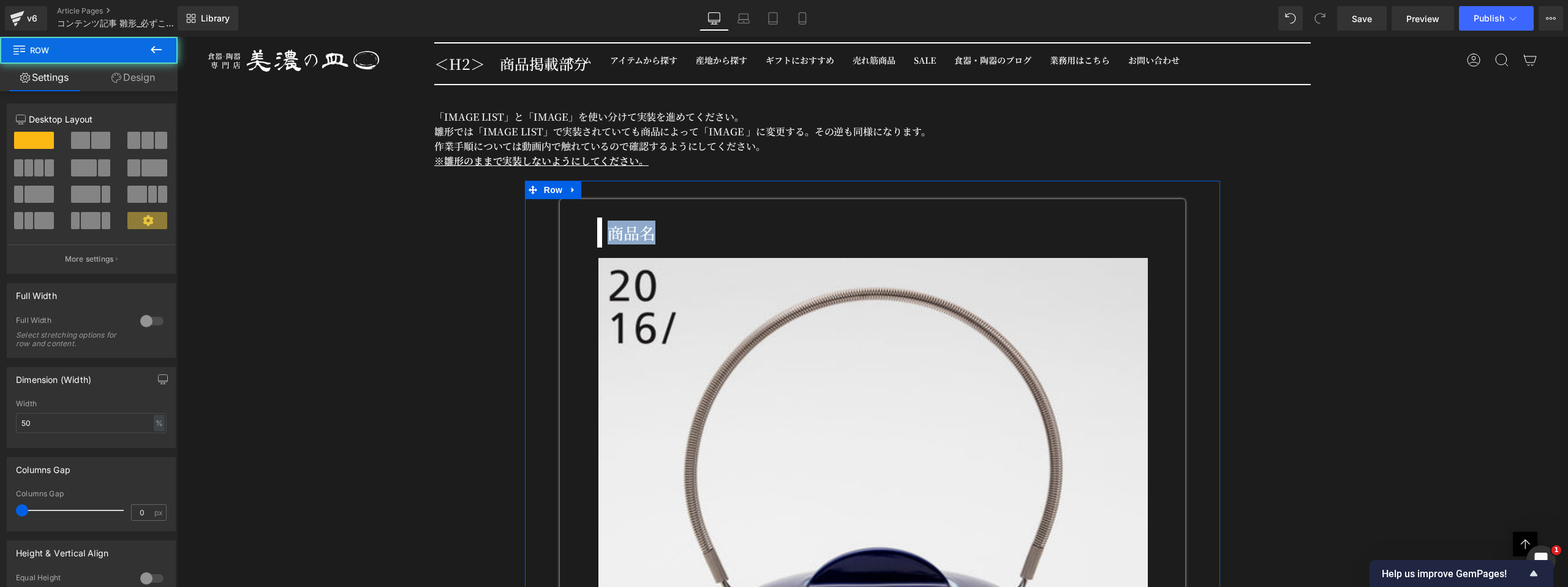
drag, startPoint x: 538, startPoint y: 235, endPoint x: 538, endPoint y: 218, distance: 17.0
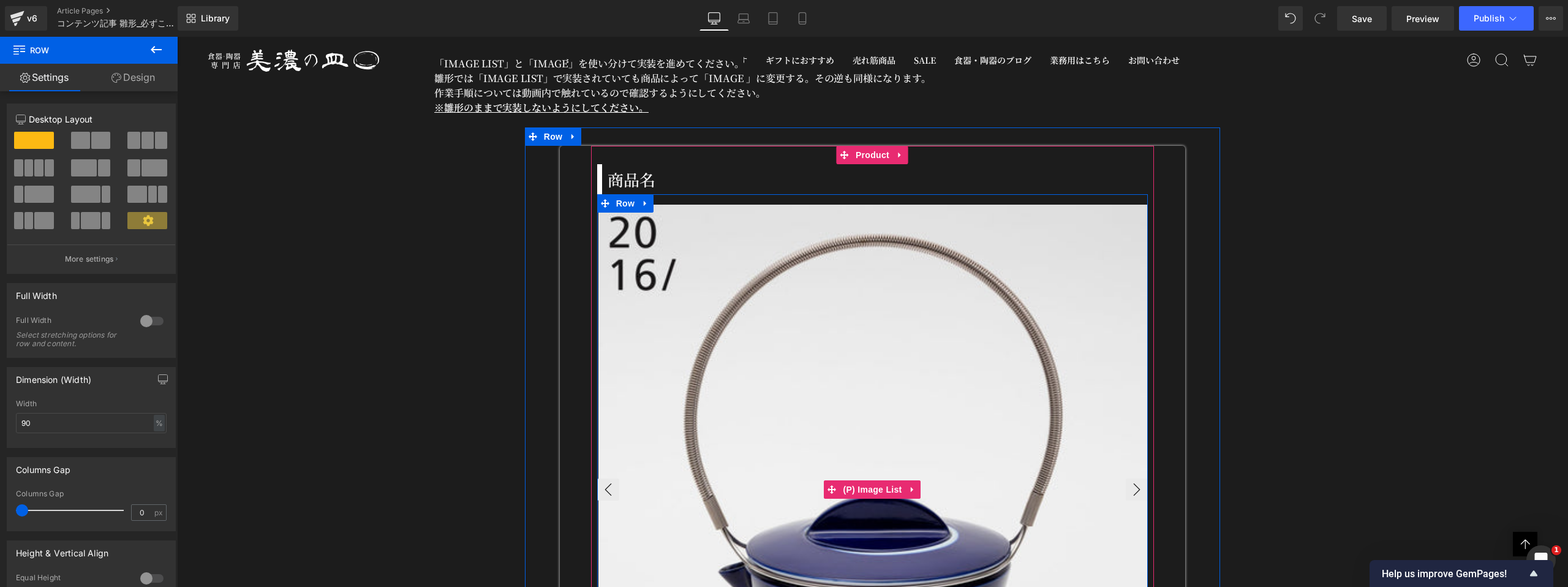
scroll to position [3582, 0]
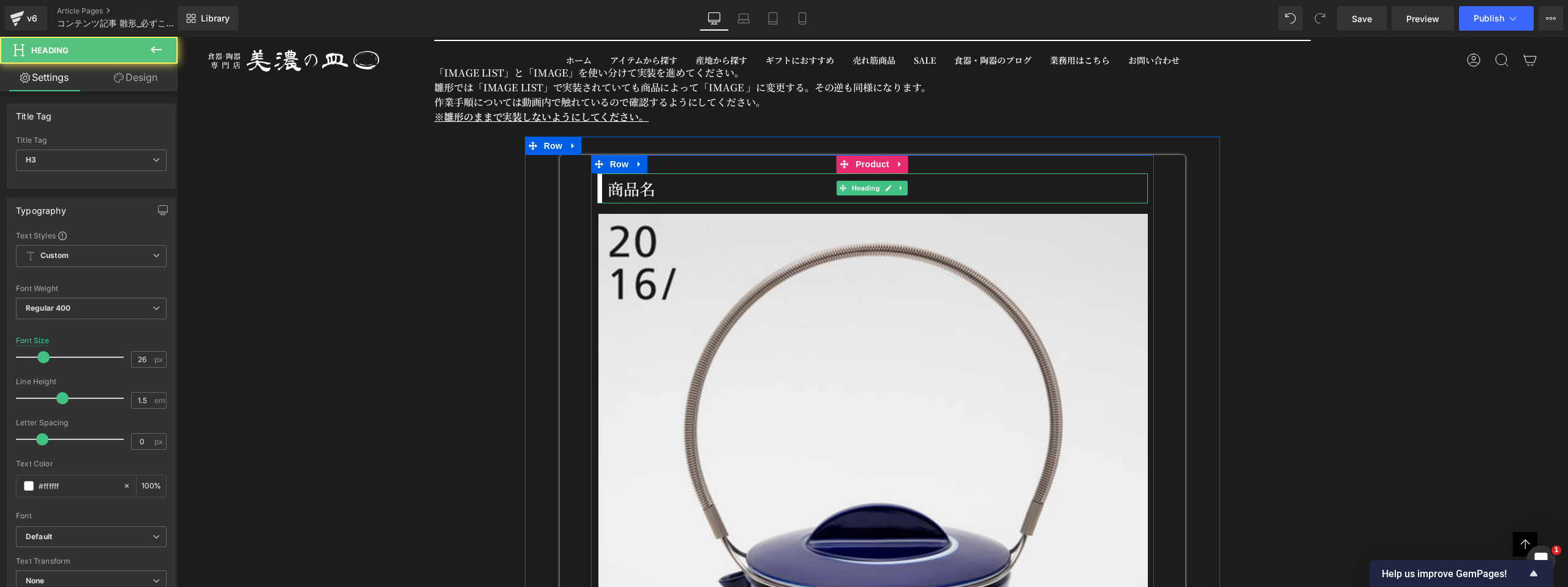
click at [644, 177] on h3 "商品名" at bounding box center [878, 188] width 541 height 24
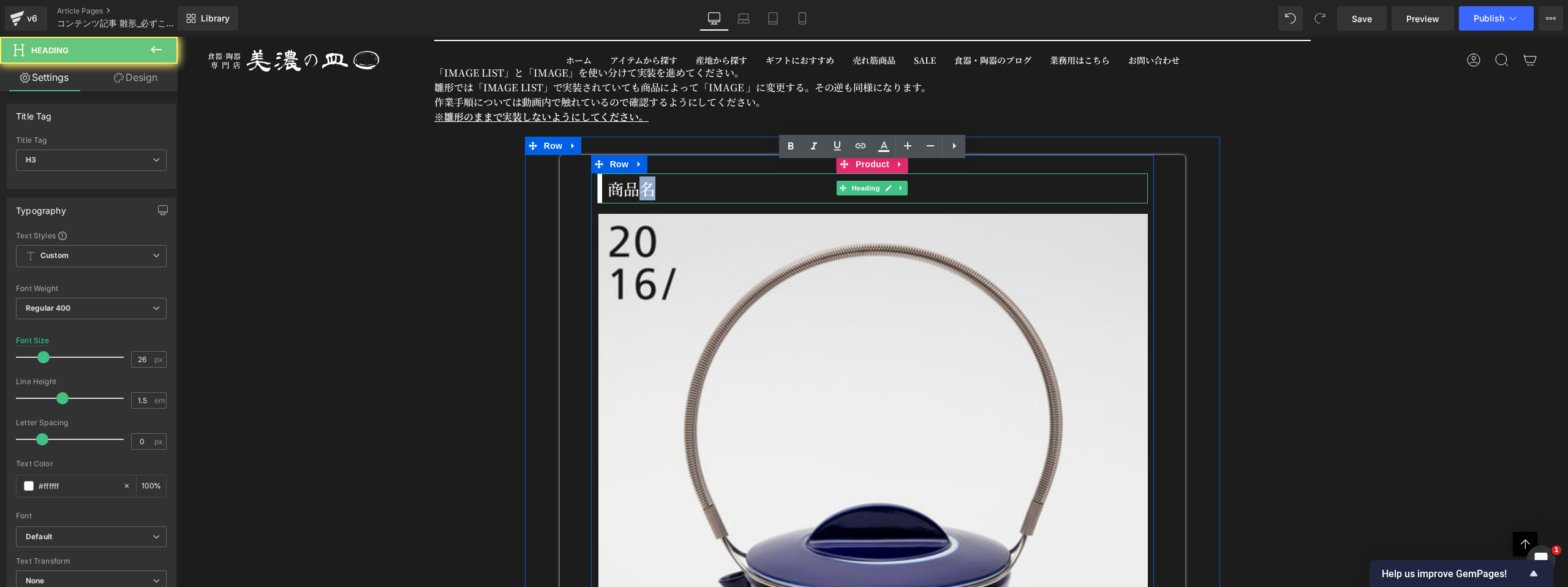
click at [644, 177] on h3 "商品名" at bounding box center [878, 188] width 541 height 24
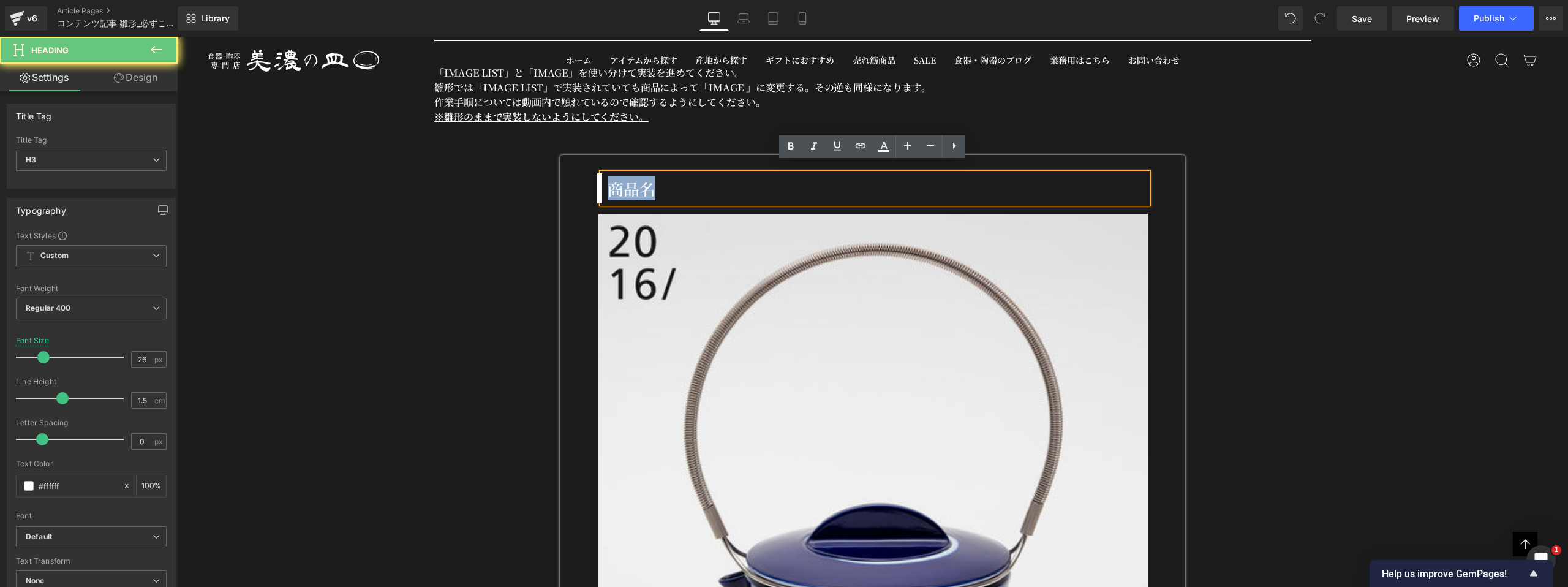
click at [644, 177] on h3 "商品名" at bounding box center [878, 188] width 541 height 24
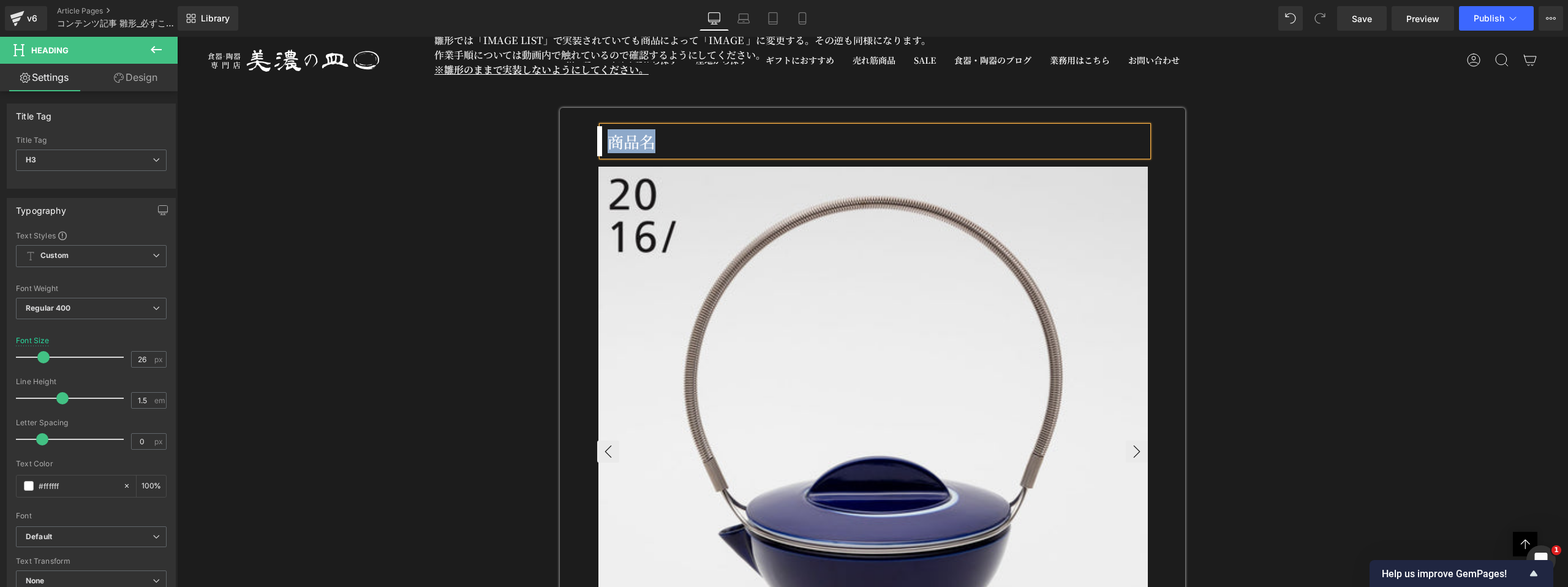
scroll to position [3672, 0]
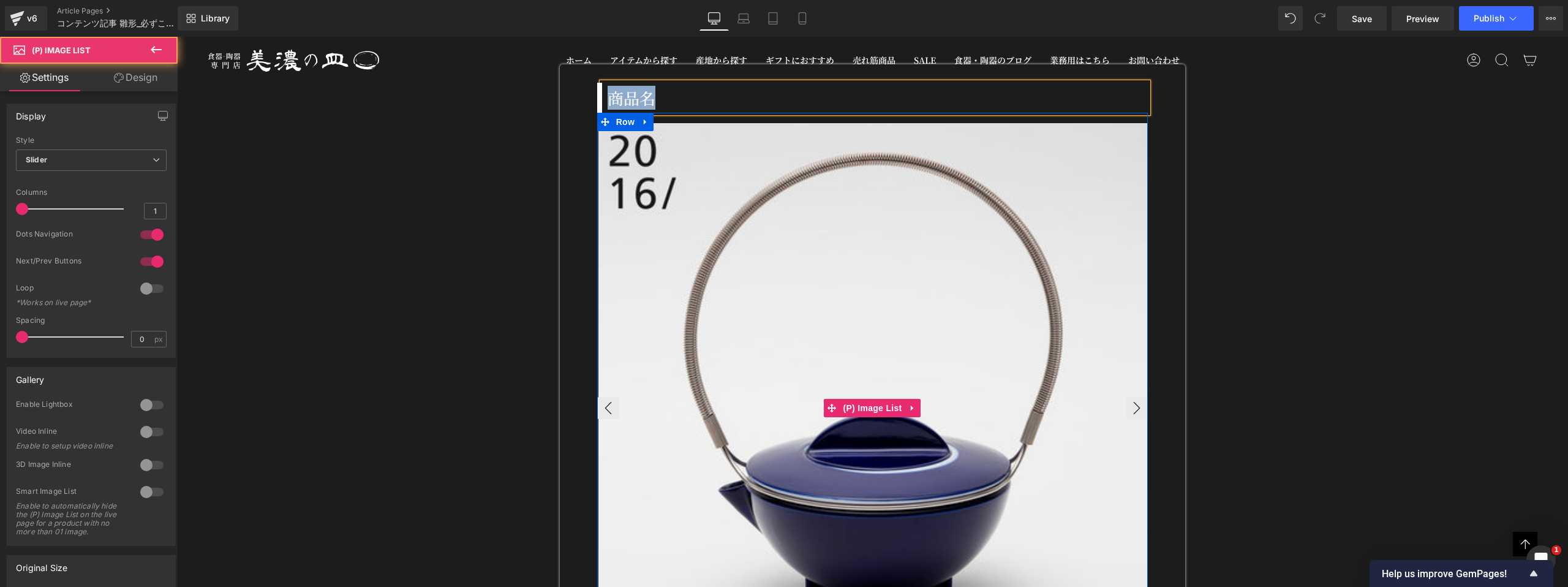
click at [776, 255] on img at bounding box center [874, 399] width 551 height 551
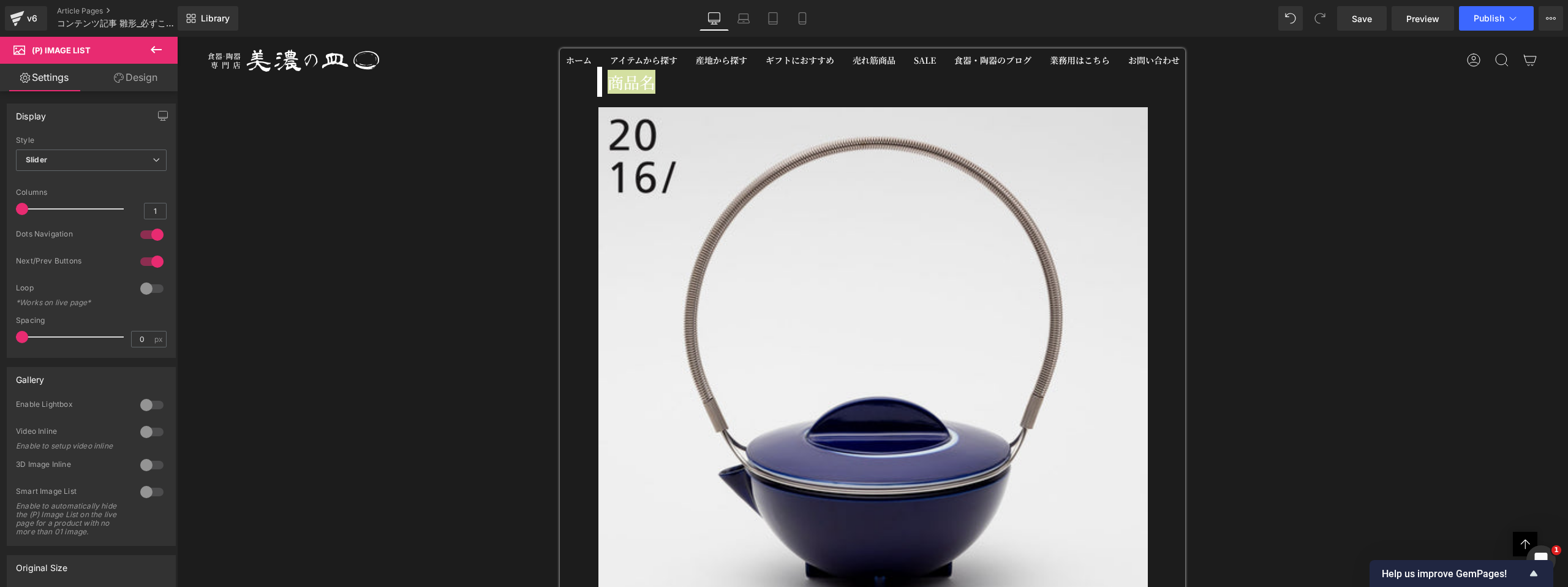
click at [155, 53] on icon at bounding box center [156, 49] width 14 height 14
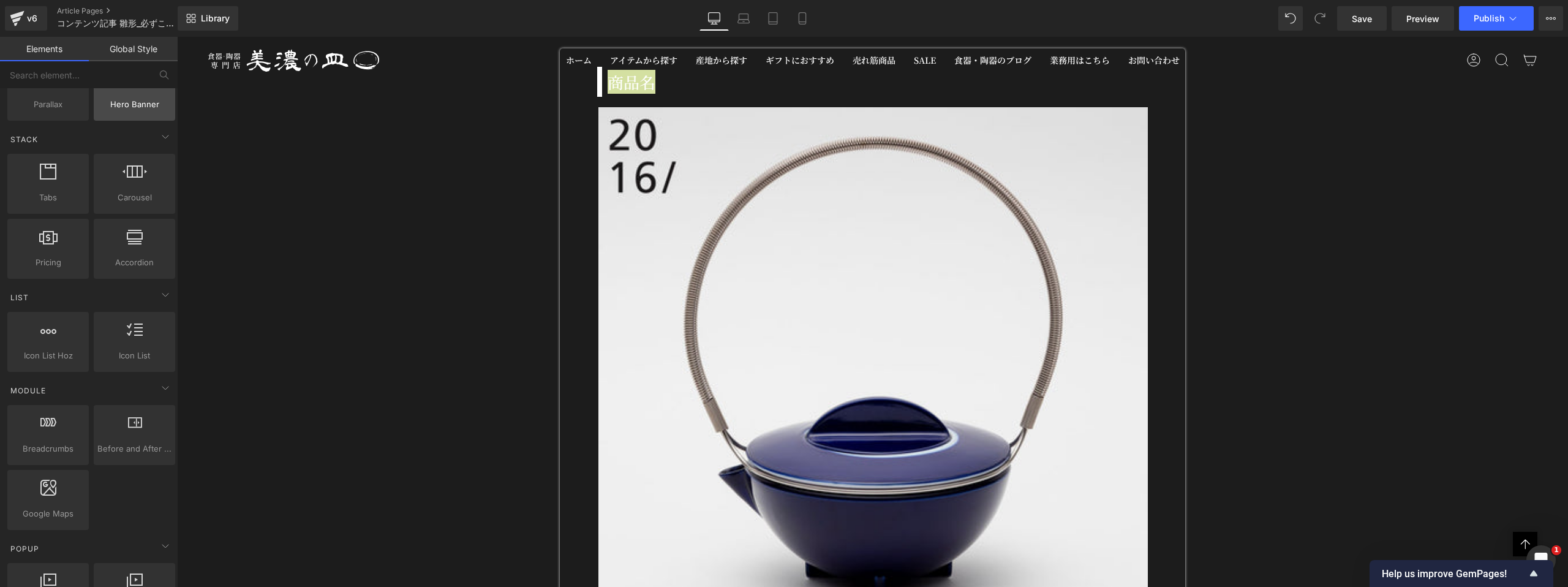
scroll to position [257, 0]
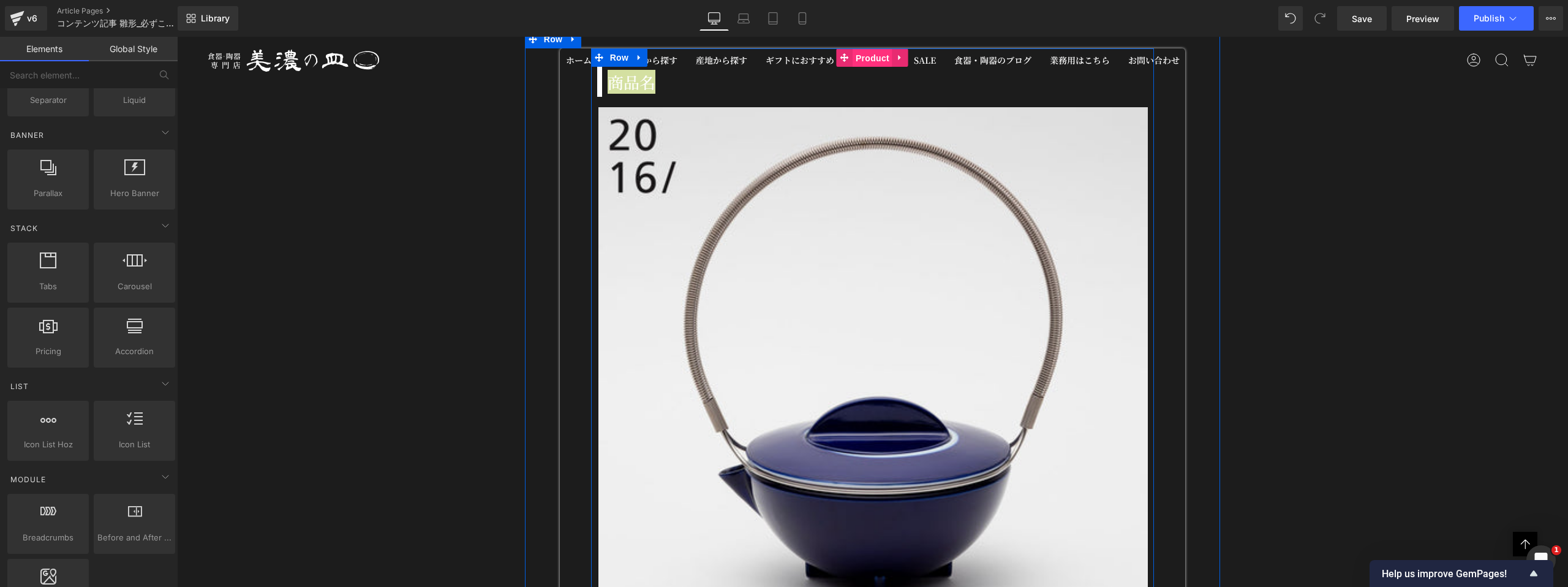
click at [776, 51] on span "Product" at bounding box center [872, 58] width 40 height 18
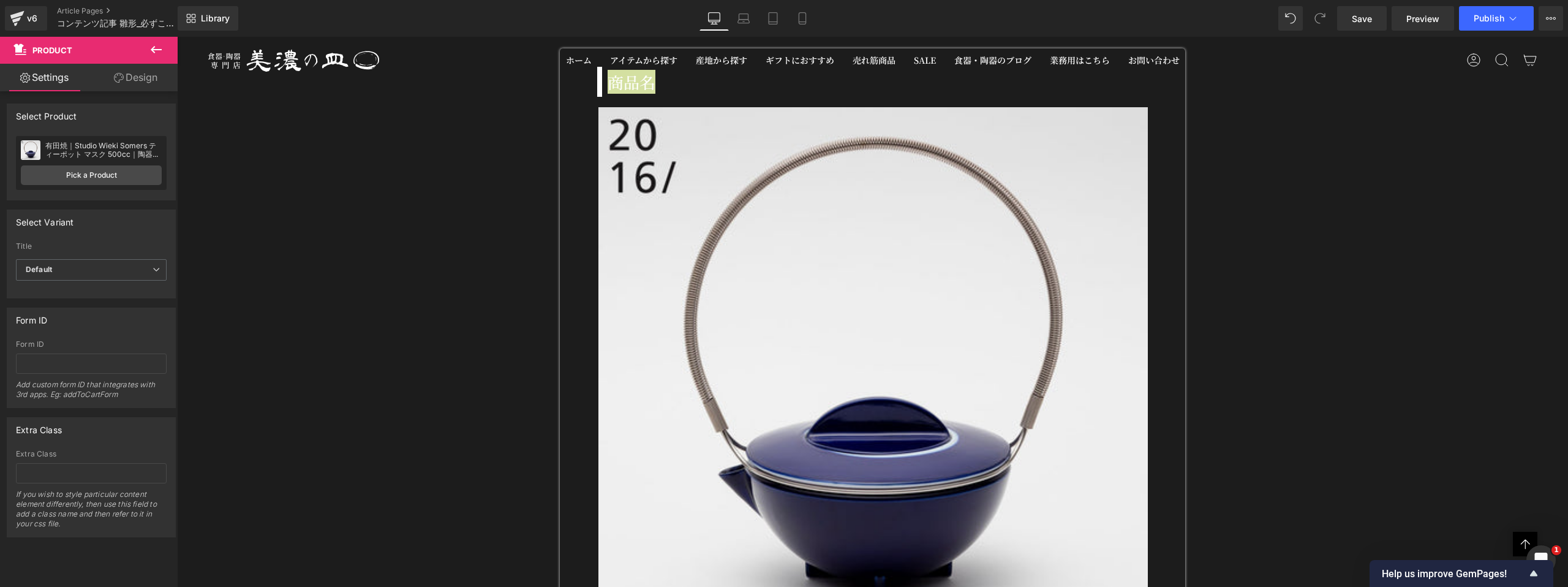
click at [160, 50] on icon at bounding box center [156, 49] width 14 height 14
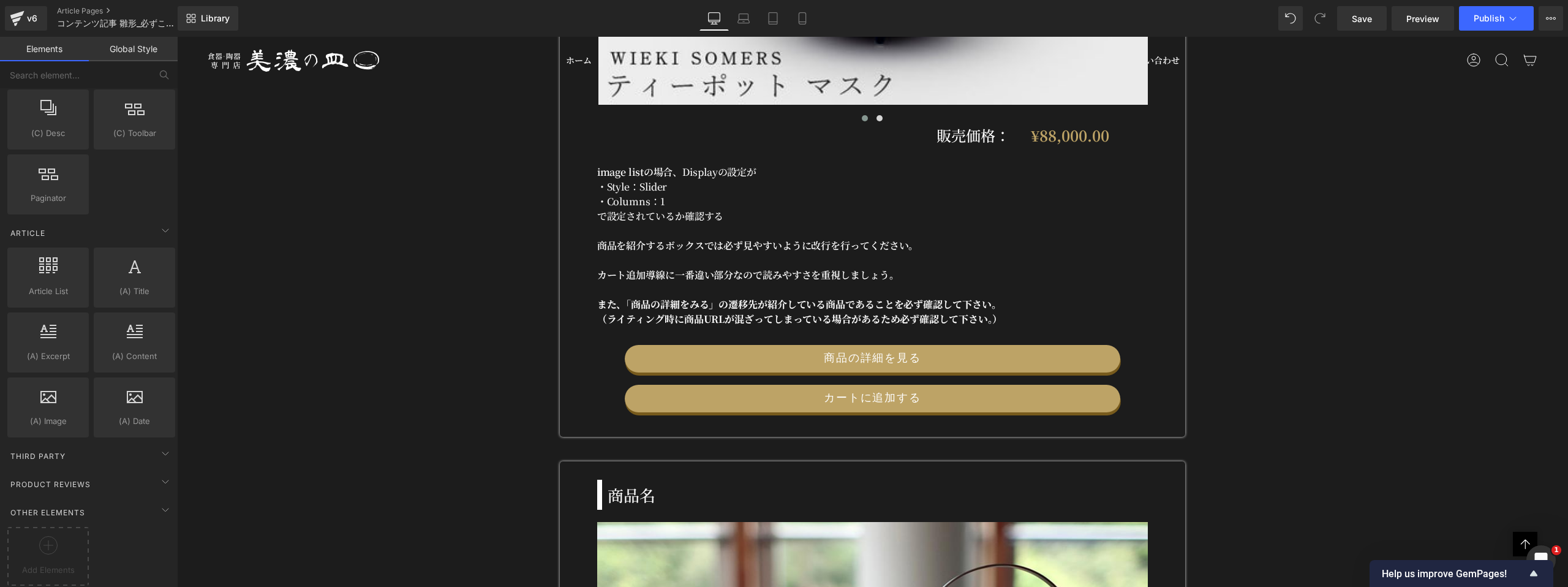
scroll to position [4260, 0]
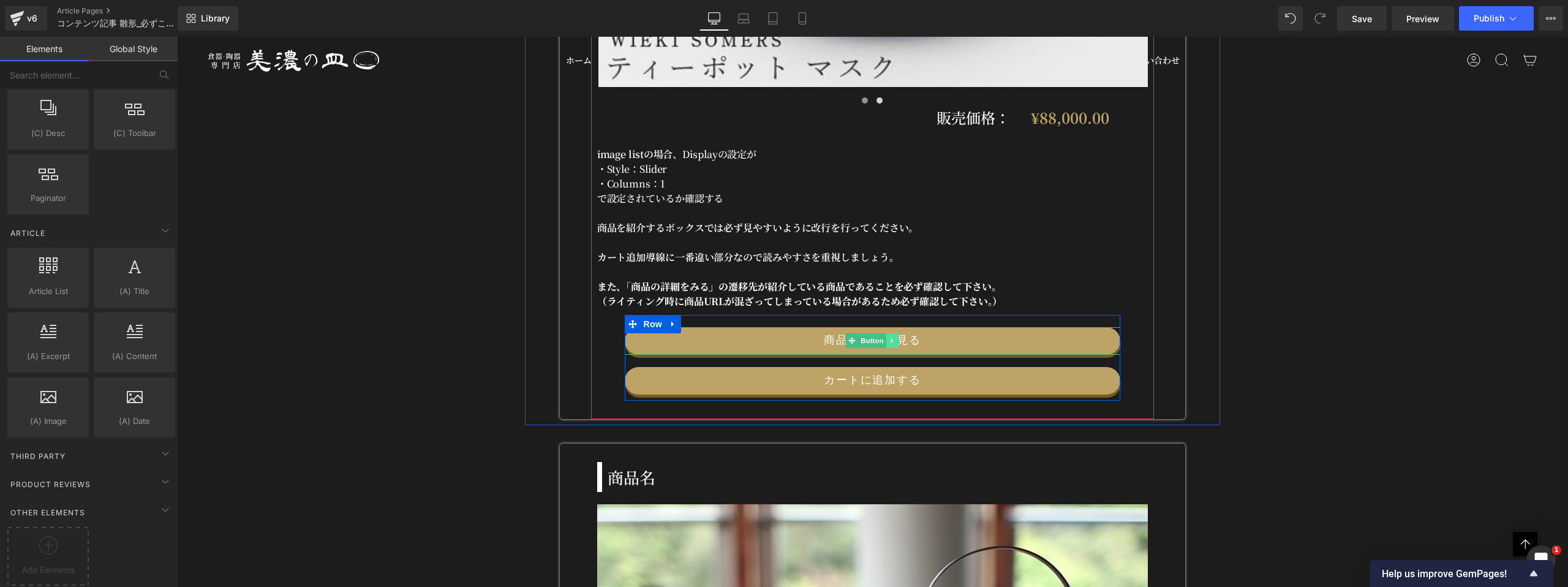
click at [776, 333] on link at bounding box center [893, 340] width 13 height 14
click at [776, 335] on link "商品の詳細を見る" at bounding box center [872, 341] width 496 height 27
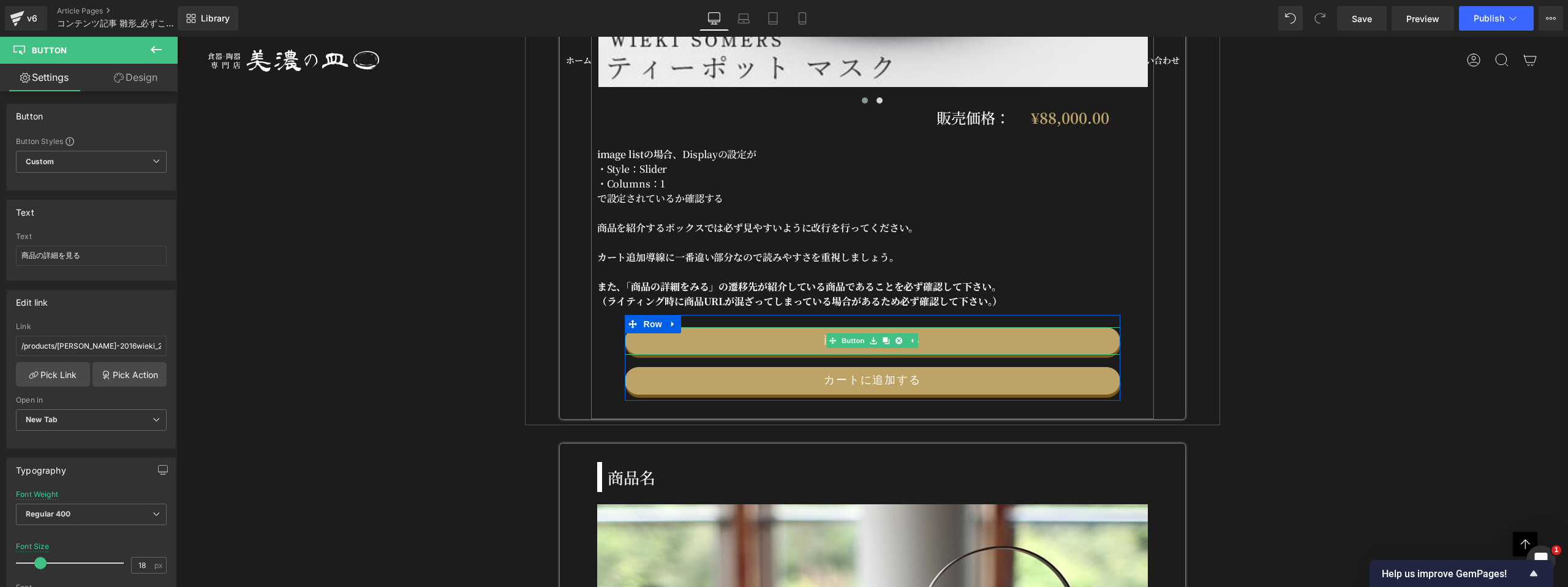
click at [776, 333] on link "商品の詳細を見る" at bounding box center [872, 341] width 496 height 27
click at [97, 255] on input "商品の詳細を見る" at bounding box center [91, 256] width 151 height 21
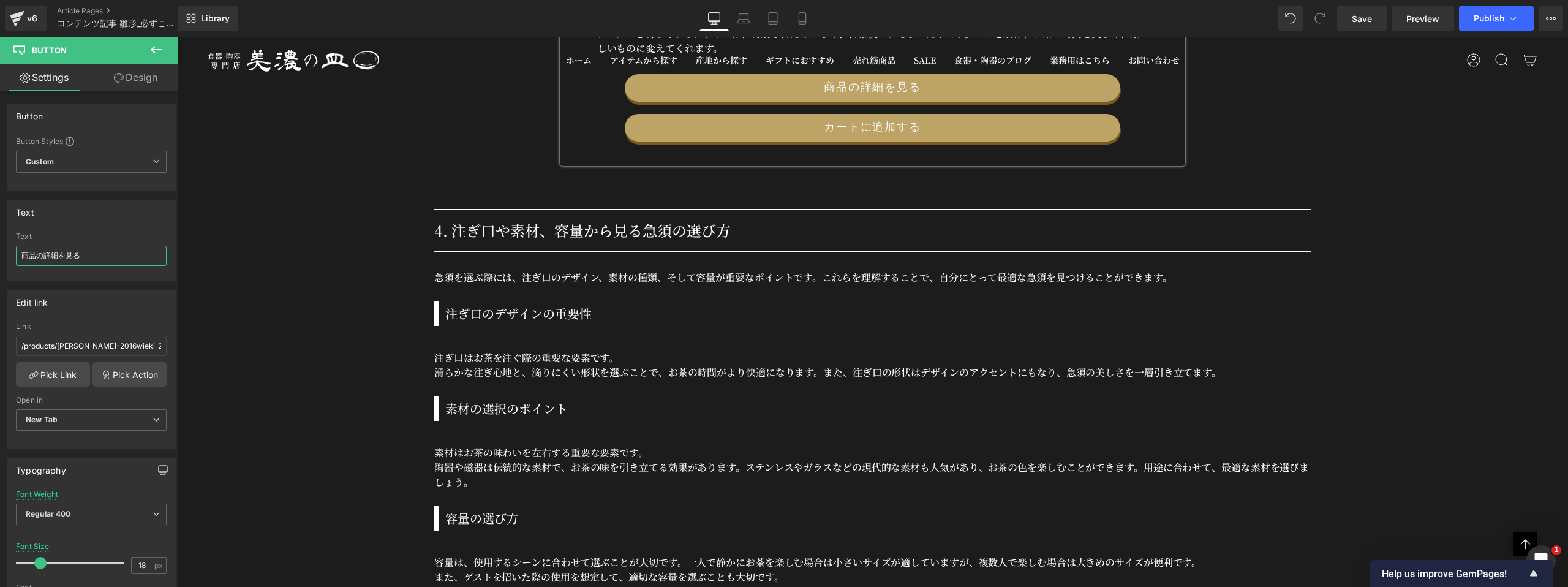
scroll to position [12257, 0]
click at [420, 247] on div "4. 注ぎ口や素材、容量から見る急須の選び方 Heading Row 急須を選ぶ際には、注ぎ口のデザイン、素材の種類、そして容量が重要なポイントです。これらを…" at bounding box center [873, 391] width 974 height 400
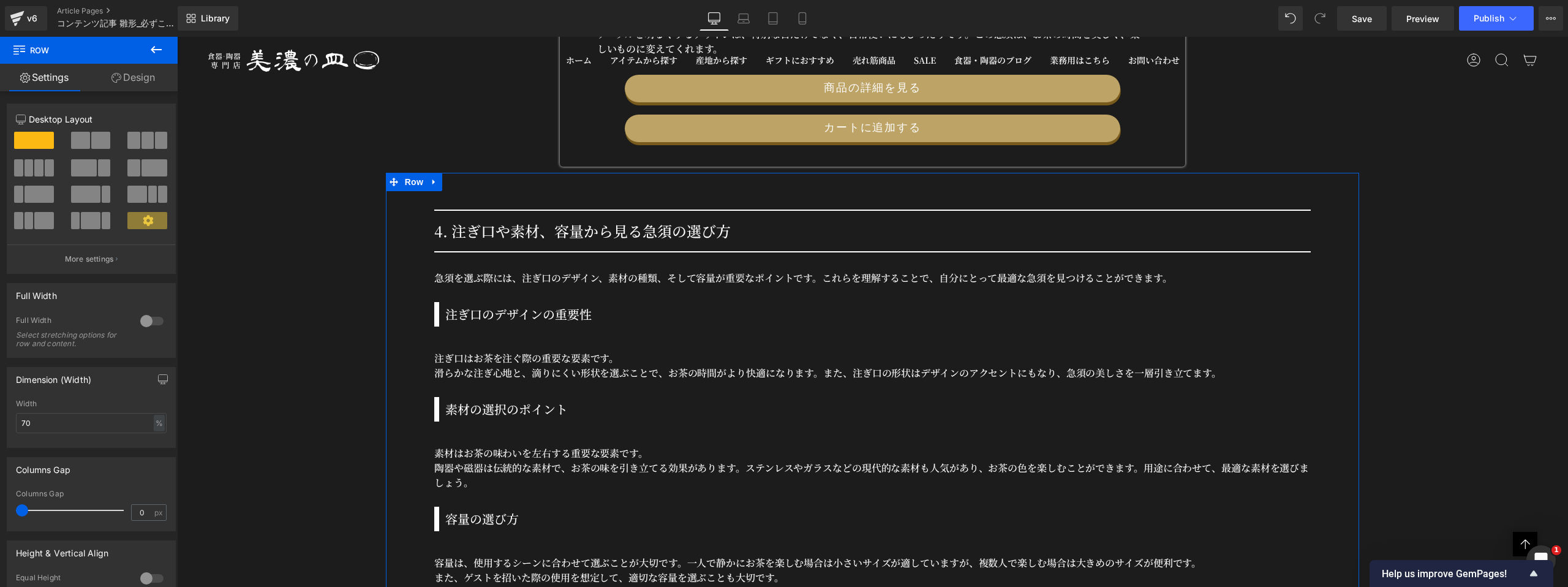
click at [402, 247] on div "4. 注ぎ口や素材、容量から見る急須の選び方 Heading Row 急須を選ぶ際には、注ぎ口のデザイン、素材の種類、そして容量が重要なポイントです。これらを…" at bounding box center [873, 391] width 974 height 400
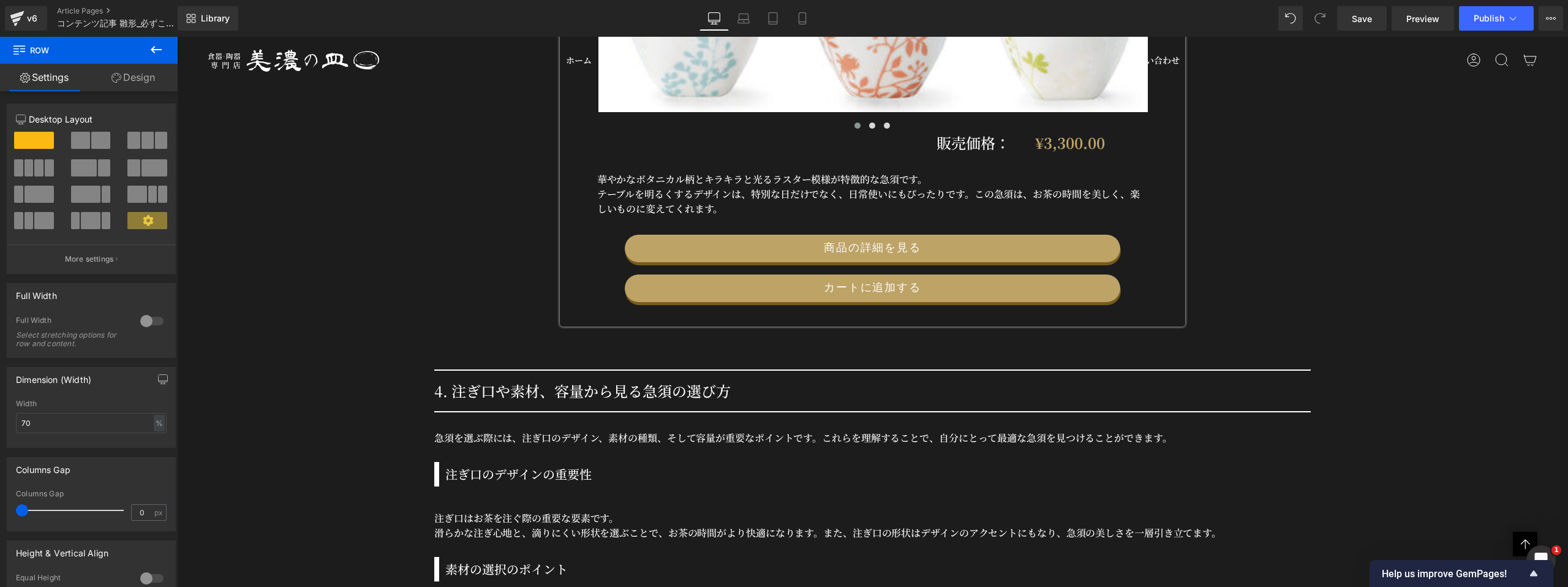
scroll to position [12249, 0]
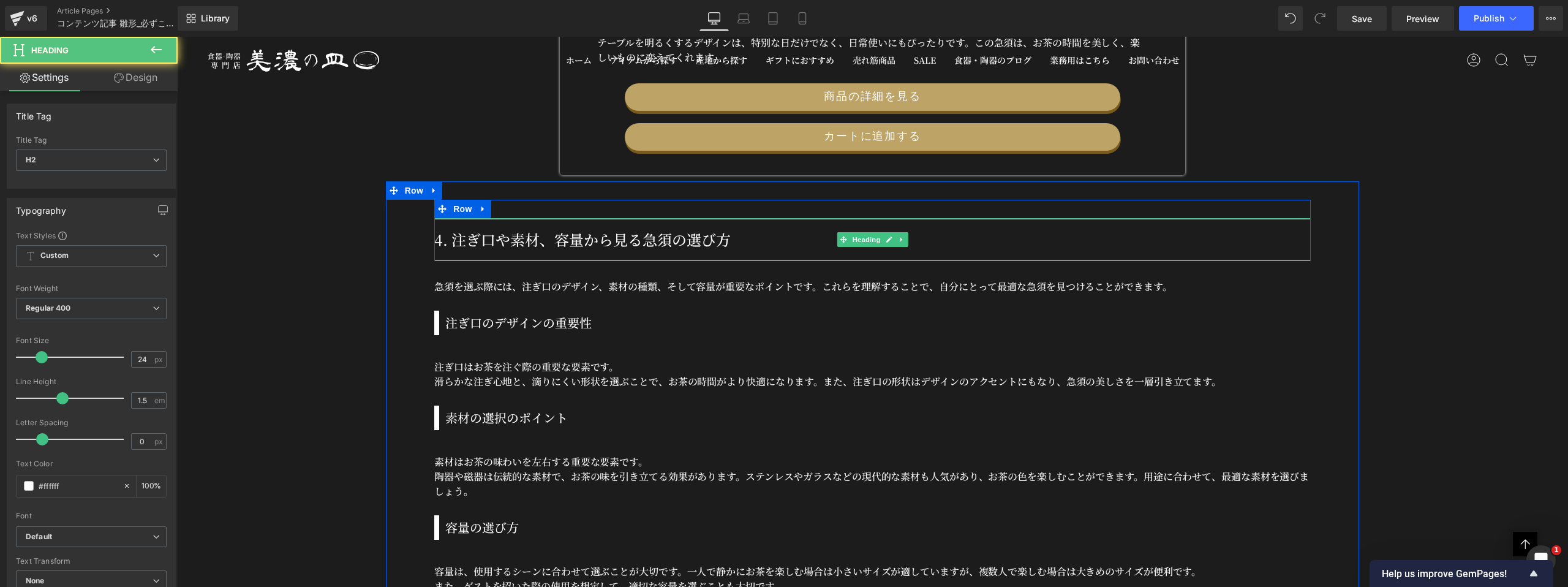
click at [490, 239] on h2 "4. 注ぎ口や素材、容量から見る急須の選び方" at bounding box center [872, 239] width 876 height 22
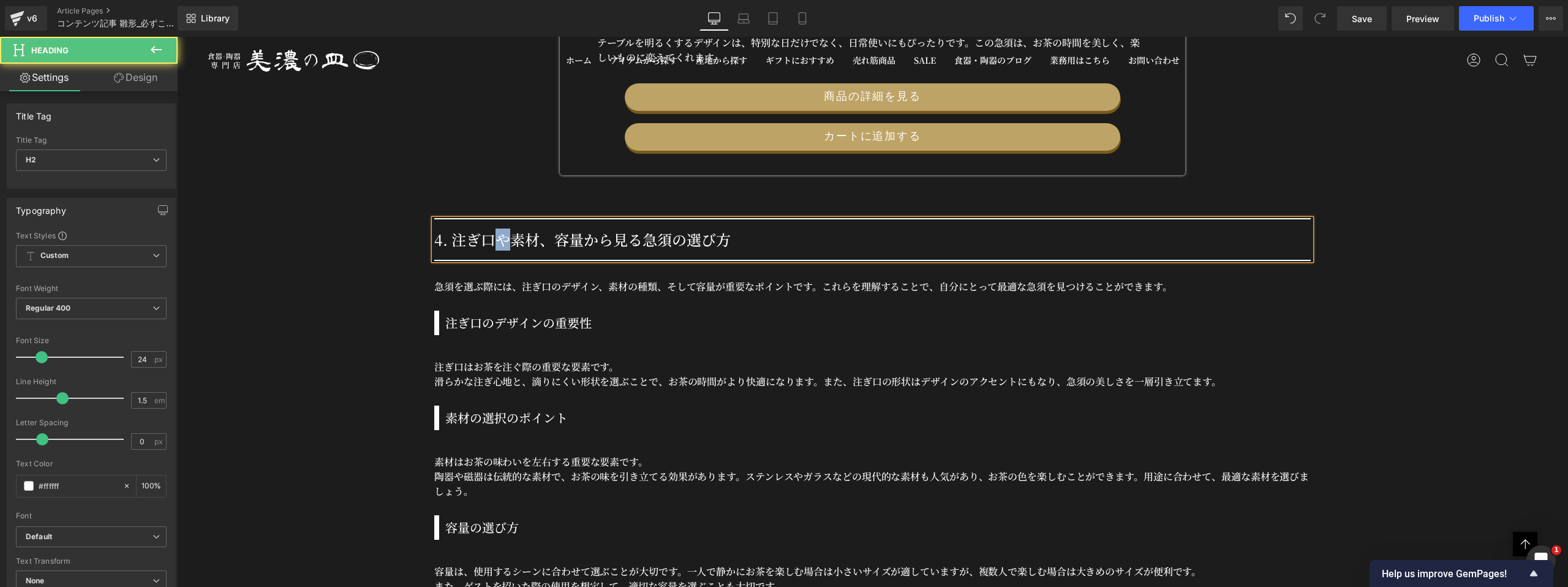
click at [490, 239] on h2 "4. 注ぎ口や素材、容量から見る急須の選び方" at bounding box center [872, 239] width 876 height 22
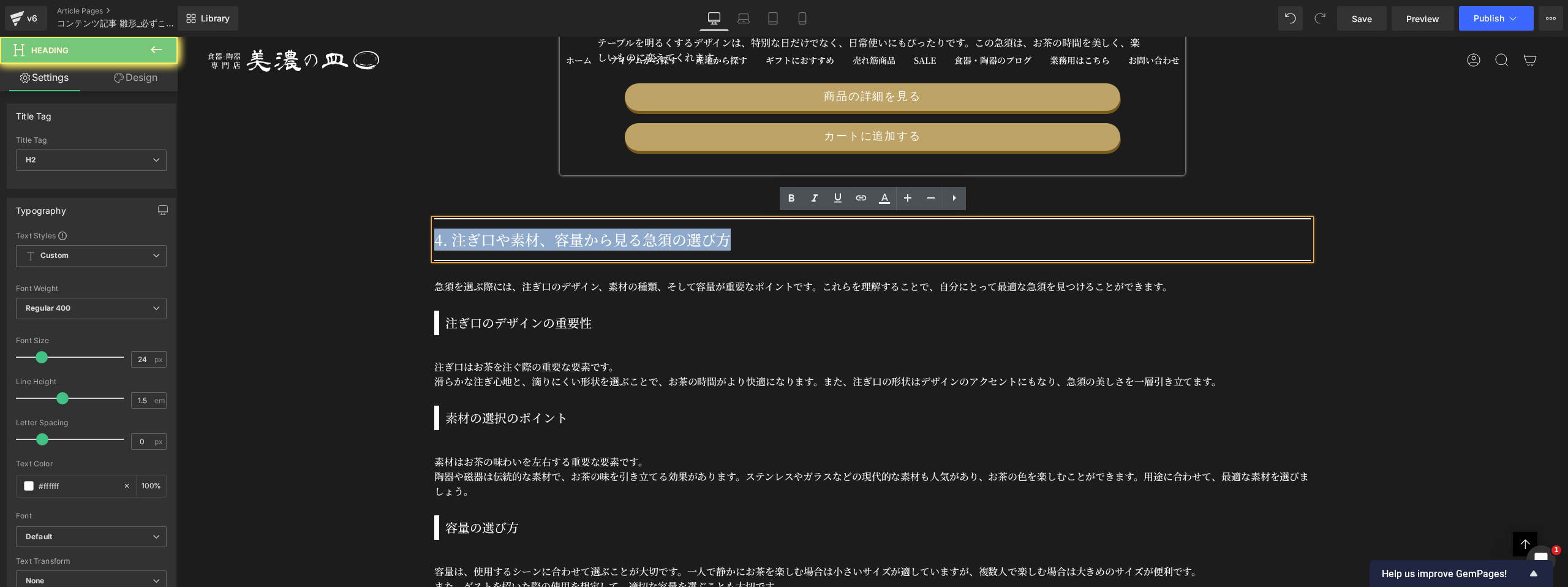
click at [490, 239] on h2 "4. 注ぎ口や素材、容量から見る急須の選び方" at bounding box center [872, 239] width 876 height 22
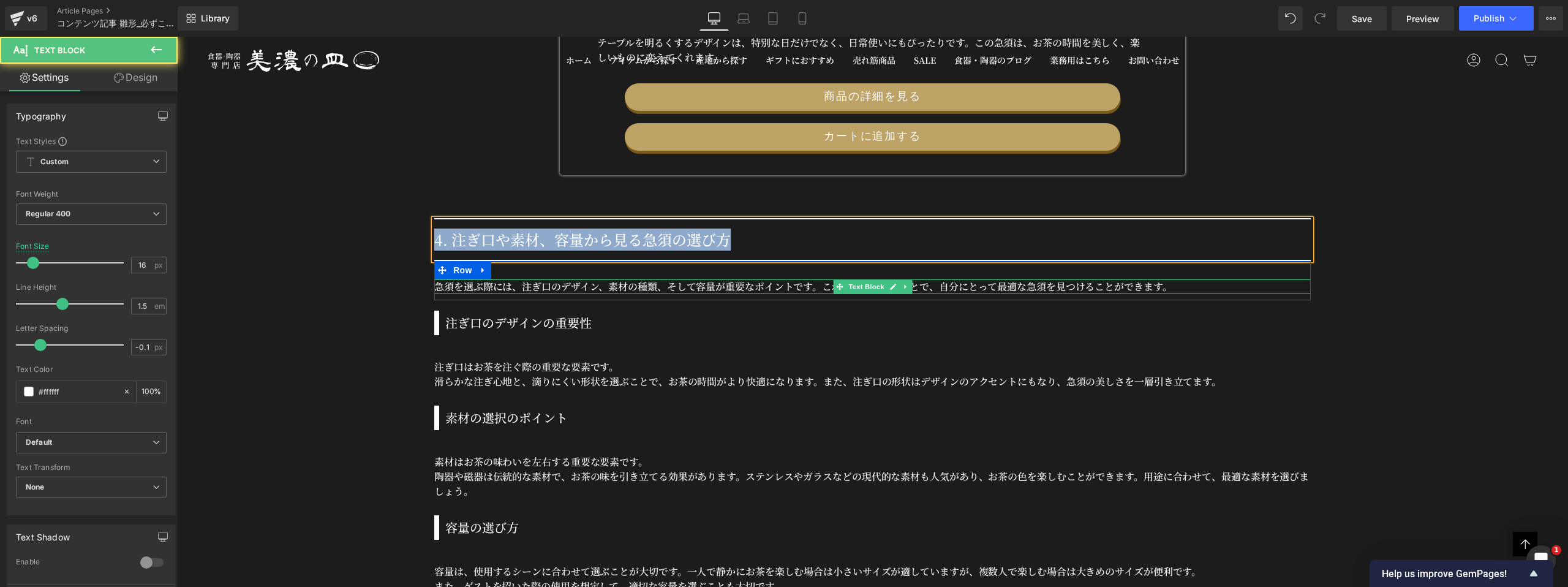
click at [474, 284] on p "急須を選ぶ際には、注ぎ口のデザイン、素材の種類、そして容量が重要なポイントです。これらを理解することで、自分にとって最適な急須を見つけることができます。" at bounding box center [872, 286] width 876 height 14
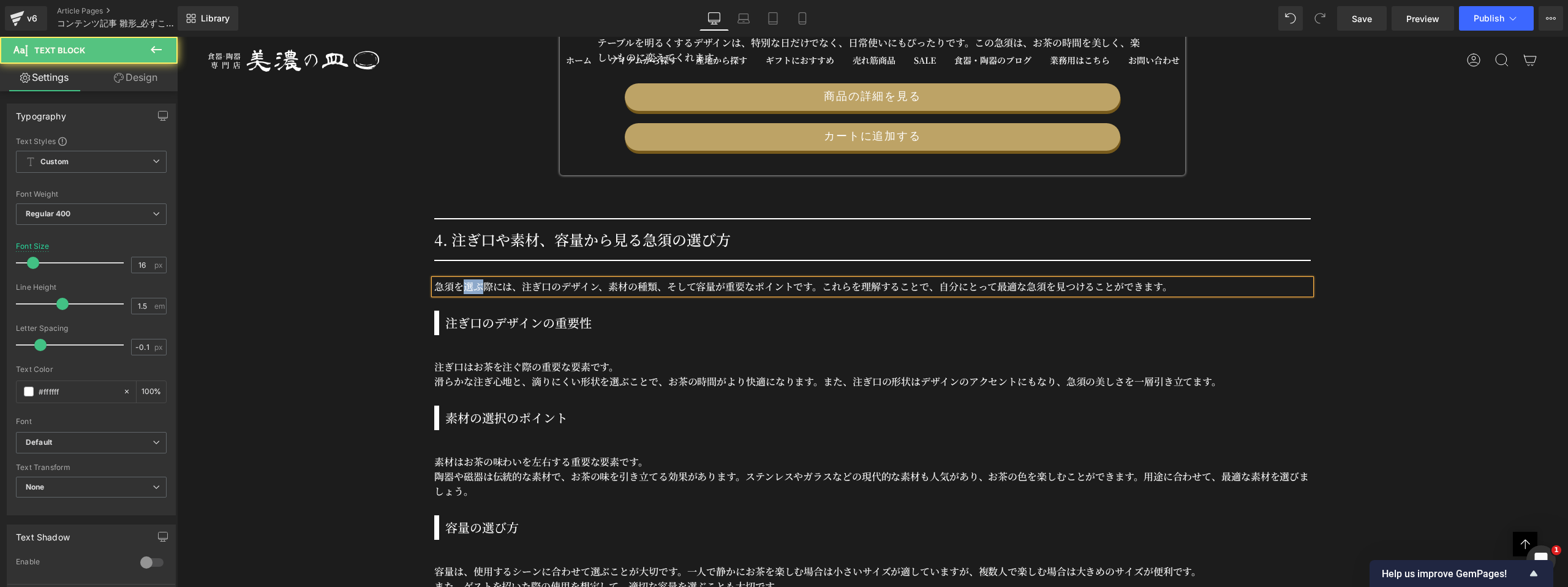
click at [474, 284] on p "急須を選ぶ際には、注ぎ口のデザイン、素材の種類、そして容量が重要なポイントです。これらを理解することで、自分にとって最適な急須を見つけることができます。" at bounding box center [872, 286] width 876 height 14
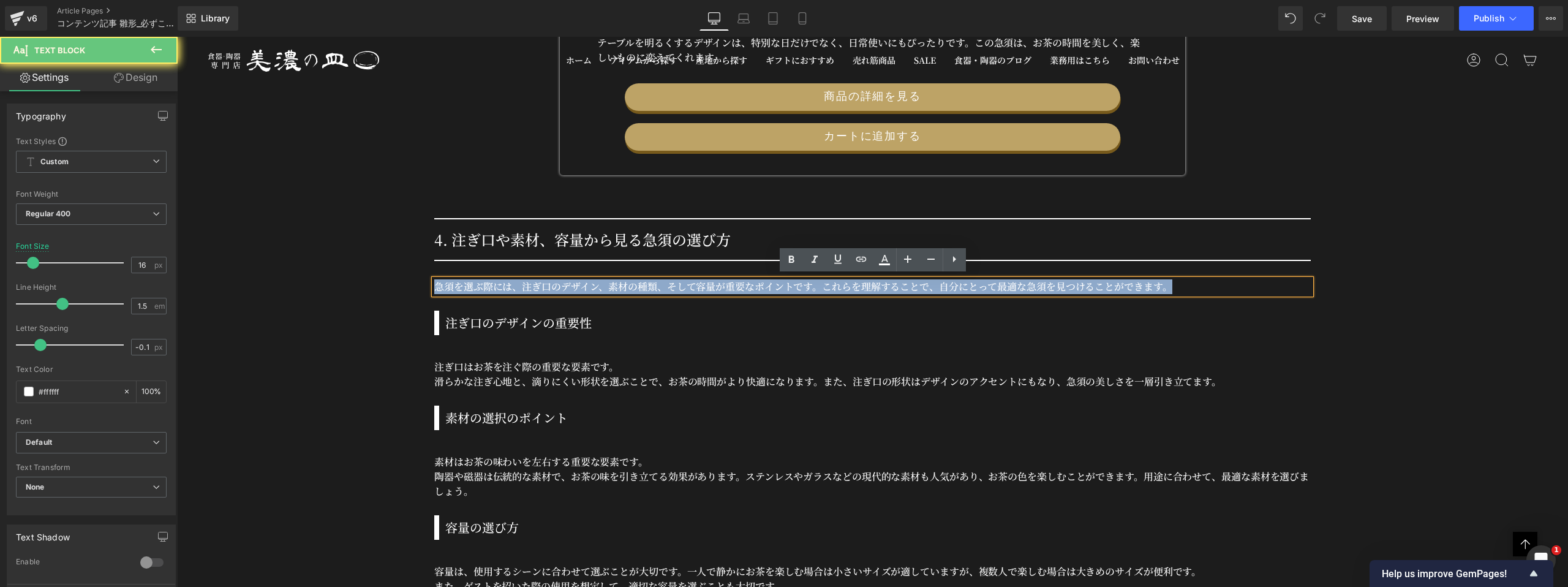
click at [474, 284] on p "急須を選ぶ際には、注ぎ口のデザイン、素材の種類、そして容量が重要なポイントです。これらを理解することで、自分にとって最適な急須を見つけることができます。" at bounding box center [872, 286] width 876 height 14
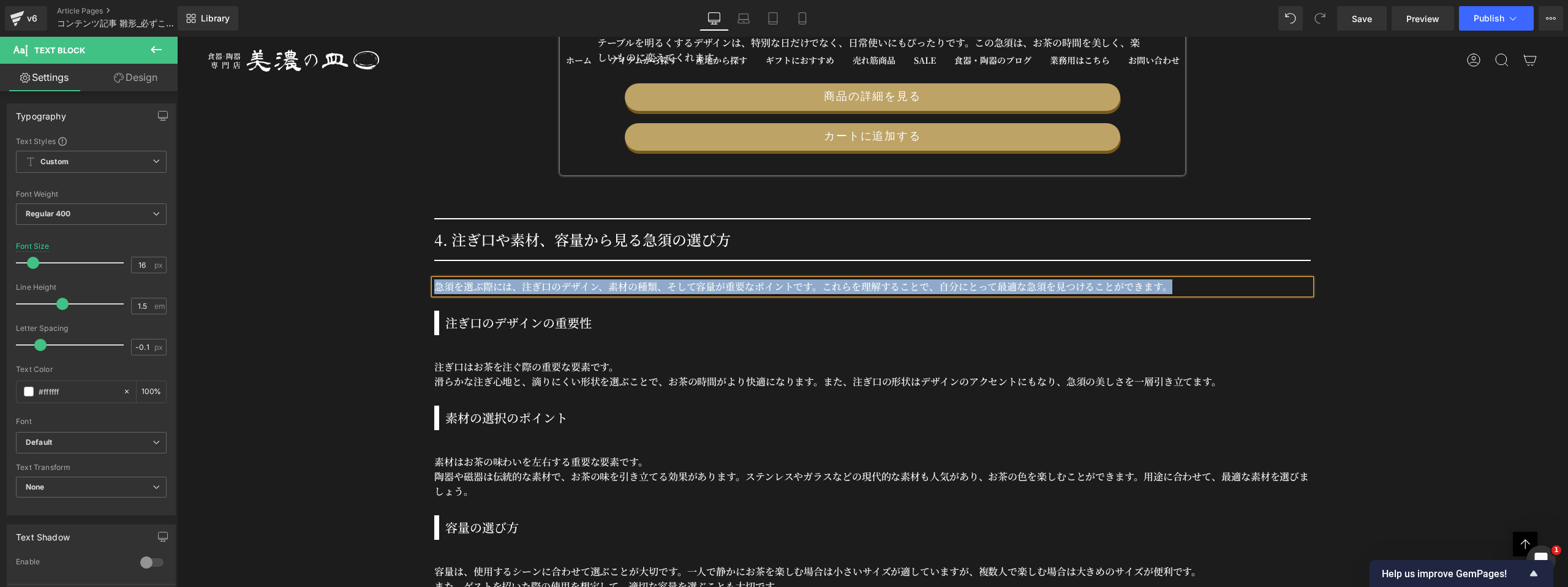
click at [556, 321] on h3 "注ぎ口のデザインの重要性" at bounding box center [878, 322] width 865 height 18
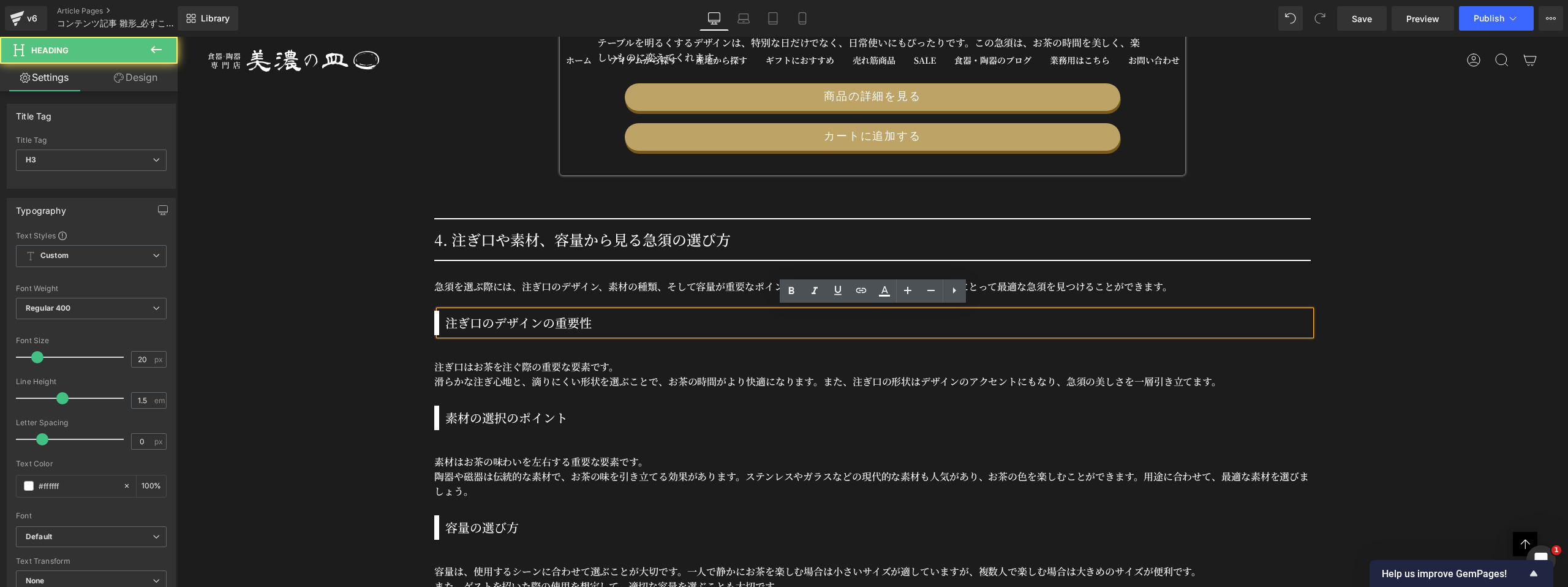
scroll to position [12257, 0]
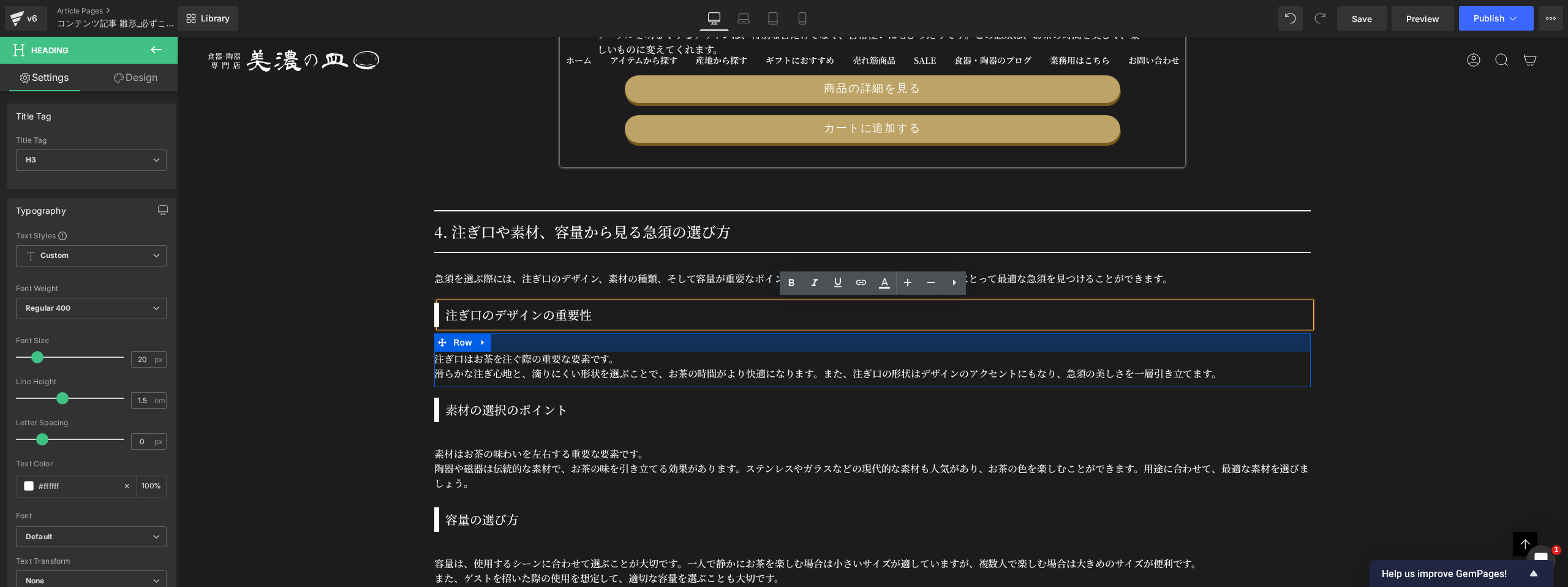
click at [612, 343] on div at bounding box center [872, 342] width 876 height 18
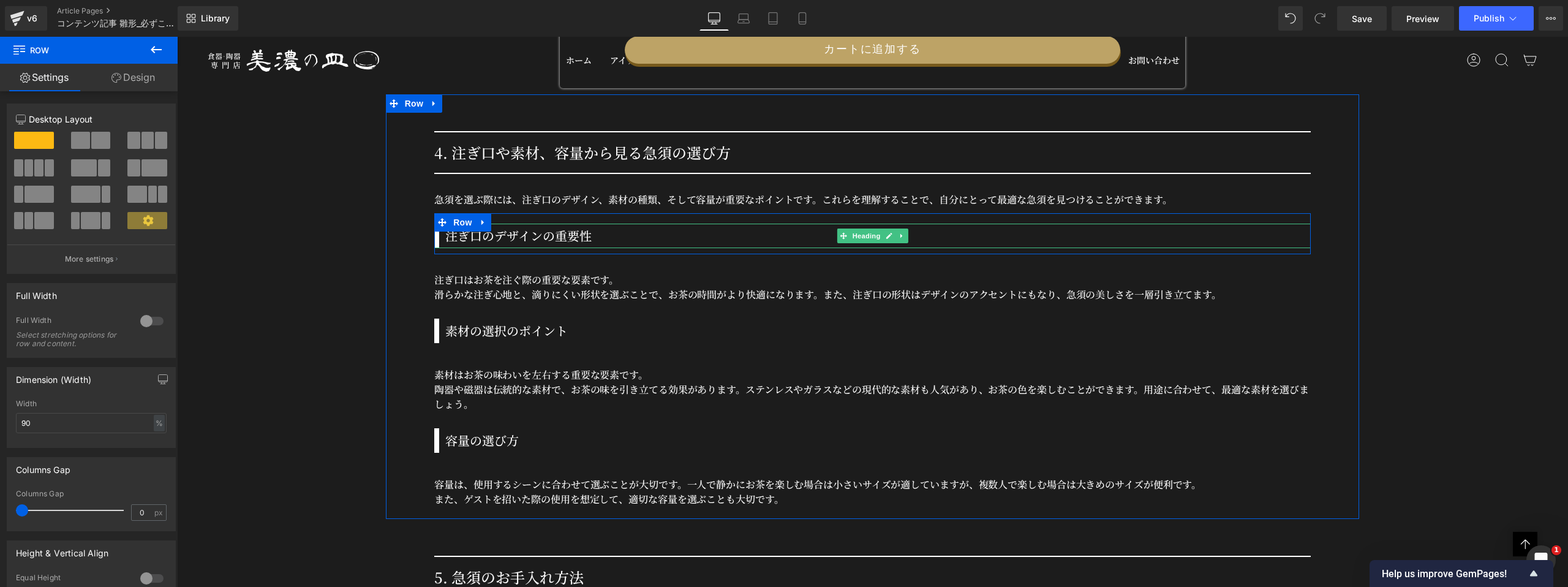
scroll to position [12348, 0]
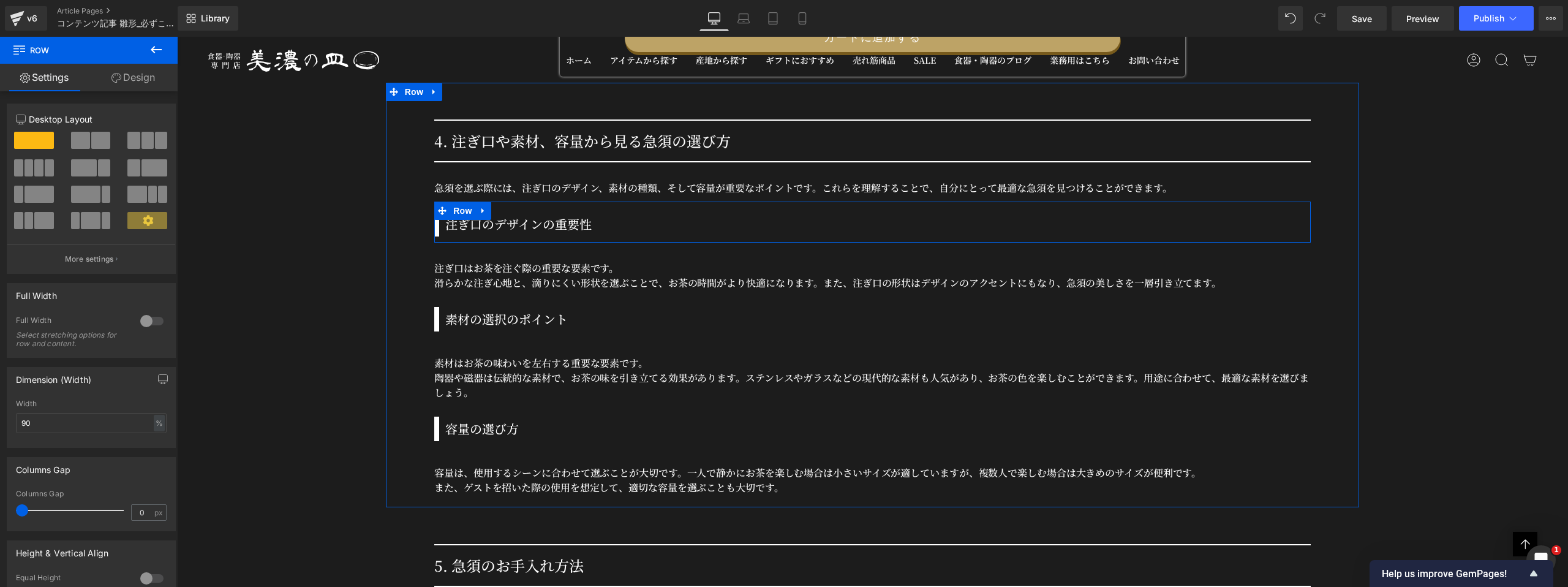
click at [542, 215] on h3 "注ぎ口のデザインの重要性" at bounding box center [878, 224] width 865 height 18
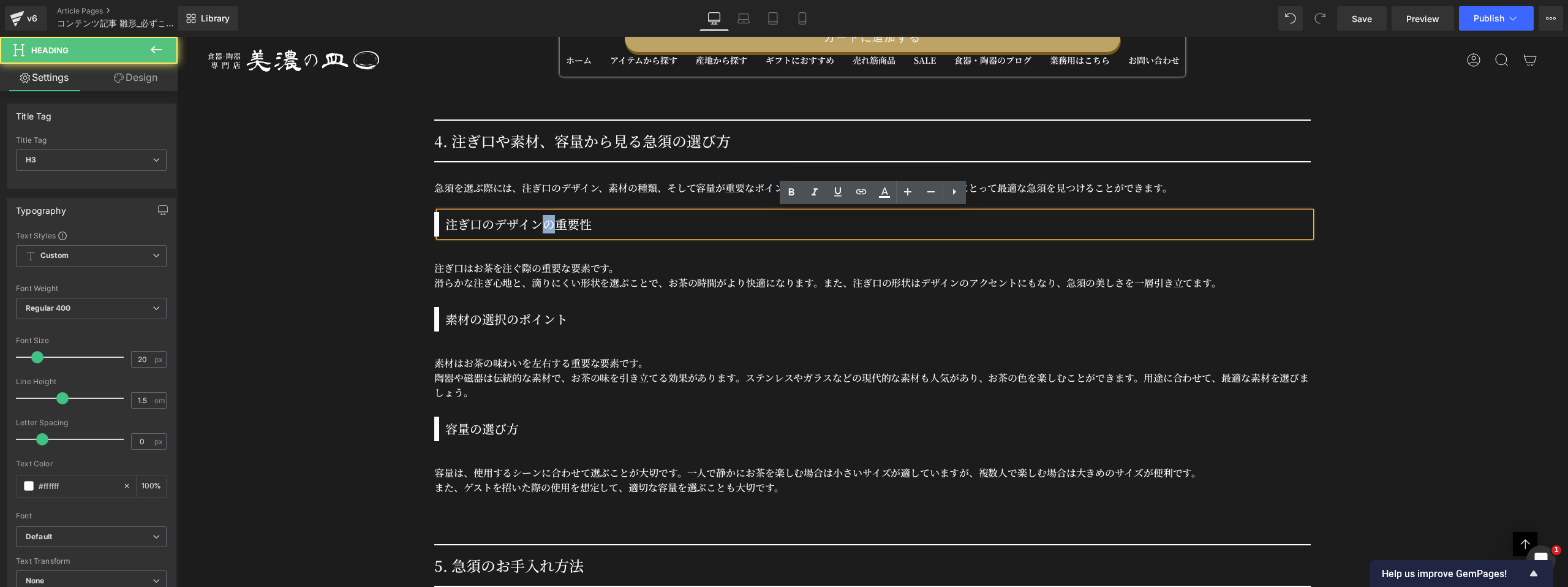
click at [542, 215] on h3 "注ぎ口のデザインの重要性" at bounding box center [878, 224] width 865 height 18
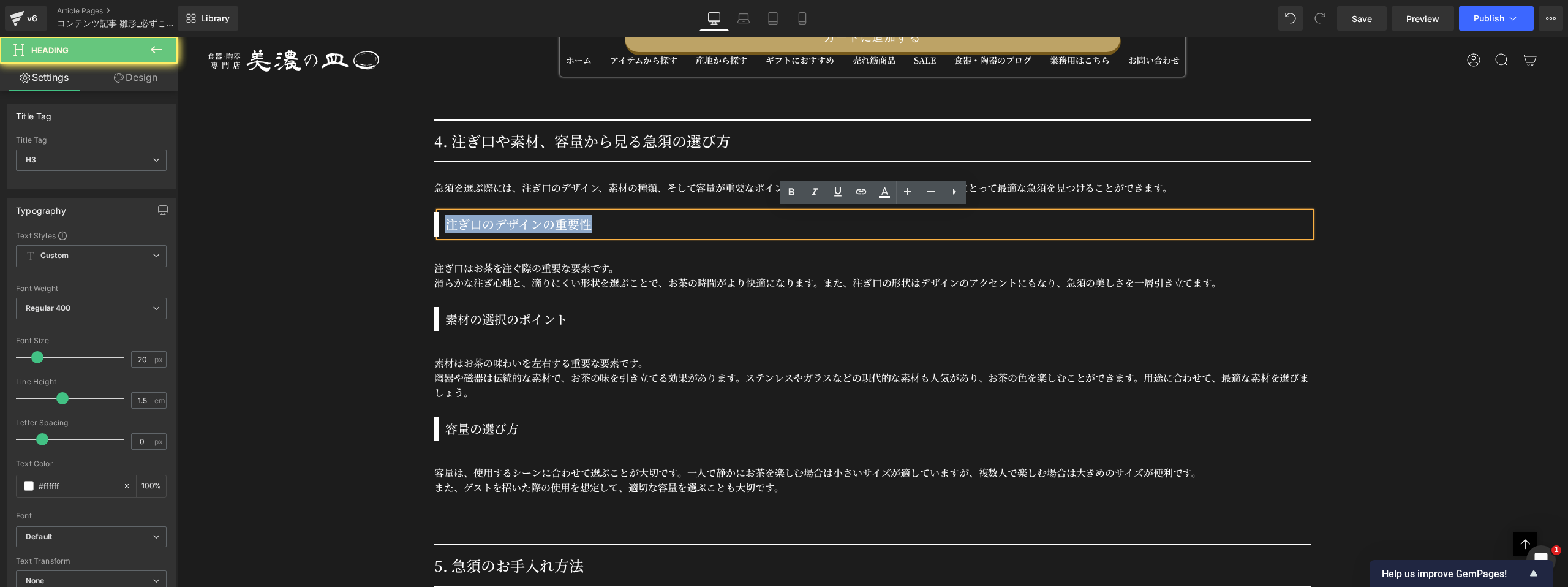
click at [542, 215] on h3 "注ぎ口のデザインの重要性" at bounding box center [878, 224] width 865 height 18
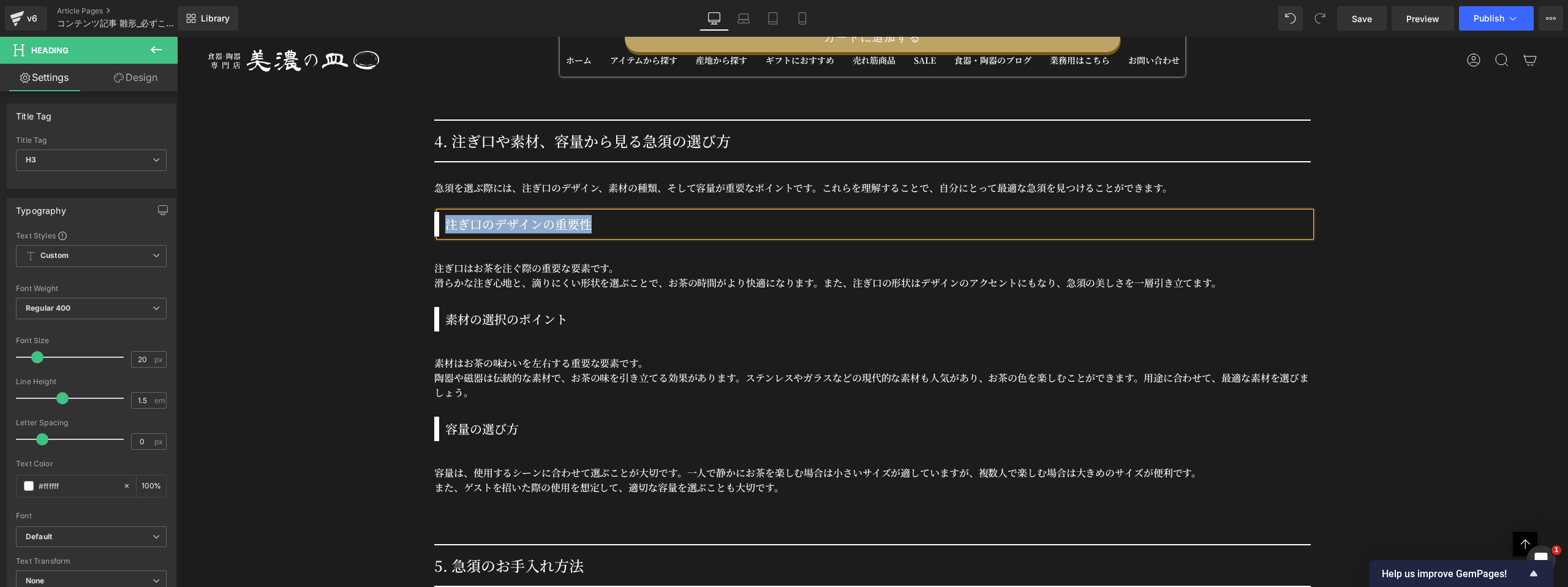
click at [527, 261] on div "注ぎ口はお茶を注ぐ際の重要な要素です。 滑らかな注ぎ心地と、滴りにくい形状を選ぶことで、お茶の時間がより快適になります。また、注ぎ口の形状はデザインのアクセン…" at bounding box center [872, 275] width 876 height 29
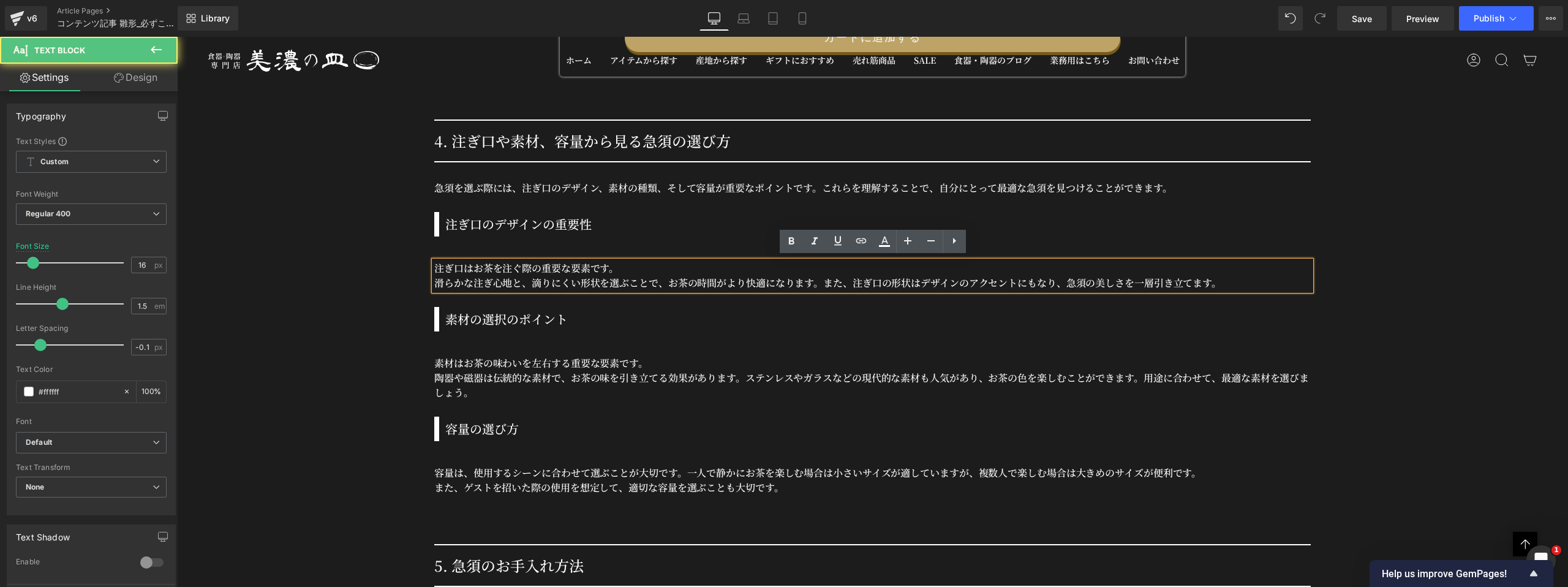
click at [527, 261] on div "注ぎ口はお茶を注ぐ際の重要な要素です。 滑らかな注ぎ心地と、滴りにくい形状を選ぶことで、お茶の時間がより快適になります。また、注ぎ口の形状はデザインのアクセン…" at bounding box center [872, 275] width 876 height 29
click at [527, 261] on span "注ぎ口はお茶を注ぐ際の重要な要素です。" at bounding box center [527, 268] width 185 height 14
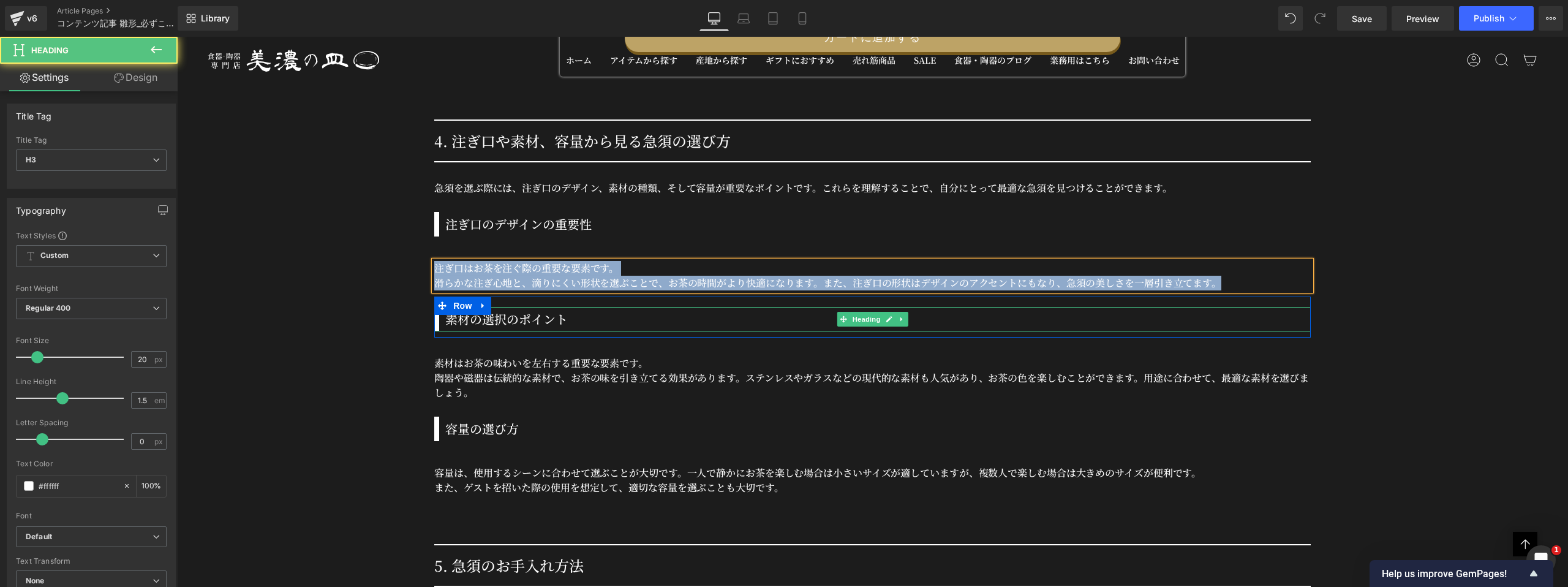
click at [530, 324] on h3 "素材の選択のポイント" at bounding box center [878, 319] width 865 height 18
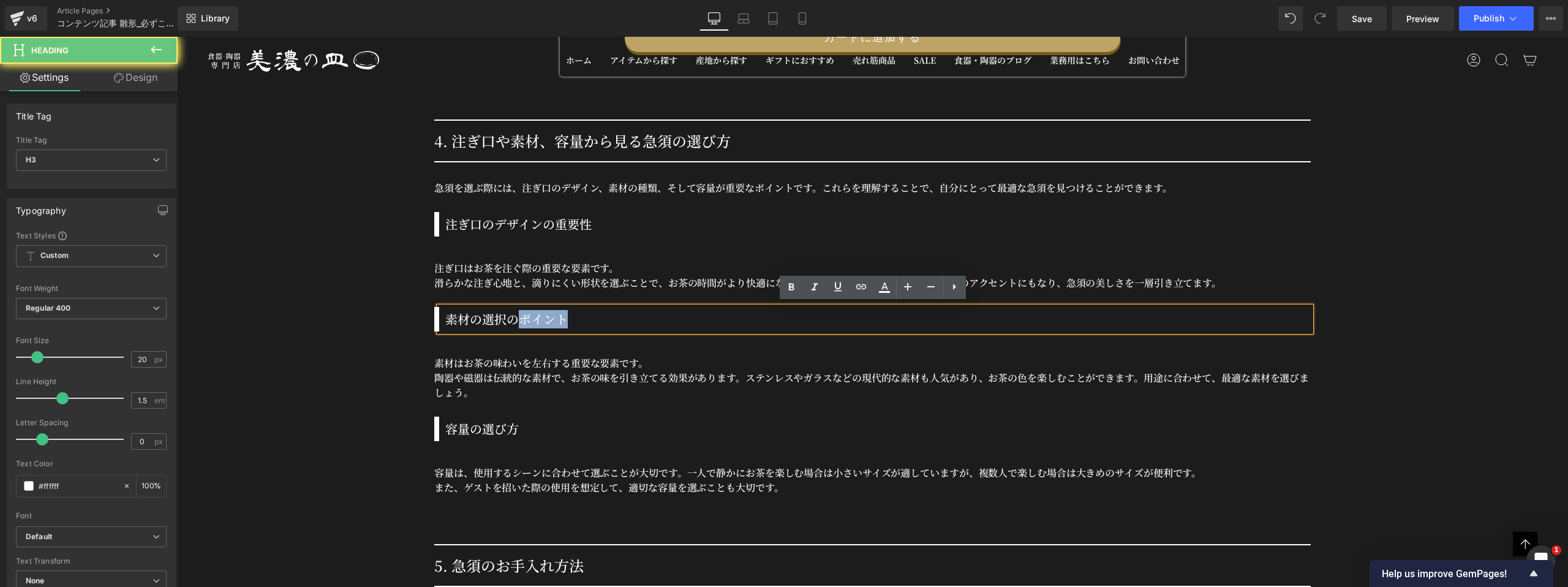
click at [530, 324] on h3 "素材の選択のポイント" at bounding box center [878, 319] width 865 height 18
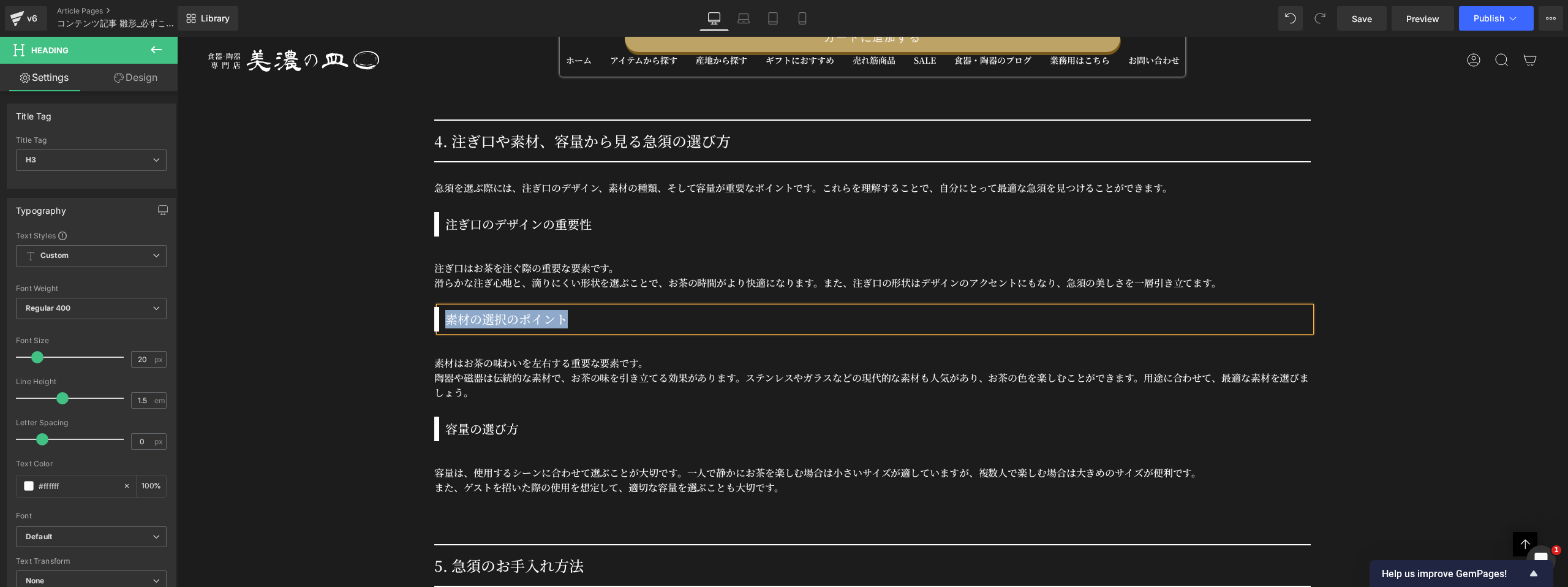
copy h3 "素材の選択のポイント"
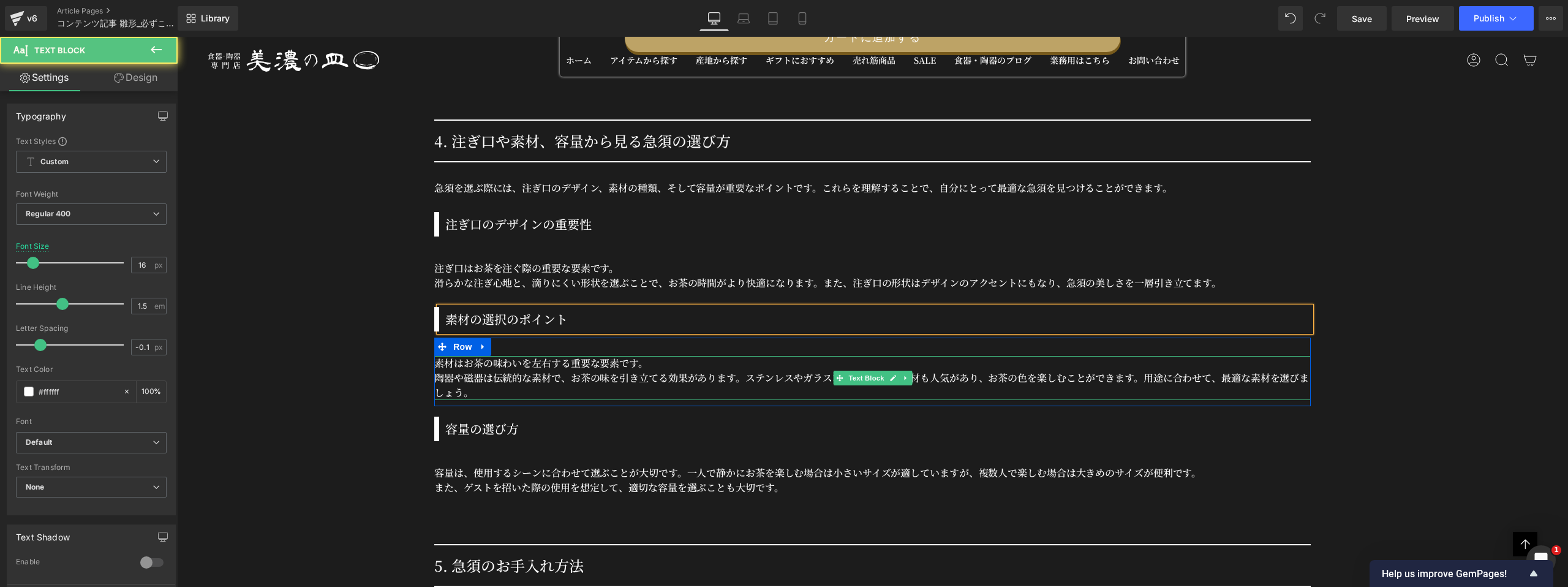
click at [530, 356] on p "素材はお茶の味わいを左右する重要な要素です。" at bounding box center [872, 363] width 876 height 14
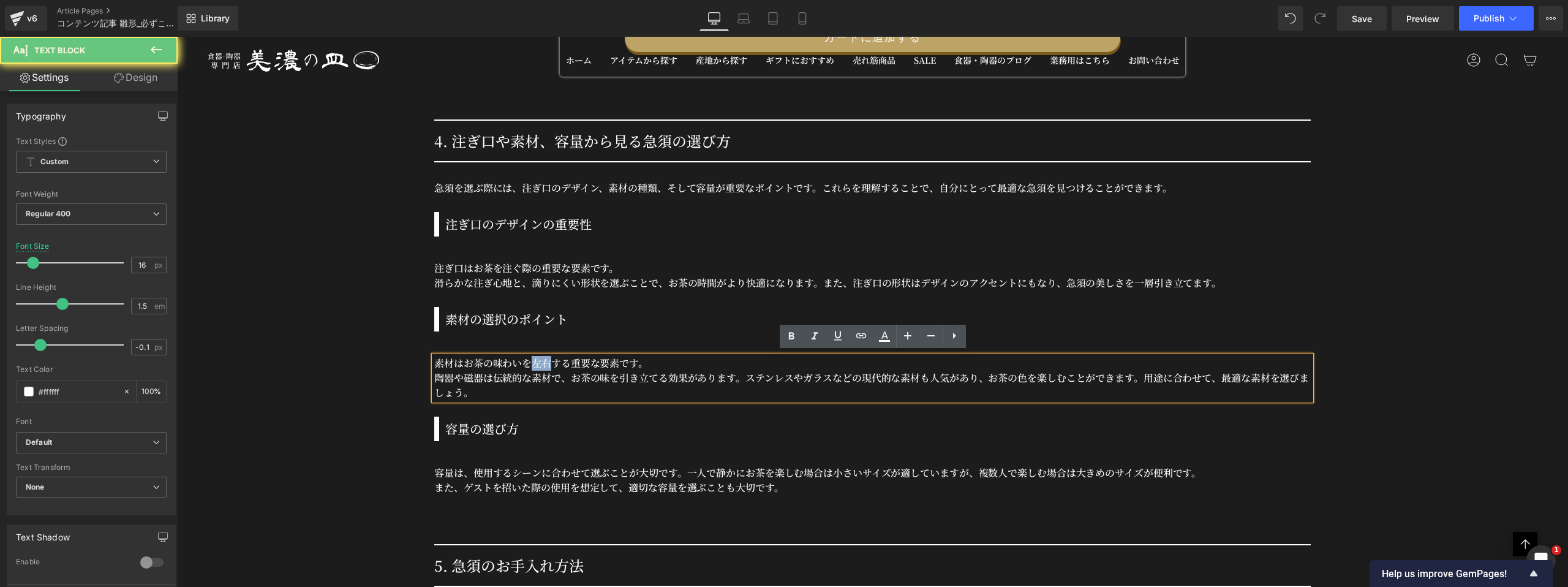
click at [530, 356] on p "素材はお茶の味わいを左右する重要な要素です。" at bounding box center [872, 363] width 876 height 14
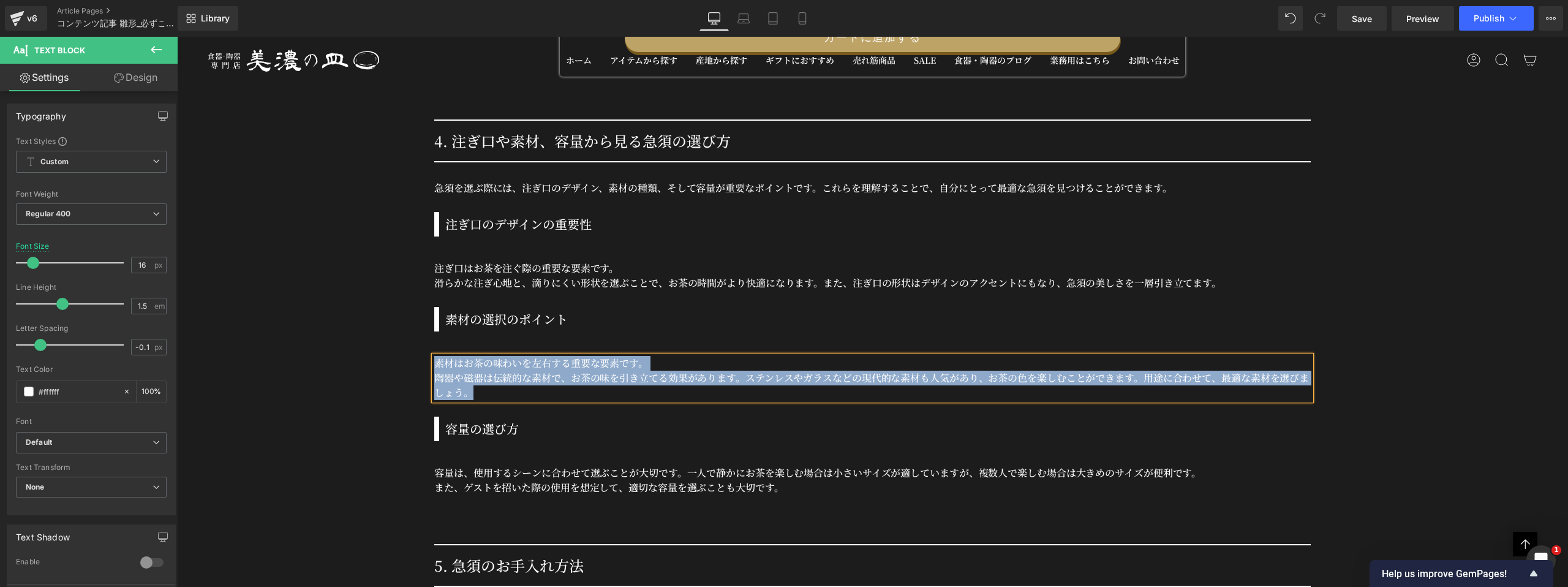
copy div "素材はお茶の味わいを左右する重要な要素です。 陶器や磁器は伝統的な素材で、お茶の味を引き立てる効果があります。ステンレスやガラスなどの現代的な素材も人気があり…"
click at [484, 426] on h3 "容量の選び方" at bounding box center [878, 428] width 865 height 18
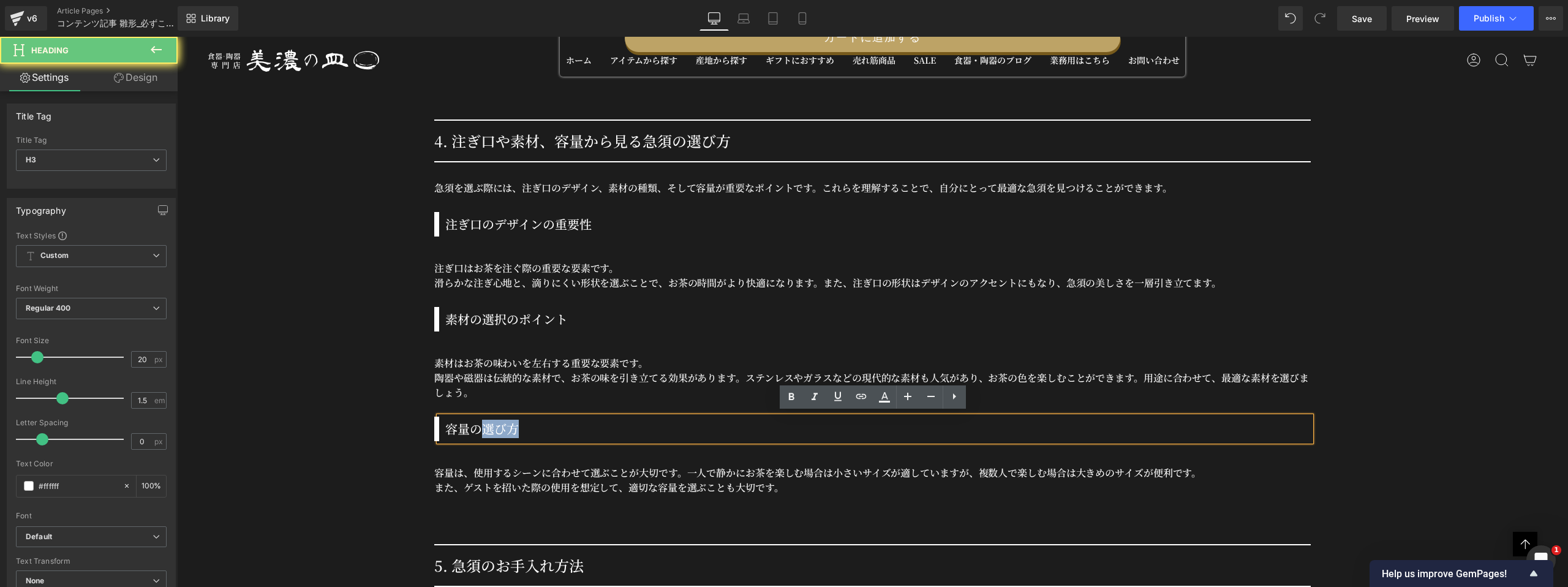
click at [484, 426] on h3 "容量の選び方" at bounding box center [878, 428] width 865 height 18
copy h3 "容量の選び方"
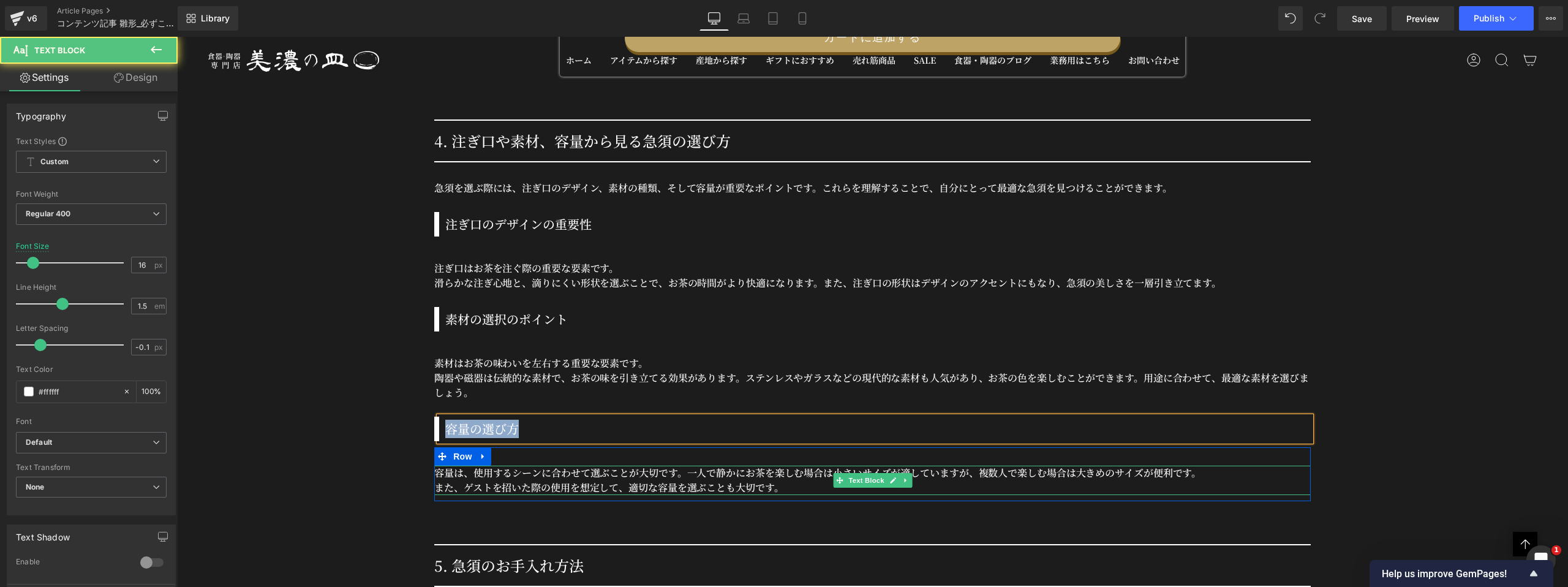
click at [473, 468] on p "容量は、使用するシーンに合わせて選ぶことが大切です。 一人で静かにお茶を楽しむ場合は小さいサイズが適していますが、複数人で楽しむ場合は大きめのサイズが便利です。" at bounding box center [872, 473] width 876 height 14
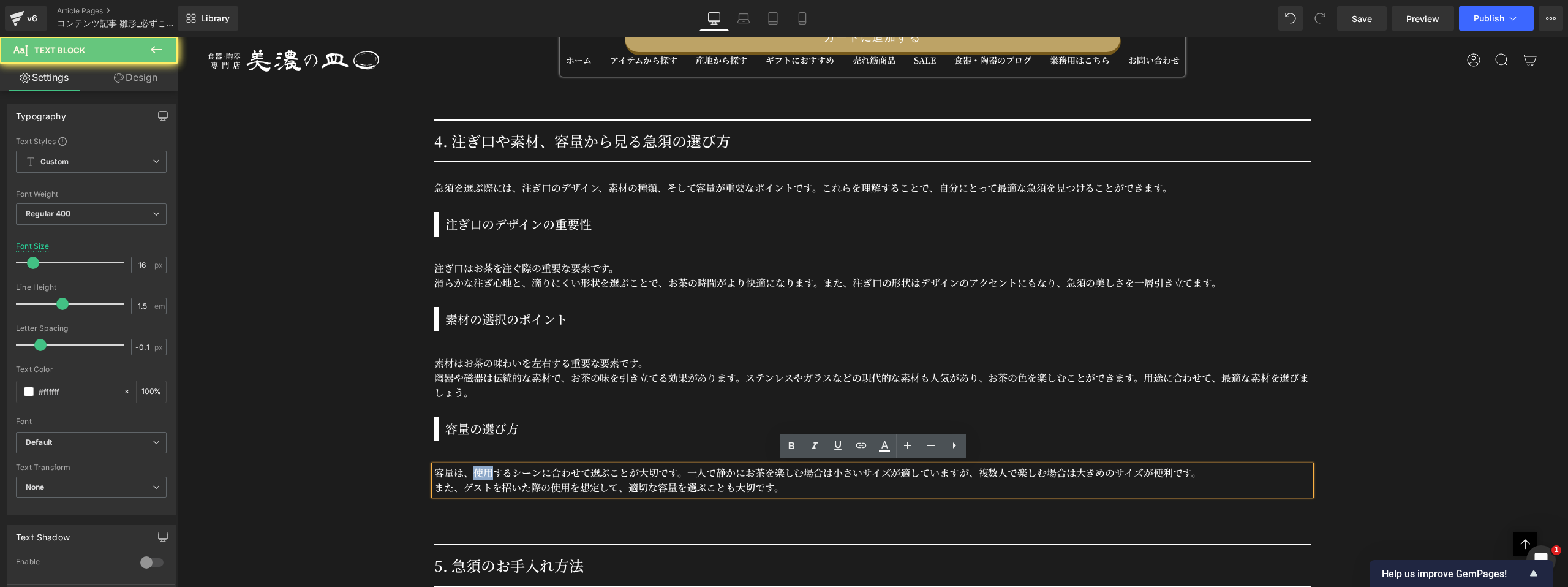
click at [473, 468] on p "容量は、使用するシーンに合わせて選ぶことが大切です。 一人で静かにお茶を楽しむ場合は小さいサイズが適していますが、複数人で楽しむ場合は大きめのサイズが便利です。" at bounding box center [872, 473] width 876 height 14
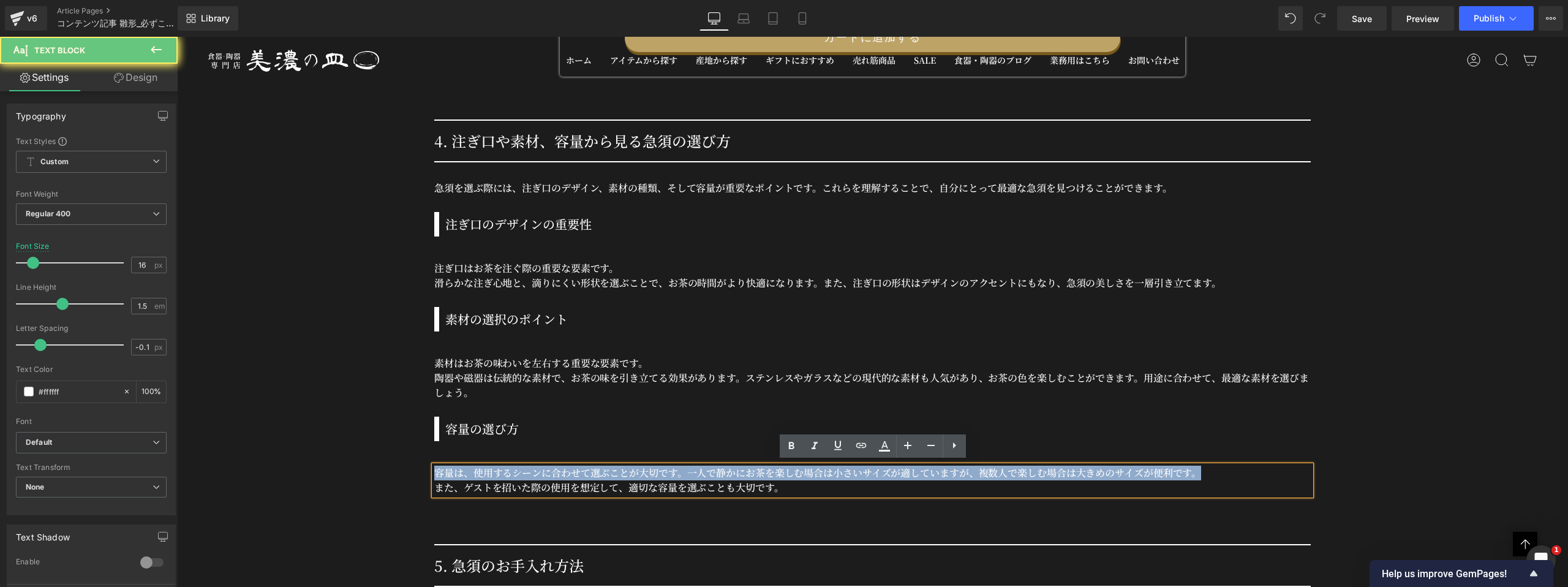
click at [473, 468] on p "容量は、使用するシーンに合わせて選ぶことが大切です。 一人で静かにお茶を楽しむ場合は小さいサイズが適していますが、複数人で楽しむ場合は大きめのサイズが便利です。" at bounding box center [872, 473] width 876 height 14
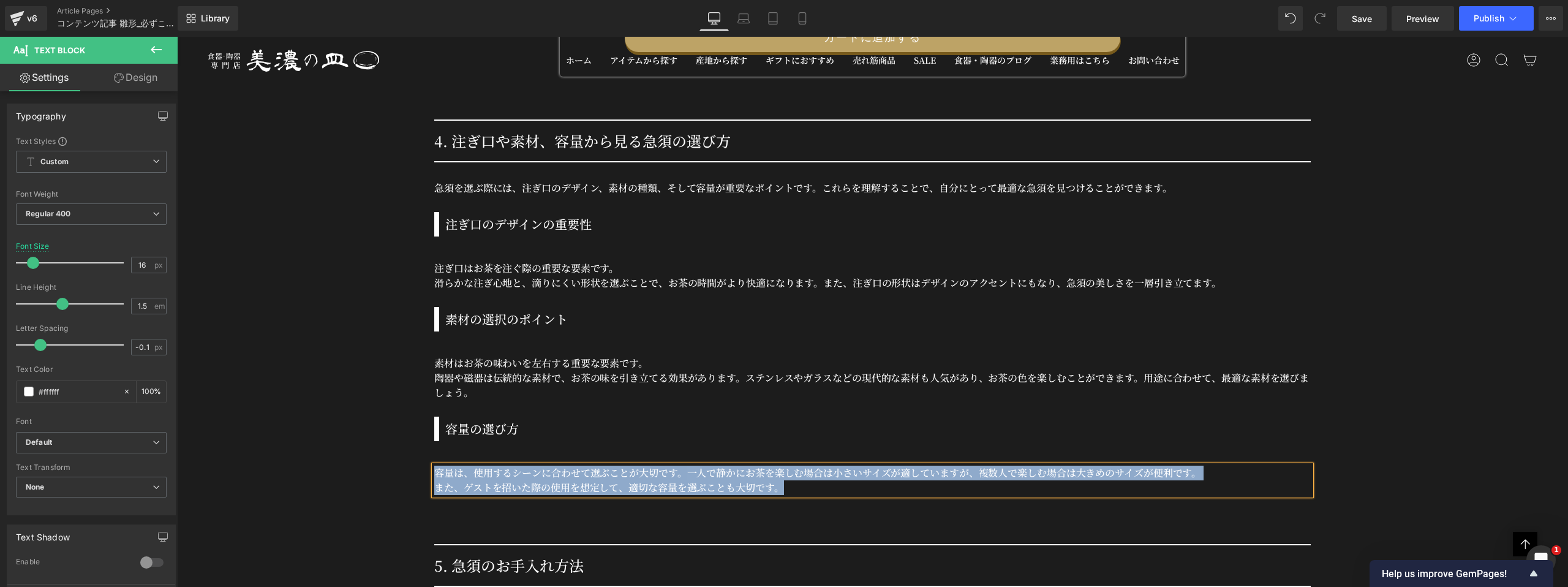
copy div "容量は、使用するシーンに合わせて選ぶことが大切です。 一人で静かにお茶を楽しむ場合は小さいサイズが適していますが、複数人で楽しむ場合は大きめのサイズが便利です…"
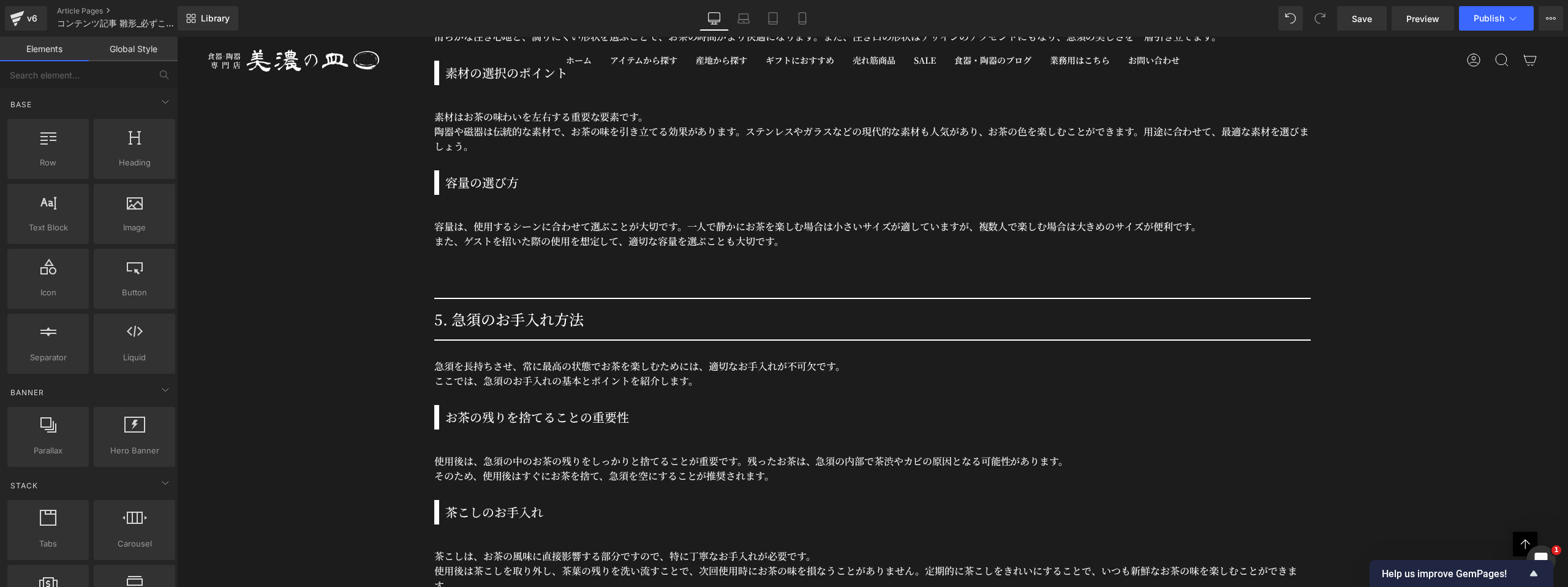
scroll to position [12644, 0]
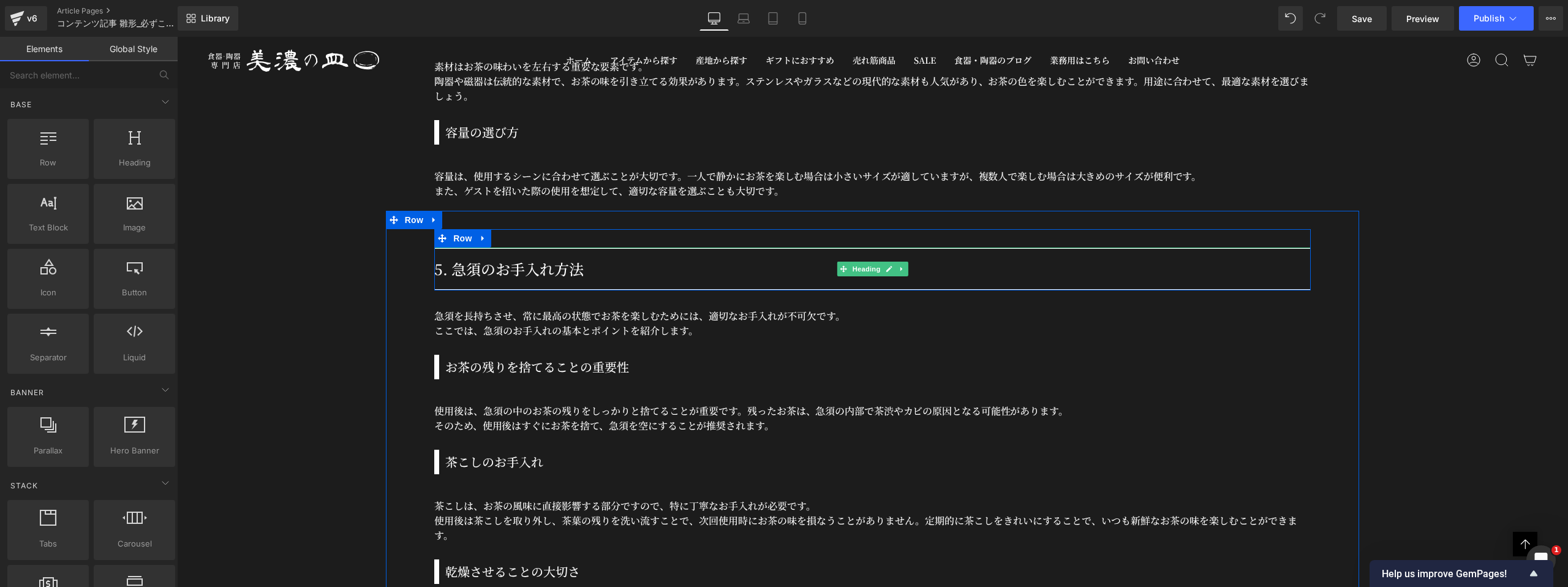
click at [501, 268] on h2 "5. 急須のお手入れ方法" at bounding box center [872, 269] width 876 height 22
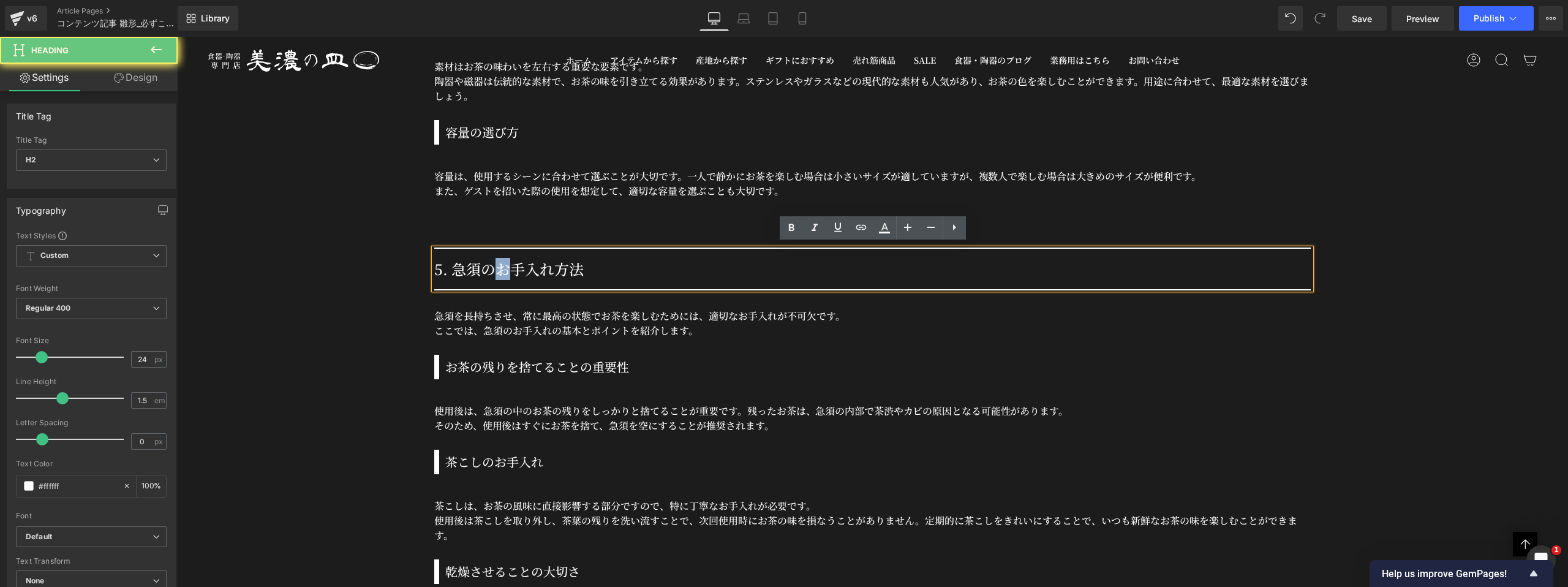
click at [501, 268] on h2 "5. 急須のお手入れ方法" at bounding box center [872, 269] width 876 height 22
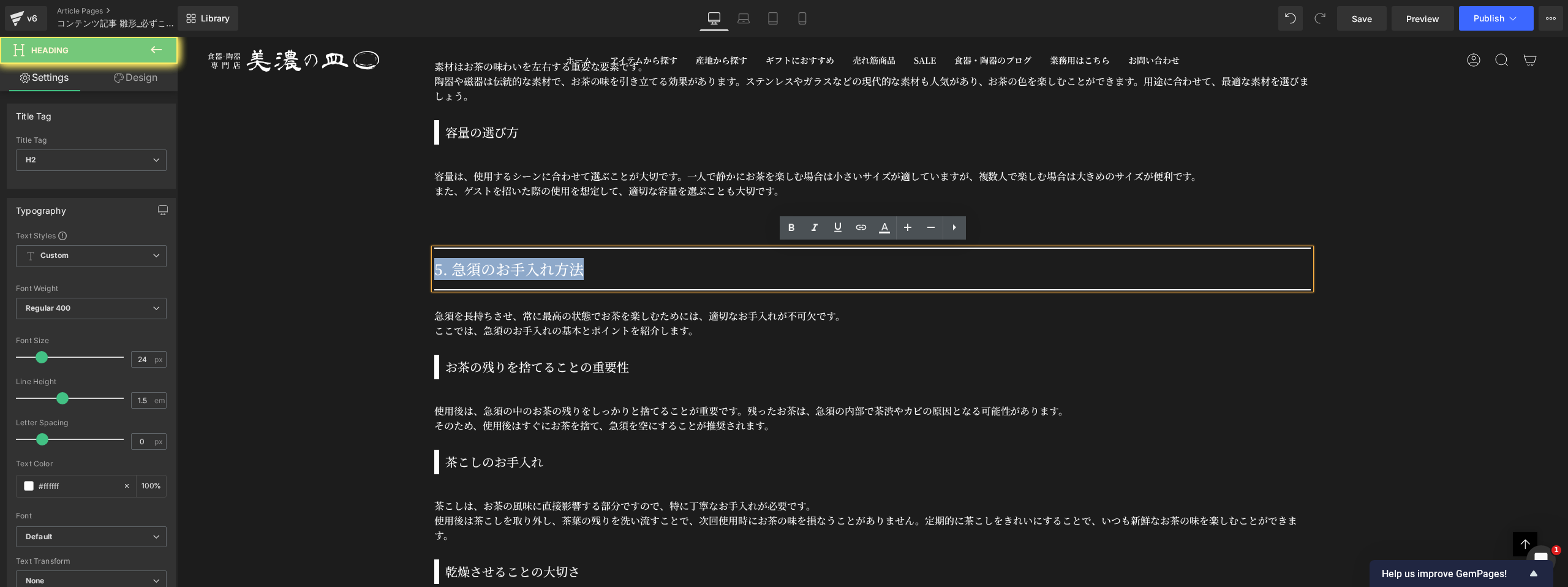
click at [501, 268] on h2 "5. 急須のお手入れ方法" at bounding box center [872, 269] width 876 height 22
copy h2 "5. 急須のお手入れ方法"
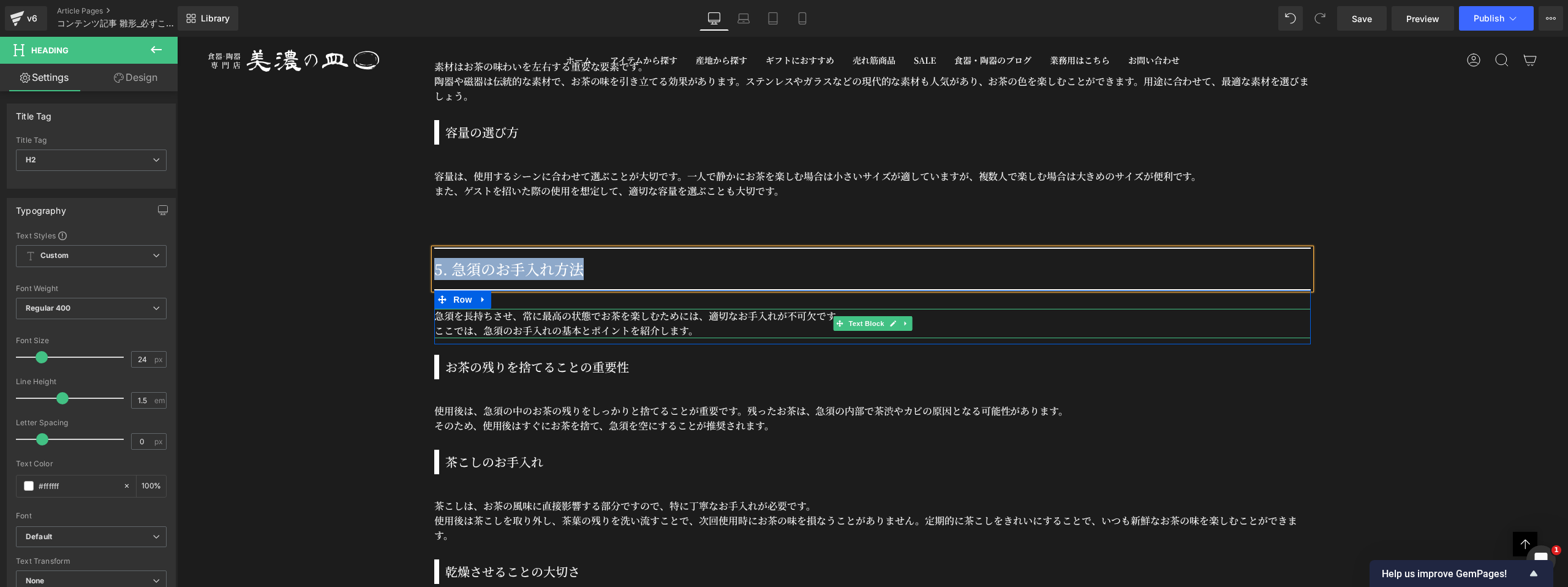
click at [536, 318] on p "急須を長持ちさせ、常に最高の状態でお茶を楽しむためには、適切なお手入れが不可欠です。" at bounding box center [872, 315] width 876 height 14
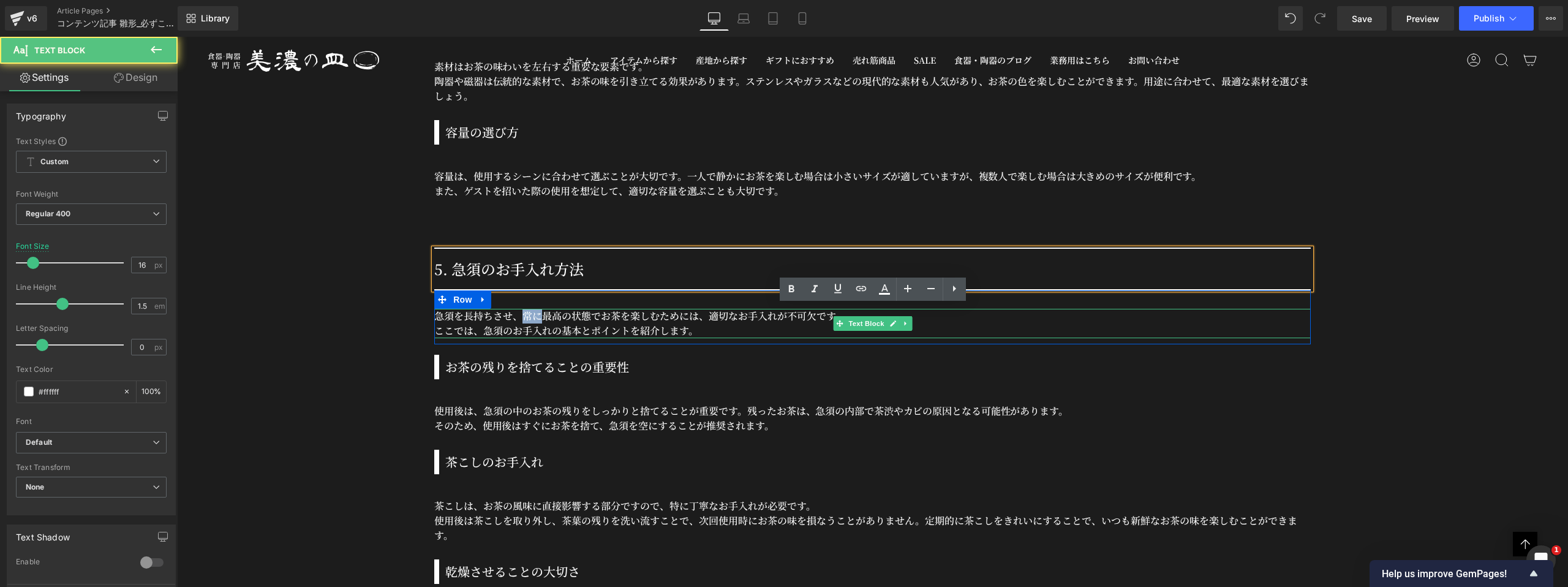
click at [536, 318] on p "急須を長持ちさせ、常に最高の状態でお茶を楽しむためには、適切なお手入れが不可欠です。" at bounding box center [872, 315] width 876 height 14
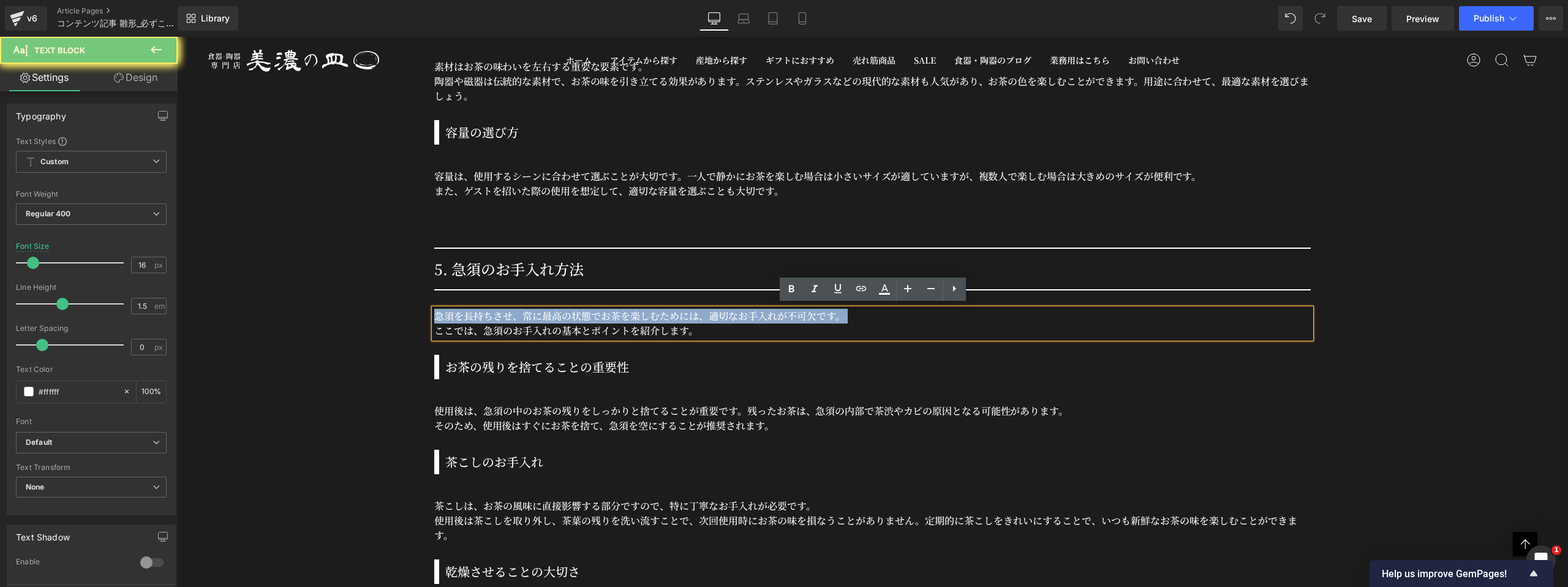
click at [536, 318] on p "急須を長持ちさせ、常に最高の状態でお茶を楽しむためには、適切なお手入れが不可欠です。" at bounding box center [872, 315] width 876 height 14
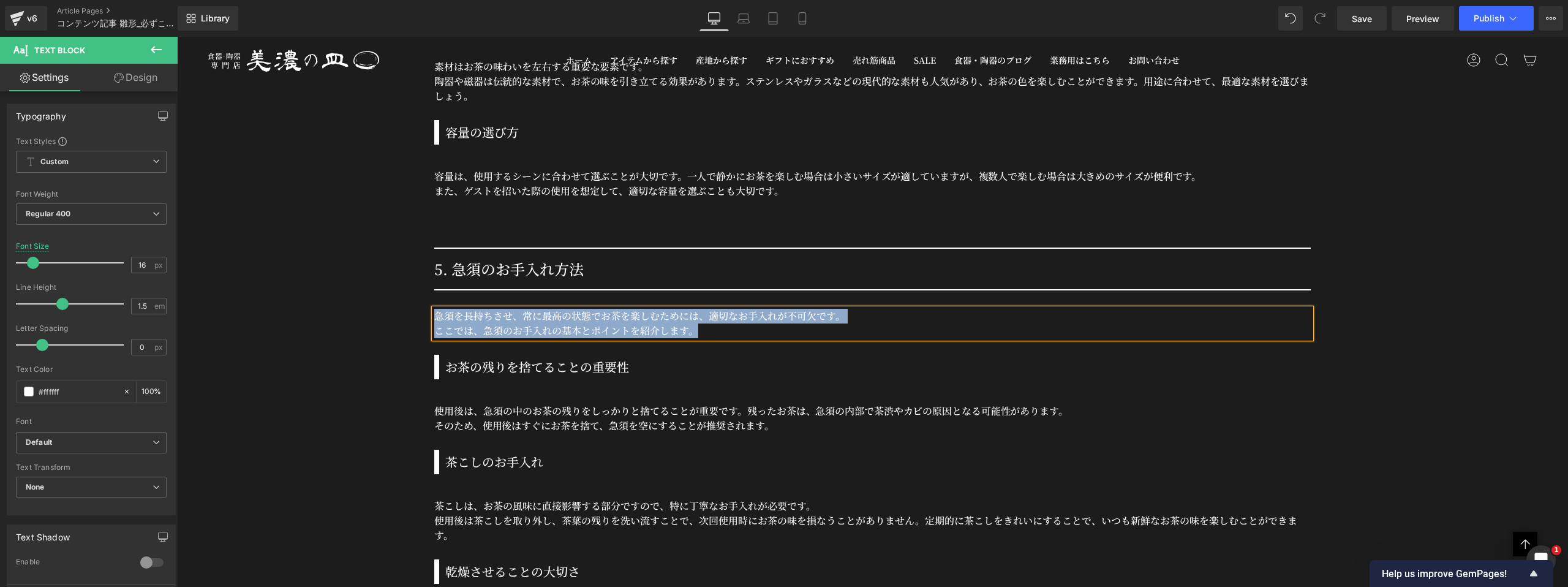
copy div "急須を長持ちさせ、常に最高の状態でお茶を楽しむためには、適切なお手入れが不可欠です。 ここでは、急須のお手入れの基本とポイントを紹介します。"
click at [549, 366] on h3 "お茶の残りを捨てることの重要性" at bounding box center [878, 367] width 865 height 18
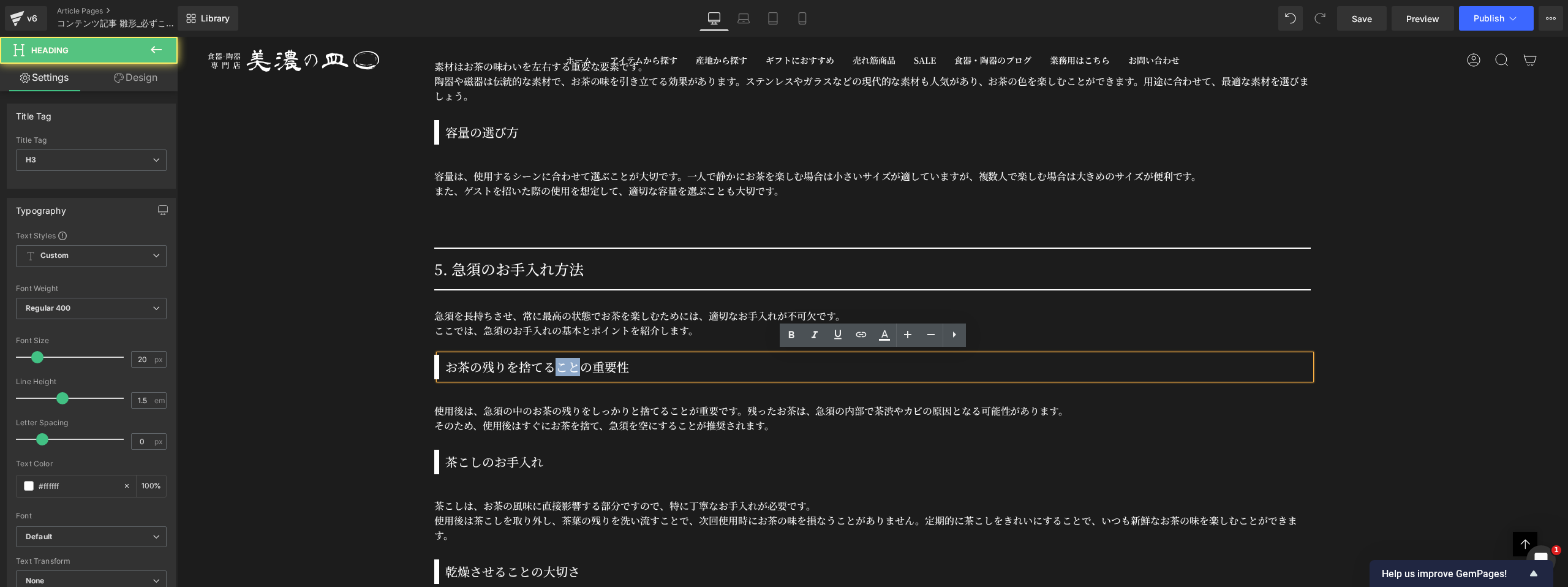
click at [549, 366] on h3 "お茶の残りを捨てることの重要性" at bounding box center [878, 367] width 865 height 18
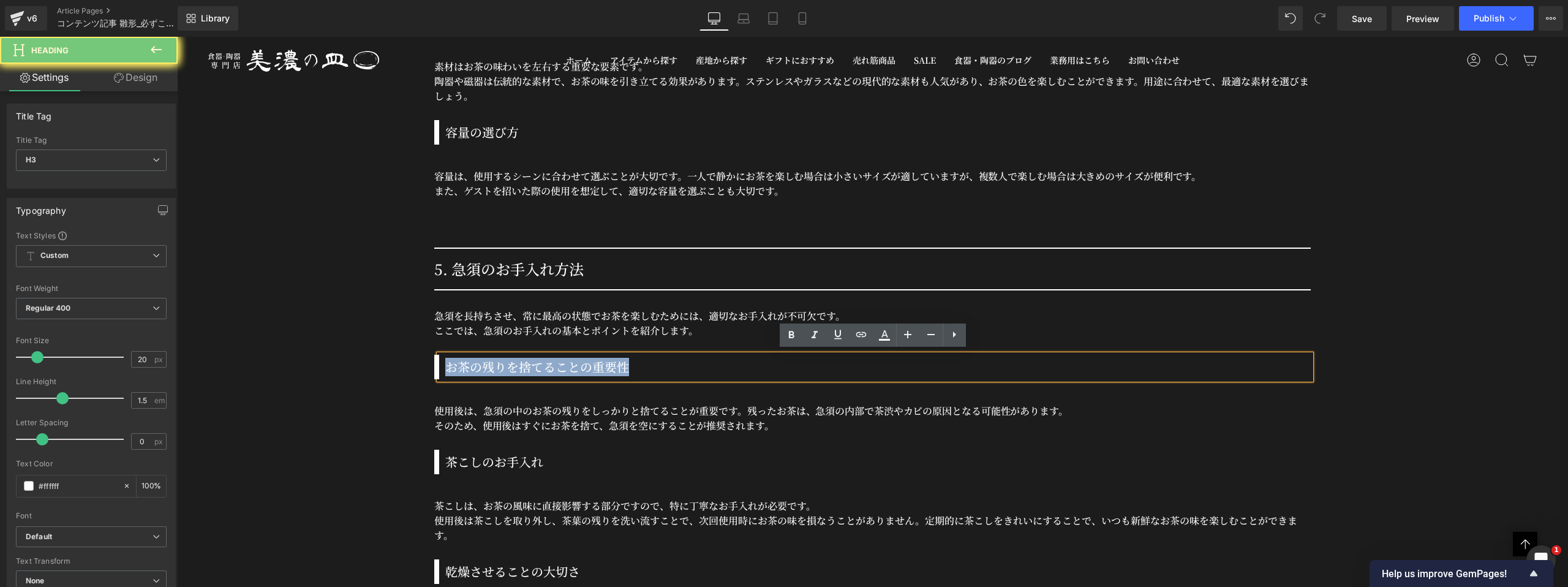
click at [549, 366] on h3 "お茶の残りを捨てることの重要性" at bounding box center [878, 367] width 865 height 18
copy h3 "お茶の残りを捨てることの重要性"
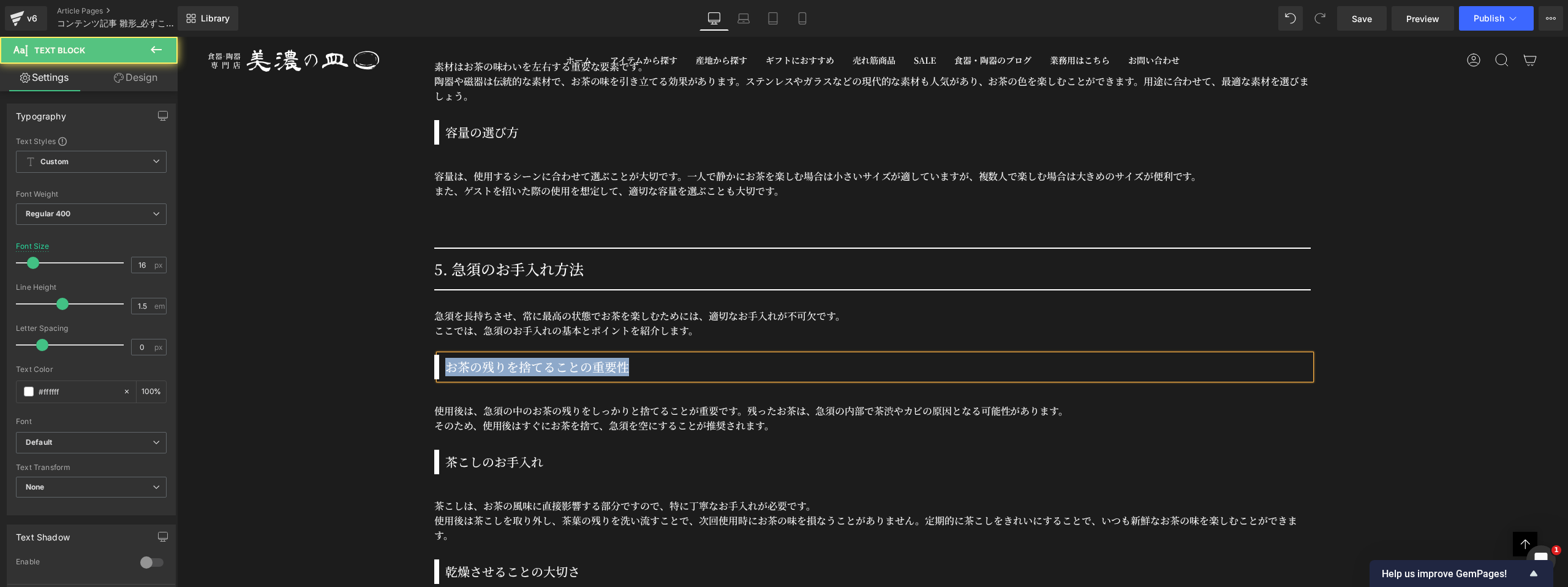
click at [566, 412] on p "使用後は、急須の中のお茶の残りをしっかりと捨てることが重要です。 残ったお茶は、急須の内部で茶渋やカビの原因となる可能性があります。" at bounding box center [872, 410] width 876 height 14
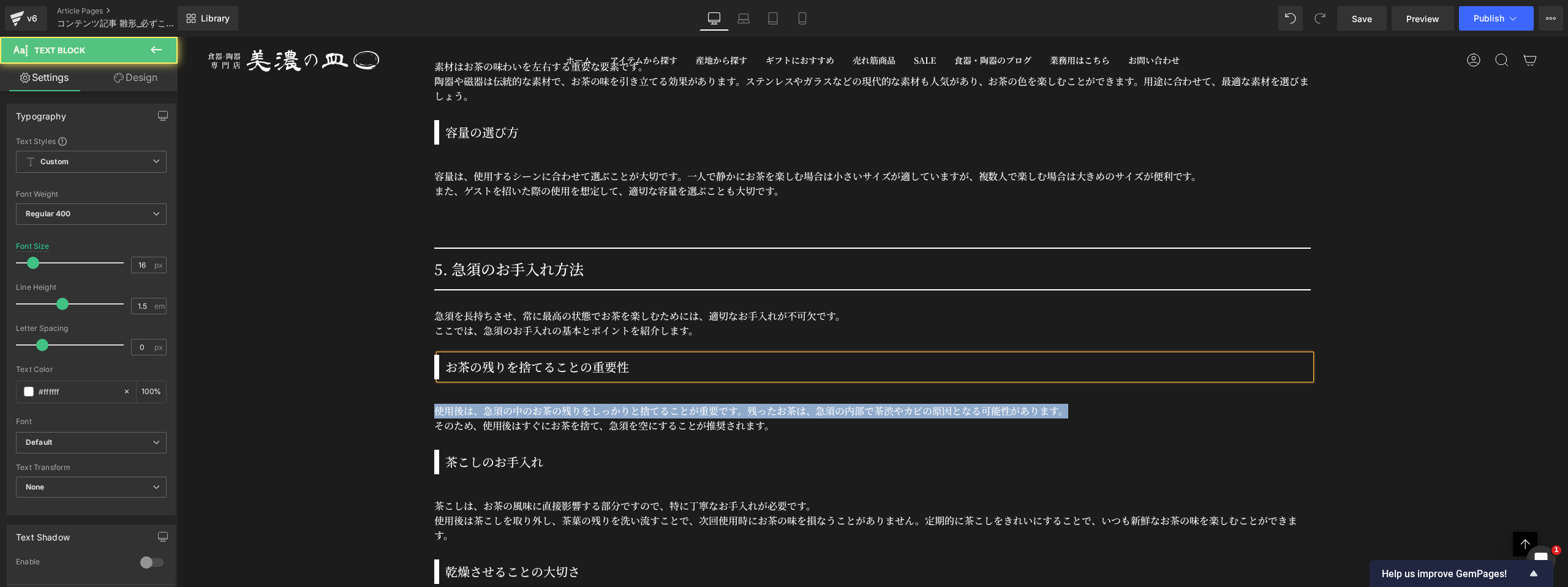
click at [566, 412] on p "使用後は、急須の中のお茶の残りをしっかりと捨てることが重要です。 残ったお茶は、急須の内部で茶渋やカビの原因となる可能性があります。" at bounding box center [872, 410] width 876 height 14
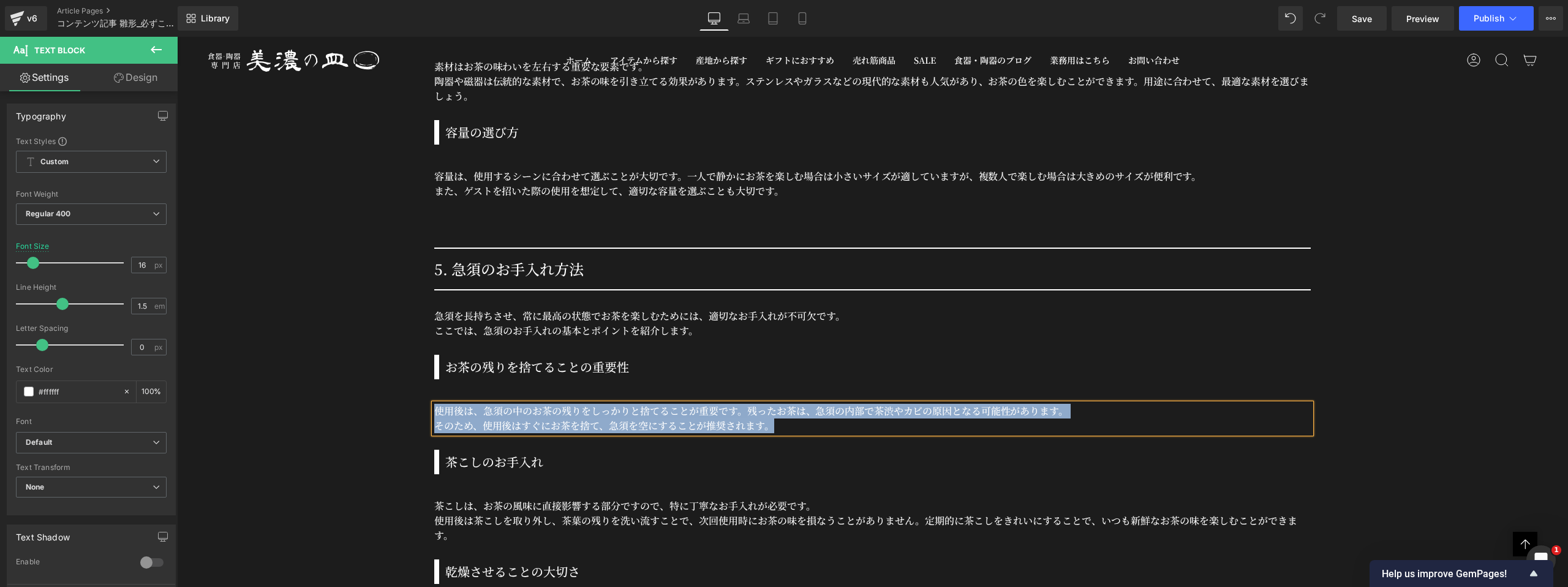
copy div "使用後は、急須の中のお茶の残りをしっかりと捨てることが重要です。 残ったお茶は、急須の内部で茶渋やカビの原因となる可能性があります。 そのため、使用後はすぐに…"
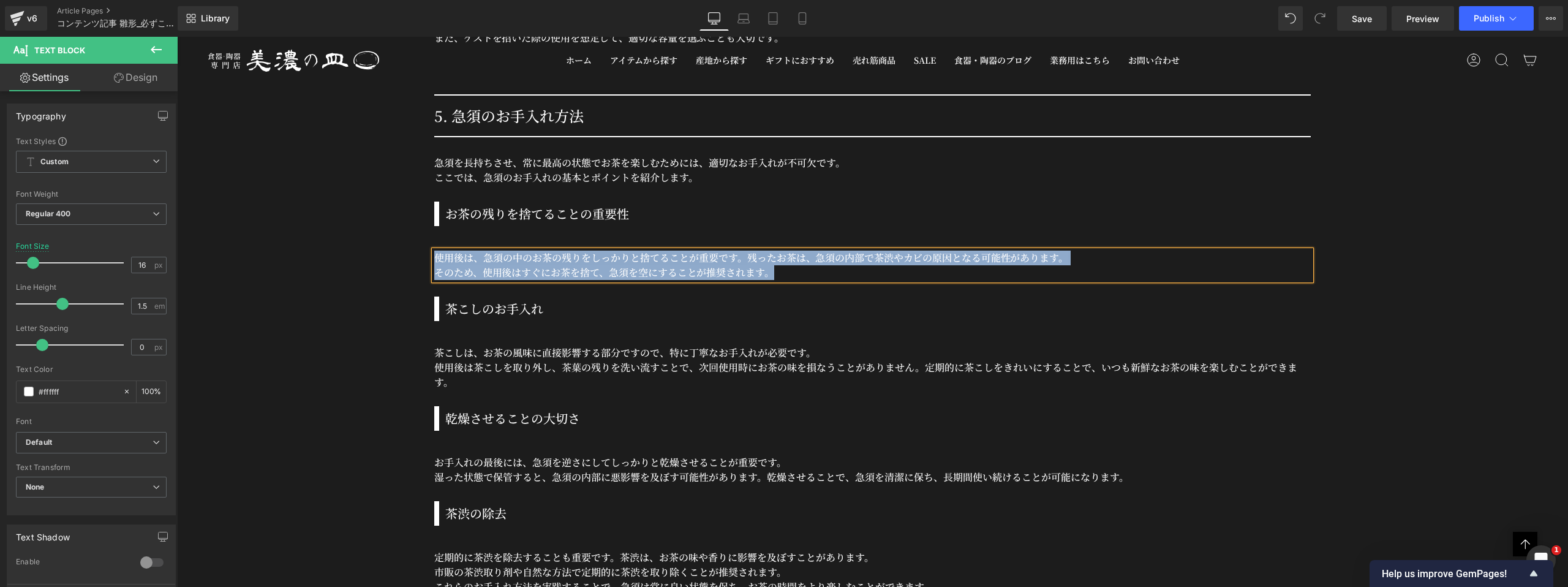
scroll to position [12844, 0]
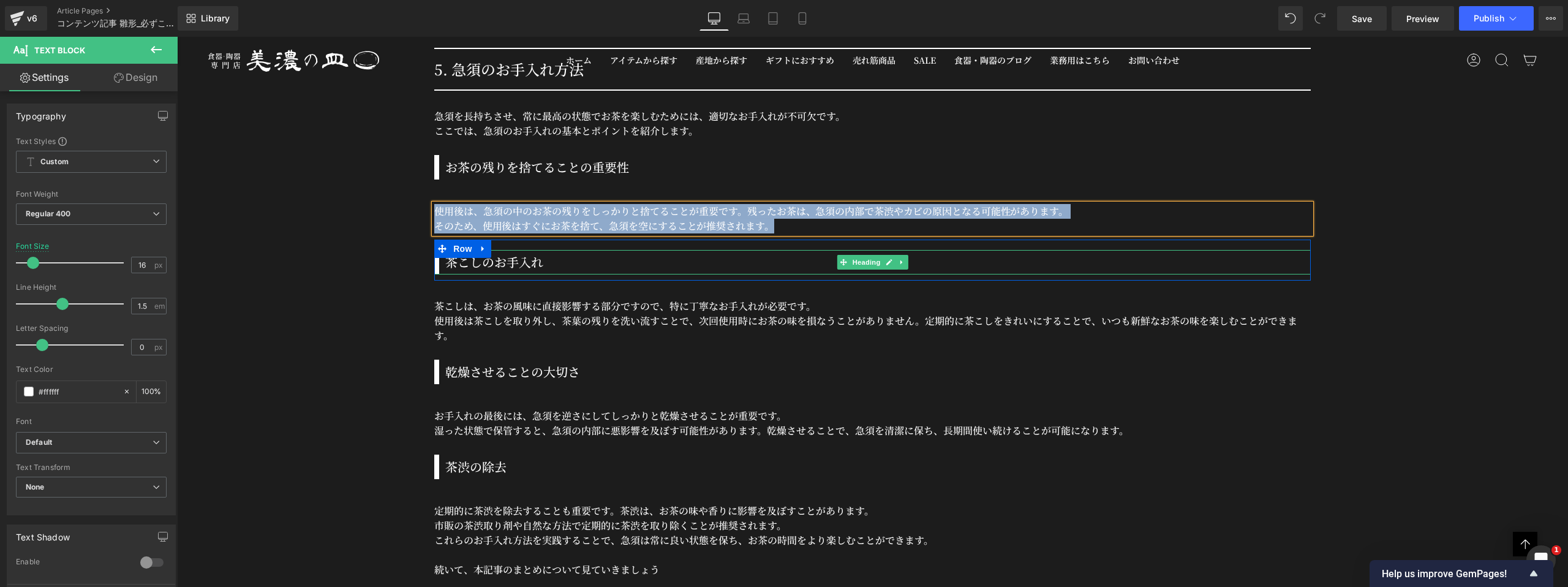
click at [497, 266] on h3 "茶こしのお手入れ" at bounding box center [878, 262] width 865 height 18
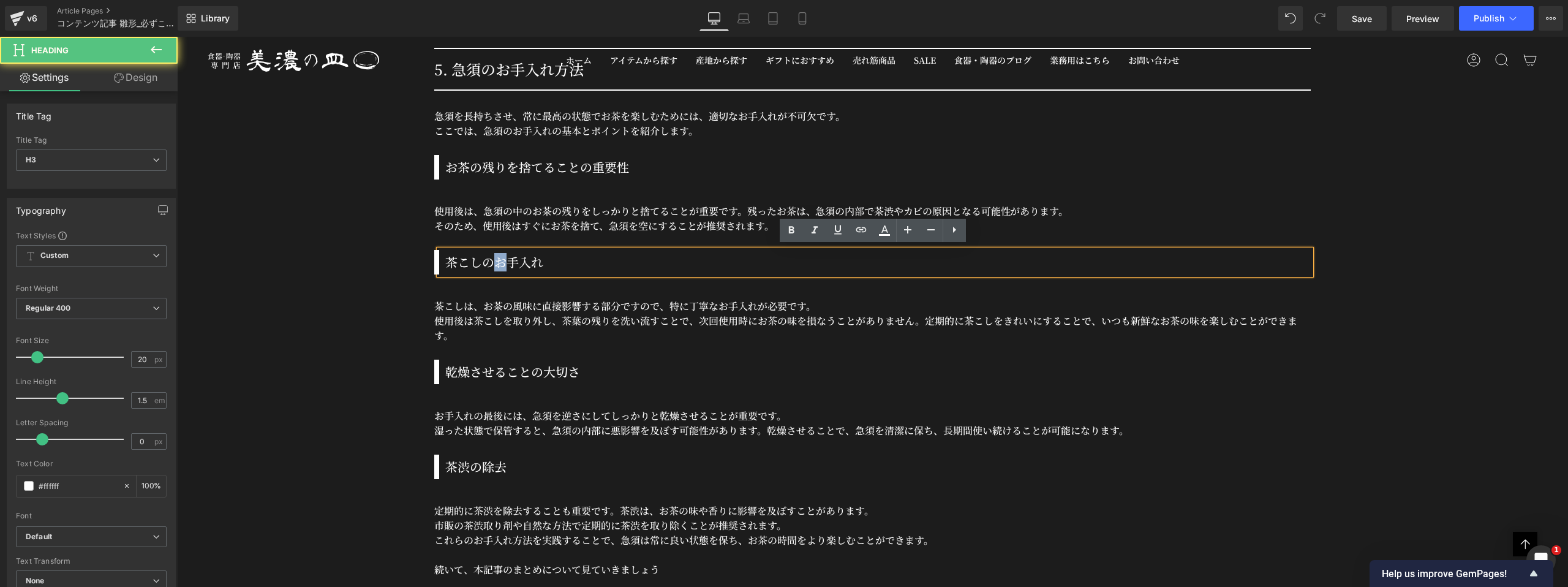
click at [497, 266] on h3 "茶こしのお手入れ" at bounding box center [878, 262] width 865 height 18
copy h3 "茶こしのお手入れ"
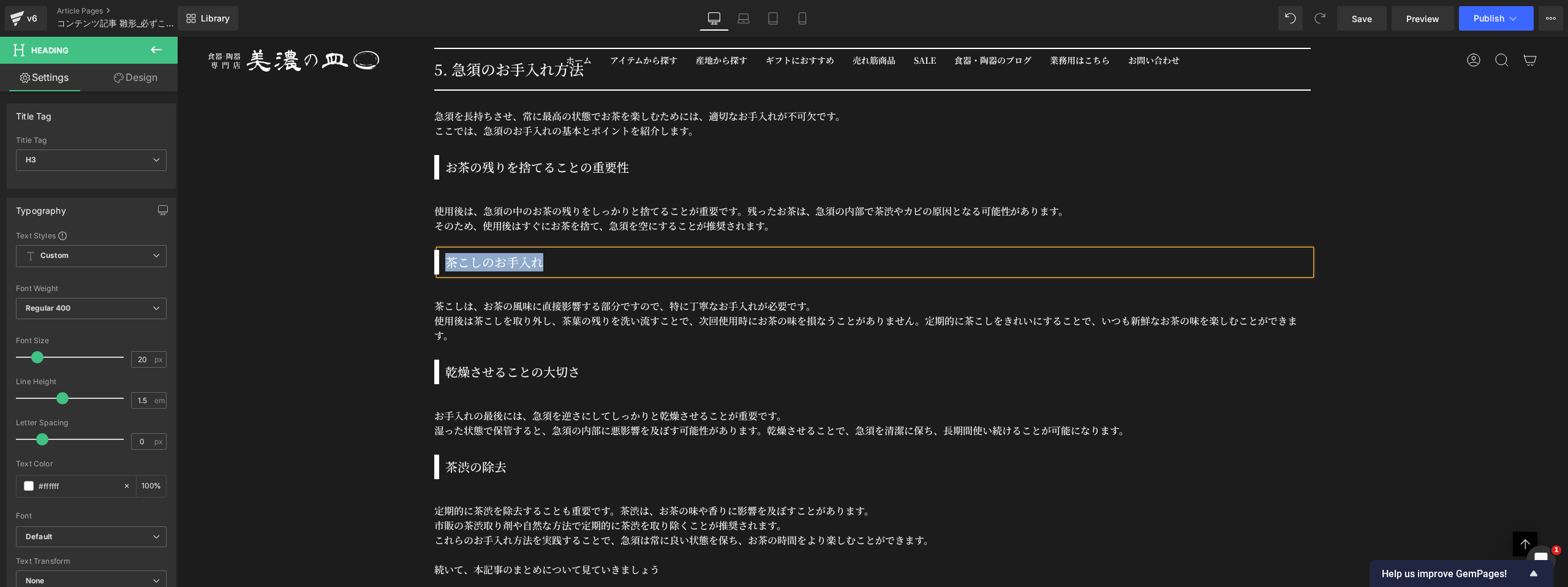
click at [499, 313] on p "使用後は茶こしを取り外し、茶葉の残りを洗い流すことで、次回使用時にお茶の味を損なうことがありません。定期的に茶こしをきれいにすることで、いつも新鮮なお茶の味を…" at bounding box center [872, 328] width 876 height 29
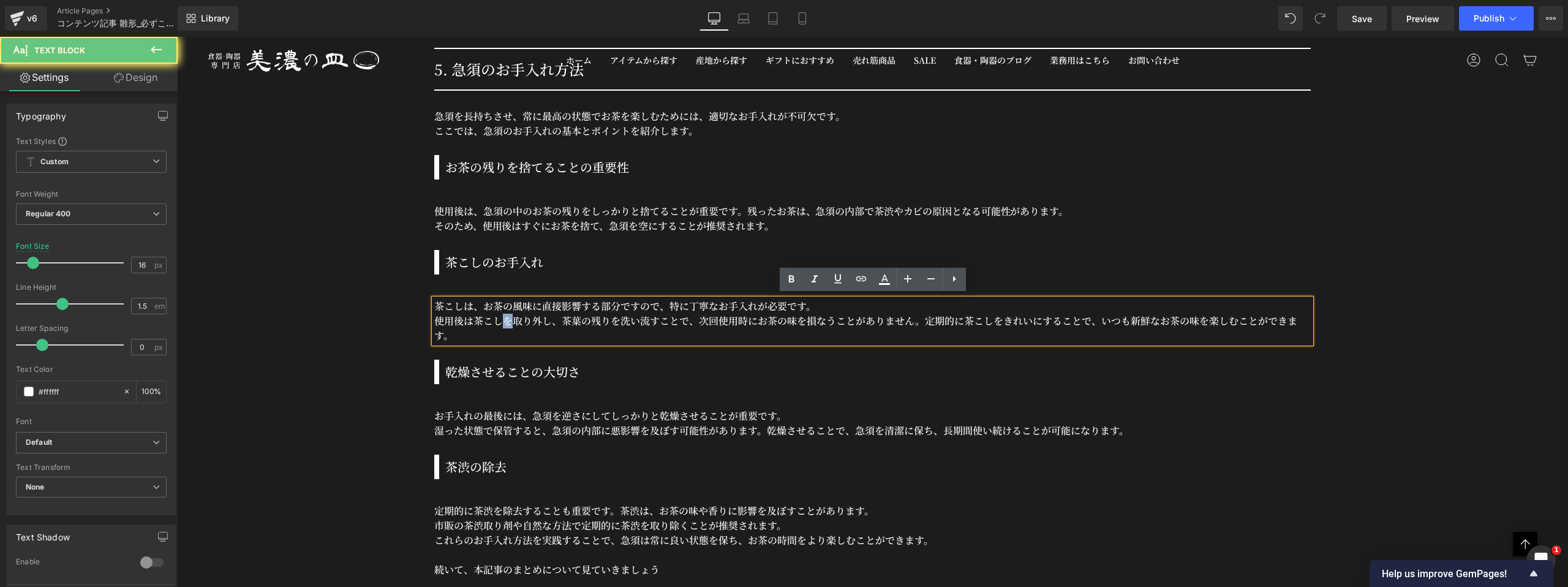
click at [499, 313] on p "使用後は茶こしを取り外し、茶葉の残りを洗い流すことで、次回使用時にお茶の味を損なうことがありません。定期的に茶こしをきれいにすることで、いつも新鮮なお茶の味を…" at bounding box center [872, 328] width 876 height 29
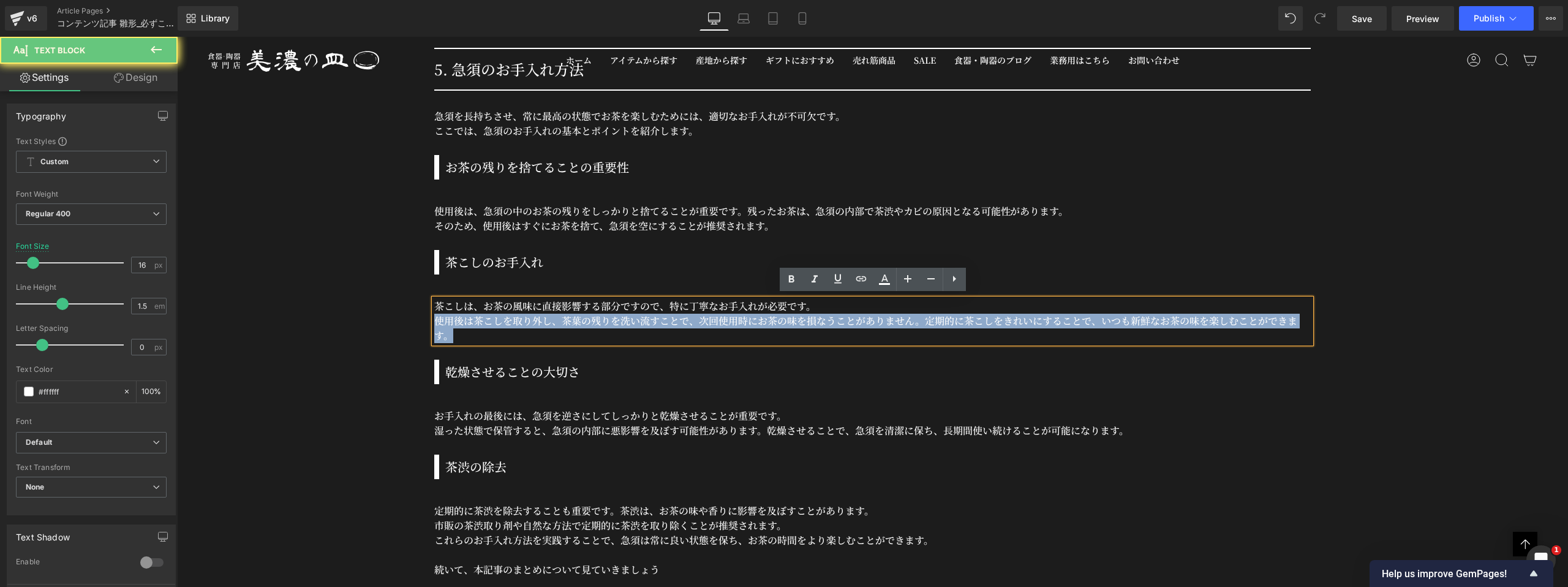
click at [499, 313] on p "使用後は茶こしを取り外し、茶葉の残りを洗い流すことで、次回使用時にお茶の味を損なうことがありません。定期的に茶こしをきれいにすることで、いつも新鮮なお茶の味を…" at bounding box center [872, 328] width 876 height 29
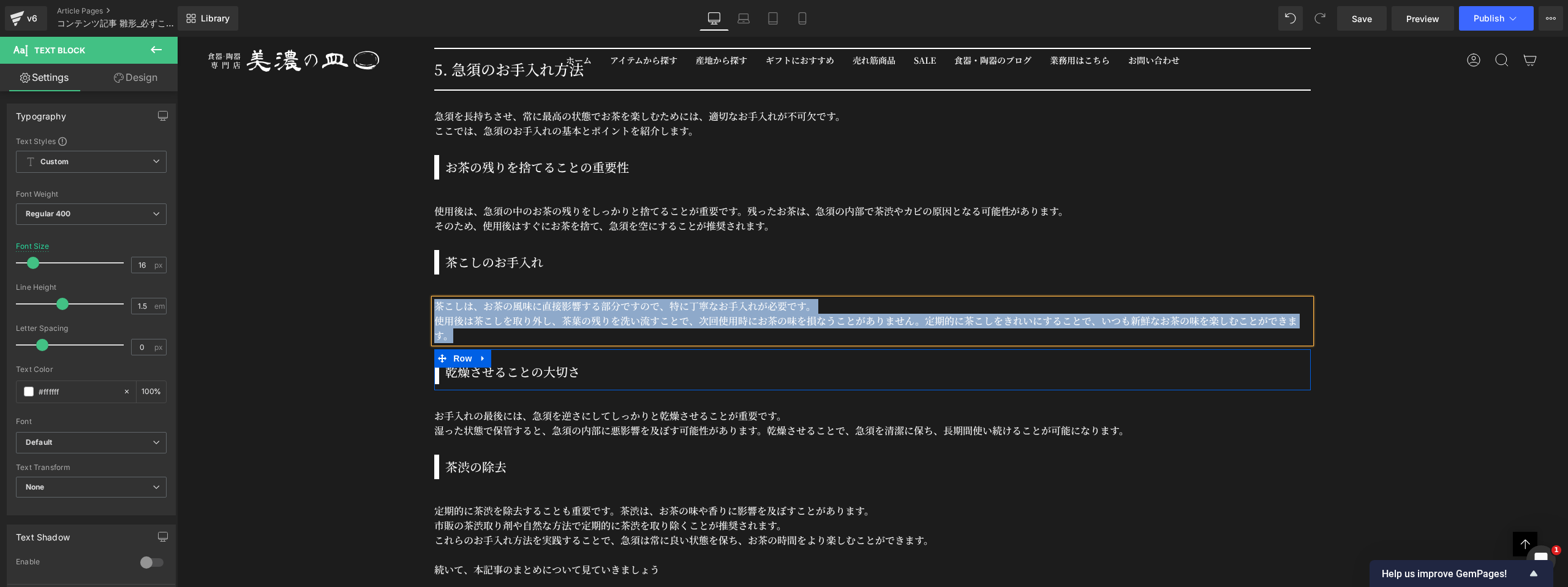
click at [484, 367] on h3 "乾燥させることの大切さ" at bounding box center [878, 371] width 865 height 18
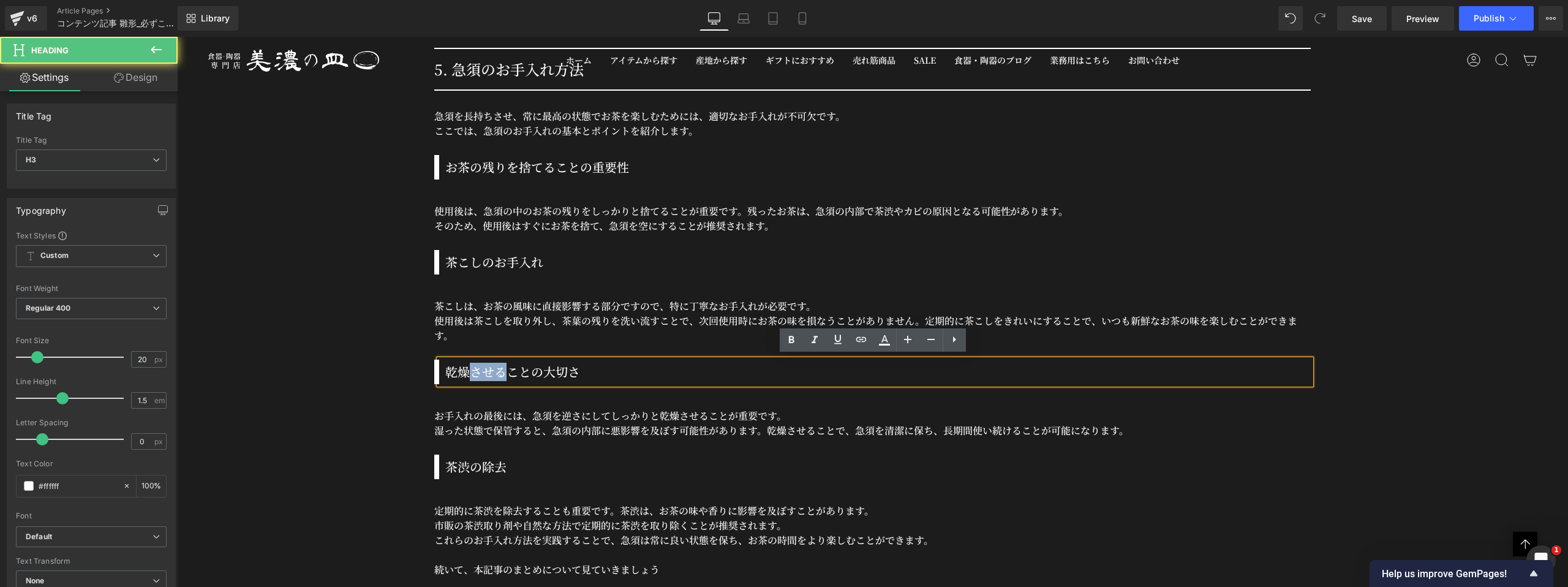
click at [484, 367] on h3 "乾燥させることの大切さ" at bounding box center [878, 371] width 865 height 18
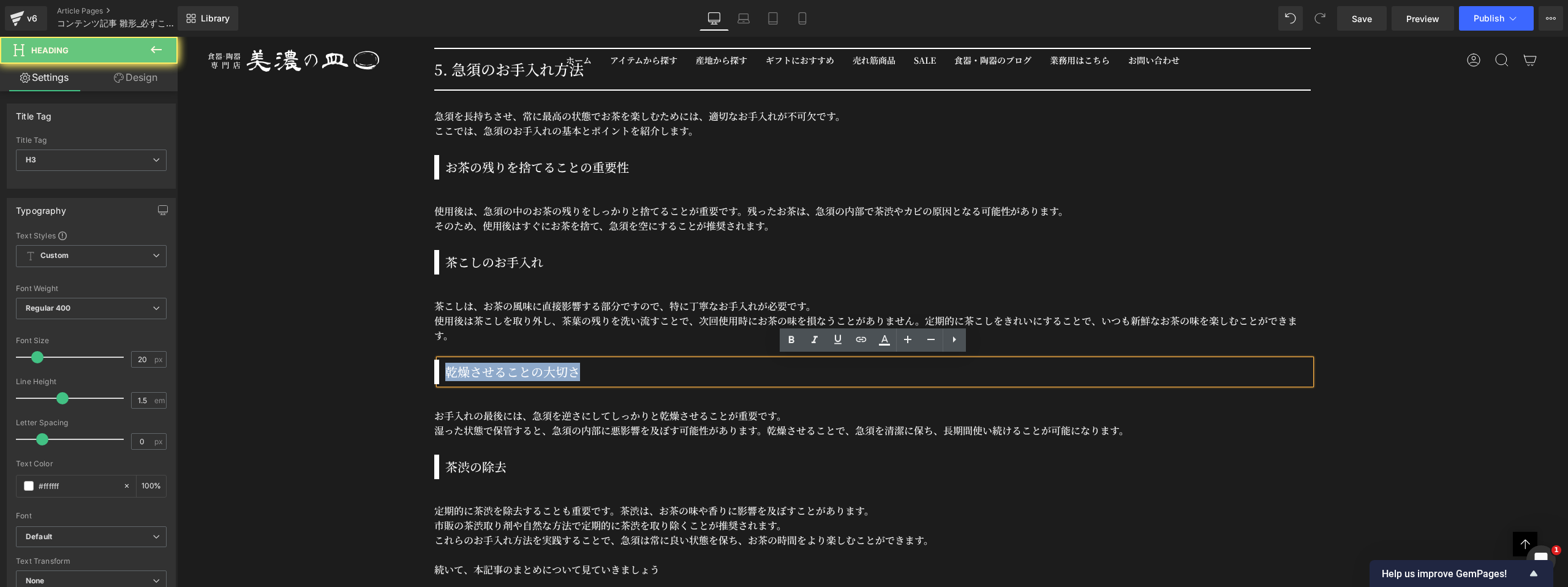
click at [484, 367] on h3 "乾燥させることの大切さ" at bounding box center [878, 371] width 865 height 18
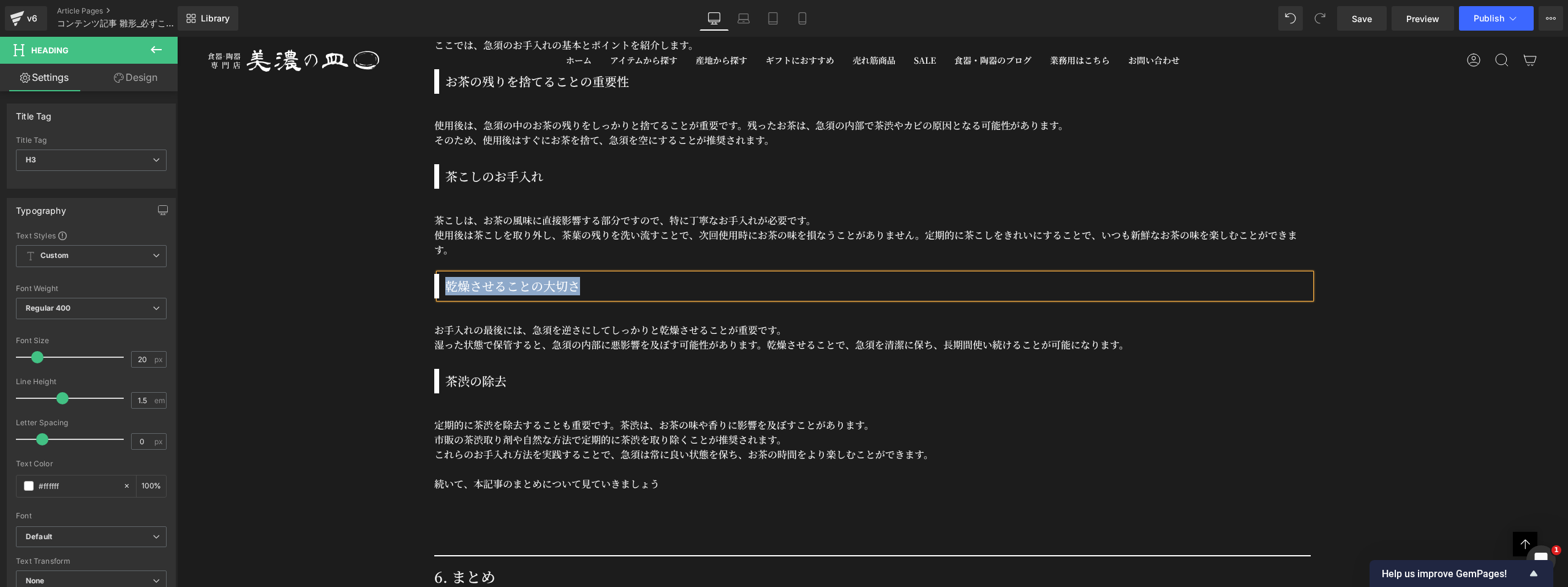
scroll to position [12931, 0]
click at [578, 325] on p "お手入れの最後には、急須を逆さにしてしっかりと乾燥させることが重要です。" at bounding box center [872, 328] width 876 height 14
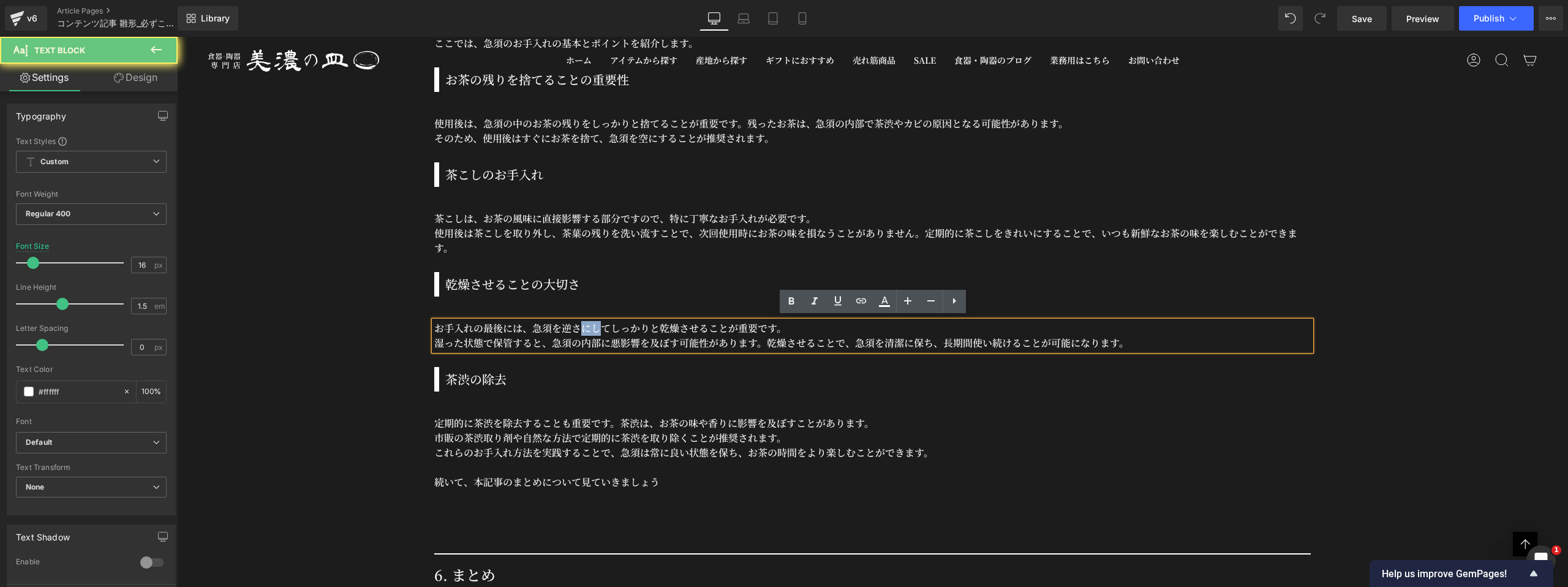
click at [578, 325] on p "お手入れの最後には、急須を逆さにしてしっかりと乾燥させることが重要です。" at bounding box center [872, 328] width 876 height 14
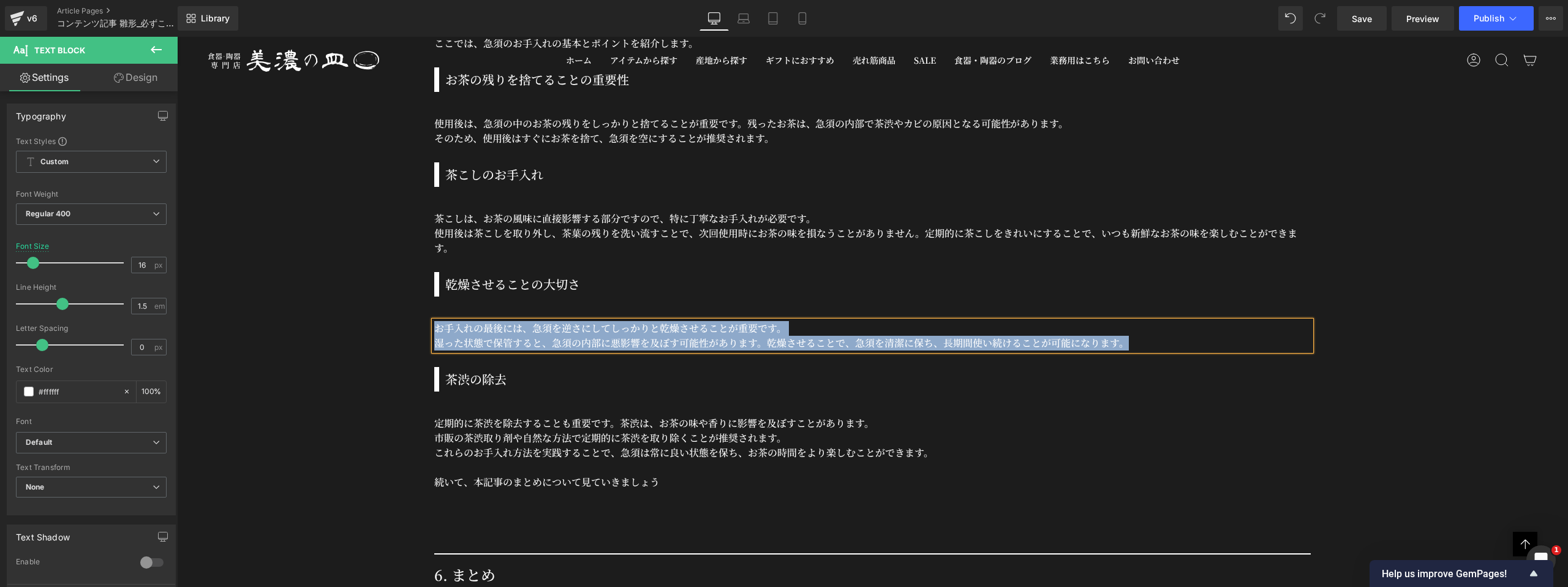
click at [483, 383] on h3 "茶渋の除去" at bounding box center [878, 379] width 865 height 18
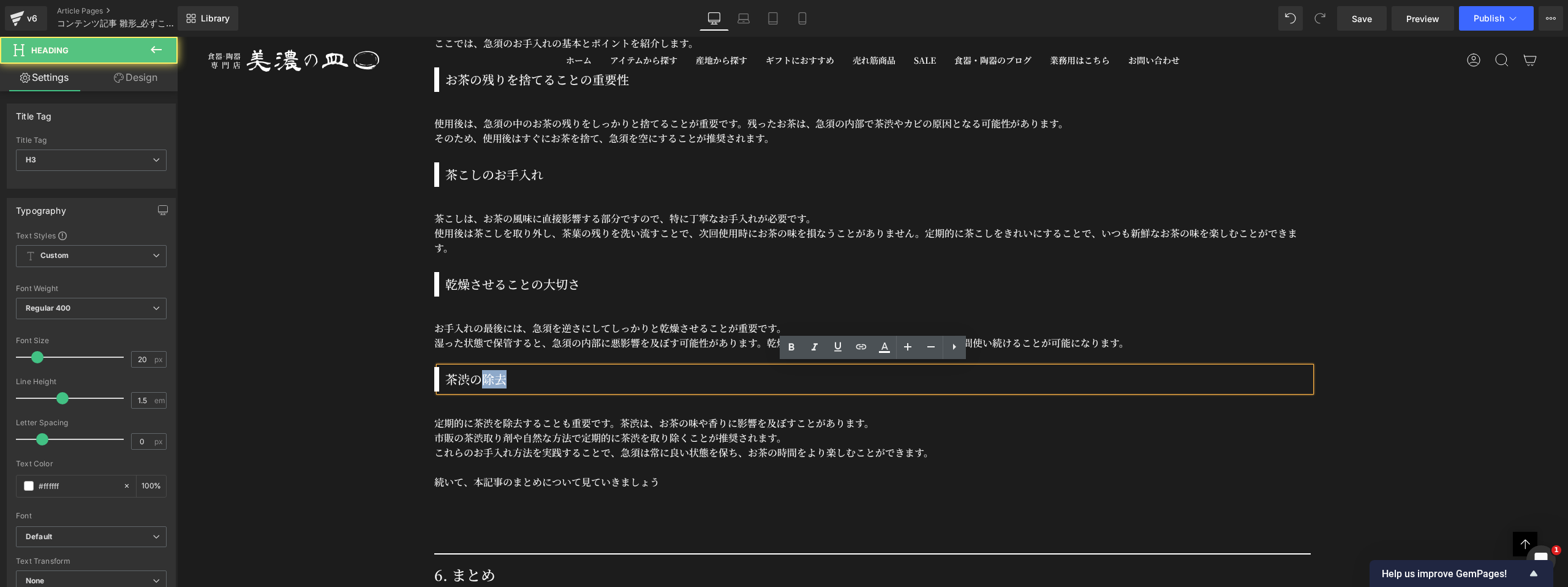
click at [483, 383] on h3 "茶渋の除去" at bounding box center [878, 379] width 865 height 18
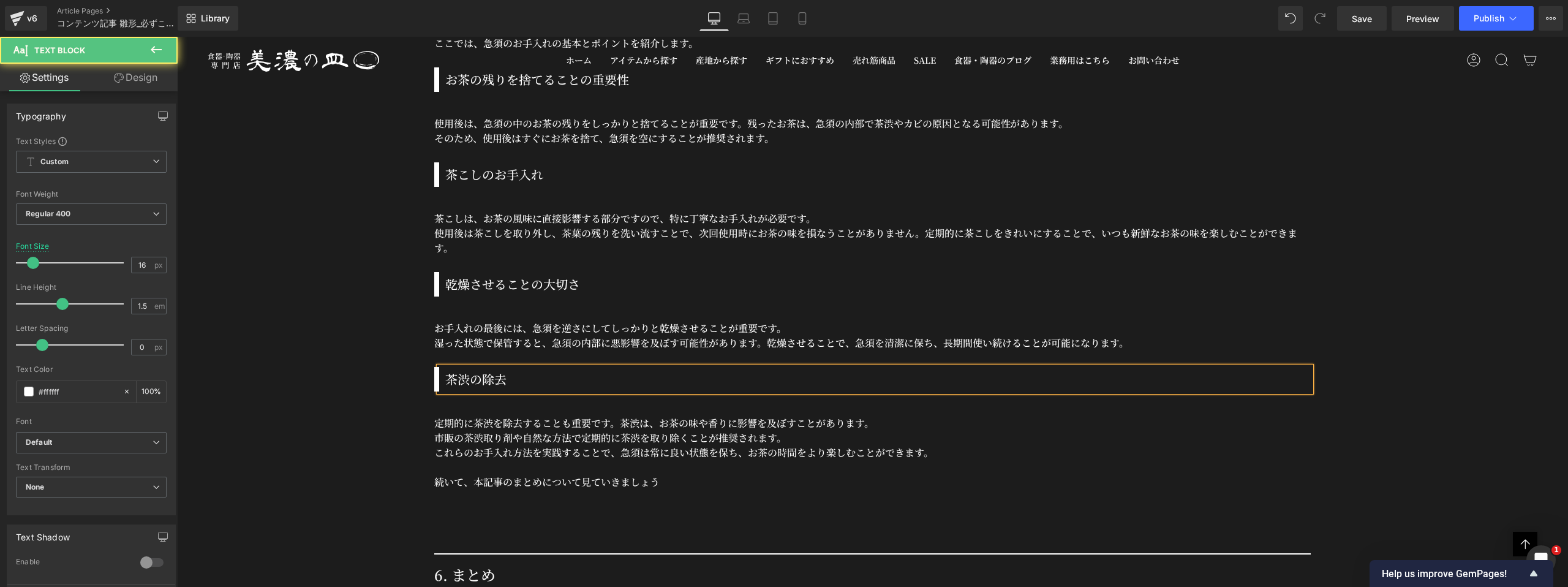
click at [519, 423] on p "定期的に茶渋を除去することも重要です。茶渋は、お茶の味や香りに影響を及ぼすことがあります。" at bounding box center [872, 423] width 876 height 14
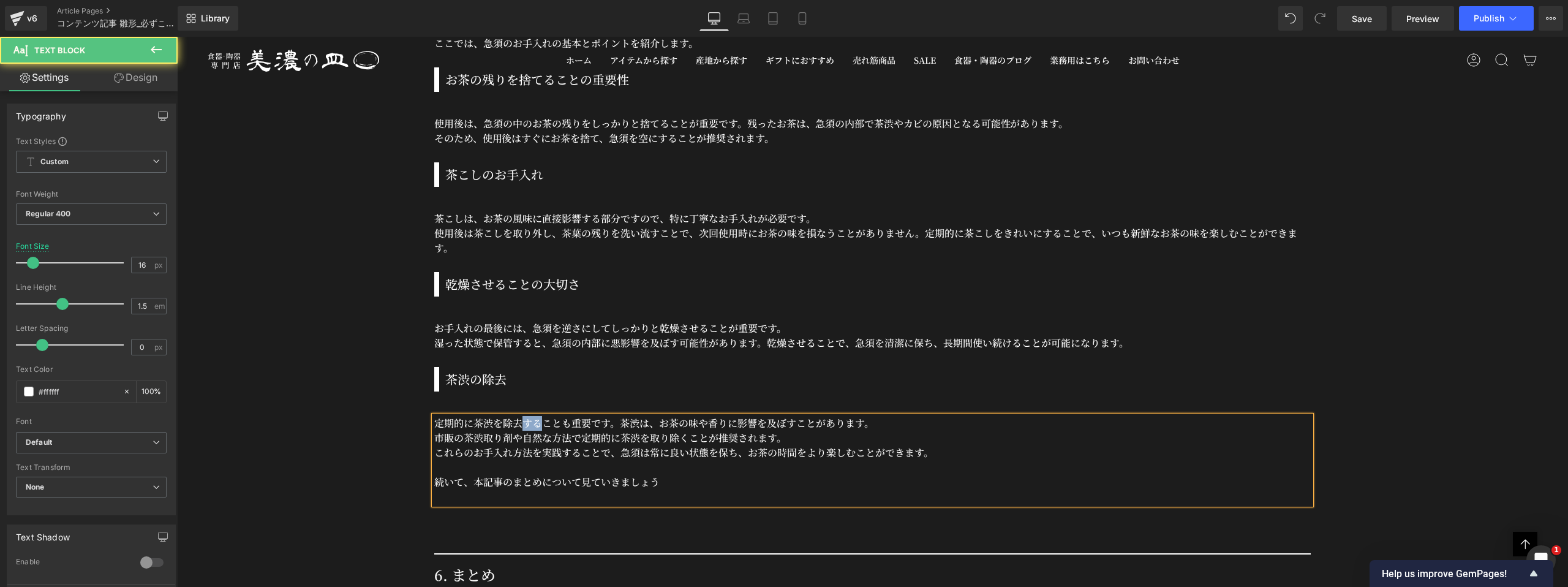
click at [519, 423] on p "定期的に茶渋を除去することも重要です。茶渋は、お茶の味や香りに影響を及ぼすことがあります。" at bounding box center [872, 423] width 876 height 14
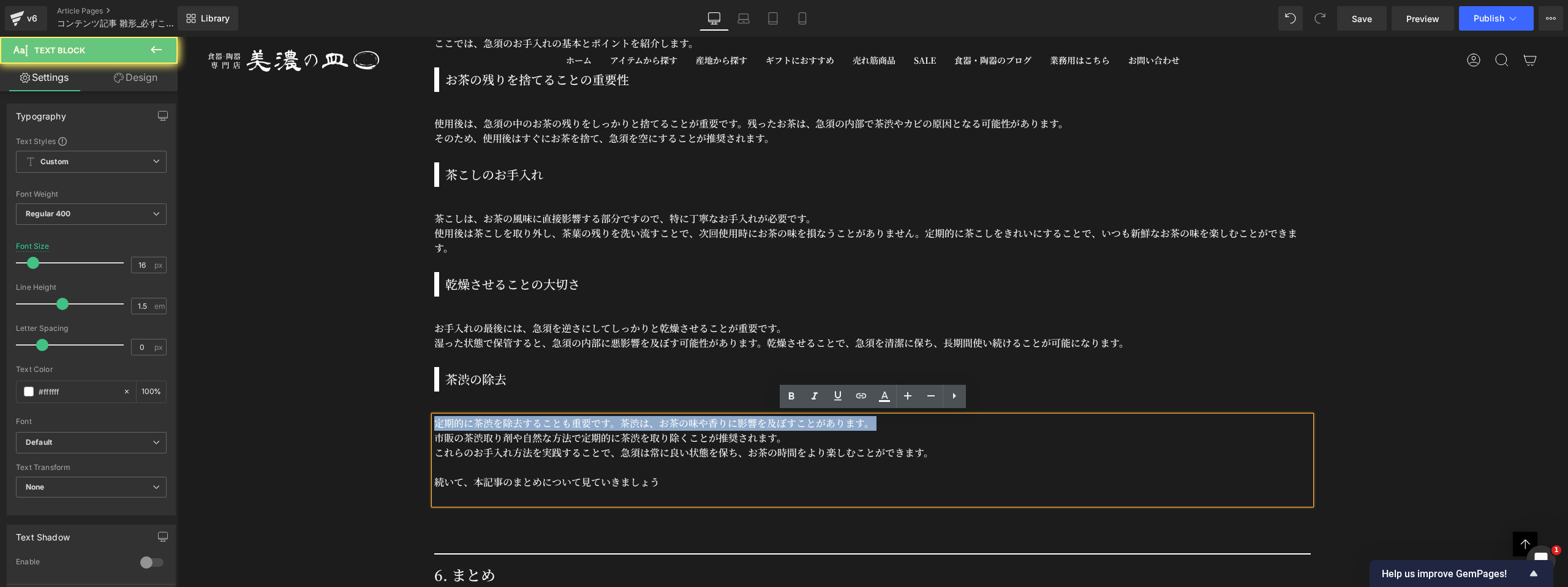
click at [519, 423] on p "定期的に茶渋を除去することも重要です。茶渋は、お茶の味や香りに影響を及ぼすことがあります。" at bounding box center [872, 423] width 876 height 14
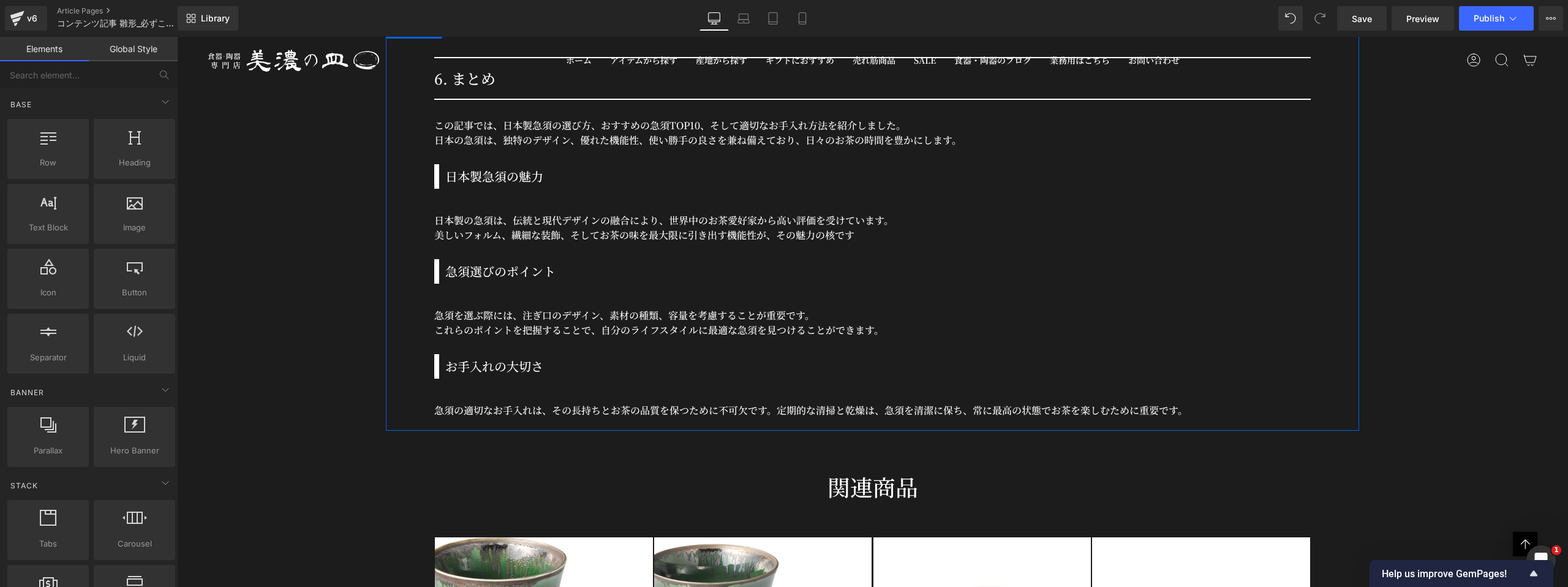
scroll to position [13336, 0]
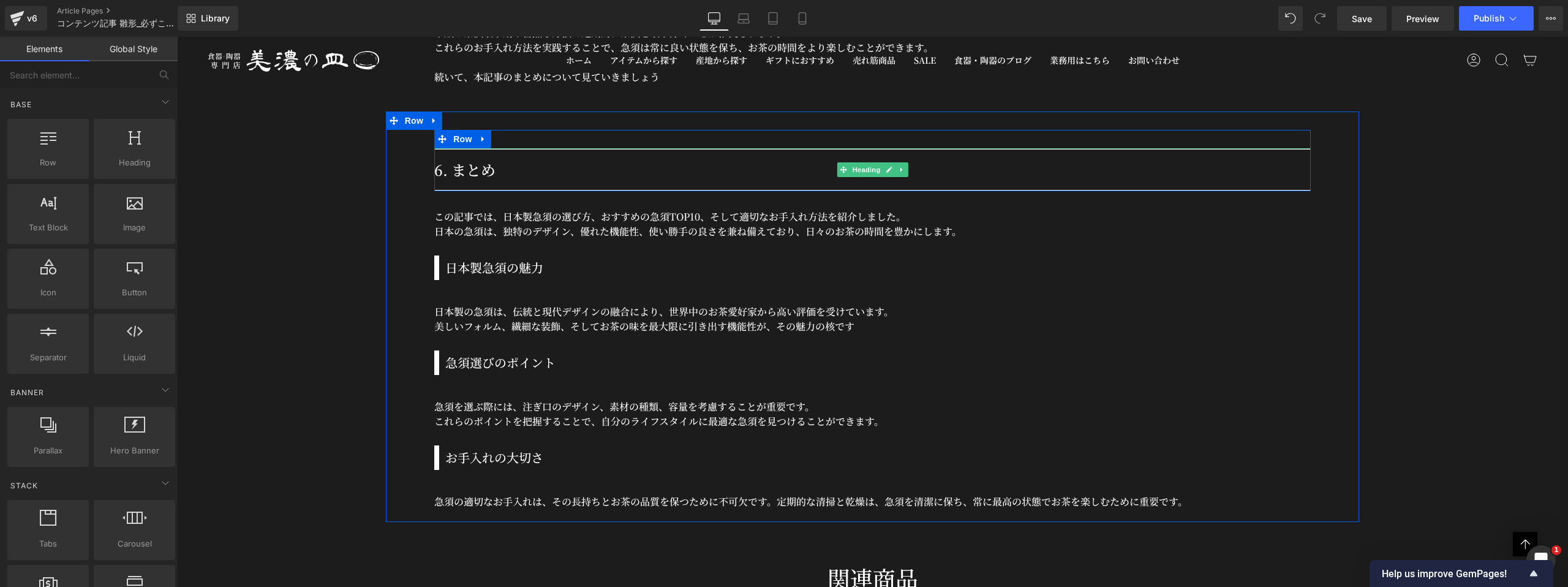
click at [459, 169] on h2 "6. まとめ" at bounding box center [872, 170] width 876 height 22
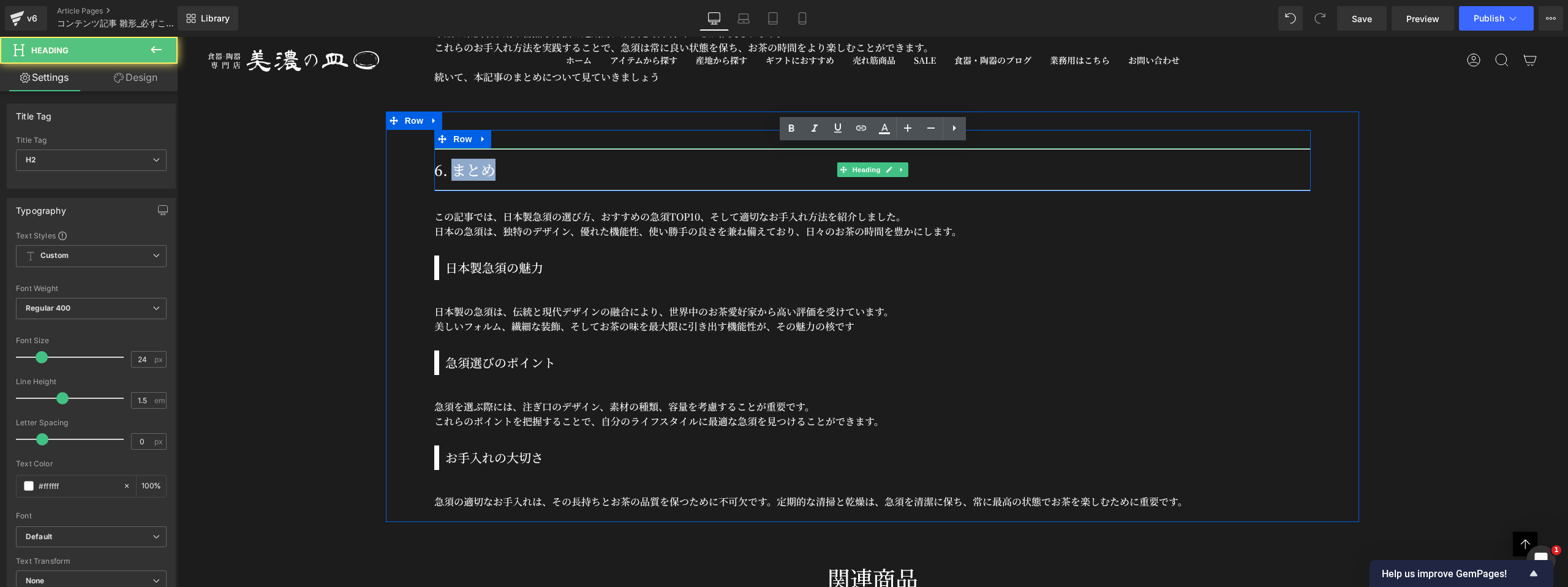
click at [459, 169] on h2 "6. まとめ" at bounding box center [872, 170] width 876 height 22
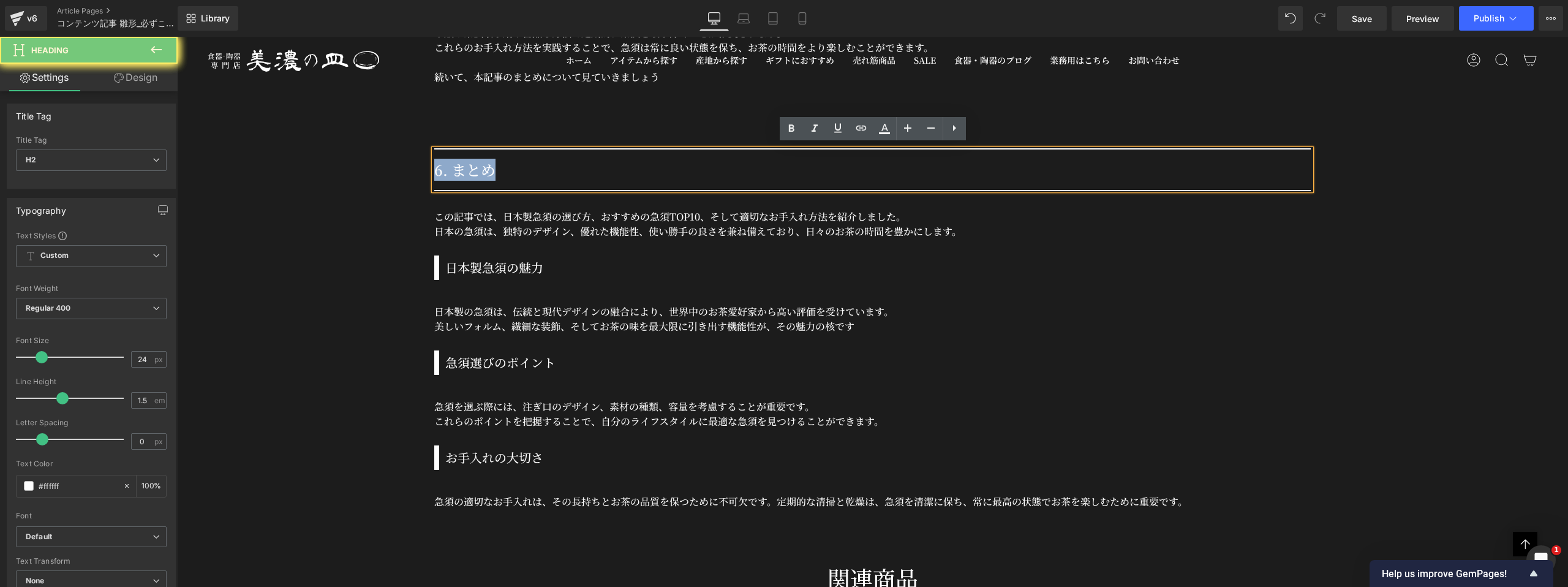
click at [459, 169] on h2 "6. まとめ" at bounding box center [872, 170] width 876 height 22
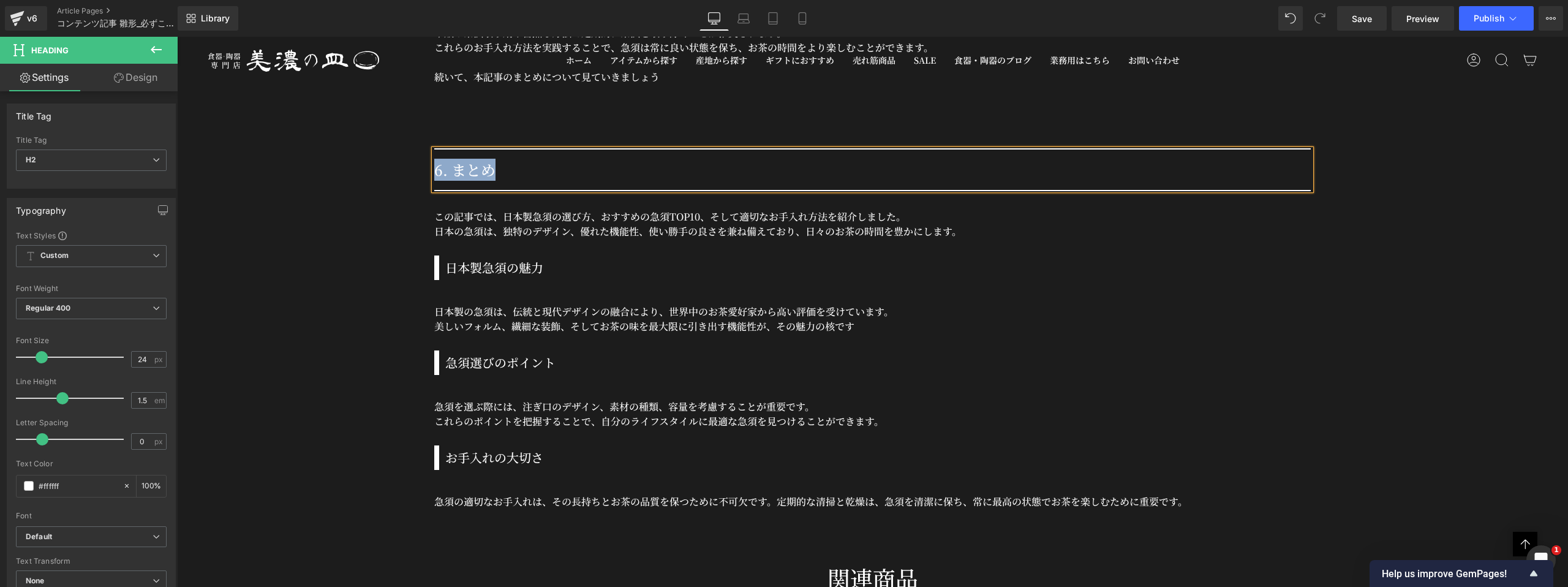
click at [543, 215] on p "この記事では、日本製急須の選び方、おすすめの急須TOP10、そして適切なお手入れ方法を紹介しました。" at bounding box center [872, 216] width 876 height 14
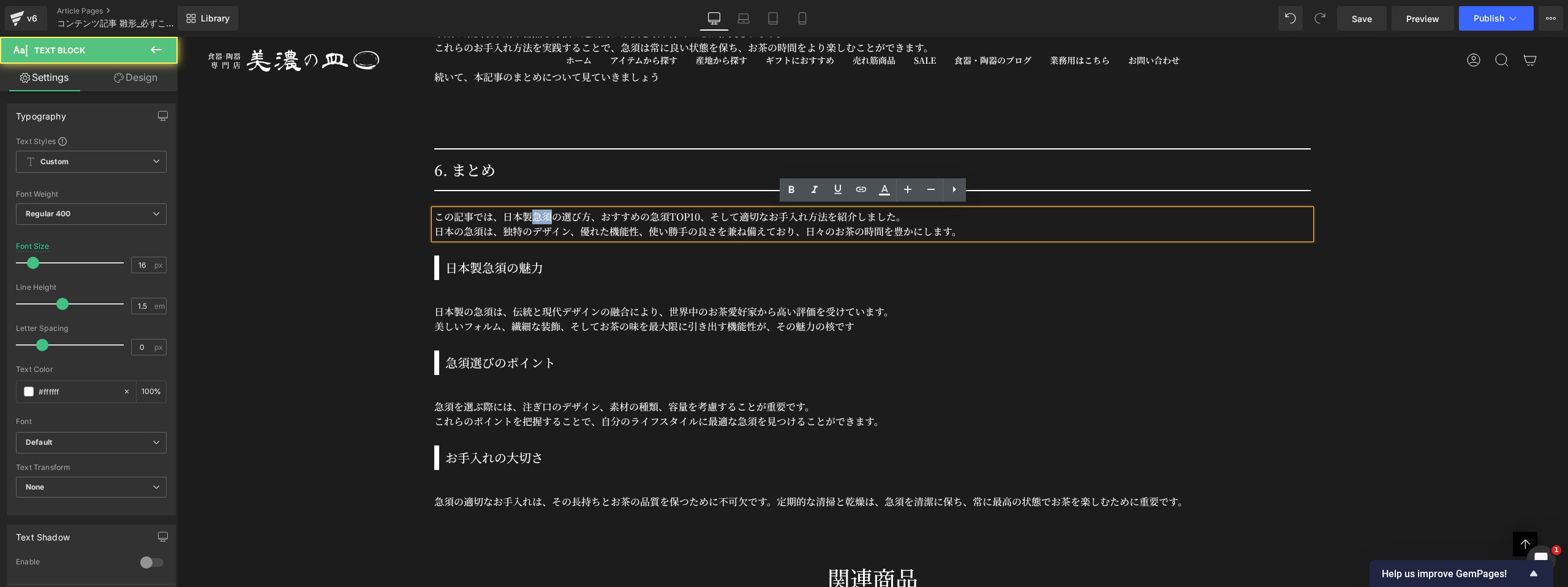
click at [543, 215] on p "この記事では、日本製急須の選び方、おすすめの急須TOP10、そして適切なお手入れ方法を紹介しました。" at bounding box center [872, 216] width 876 height 14
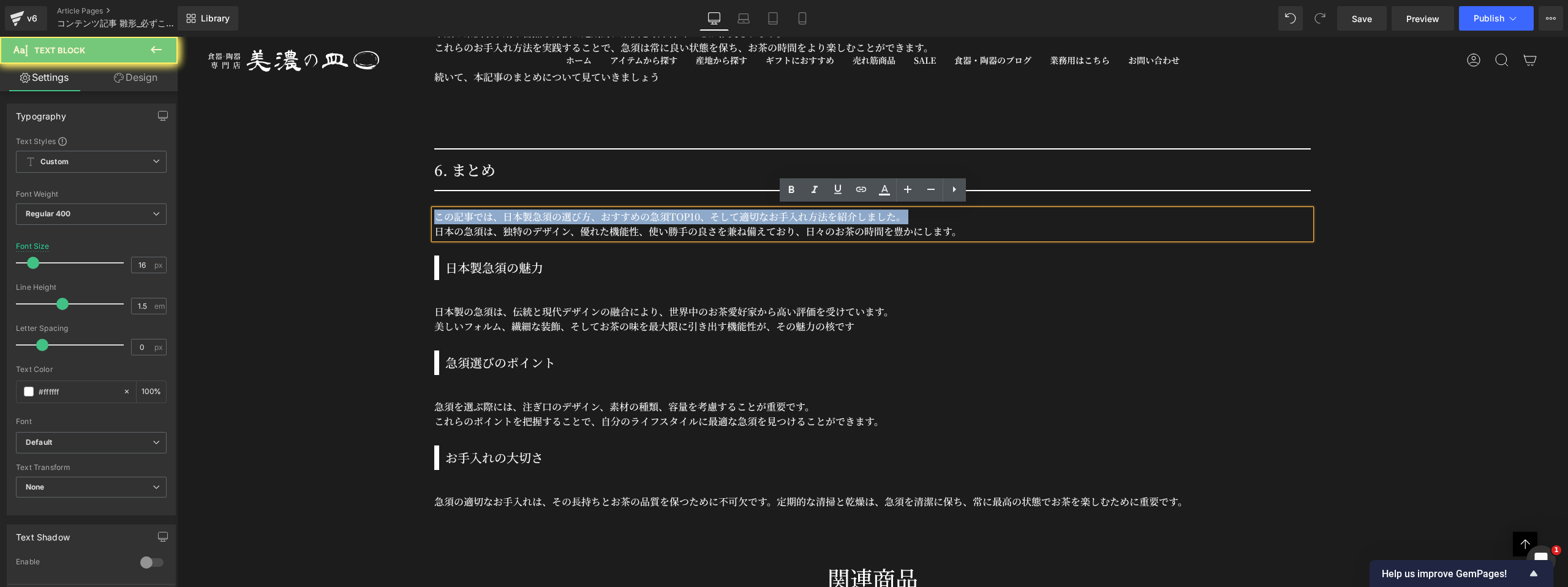
click at [543, 215] on p "この記事では、日本製急須の選び方、おすすめの急須TOP10、そして適切なお手入れ方法を紹介しました。" at bounding box center [872, 216] width 876 height 14
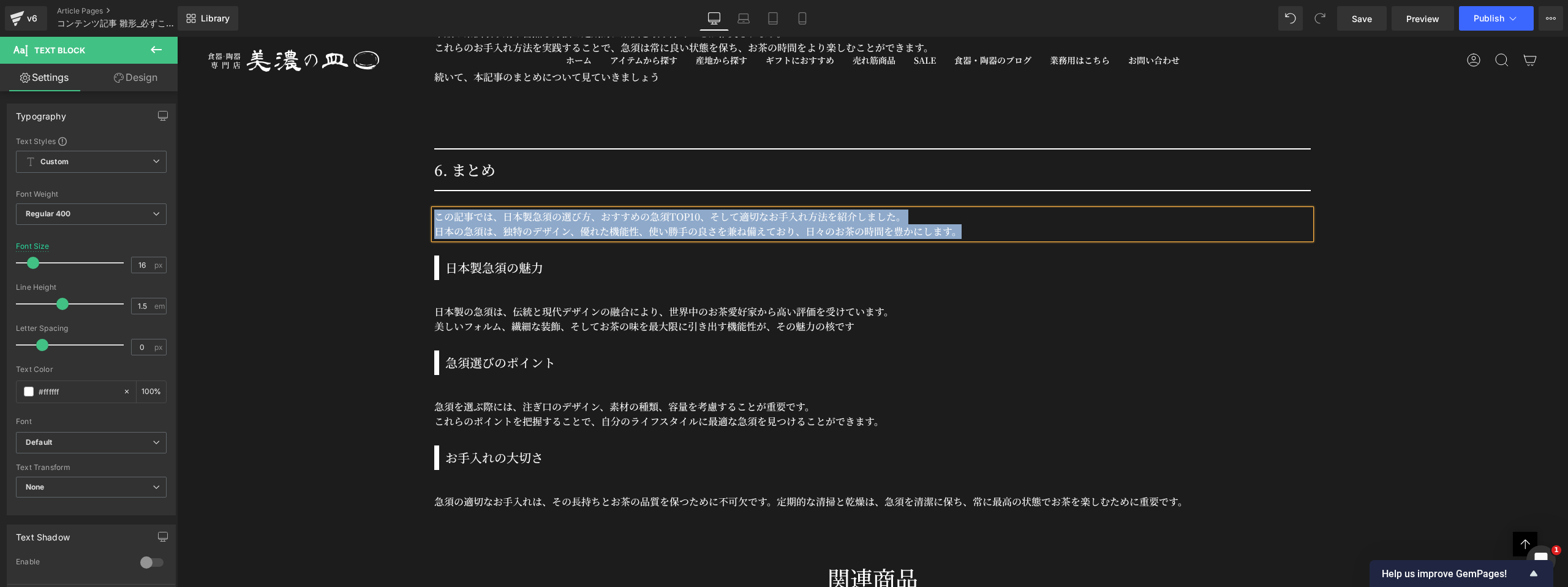
click at [523, 265] on h3 "日本製急須の魅力" at bounding box center [878, 268] width 865 height 18
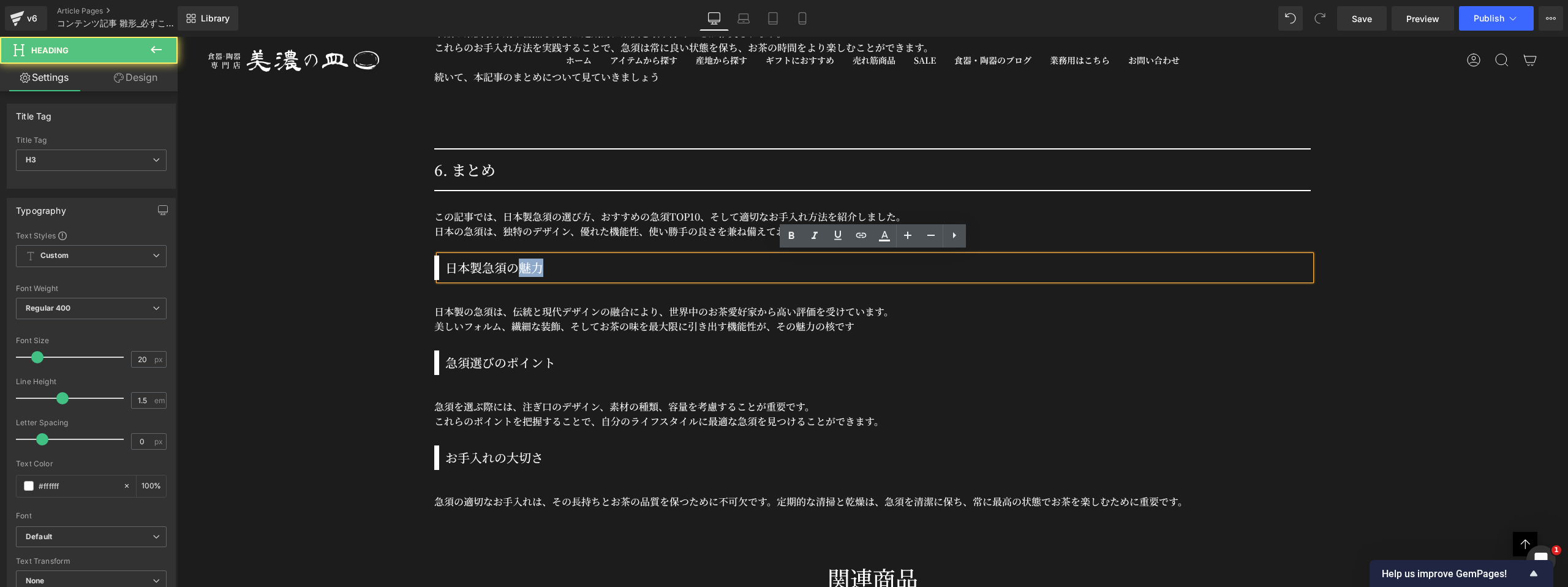
click at [523, 265] on h3 "日本製急須の魅力" at bounding box center [878, 268] width 865 height 18
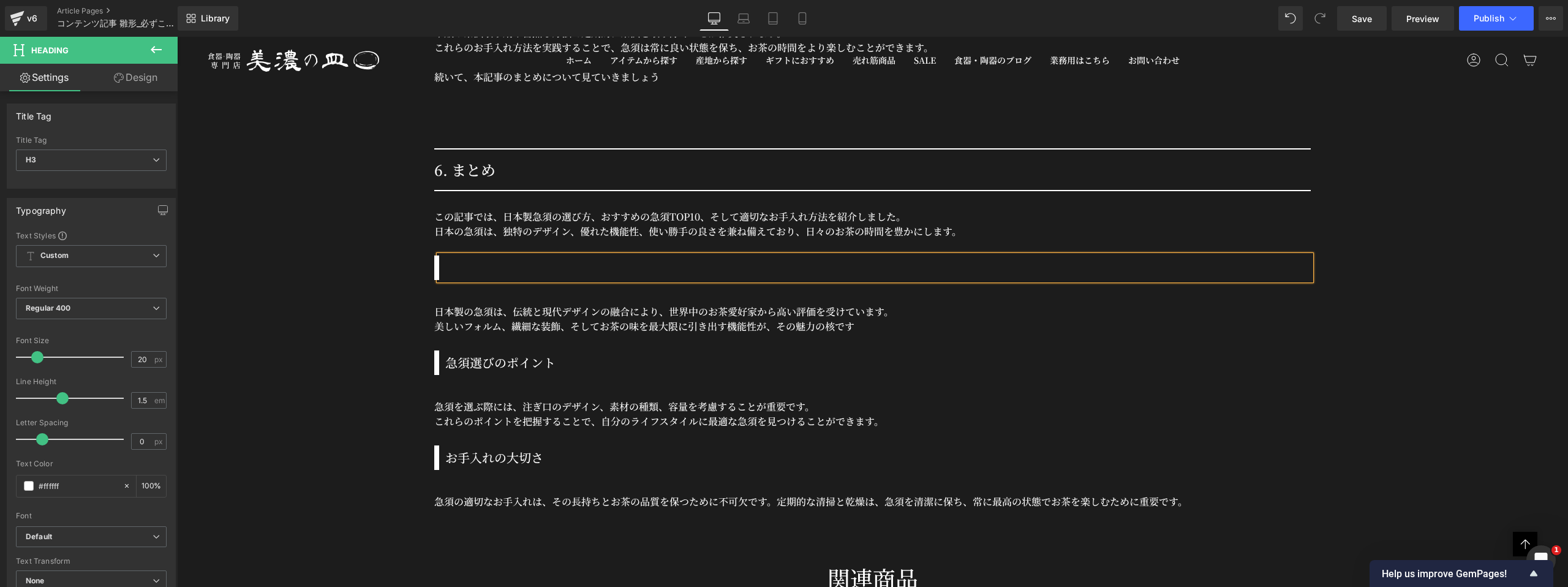
click at [644, 326] on p "美しいフォルム、繊細な装飾、そしてお茶の味を最大限に引き出す機能性が、その魅力の核です" at bounding box center [872, 326] width 876 height 14
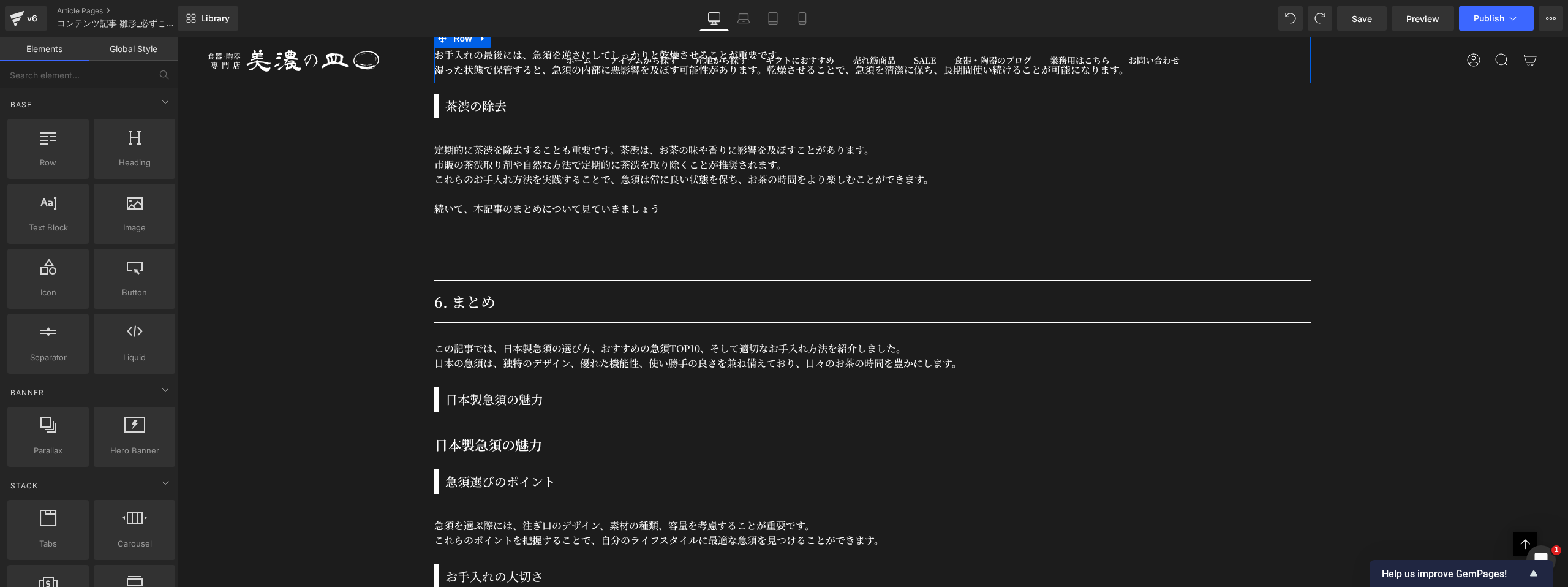
scroll to position [13341, 0]
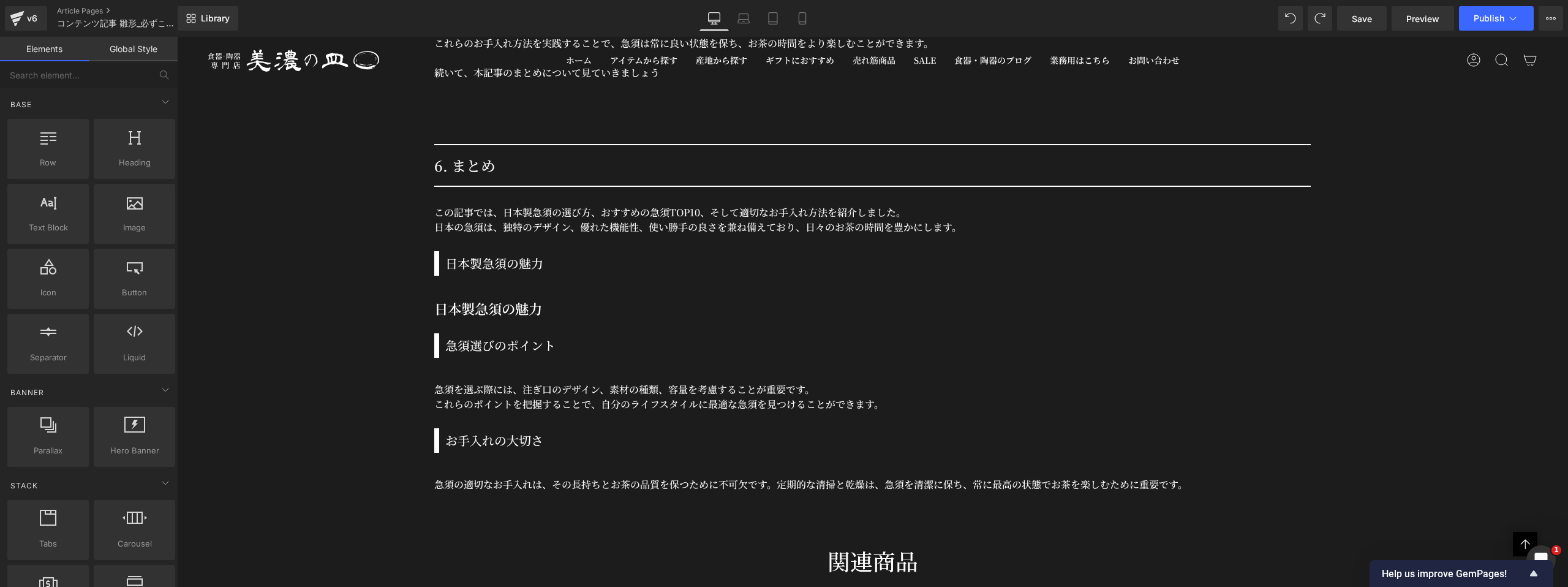
click at [513, 259] on h3 "日本製急須の魅力" at bounding box center [878, 263] width 865 height 18
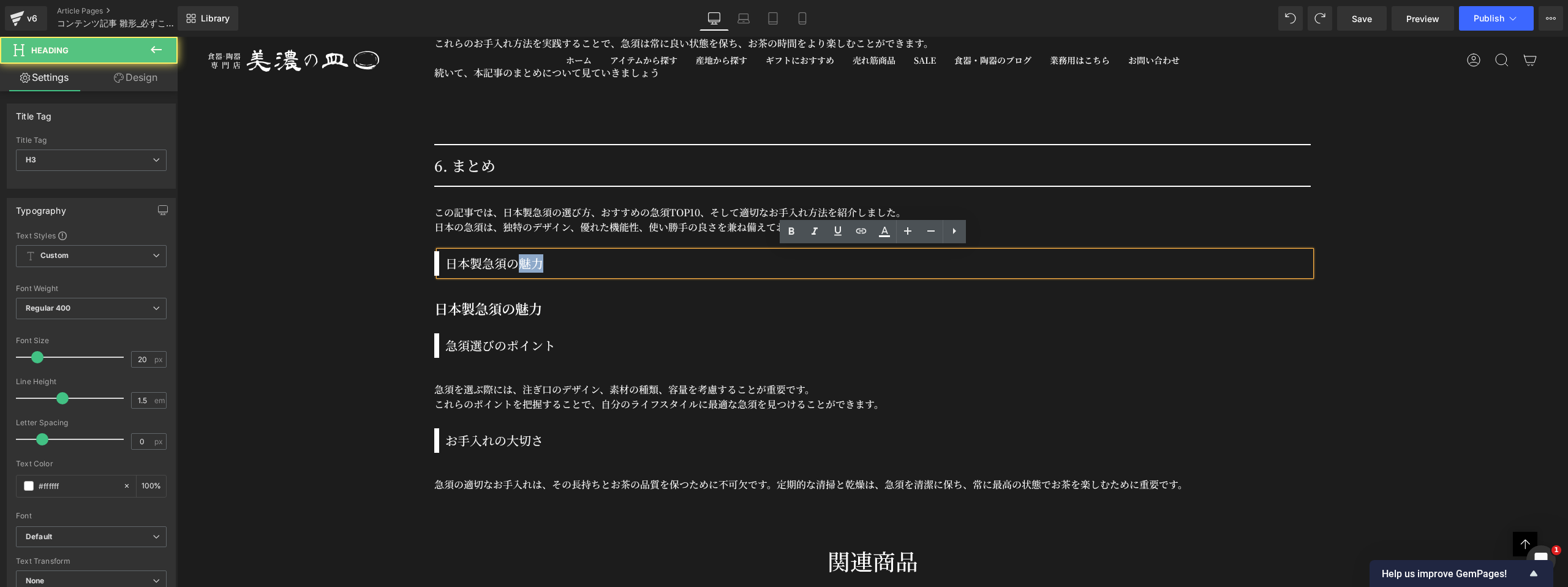
click at [513, 259] on h3 "日本製急須の魅力" at bounding box center [878, 263] width 865 height 18
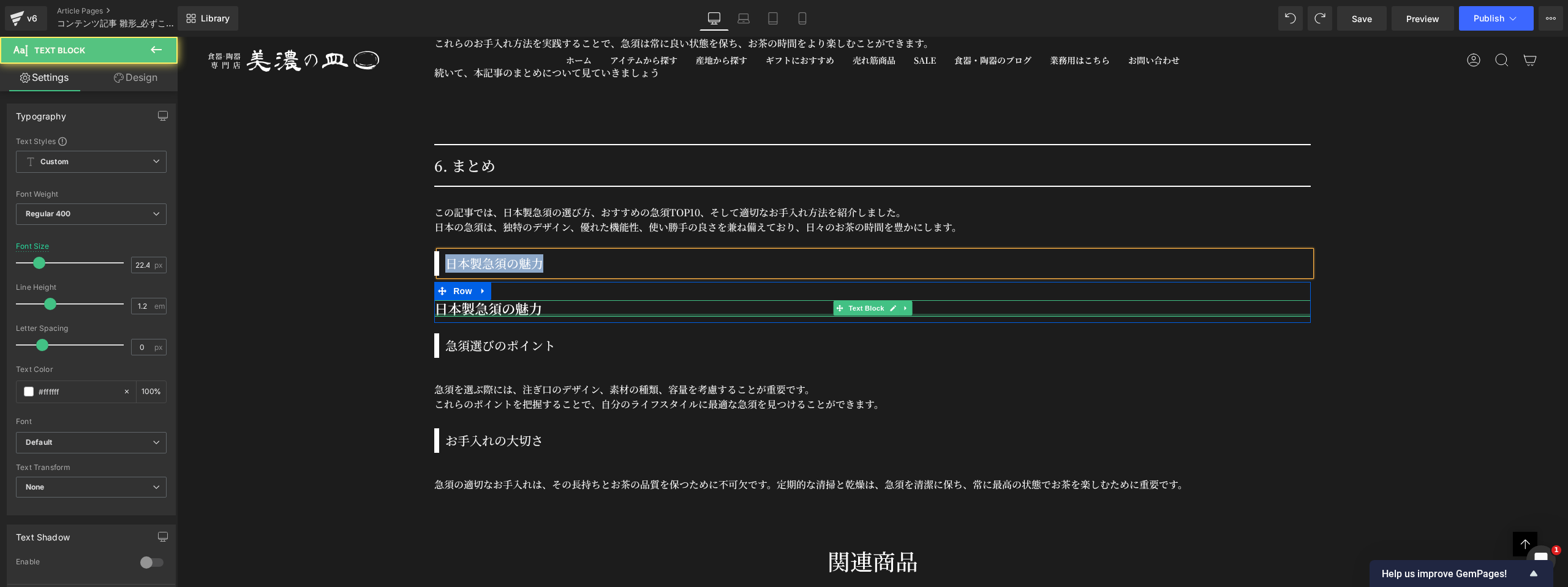
click at [535, 313] on div at bounding box center [872, 315] width 876 height 3
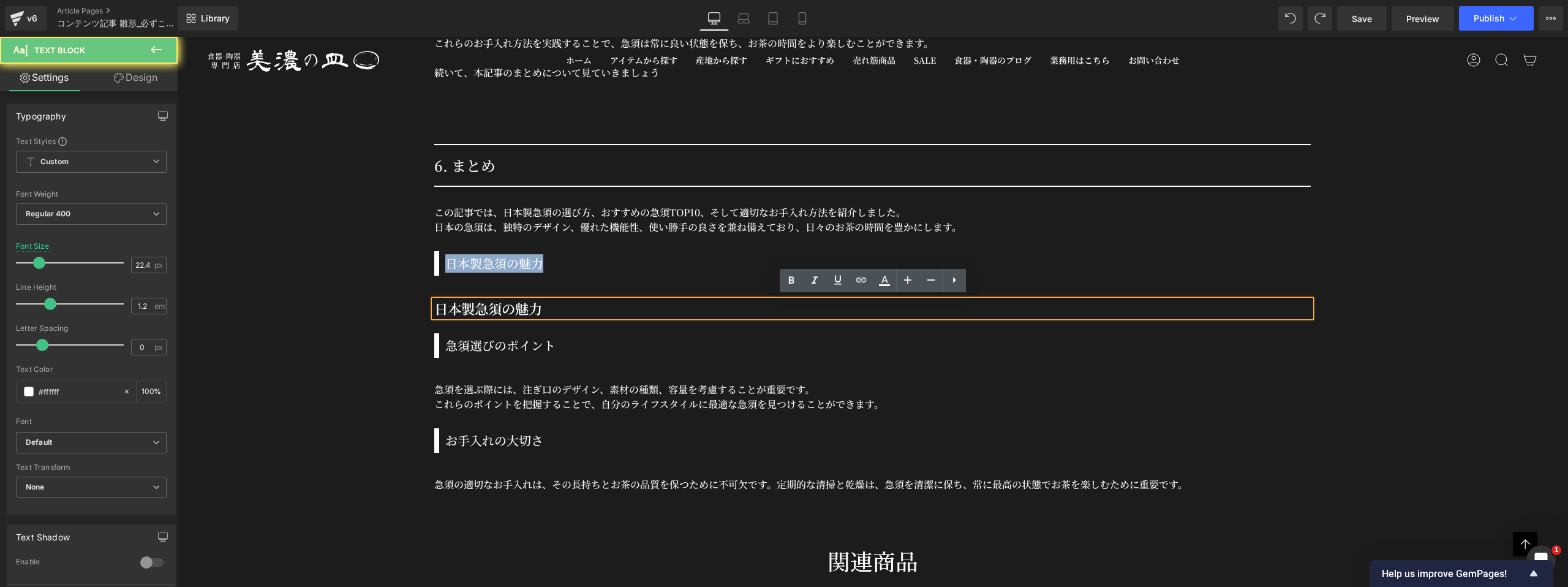
click at [535, 311] on h3 "日本製急須の魅力" at bounding box center [872, 309] width 876 height 16
click at [535, 310] on h3 "日本製急須の魅力" at bounding box center [872, 309] width 876 height 16
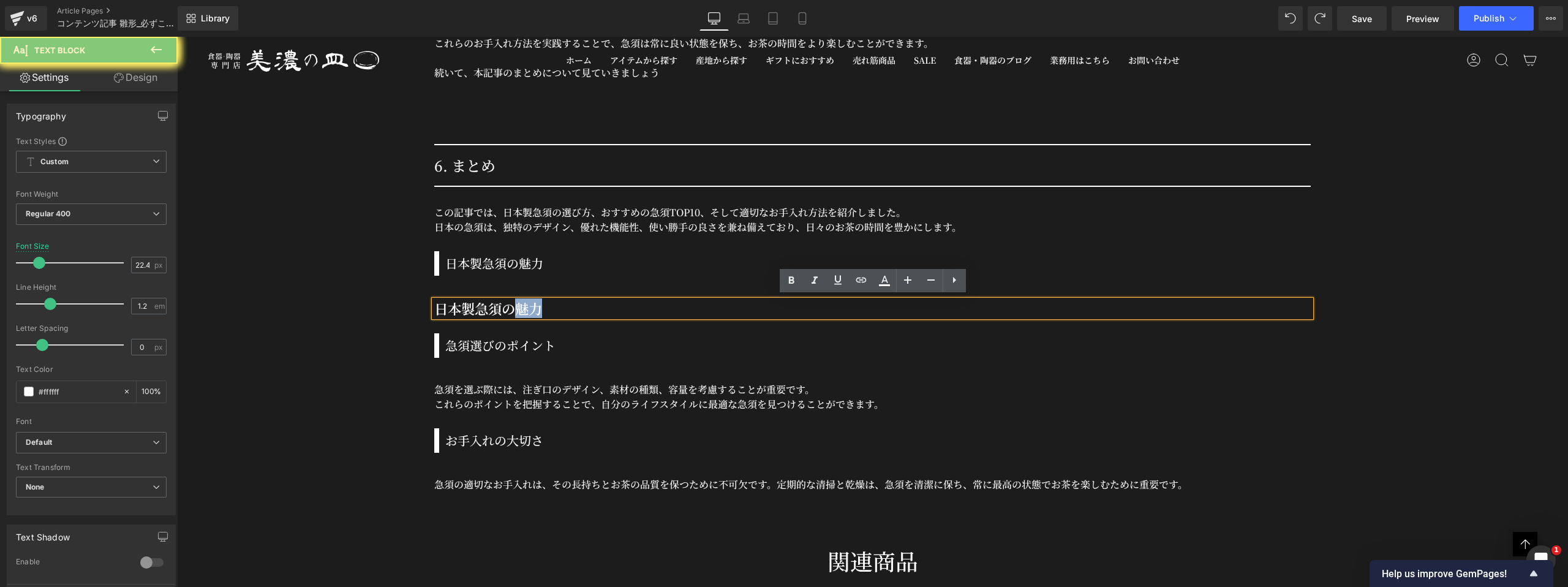
click at [535, 310] on h3 "日本製急須の魅力" at bounding box center [872, 309] width 876 height 16
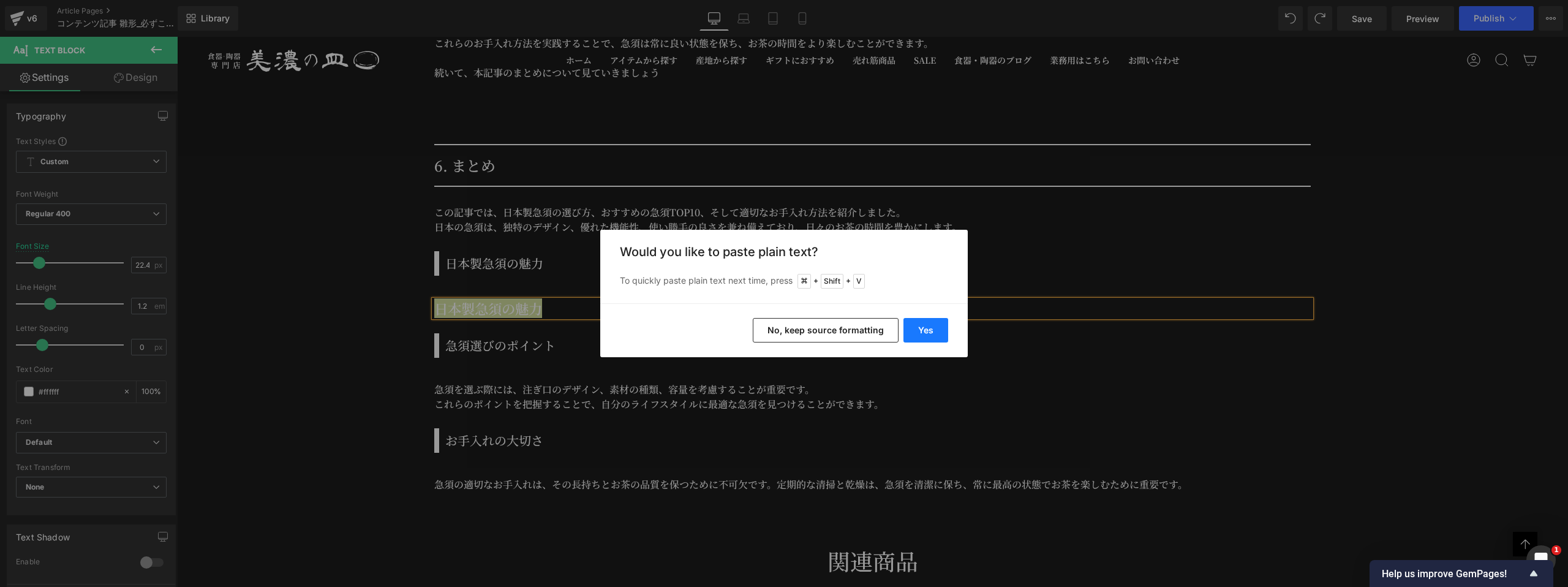
click at [920, 330] on button "Yes" at bounding box center [926, 330] width 44 height 25
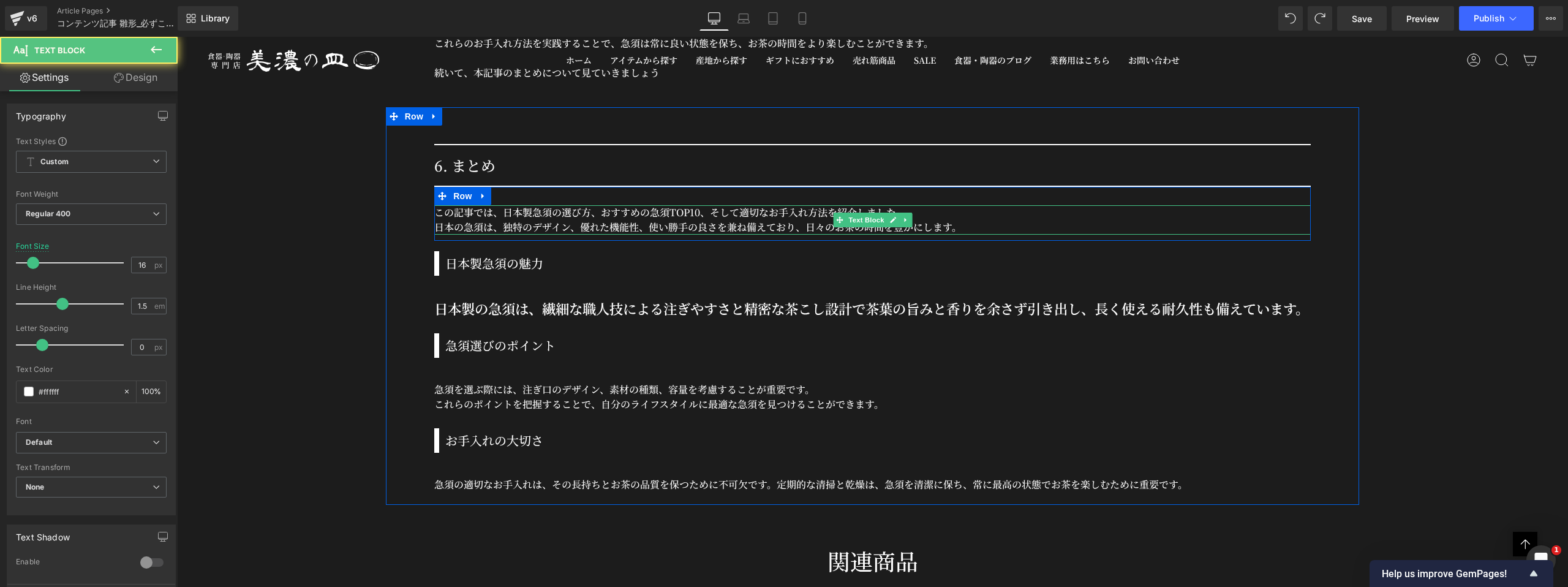
click at [643, 220] on p "日本の急須は、独特のデザイン、優れた機能性、使い勝手の良さを兼ね備えており、日々のお茶の時間を豊かにします。" at bounding box center [872, 226] width 876 height 14
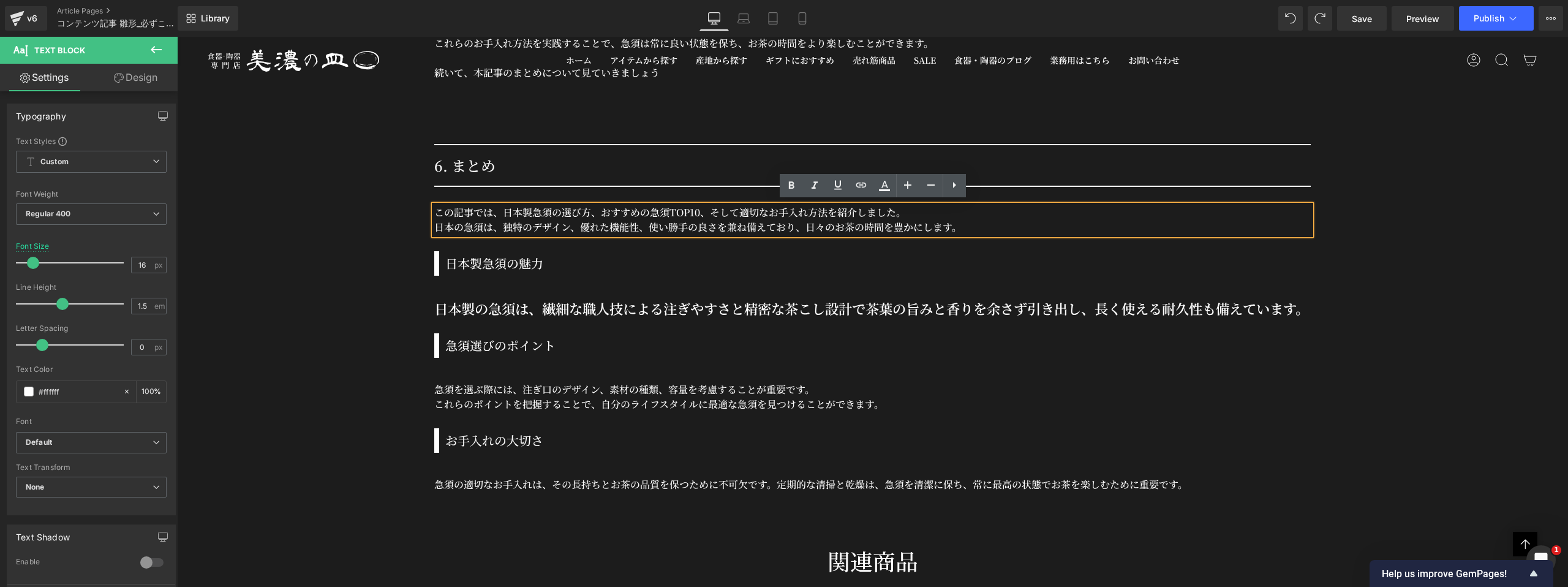
click at [643, 220] on p "日本の急須は、独特のデザイン、優れた機能性、使い勝手の良さを兼ね備えており、日々のお茶の時間を豊かにします。" at bounding box center [872, 226] width 876 height 14
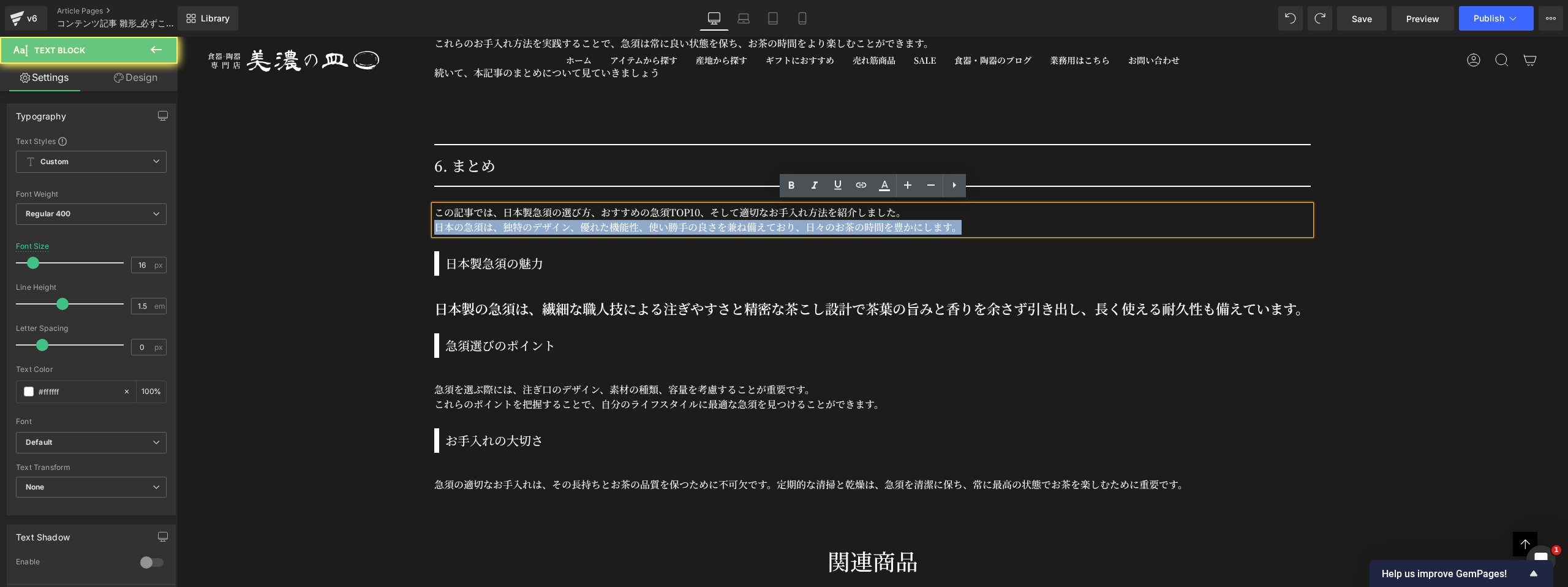
click at [643, 220] on p "日本の急須は、独特のデザイン、優れた機能性、使い勝手の良さを兼ね備えており、日々のお茶の時間を豊かにします。" at bounding box center [872, 226] width 876 height 14
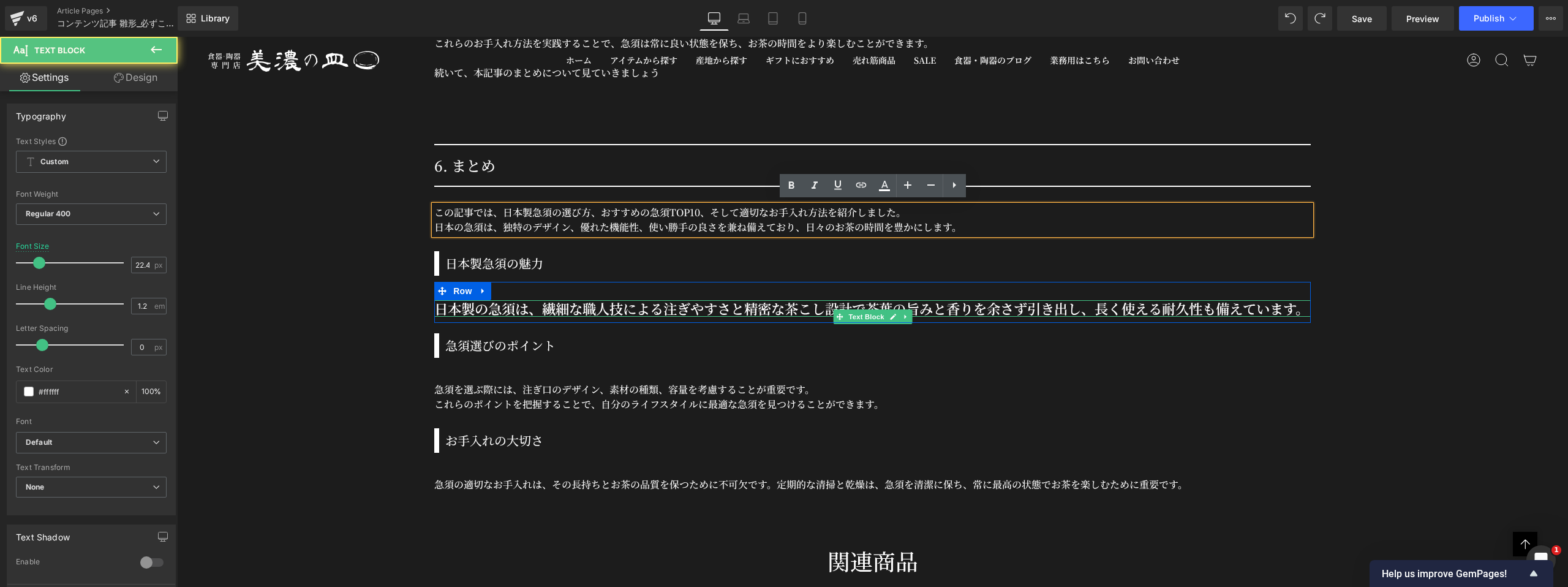
click at [648, 304] on h3 "日本製の急須は、繊細な職人技による注ぎやすさと精密な茶こし設計で茶葉の旨みと香りを余さず引き出し、長く使える耐久性も備えています。" at bounding box center [872, 309] width 876 height 16
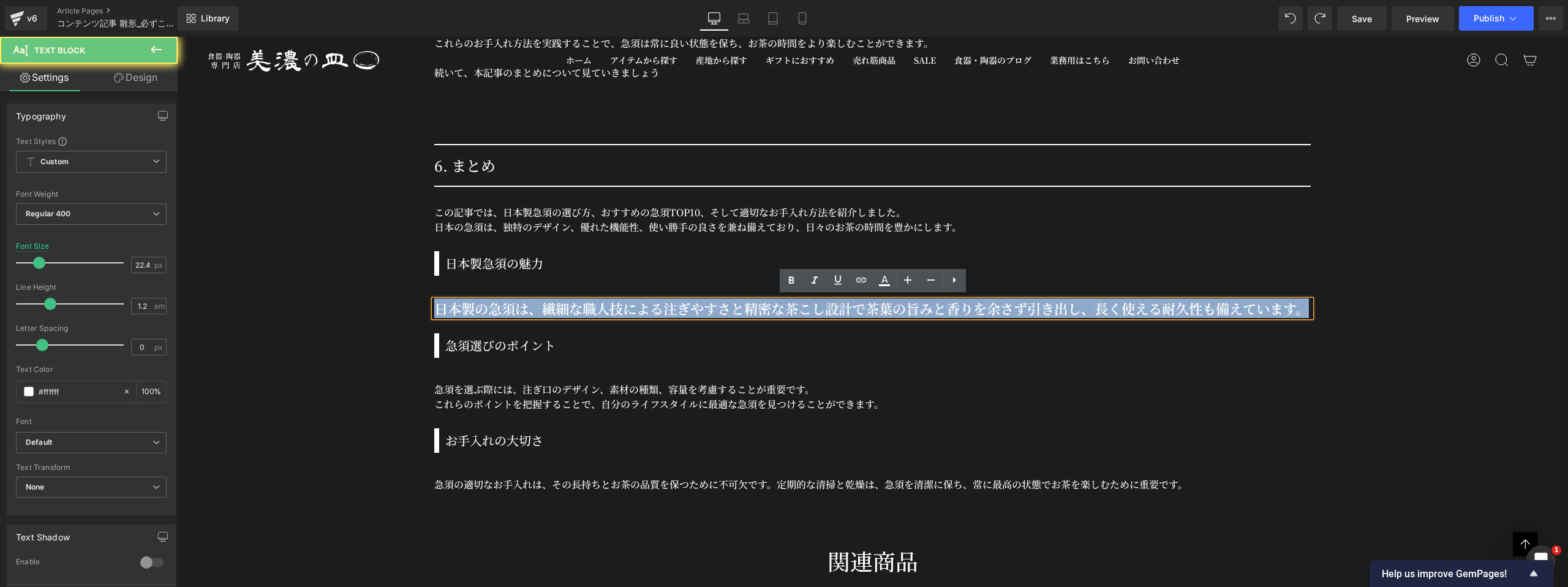
click at [648, 304] on h3 "日本製の急須は、繊細な職人技による注ぎやすさと精密な茶こし設計で茶葉の旨みと香りを余さず引き出し、長く使える耐久性も備えています。" at bounding box center [872, 309] width 876 height 16
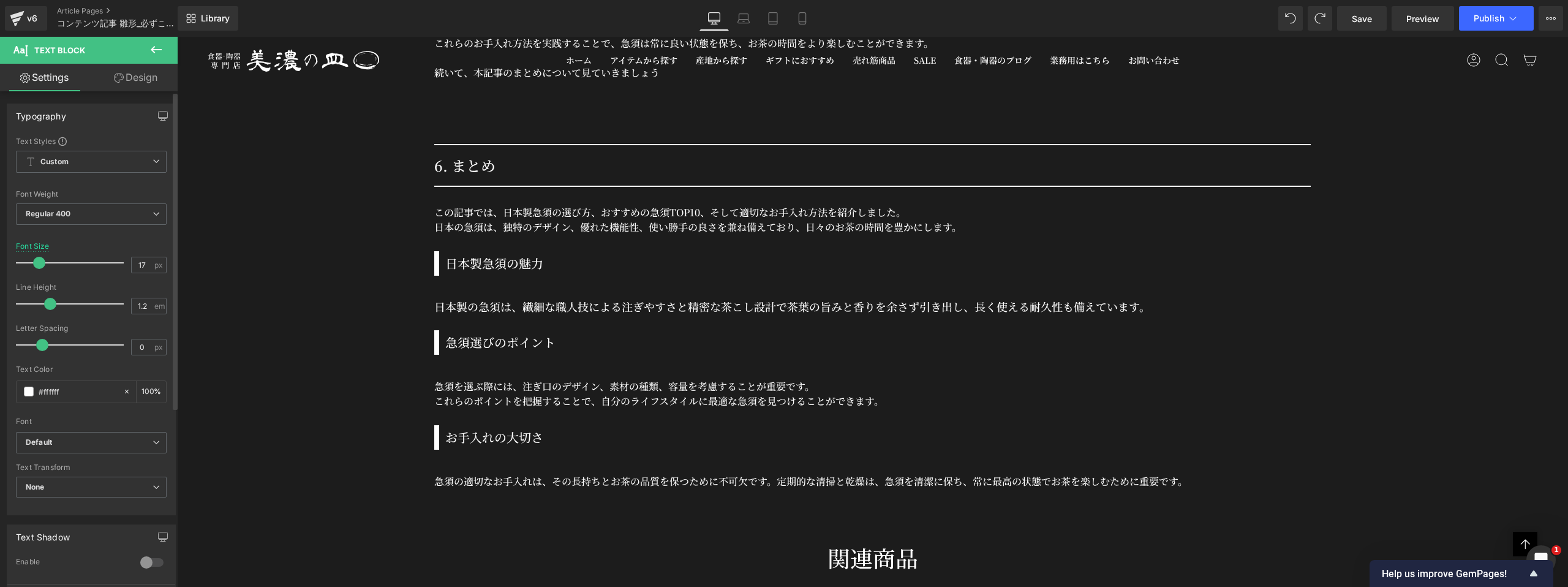
type input "16"
click at [36, 267] on span at bounding box center [33, 263] width 12 height 12
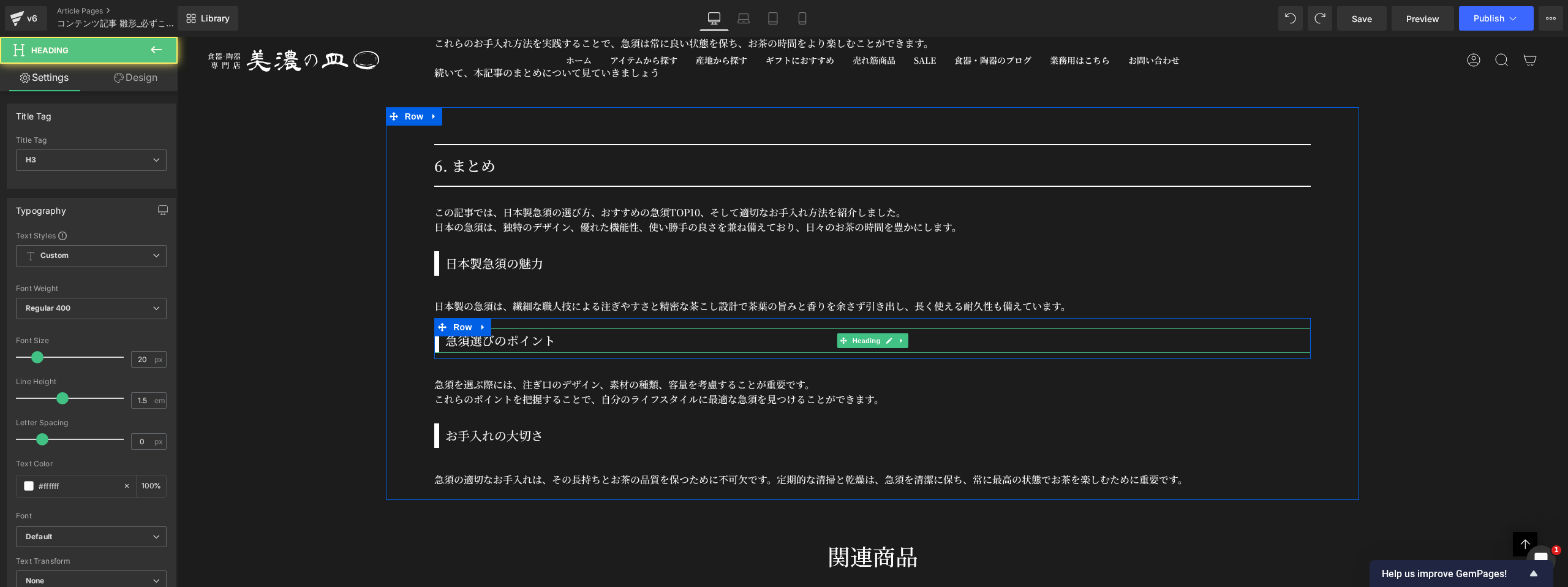
click at [547, 331] on h3 "急須選びのポイント" at bounding box center [878, 340] width 865 height 18
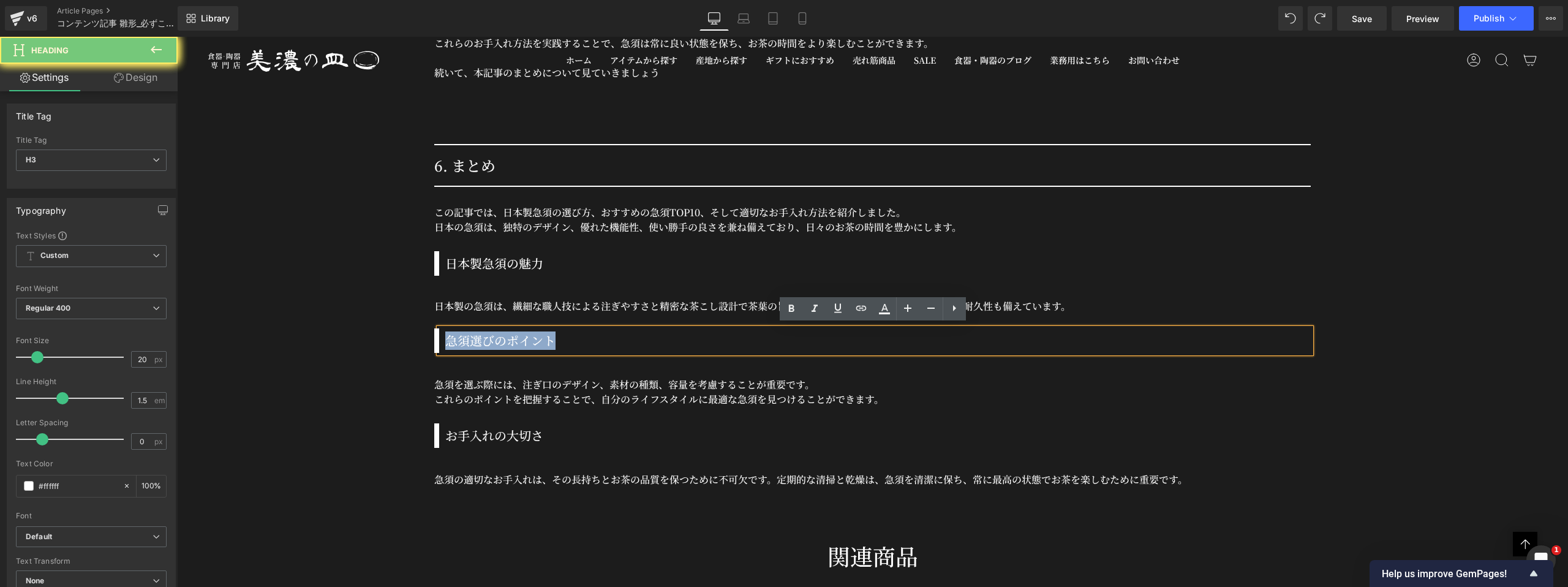
click at [547, 331] on h3 "急須選びのポイント" at bounding box center [878, 340] width 865 height 18
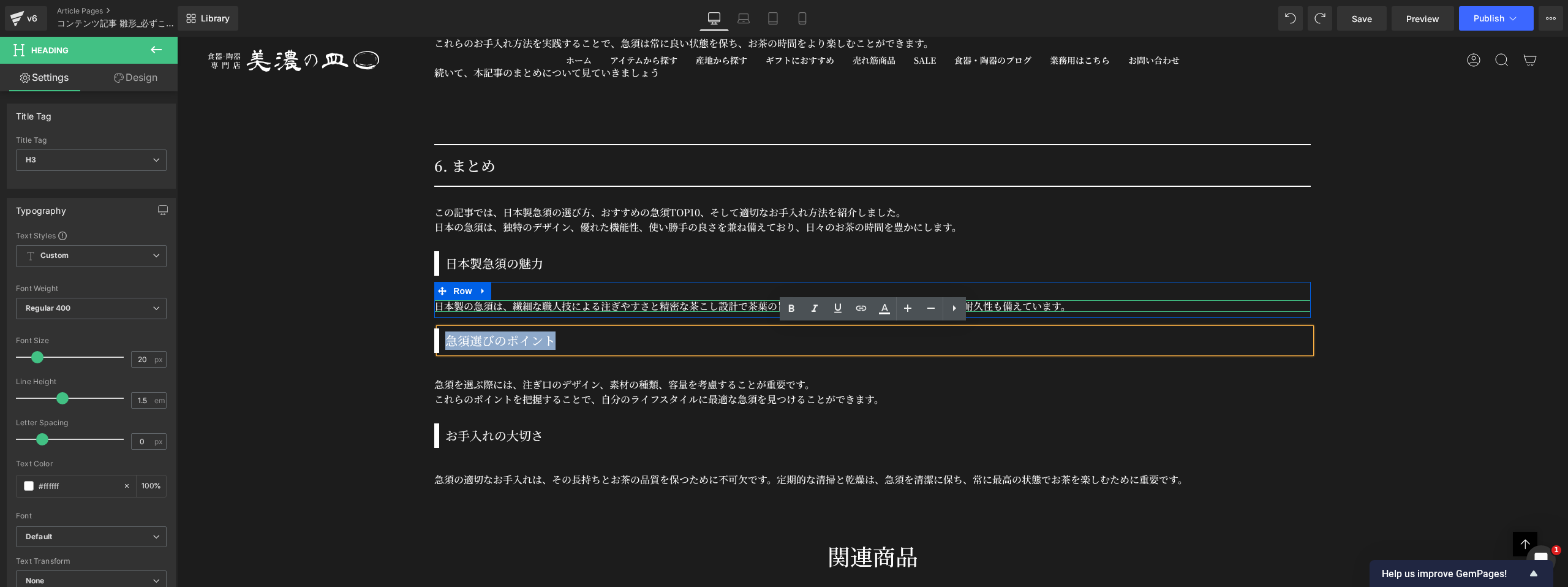
click at [590, 304] on undefined "日本製の急須は、繊細な職人技による注ぎやすさと精密な茶こし設計で茶葉の旨みと香りを余さず引き出し、長く使える耐久性も備えています。" at bounding box center [753, 306] width 636 height 14
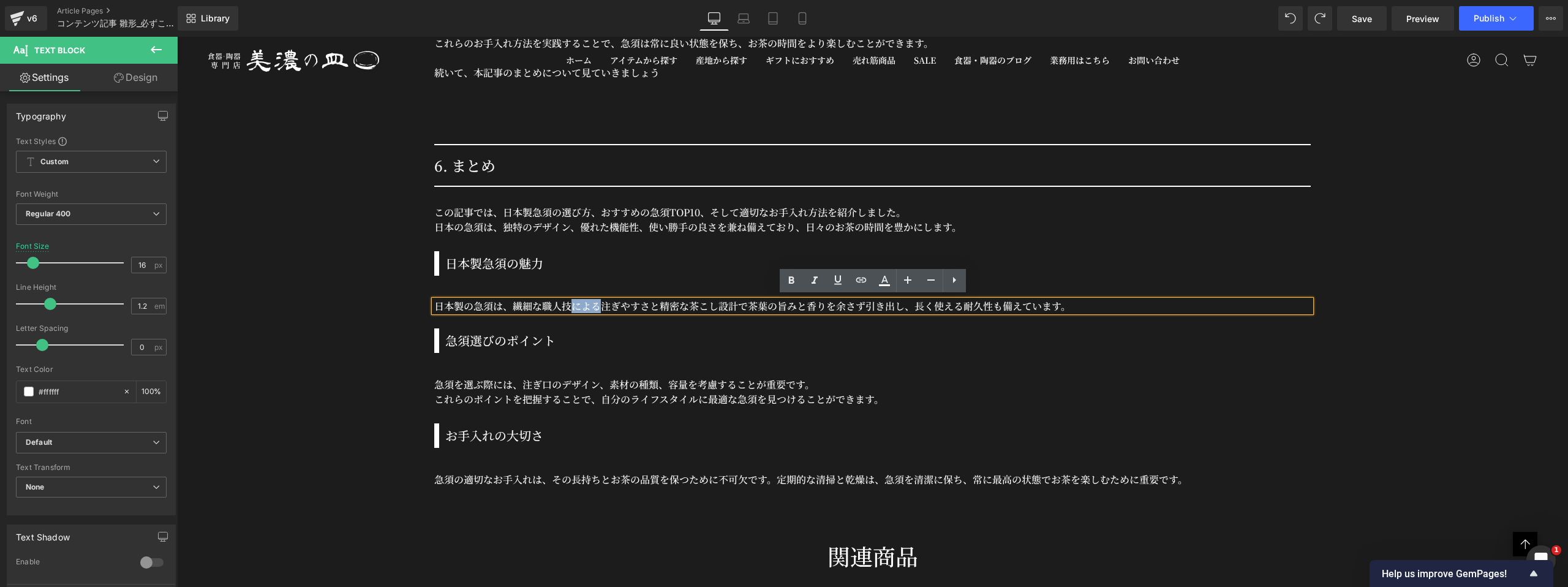
click at [590, 304] on undefined "日本製の急須は、繊細な職人技による注ぎやすさと精密な茶こし設計で茶葉の旨みと香りを余さず引き出し、長く使える耐久性も備えています。" at bounding box center [753, 306] width 636 height 14
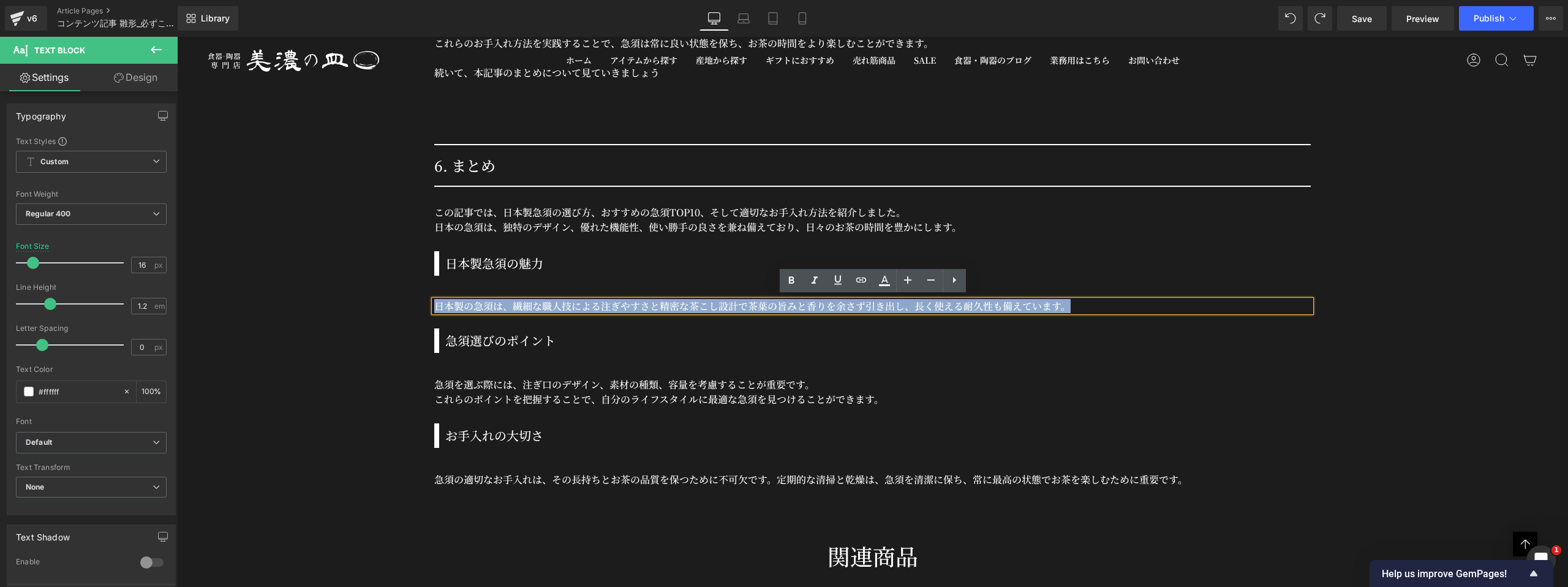
click at [590, 304] on undefined "日本製の急須は、繊細な職人技による注ぎやすさと精密な茶こし設計で茶葉の旨みと香りを余さず引き出し、長く使える耐久性も備えています。" at bounding box center [753, 306] width 636 height 14
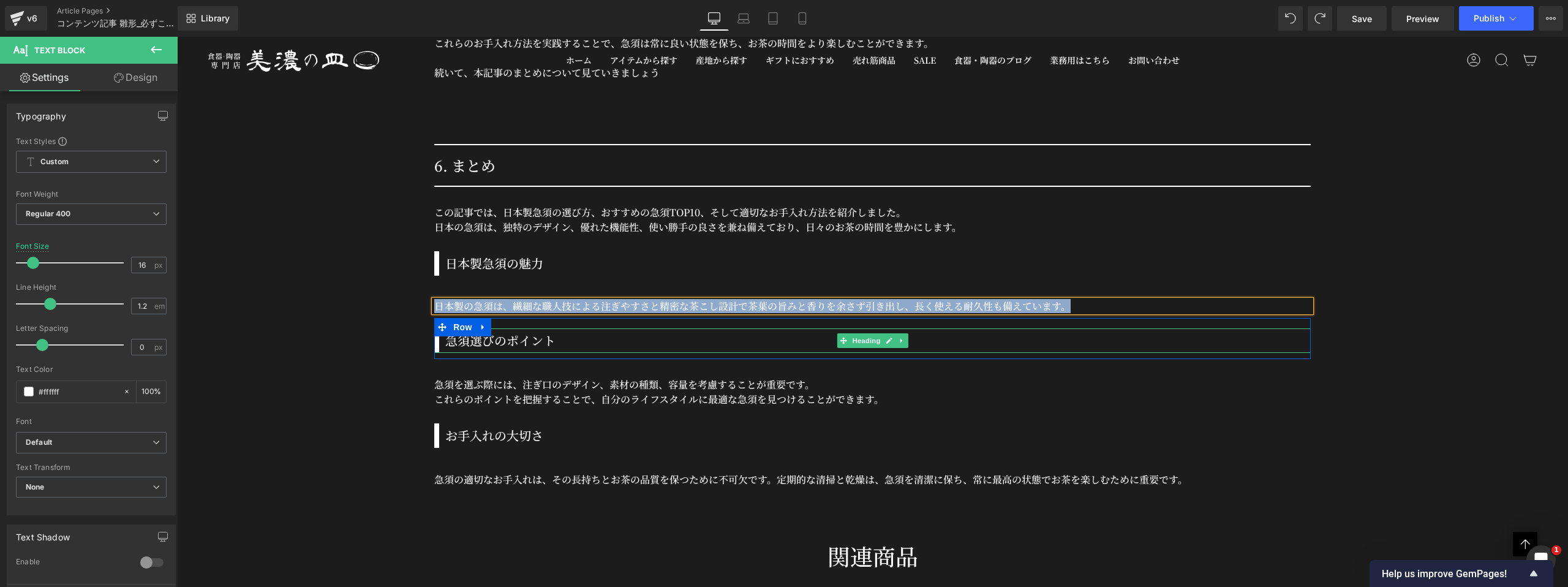
click at [515, 340] on h3 "急須選びのポイント" at bounding box center [878, 340] width 865 height 18
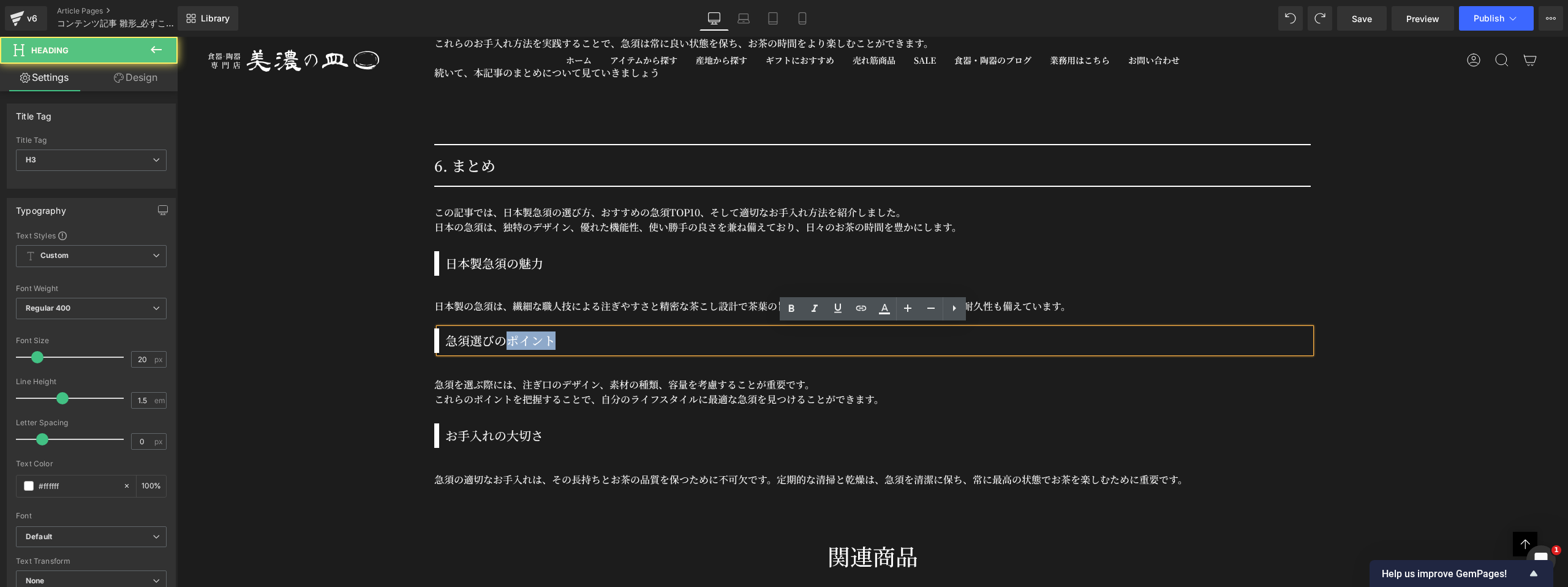
click at [515, 340] on h3 "急須選びのポイント" at bounding box center [878, 340] width 865 height 18
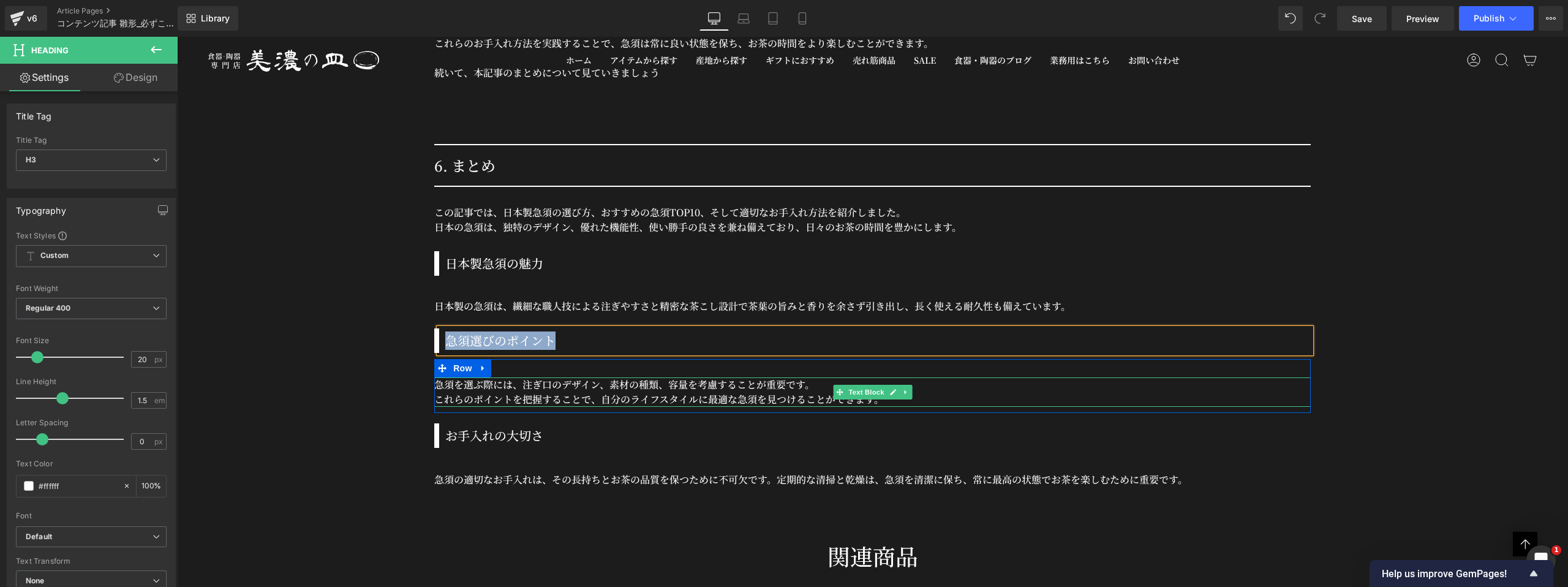
click at [522, 380] on p "急須を選ぶ際には、注ぎ口のデザイン、素材の種類、容量を考慮することが重要です。" at bounding box center [872, 384] width 876 height 14
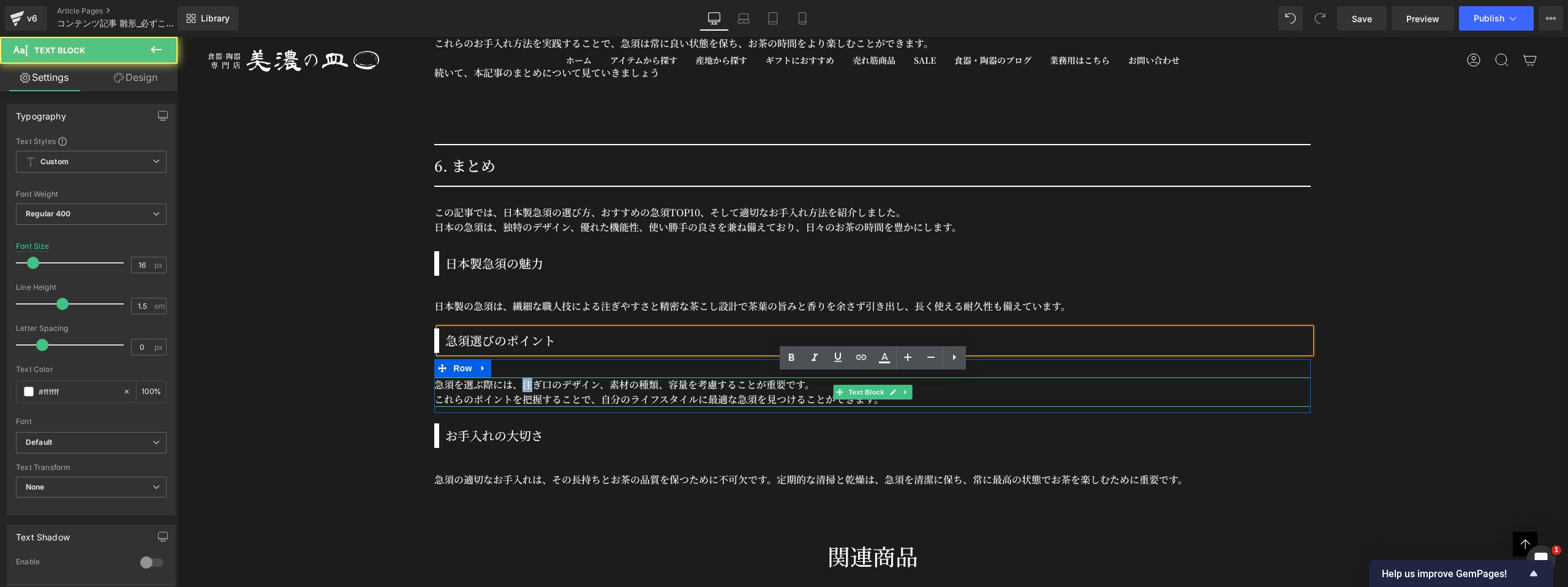
click at [522, 380] on p "急須を選ぶ際には、注ぎ口のデザイン、素材の種類、容量を考慮することが重要です。" at bounding box center [872, 384] width 876 height 14
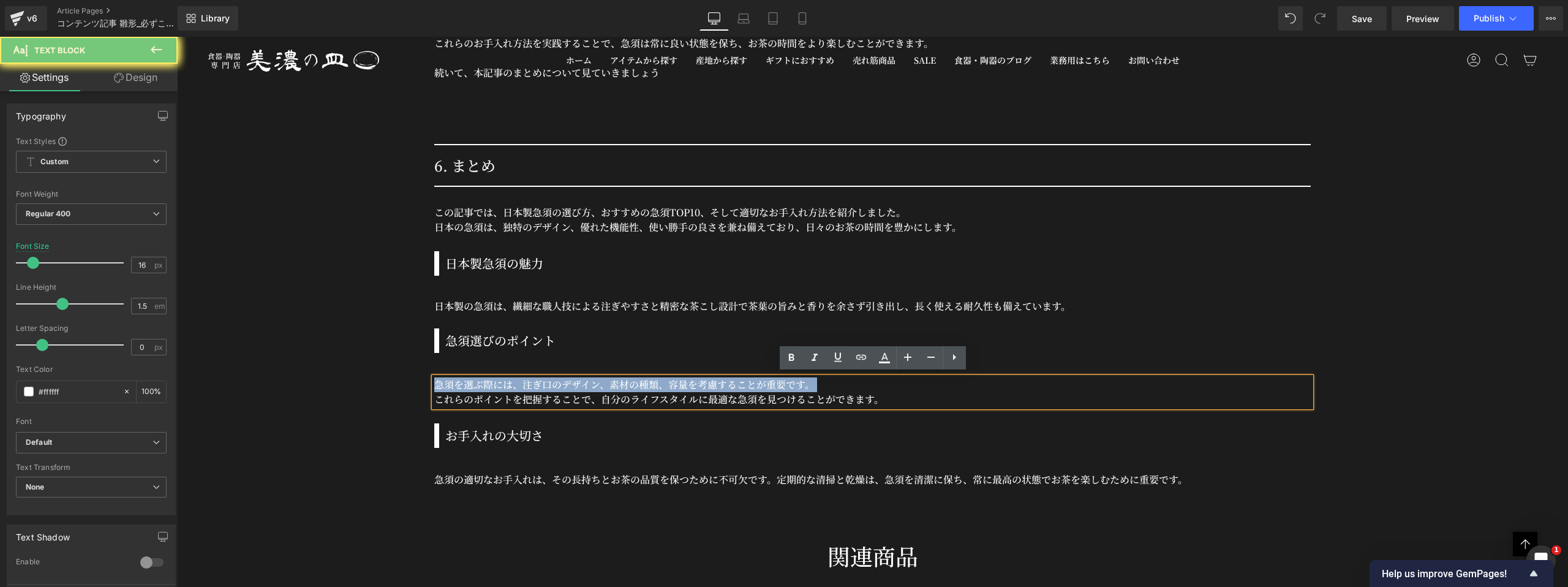
click at [522, 380] on p "急須を選ぶ際には、注ぎ口のデザイン、素材の種類、容量を考慮することが重要です。" at bounding box center [872, 384] width 876 height 14
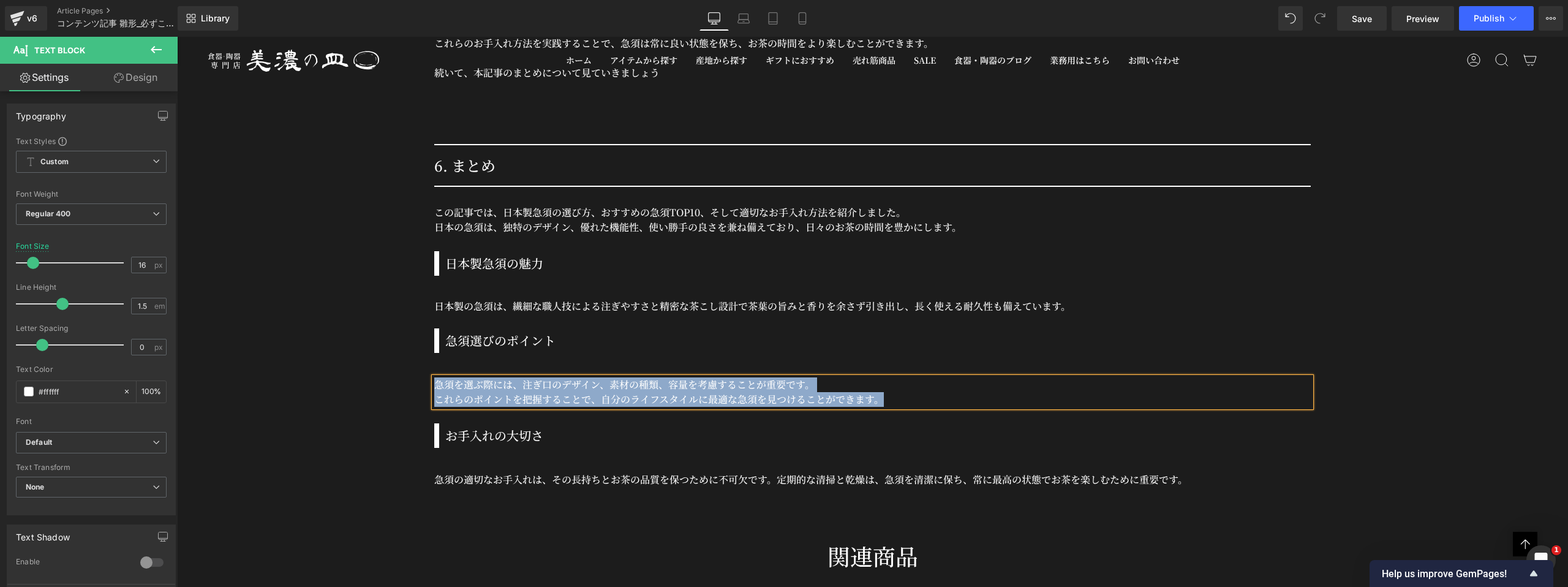
click at [486, 432] on h3 "お手入れの大切さ" at bounding box center [878, 435] width 865 height 18
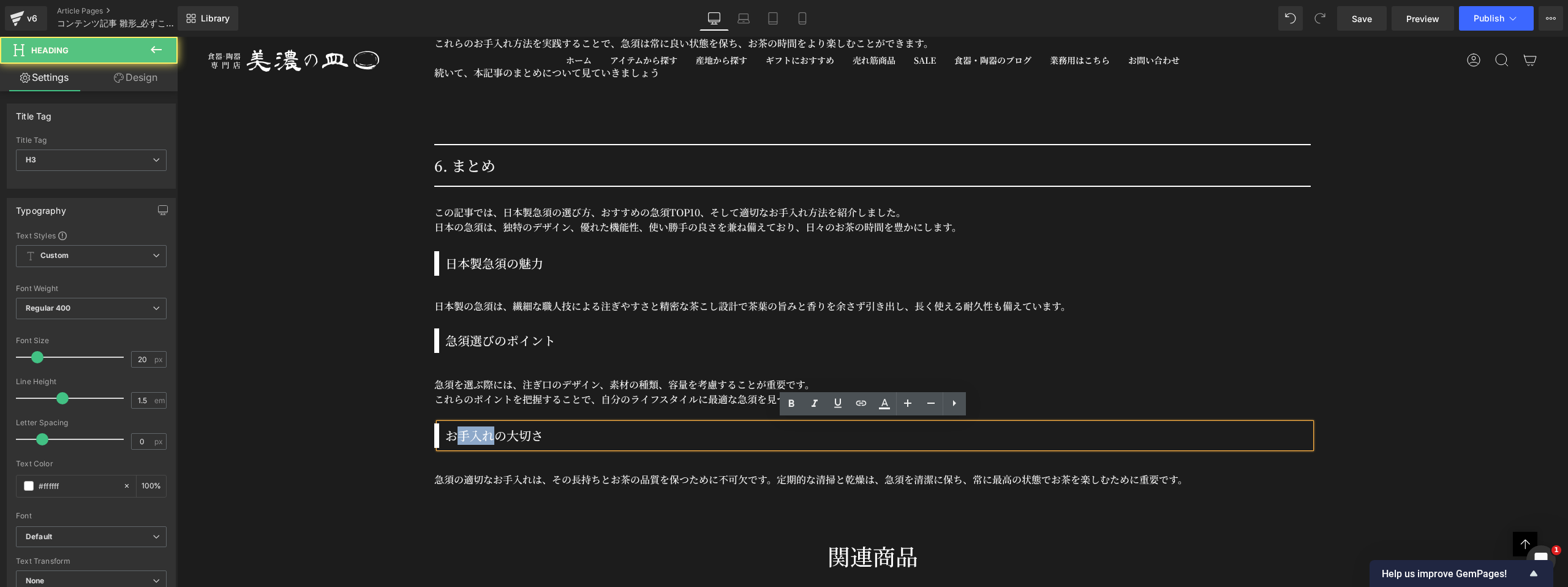
click at [486, 432] on h3 "お手入れの大切さ" at bounding box center [878, 435] width 865 height 18
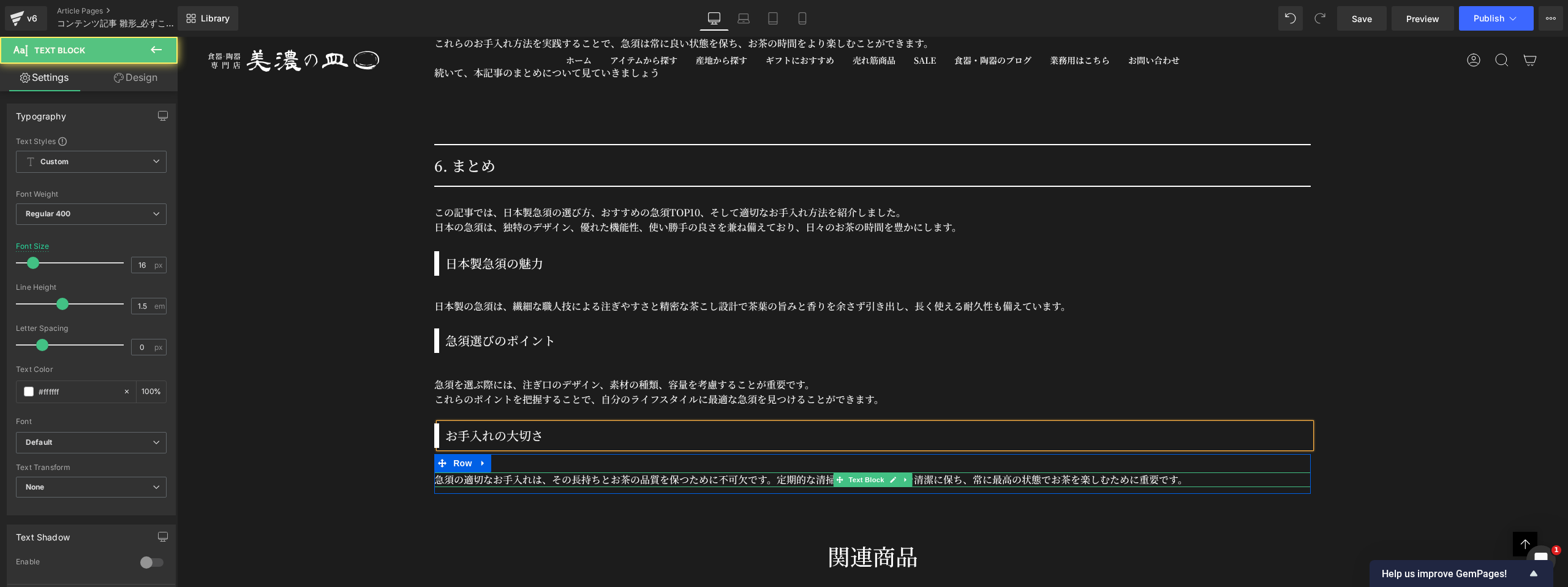
click at [488, 480] on p "急須の適切なお手入れは、その長持ちとお茶の品質を保つために不可欠です。定期的な清掃と乾燥は、急須を清潔に保ち、常に最高の状態でお茶を楽しむために重要です。" at bounding box center [872, 479] width 876 height 14
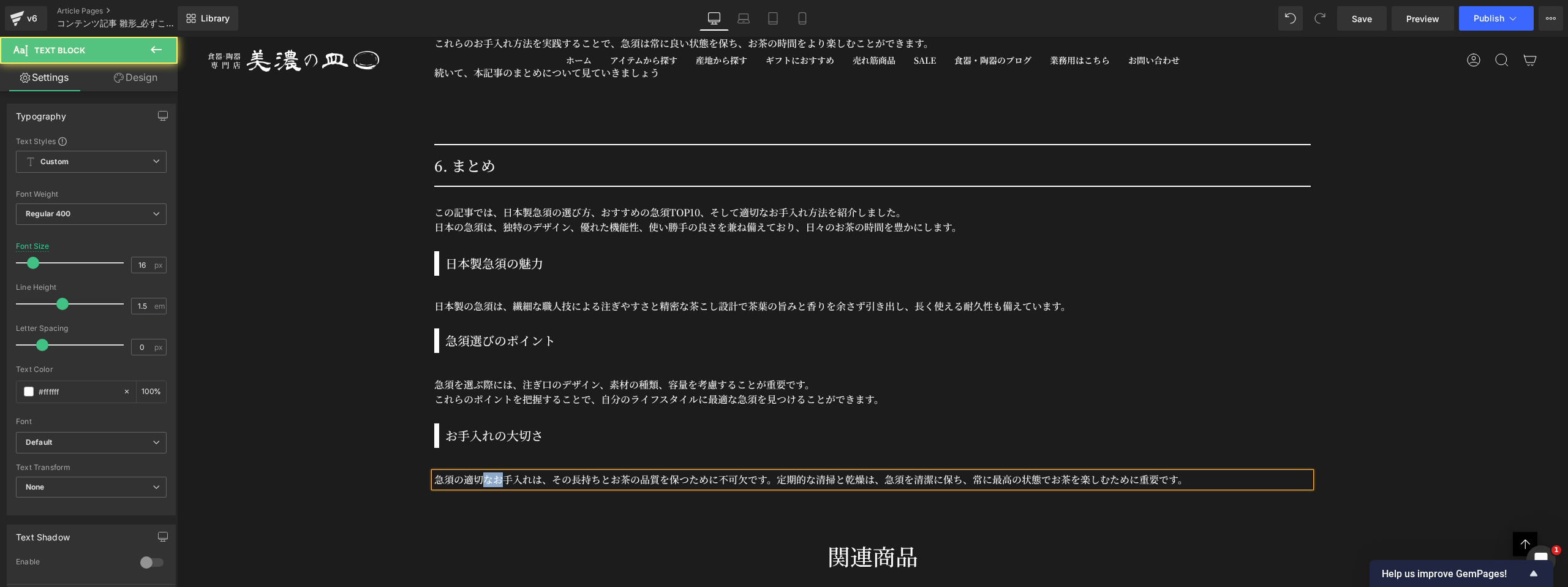
click at [488, 480] on p "急須の適切なお手入れは、その長持ちとお茶の品質を保つために不可欠です。定期的な清掃と乾燥は、急須を清潔に保ち、常に最高の状態でお茶を楽しむために重要です。" at bounding box center [872, 479] width 876 height 14
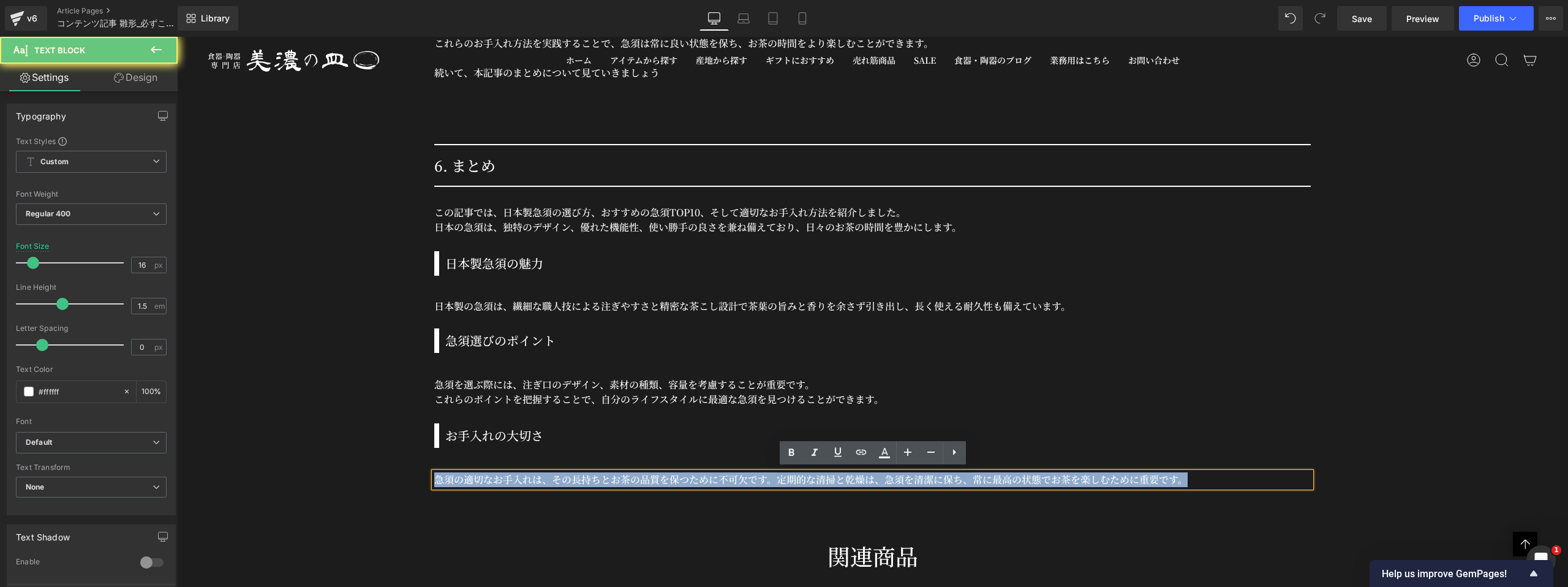
click at [488, 480] on p "急須の適切なお手入れは、その長持ちとお茶の品質を保つために不可欠です。定期的な清掃と乾燥は、急須を清潔に保ち、常に最高の状態でお茶を楽しむために重要です。" at bounding box center [872, 479] width 876 height 14
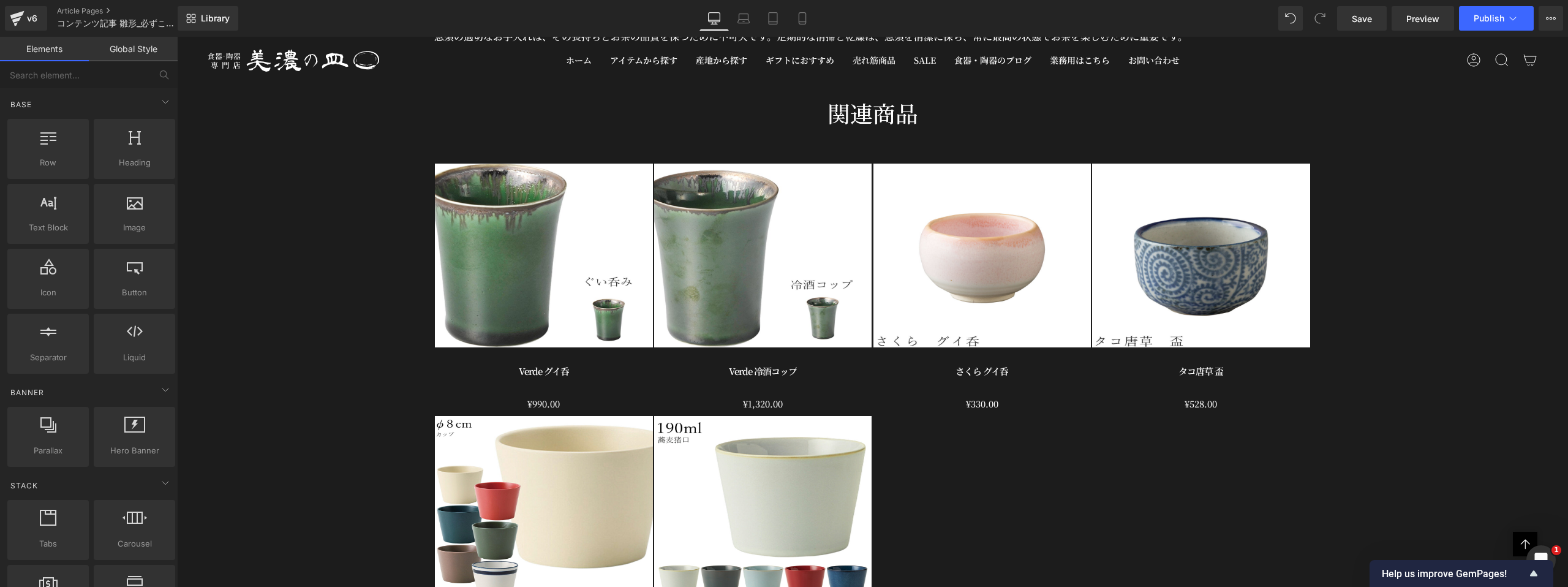
scroll to position [13624, 0]
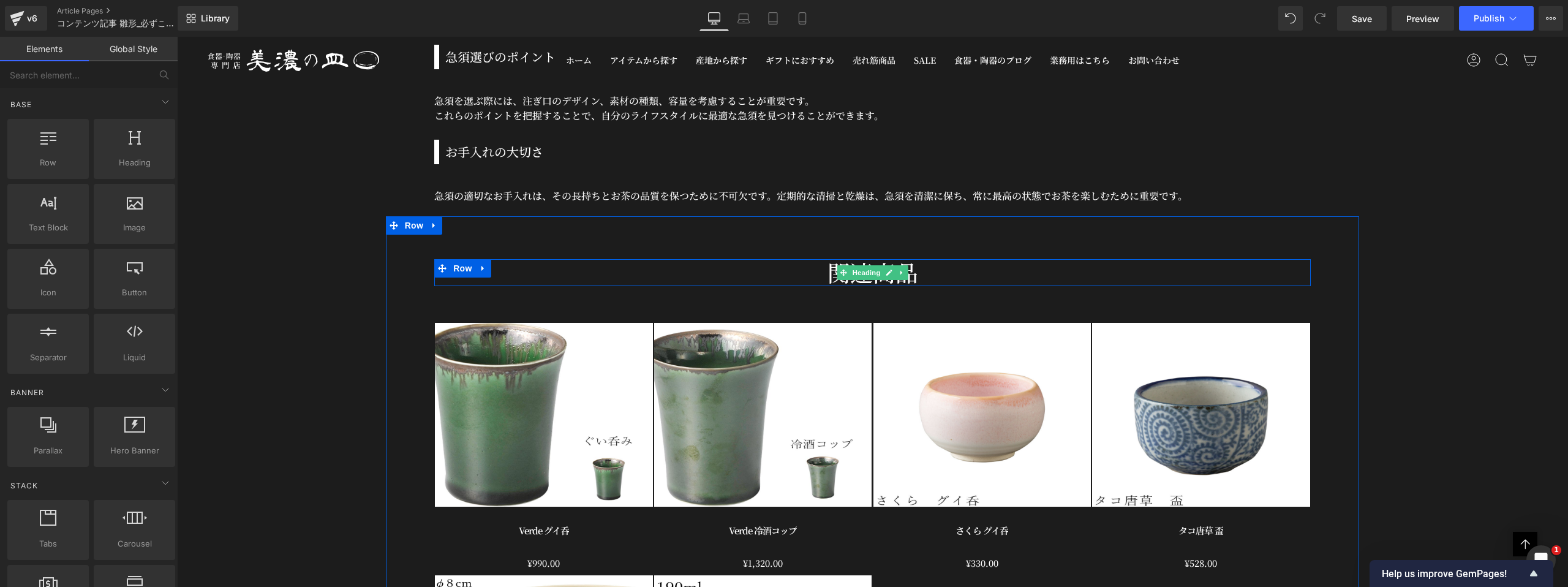
click at [820, 274] on h2 "関連商品" at bounding box center [872, 272] width 876 height 27
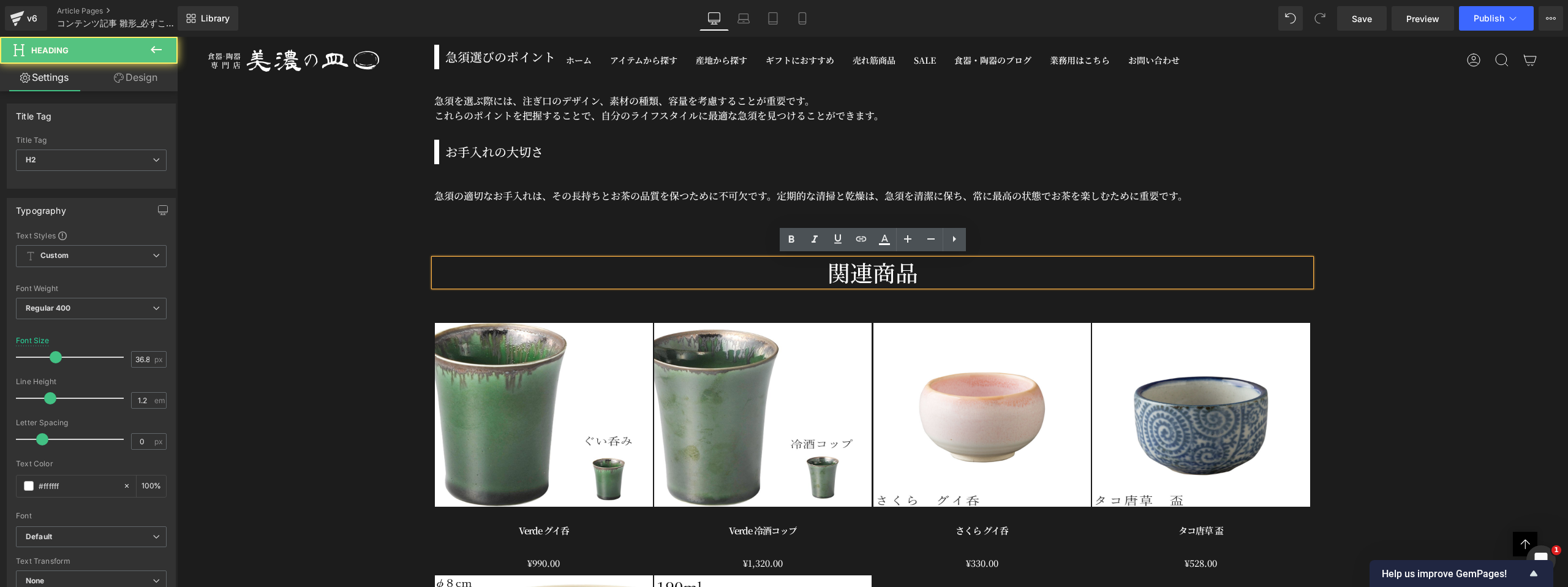
click at [857, 274] on h2 "関連商品" at bounding box center [872, 272] width 876 height 27
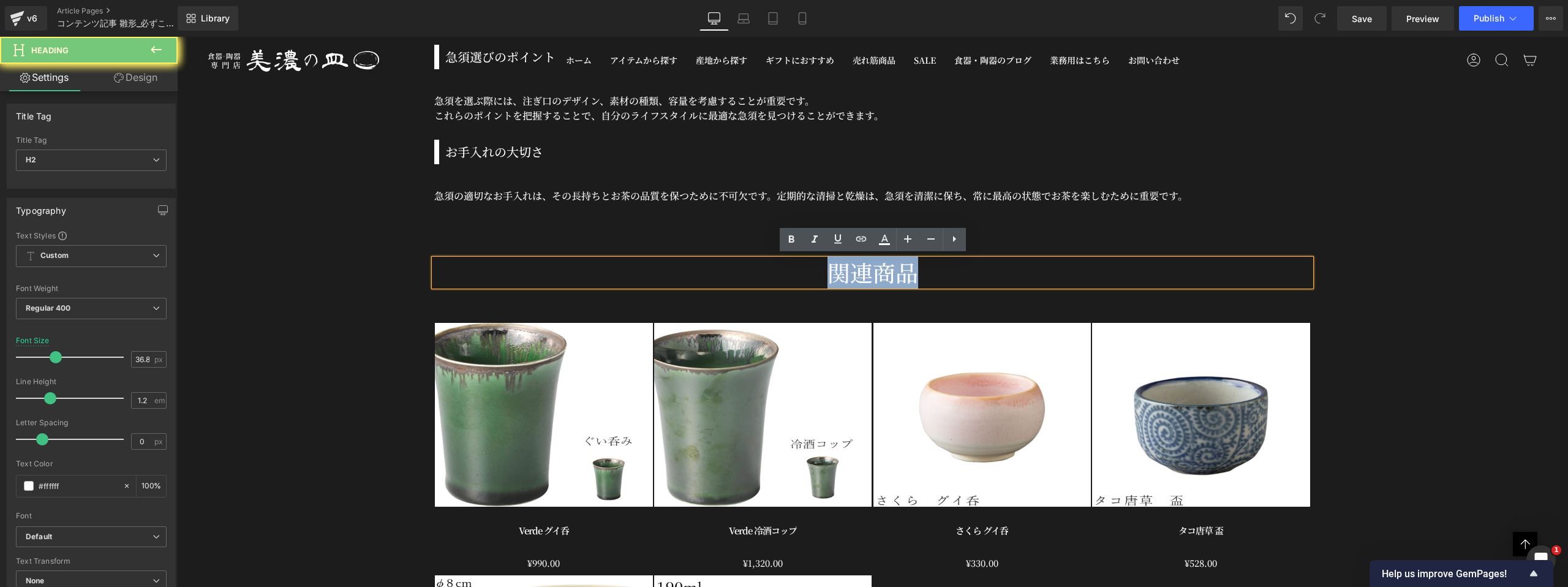
click at [857, 274] on h2 "関連商品" at bounding box center [872, 272] width 876 height 27
click at [396, 423] on div "関連商品 Heading Row Sale Off (P) Image Verde グイ呑 (P) Title ¥0 ¥990.00 (P) Price Pr…" at bounding box center [873, 562] width 974 height 606
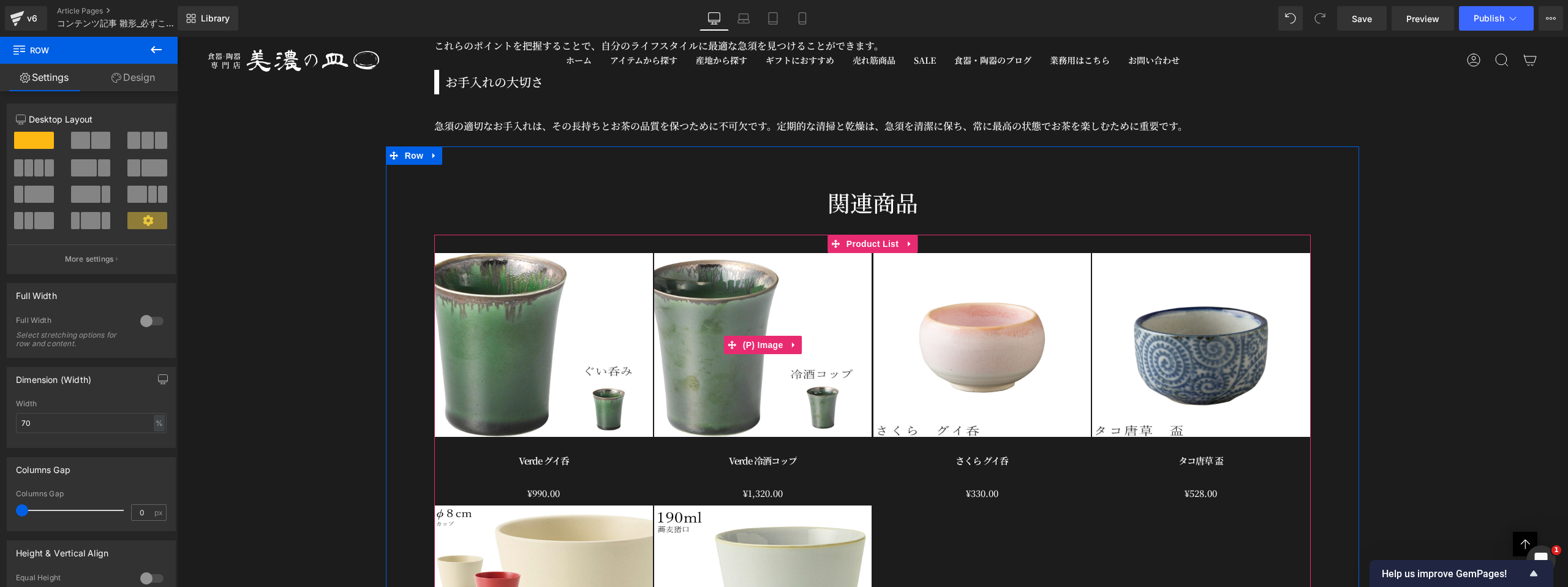
scroll to position [13713, 0]
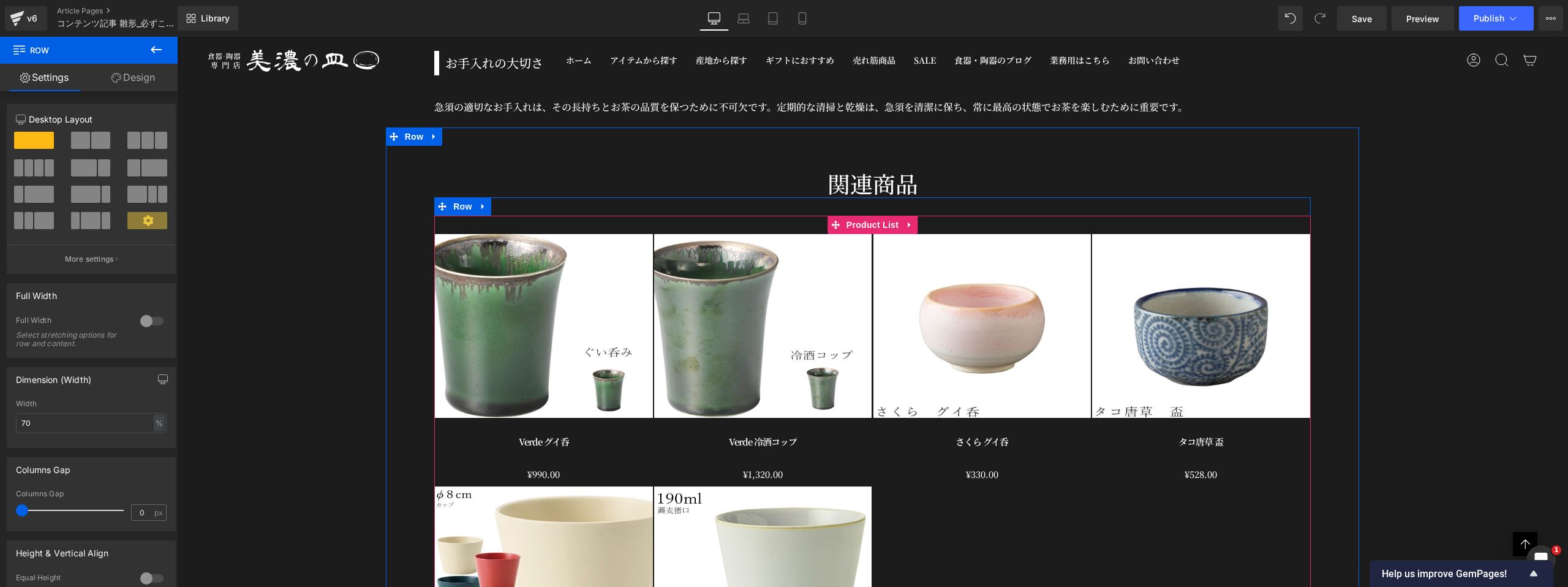
click at [703, 220] on div "Sale Off (P) Image Verde グイ呑 (P) Title ¥0 ¥990.00 (P) Price Product Sale Off" at bounding box center [872, 480] width 876 height 530
click at [876, 223] on span "Product List" at bounding box center [872, 225] width 58 height 18
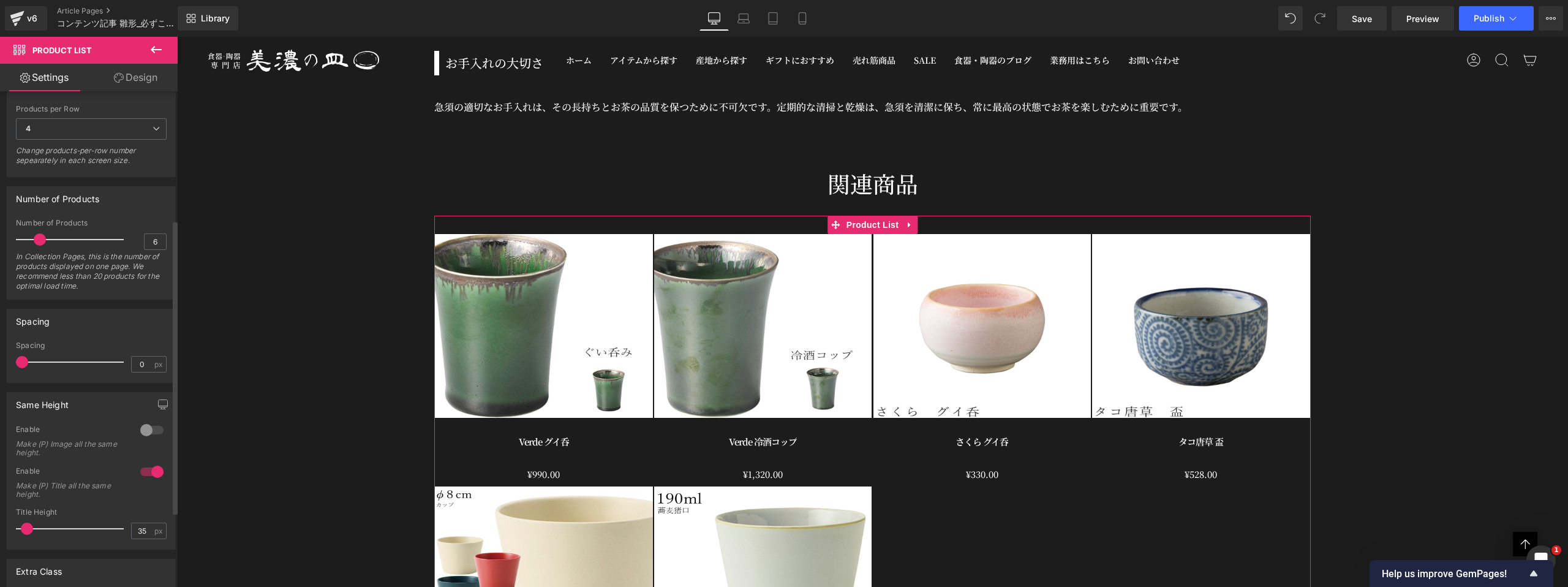
scroll to position [218, 0]
click at [153, 131] on icon at bounding box center [156, 127] width 8 height 8
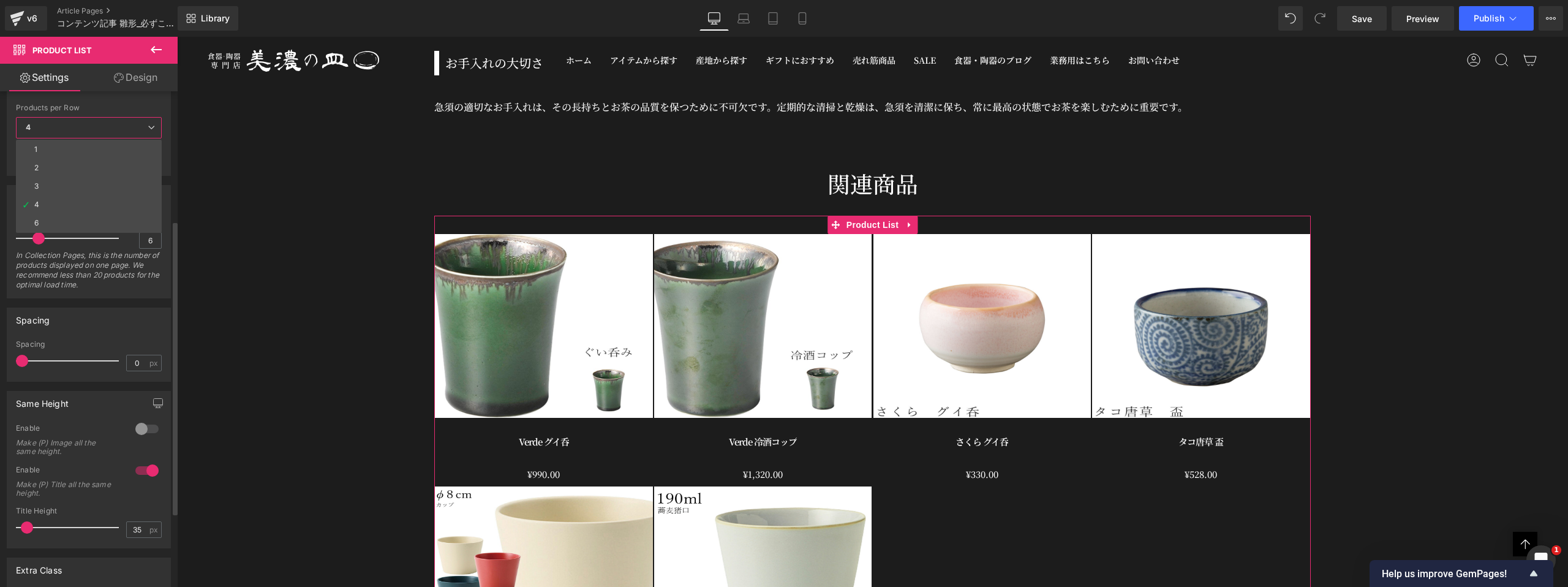
click at [149, 131] on icon at bounding box center [151, 127] width 8 height 8
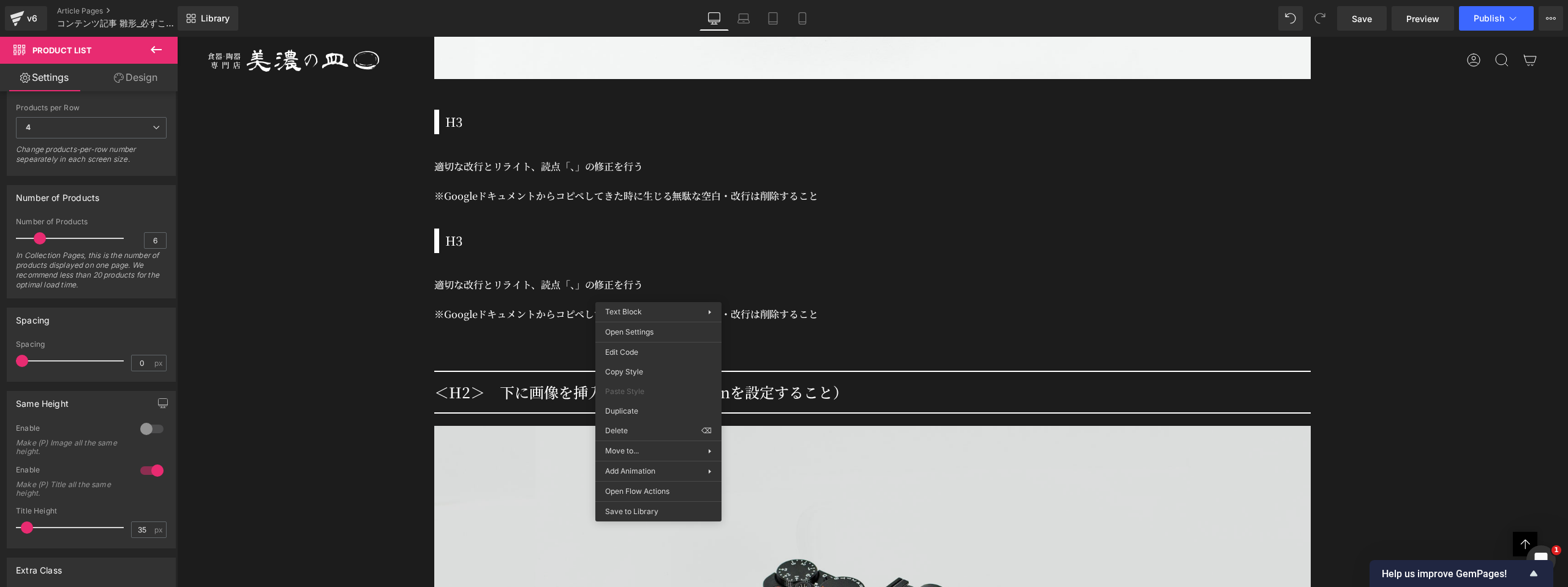
scroll to position [1991, 0]
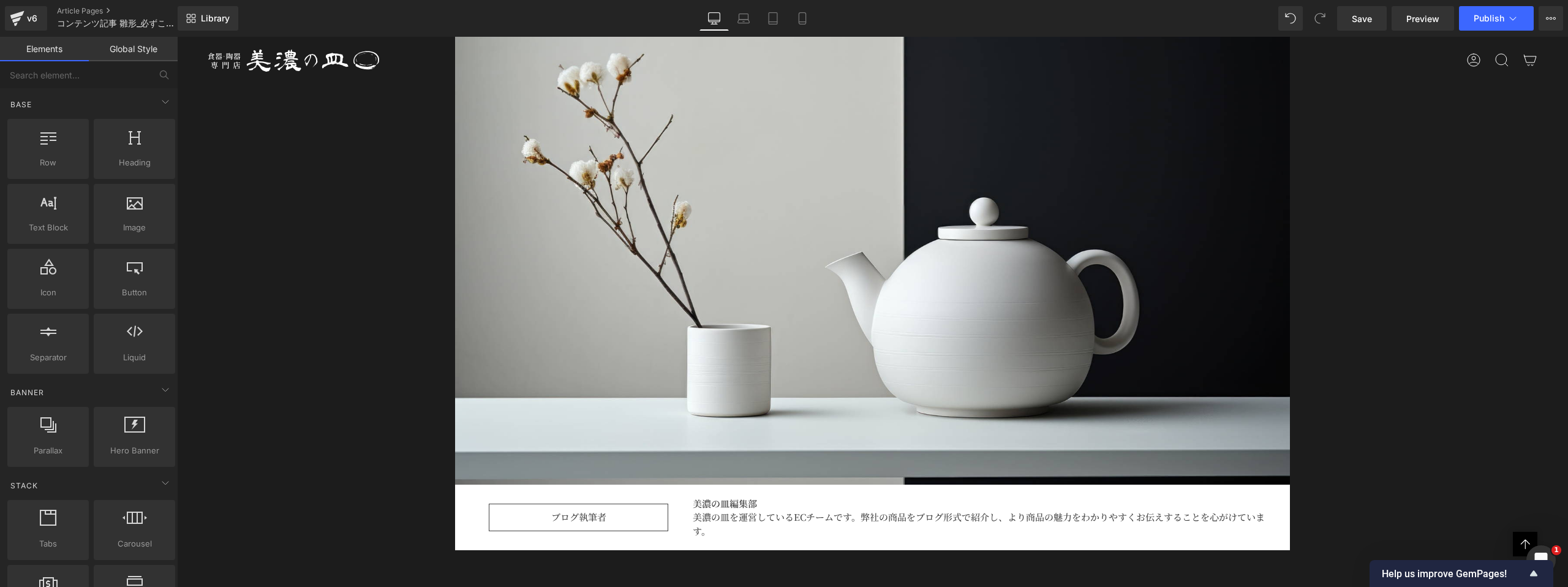
scroll to position [0, 0]
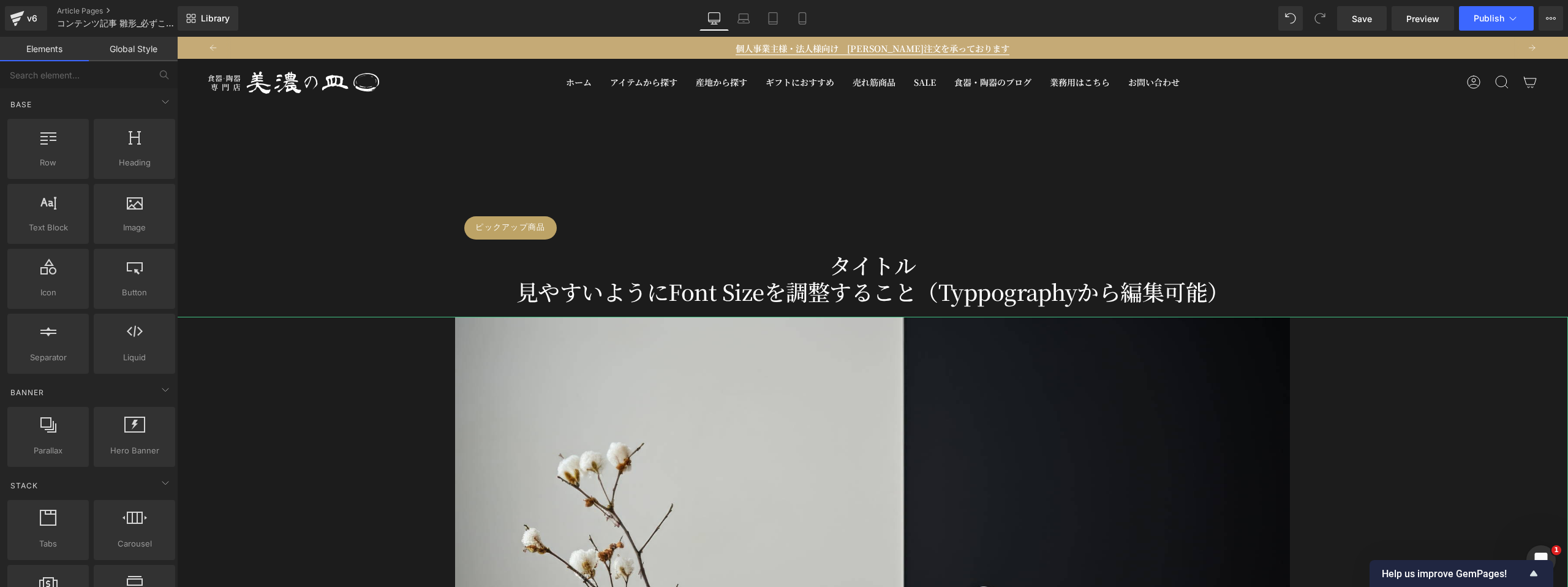
click at [278, 478] on div at bounding box center [872, 595] width 1391 height 556
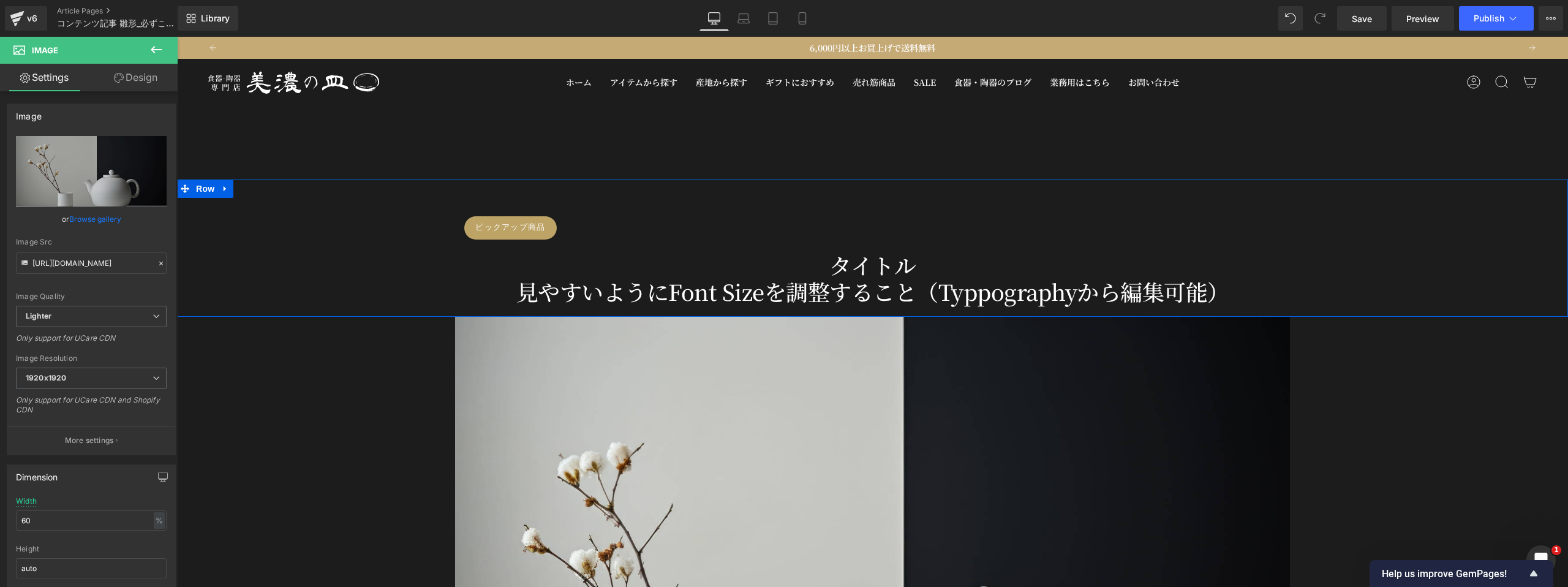
click at [305, 266] on div "ピックアップ商品 Button タイトル 見やすいようにFont Sizeを調整すること（Typpographyから編集可能） Heading Row" at bounding box center [872, 254] width 1391 height 113
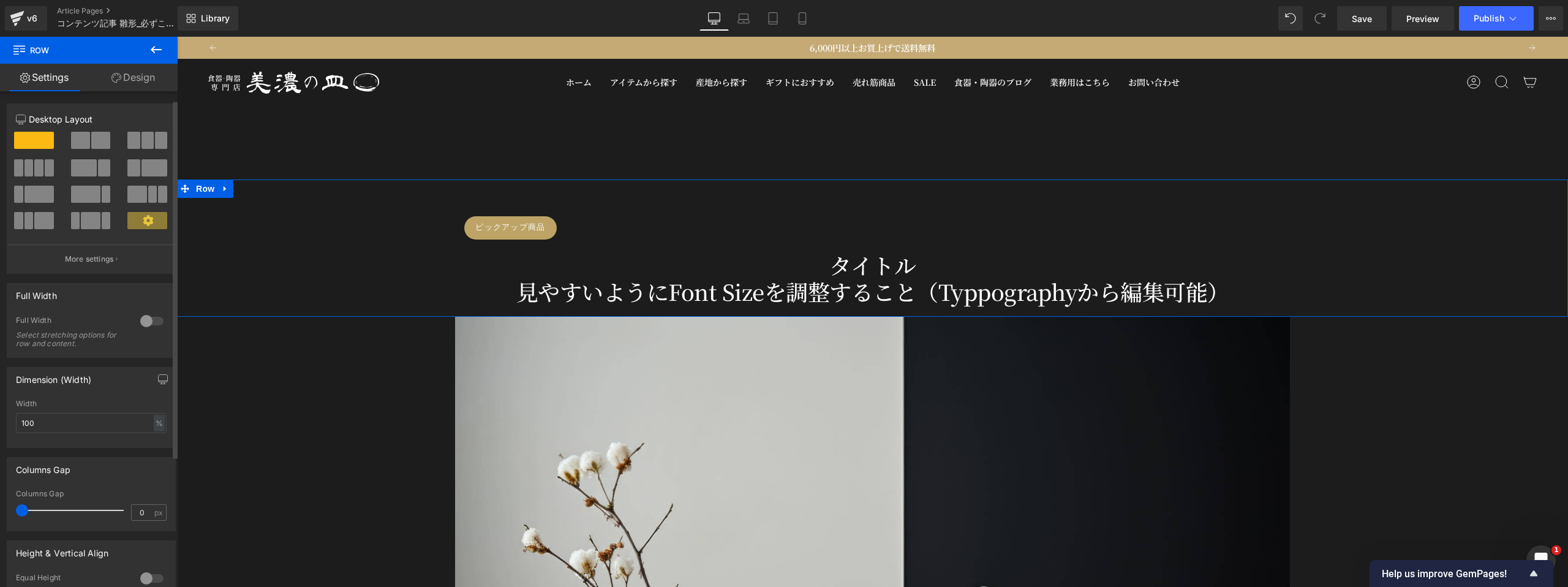
scroll to position [192, 0]
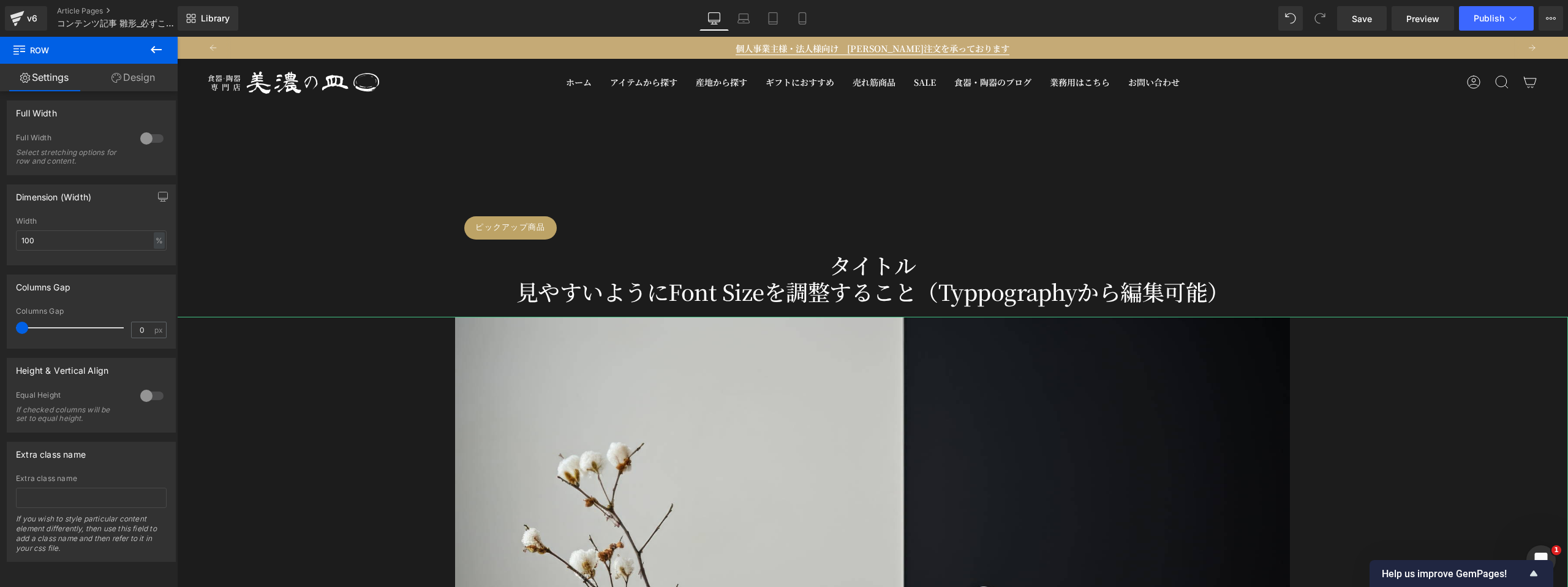
click at [265, 447] on div at bounding box center [872, 595] width 1391 height 556
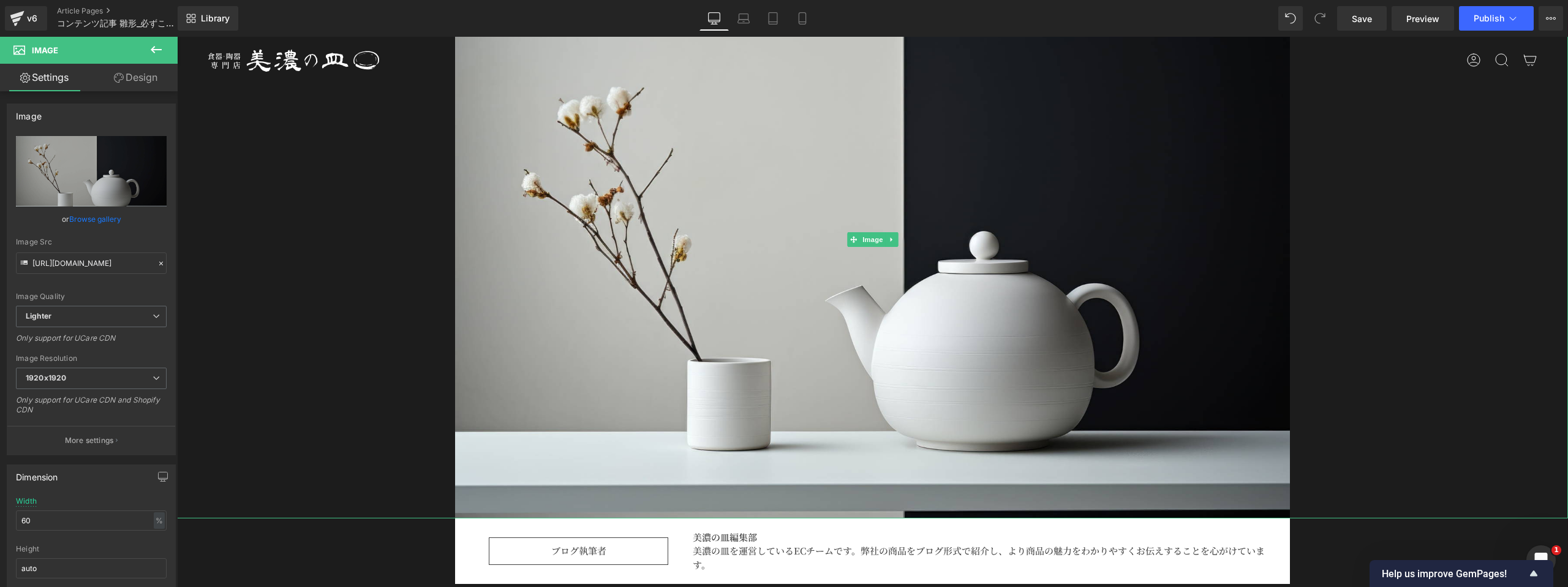
scroll to position [518, 0]
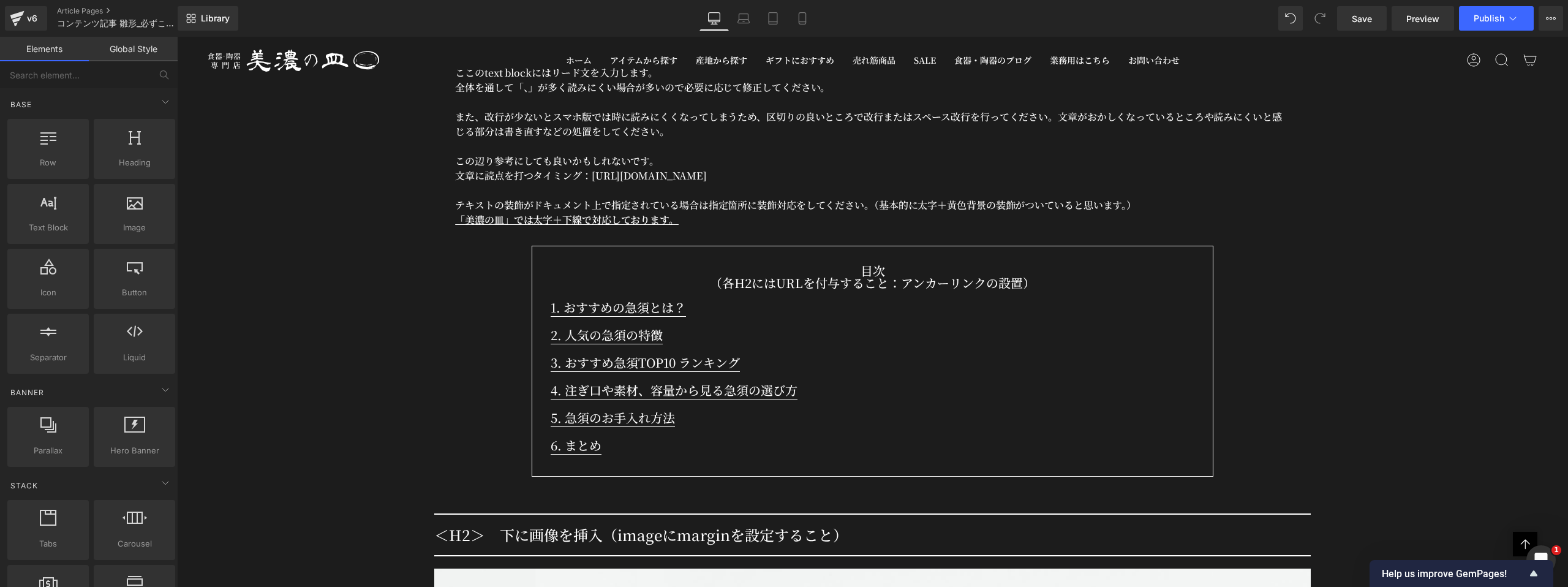
scroll to position [989, 0]
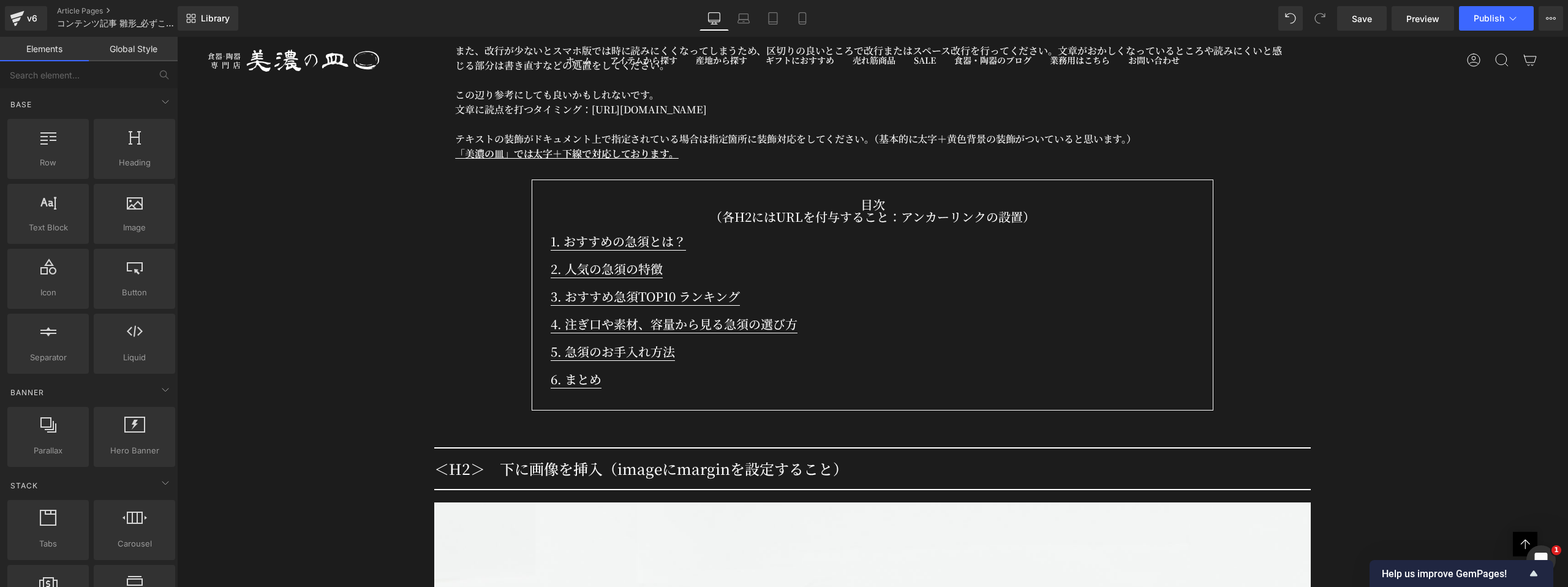
click at [870, 198] on p "目次" at bounding box center [872, 205] width 644 height 12
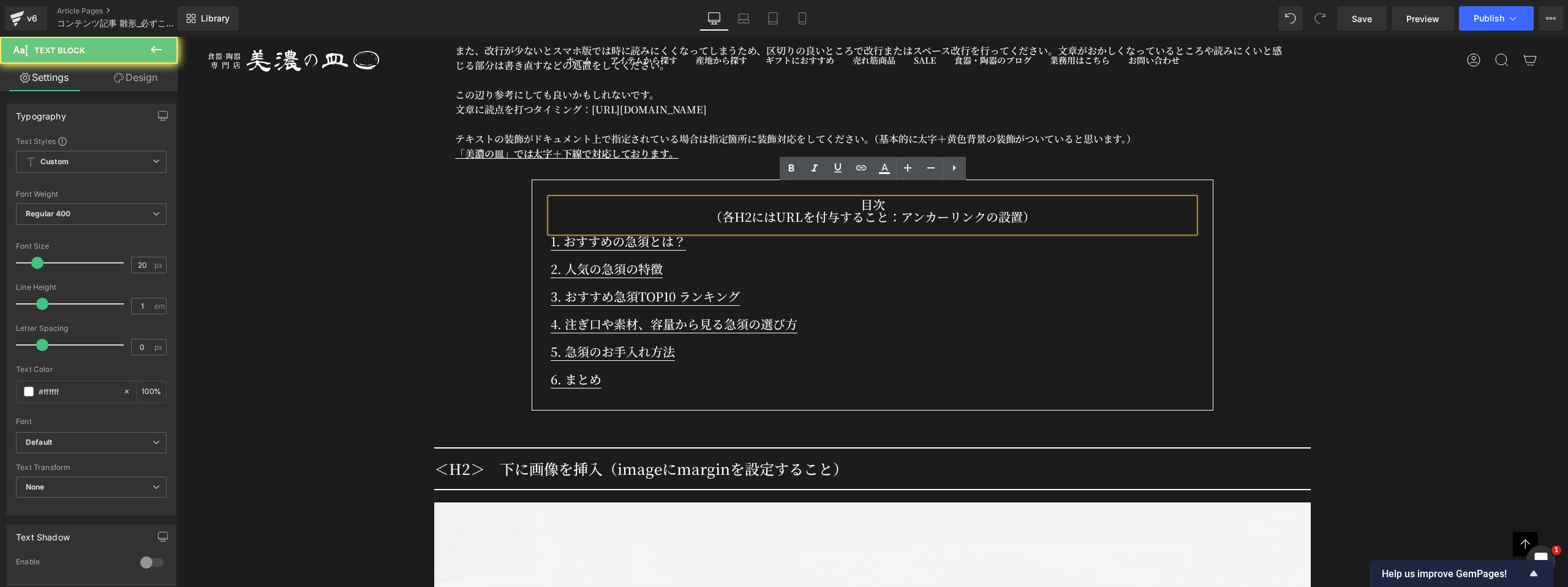
click at [870, 198] on p "目次" at bounding box center [872, 205] width 644 height 12
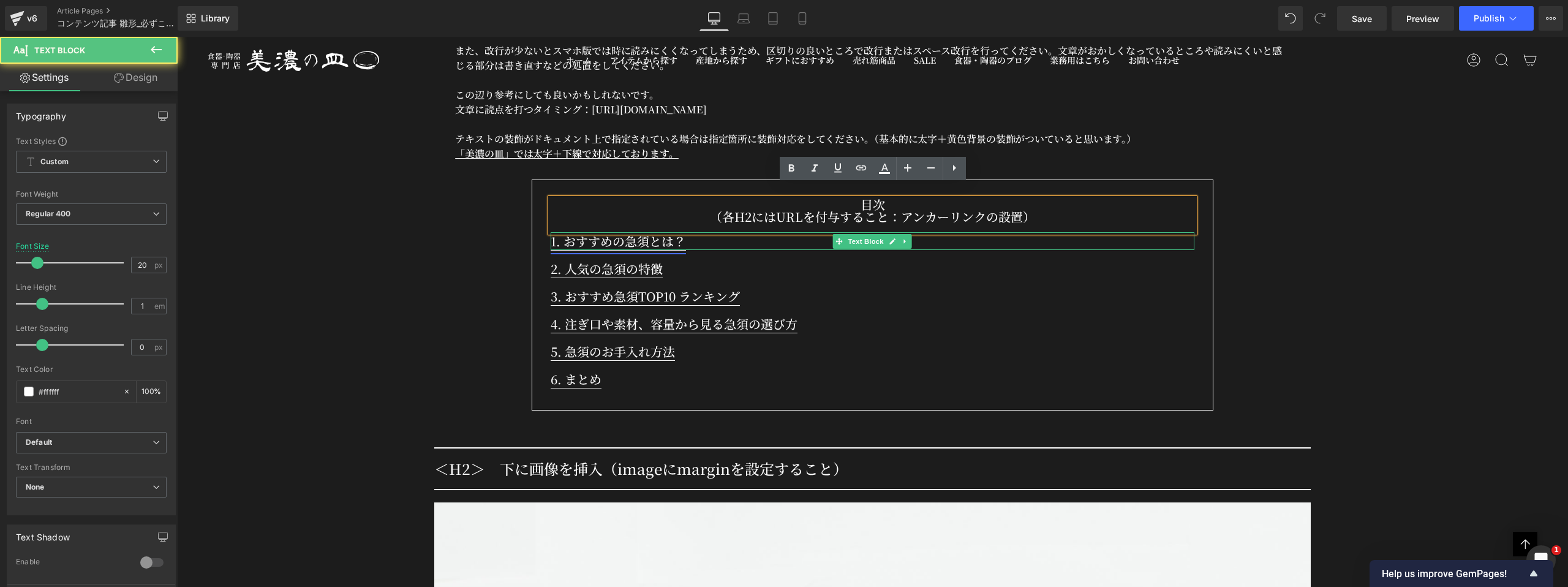
click at [659, 232] on link "1. おすすめの急須とは？" at bounding box center [618, 242] width 135 height 21
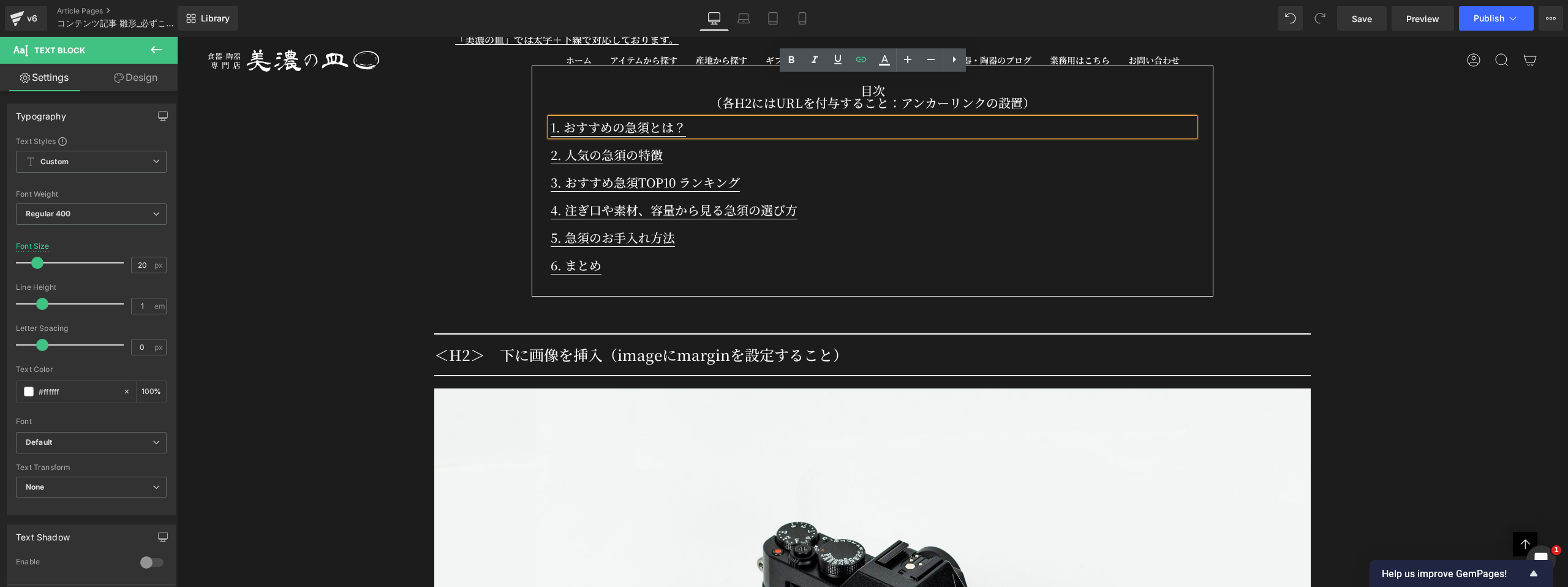
scroll to position [1030, 0]
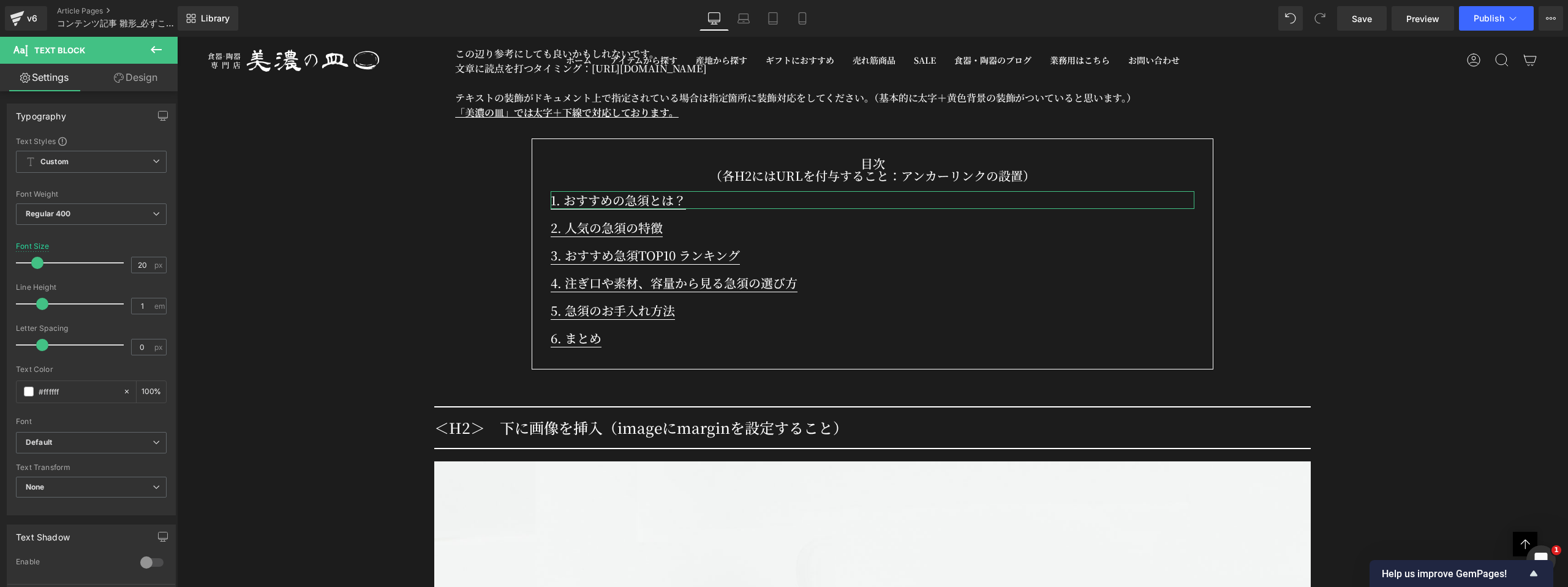
click at [144, 82] on link "Design" at bounding box center [135, 77] width 89 height 27
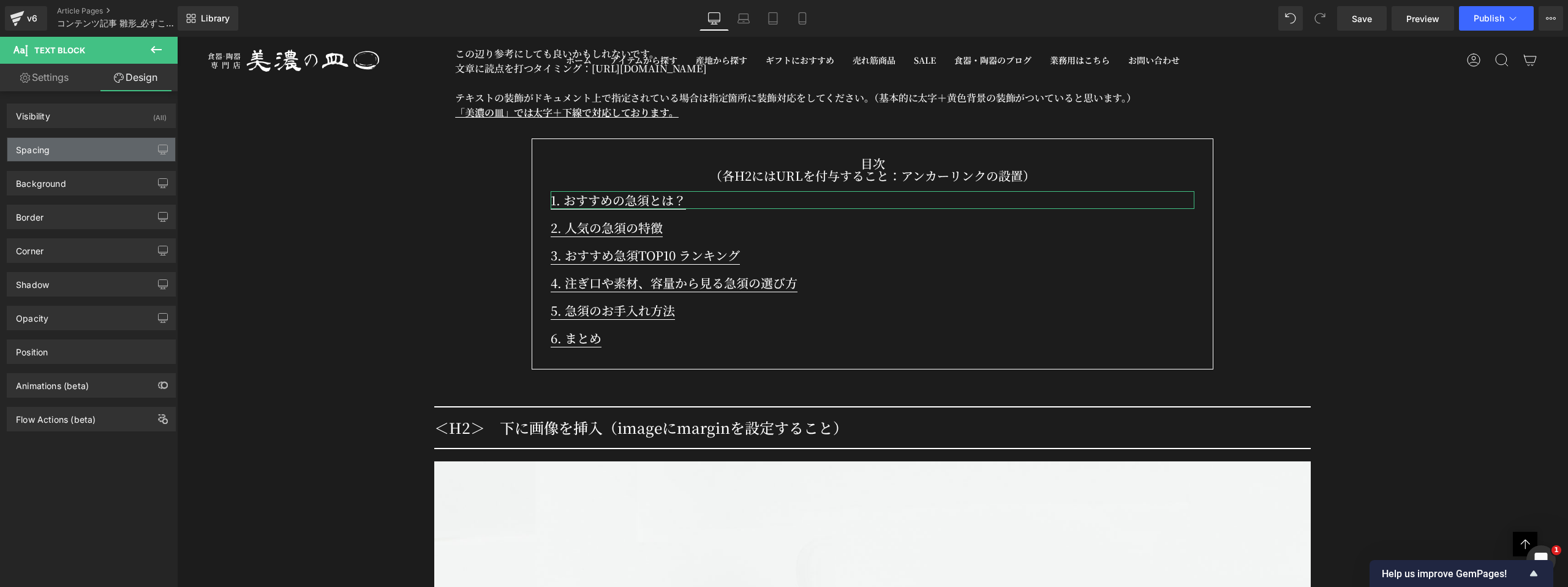
click at [80, 155] on div "Spacing" at bounding box center [91, 149] width 168 height 23
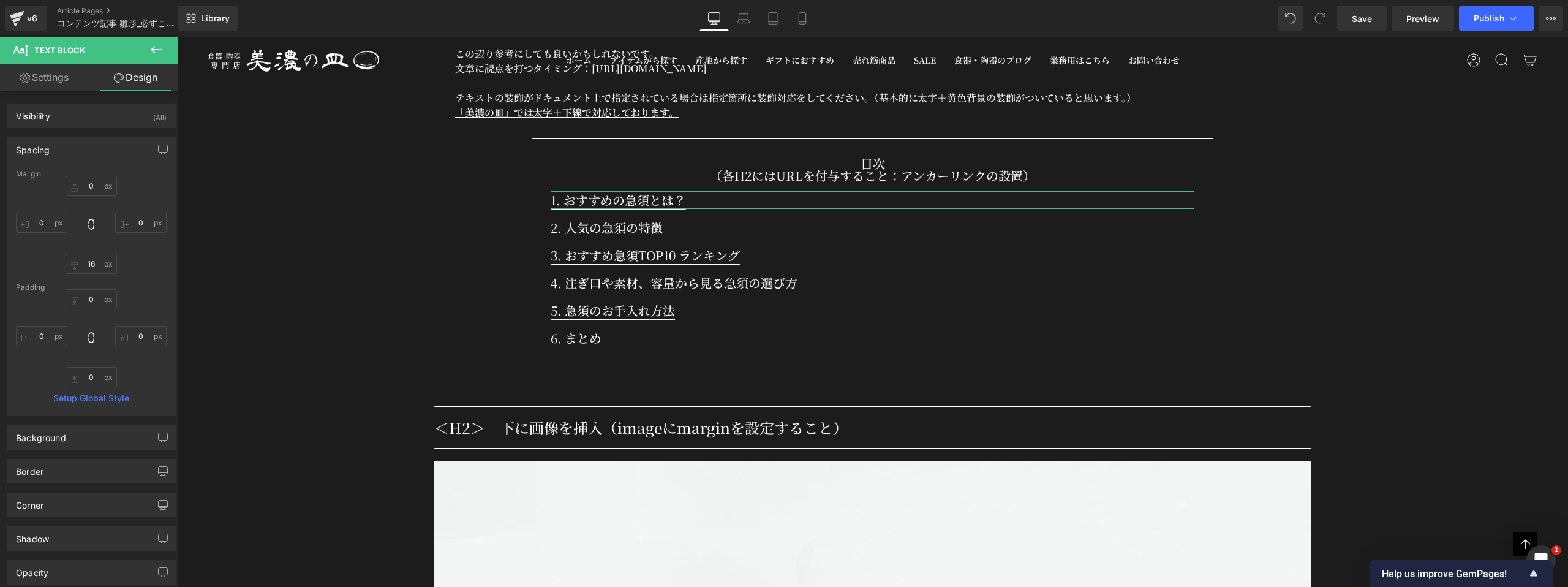
click at [81, 152] on div "Spacing" at bounding box center [91, 149] width 168 height 23
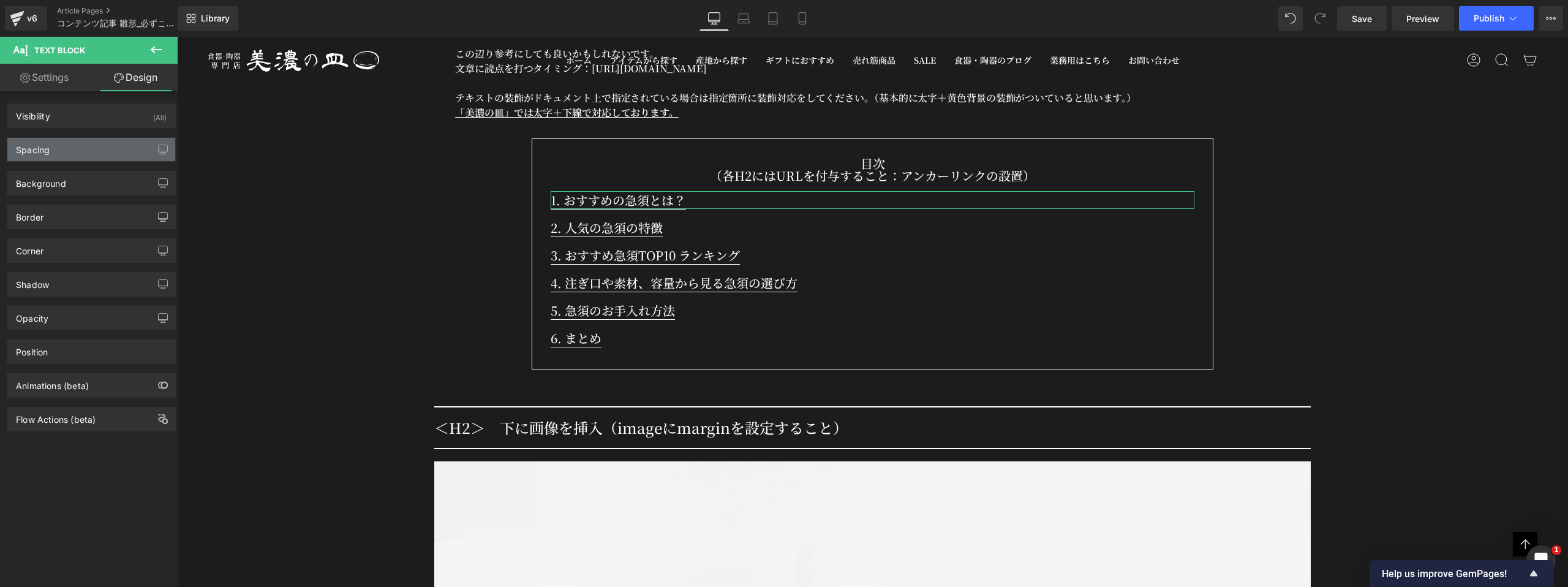
click at [81, 152] on div "Spacing" at bounding box center [91, 149] width 168 height 23
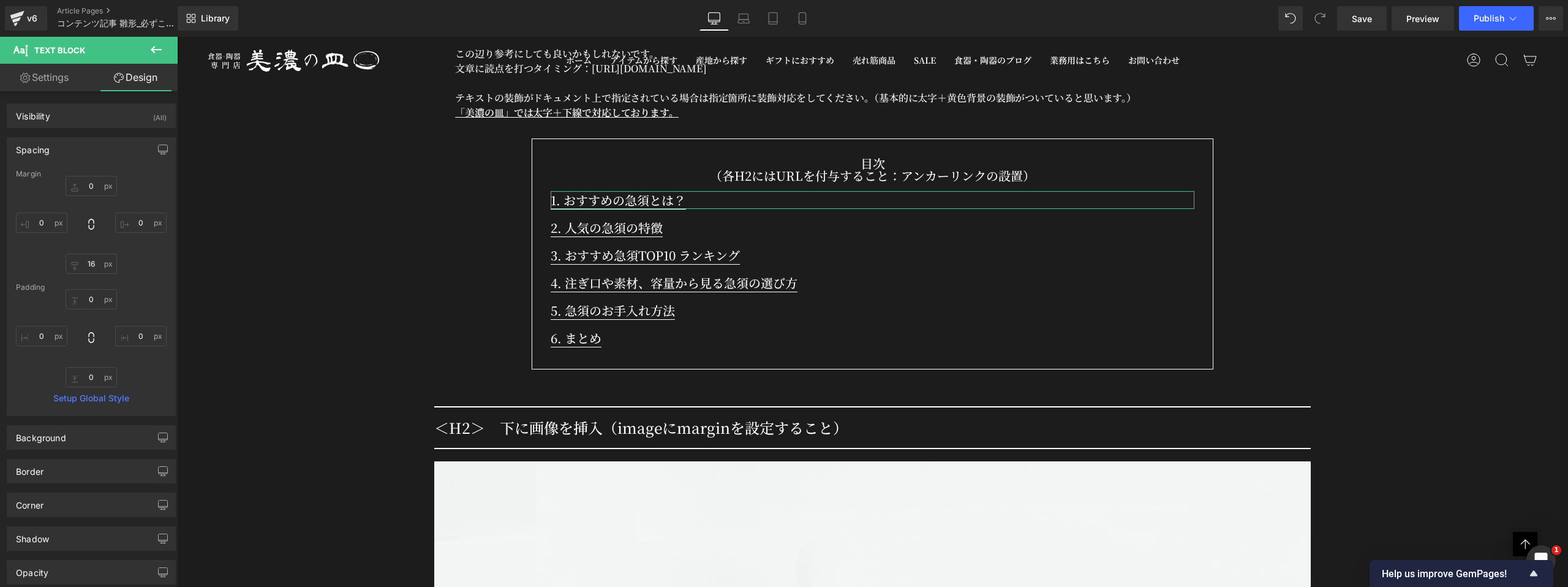
click at [86, 157] on div "Spacing" at bounding box center [91, 149] width 168 height 23
